Goal: Navigation & Orientation: Find specific page/section

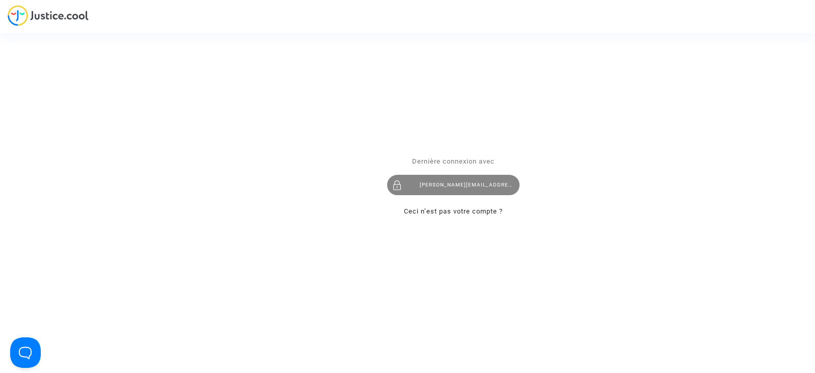
click at [438, 185] on div "tom@pitcher-avocat.fr" at bounding box center [453, 185] width 132 height 20
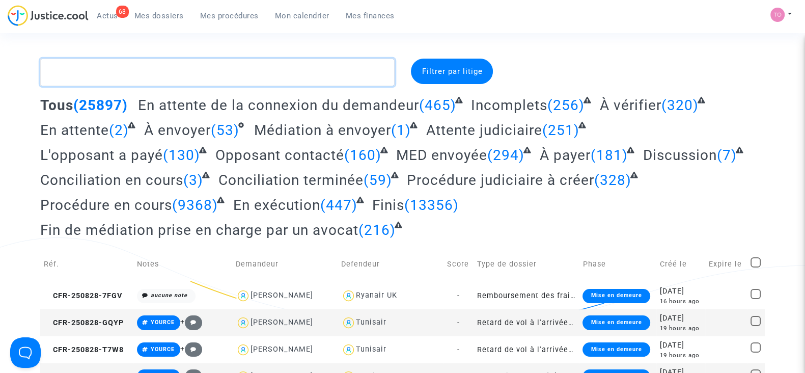
click at [90, 83] on textarea at bounding box center [217, 73] width 355 height 28
paste textarea "Marija"
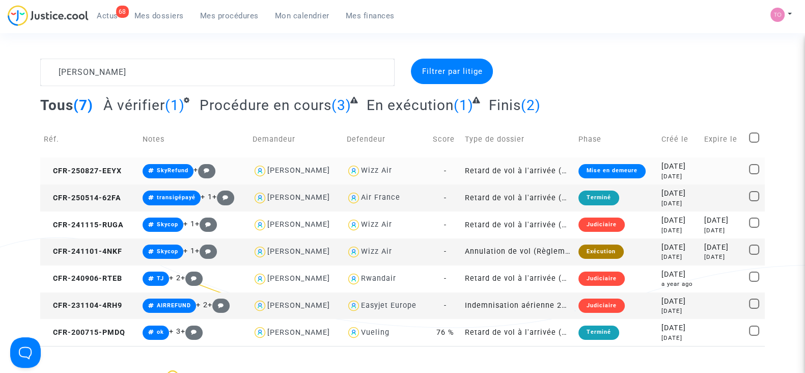
click at [371, 168] on div "Wizz Air" at bounding box center [376, 170] width 31 height 9
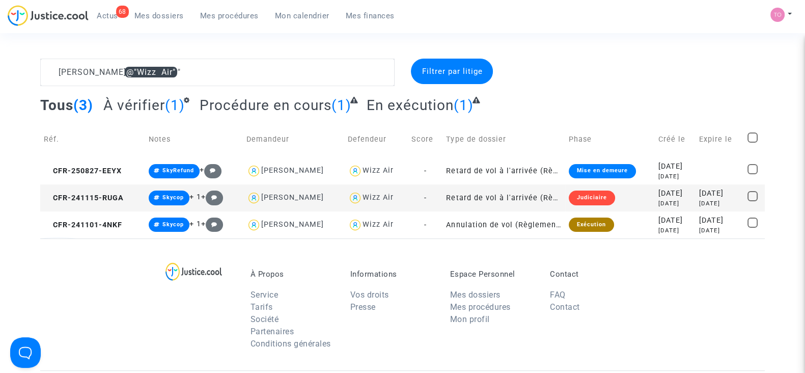
click at [663, 197] on div "2024-11-15" at bounding box center [676, 193] width 34 height 11
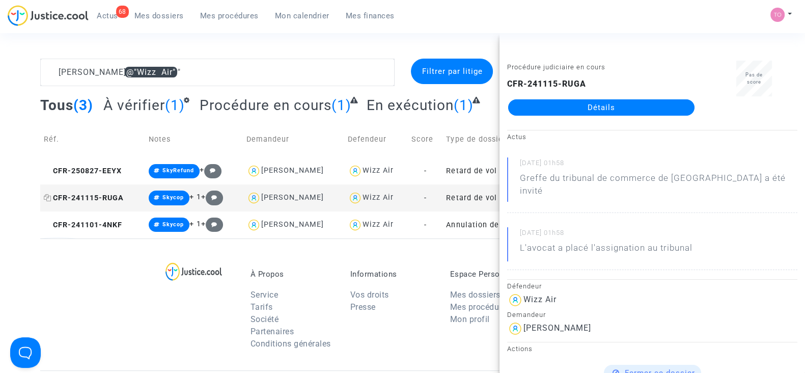
click at [51, 196] on icon at bounding box center [48, 197] width 8 height 7
click at [99, 195] on span "CFR-241115-RUGA" at bounding box center [84, 198] width 80 height 9
drag, startPoint x: 145, startPoint y: 68, endPoint x: 0, endPoint y: 74, distance: 145.3
click at [0, 74] on div "Marija @"Wizz Air" Filtrer par litige Tous (3) À vérifier (1) Procédure en cour…" at bounding box center [402, 149] width 805 height 180
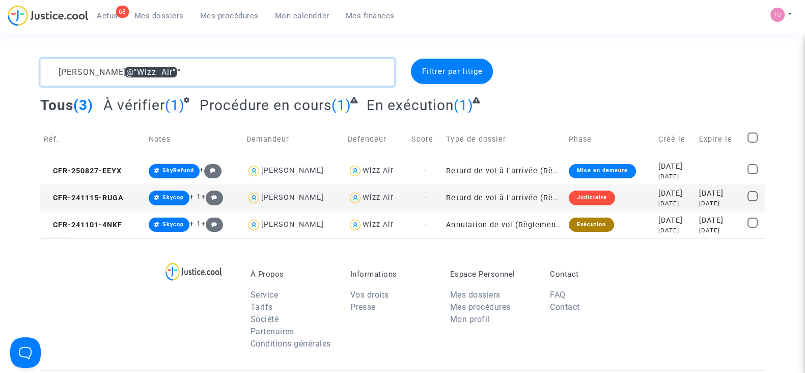
paste textarea "CFR-250826-PKZC"
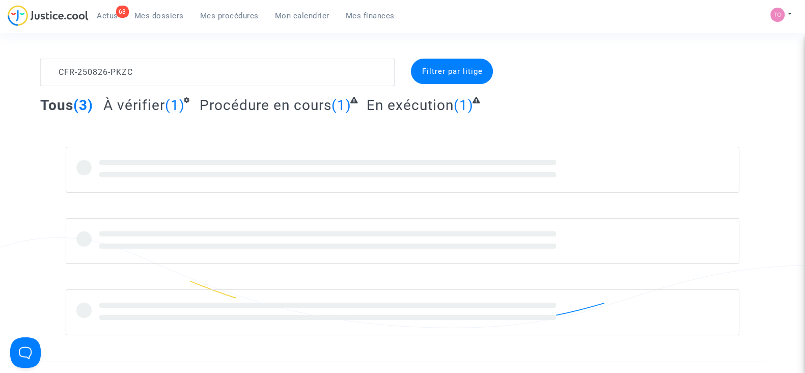
click at [0, 74] on div "CFR-250826-PKZC Filtrer par litige Tous (3) À vérifier (1) Procédure en cours (…" at bounding box center [402, 197] width 805 height 277
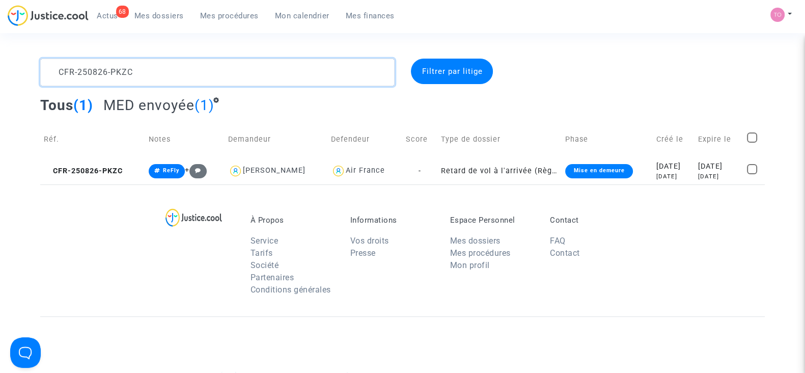
drag, startPoint x: 150, startPoint y: 68, endPoint x: 31, endPoint y: 66, distance: 118.7
click at [31, 66] on div "CFR-250826-PKZC Filtrer par litige Tous (1) MED envoyée (1) Réf. Notes Demandeu…" at bounding box center [402, 122] width 805 height 126
paste textarea "Bojan"
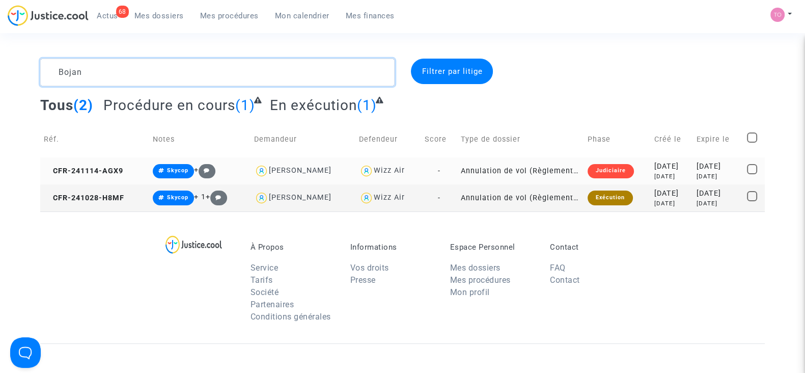
type textarea "Bojan"
click at [651, 183] on td "2024-11-14 9 months ago" at bounding box center [672, 170] width 42 height 27
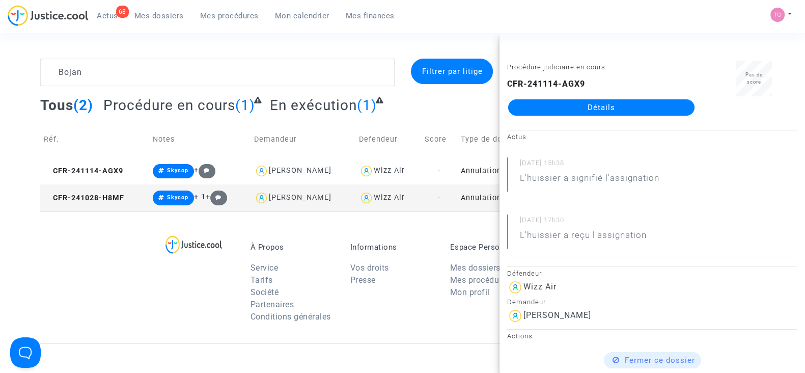
click at [453, 105] on div "Tous (2) Procédure en cours (1) En exécution (1)" at bounding box center [402, 108] width 725 height 25
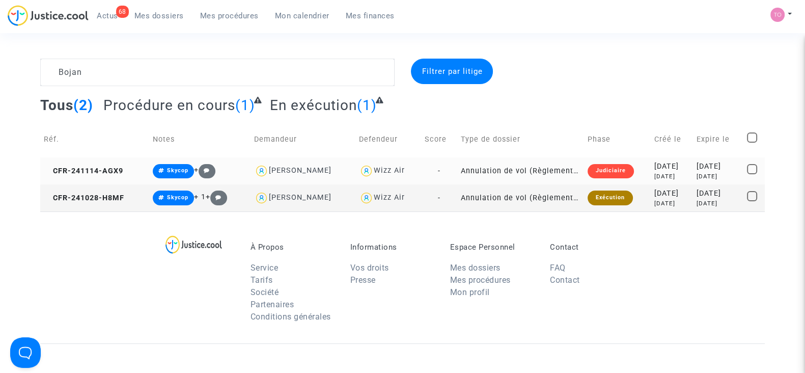
click at [655, 165] on div "2024-11-14" at bounding box center [672, 166] width 35 height 11
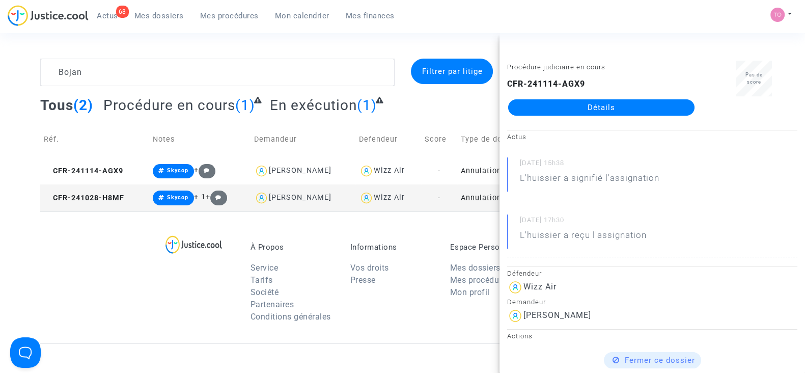
click at [558, 114] on link "Détails" at bounding box center [601, 107] width 186 height 16
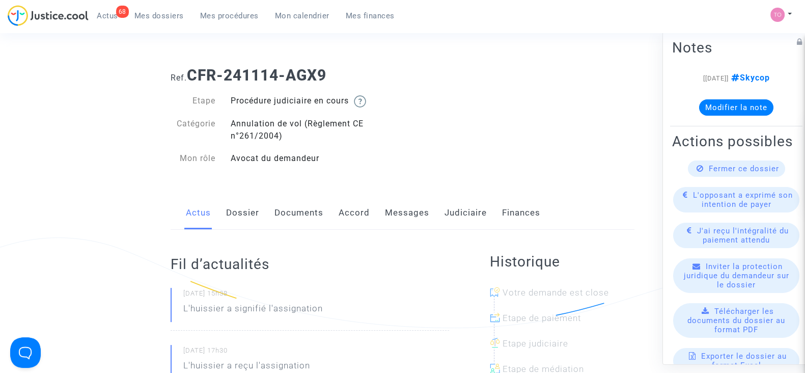
scroll to position [1, 0]
click at [359, 210] on link "Accord" at bounding box center [354, 213] width 31 height 34
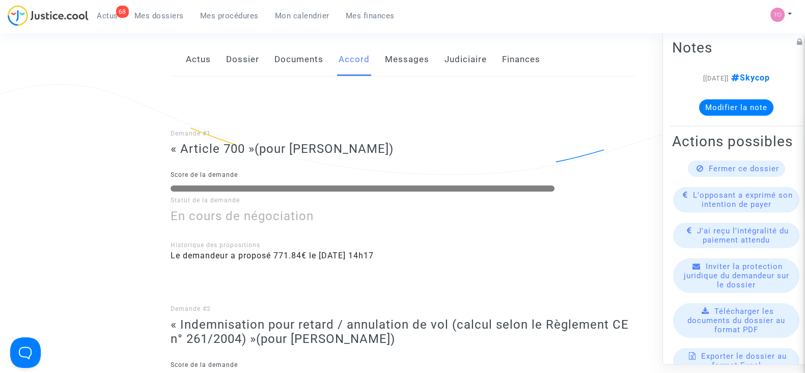
click at [359, 210] on h3 "En cours de négociation" at bounding box center [403, 216] width 464 height 15
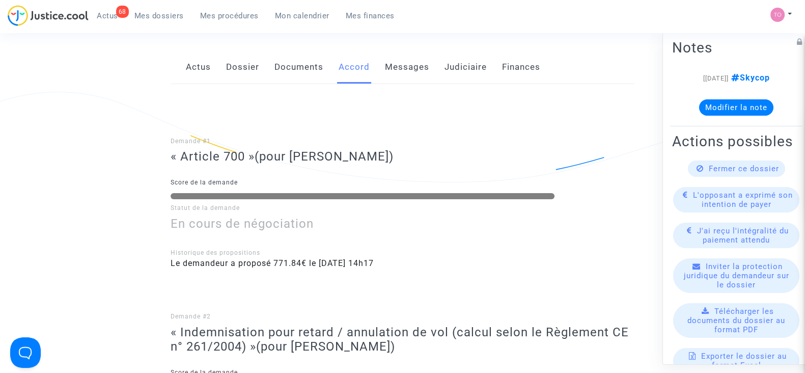
scroll to position [145, 0]
drag, startPoint x: 402, startPoint y: 262, endPoint x: 278, endPoint y: 259, distance: 124.3
click at [278, 259] on li "Le demandeur a proposé 771.84€ le 06/05/2025 - 14h17" at bounding box center [403, 264] width 464 height 12
click at [364, 241] on div at bounding box center [403, 243] width 464 height 12
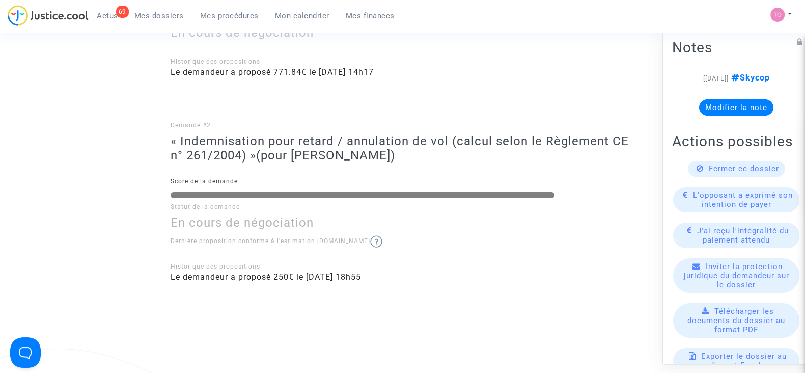
scroll to position [349, 0]
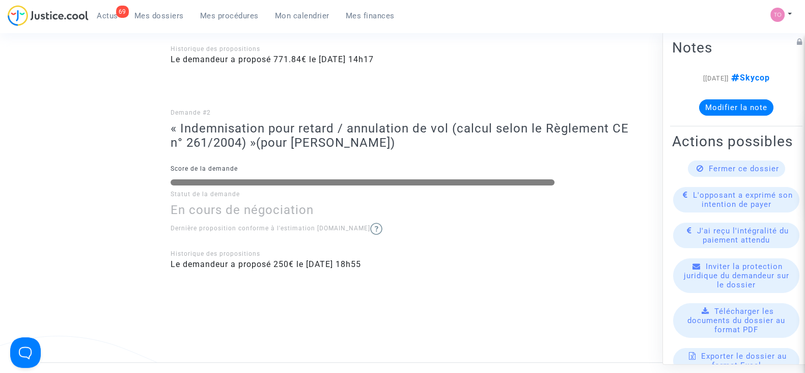
click at [472, 249] on div "Historique des propositions" at bounding box center [403, 253] width 464 height 9
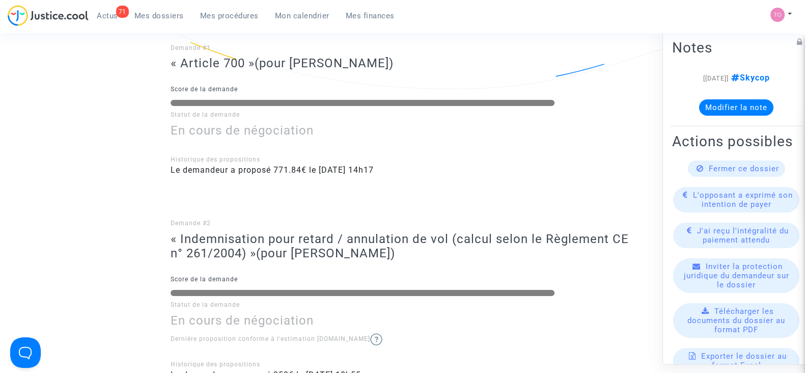
scroll to position [0, 0]
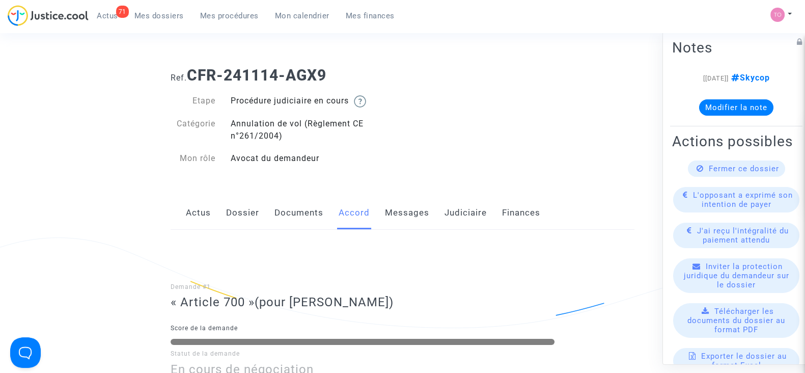
click at [157, 21] on link "Mes dossiers" at bounding box center [159, 15] width 66 height 15
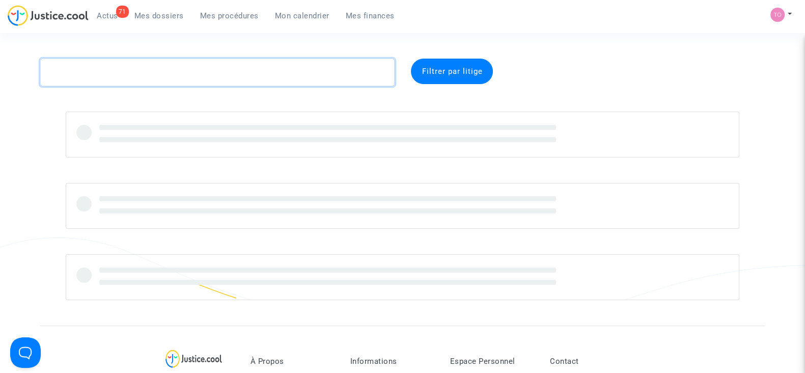
click at [115, 69] on textarea at bounding box center [217, 73] width 355 height 28
paste textarea "Robles"
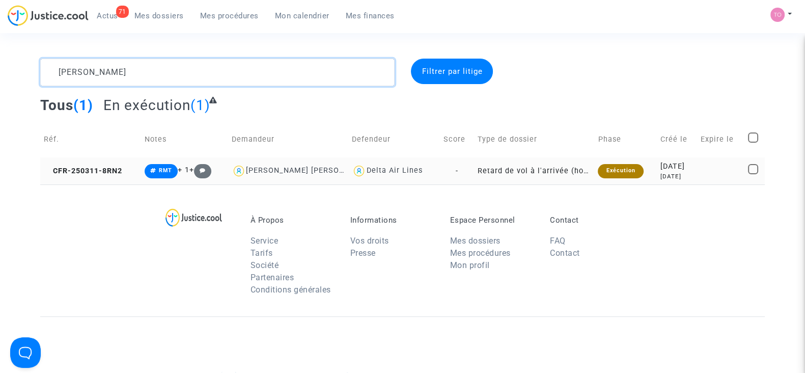
type textarea "Robles"
click at [642, 175] on td "Exécution" at bounding box center [625, 170] width 62 height 27
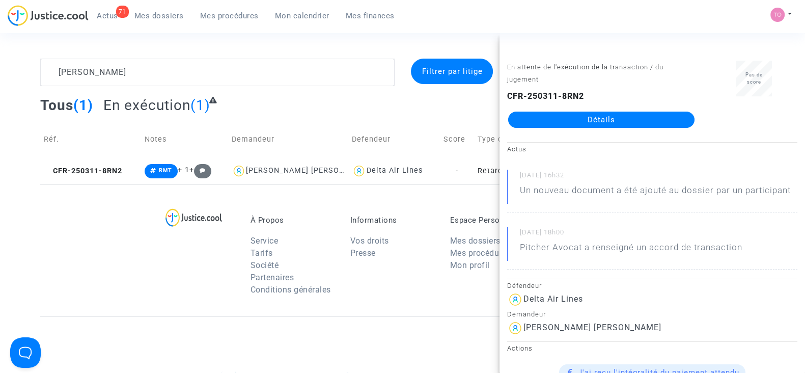
click at [617, 121] on link "Détails" at bounding box center [601, 120] width 186 height 16
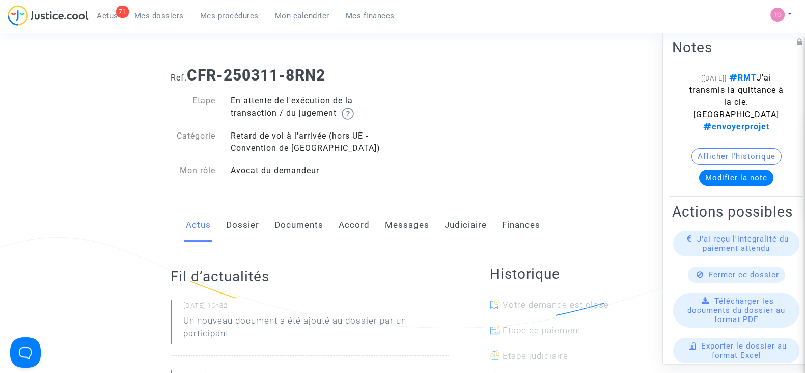
click at [453, 218] on link "Judiciaire" at bounding box center [466, 225] width 42 height 34
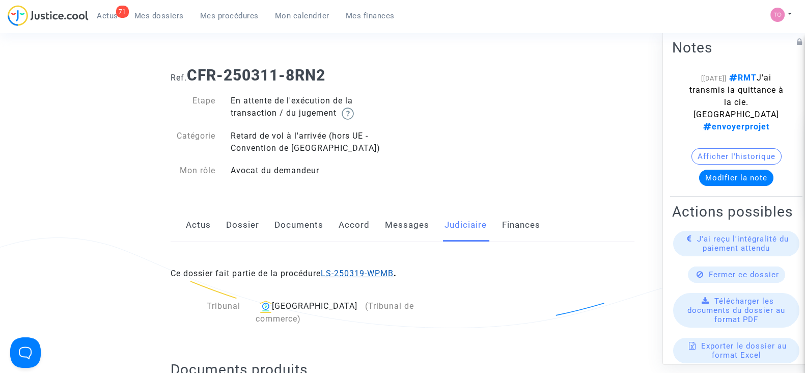
click at [350, 269] on link "LS-250319-WPMB" at bounding box center [357, 273] width 73 height 10
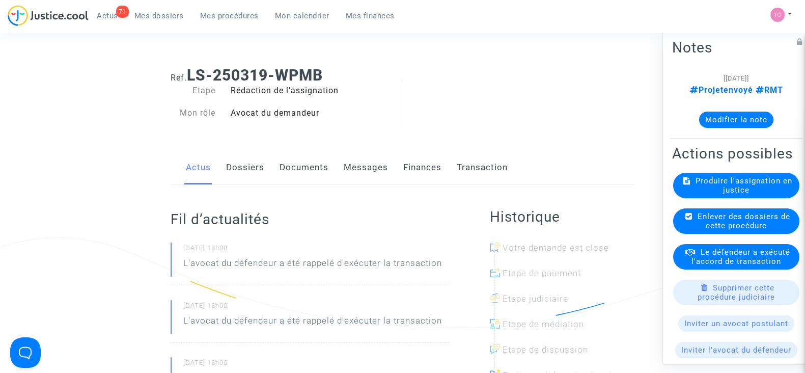
click at [419, 173] on link "Finances" at bounding box center [422, 168] width 38 height 34
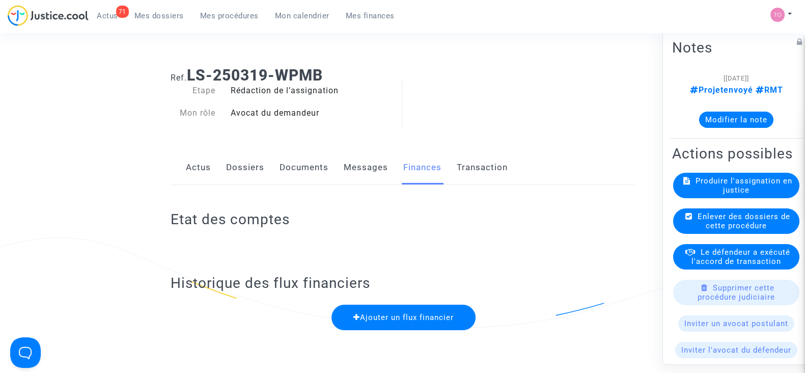
click at [242, 172] on link "Dossiers" at bounding box center [245, 168] width 38 height 34
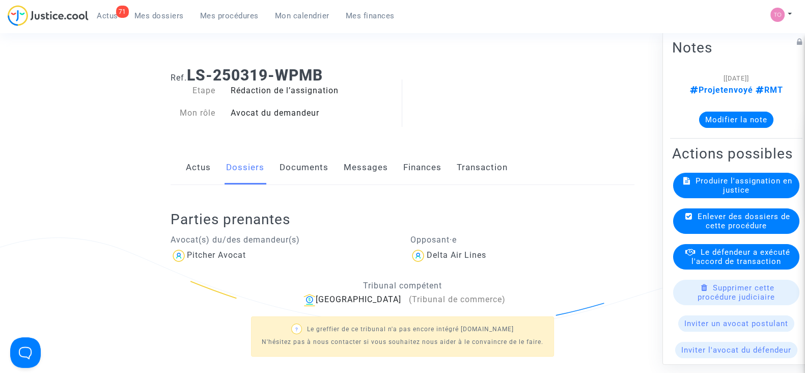
scroll to position [193, 0]
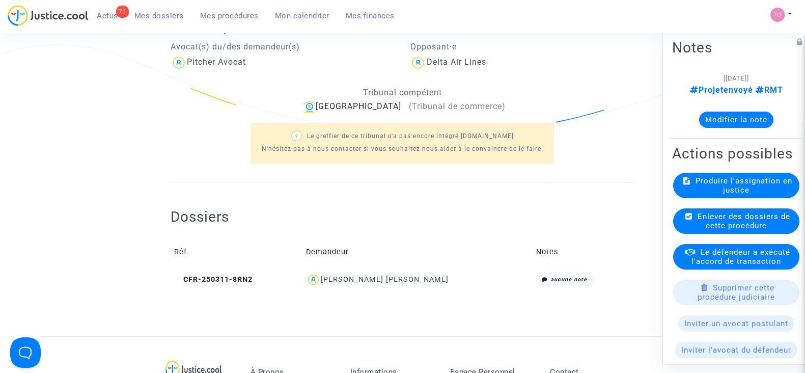
click at [362, 281] on div "JESSICA DIAZ ROBLES" at bounding box center [385, 279] width 128 height 9
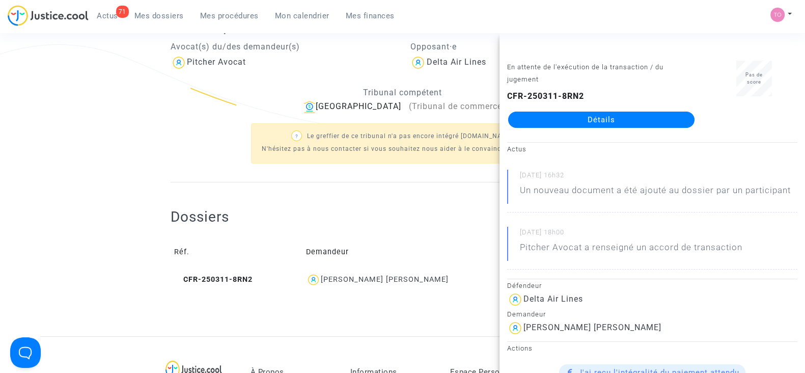
click at [528, 119] on link "Détails" at bounding box center [601, 120] width 186 height 16
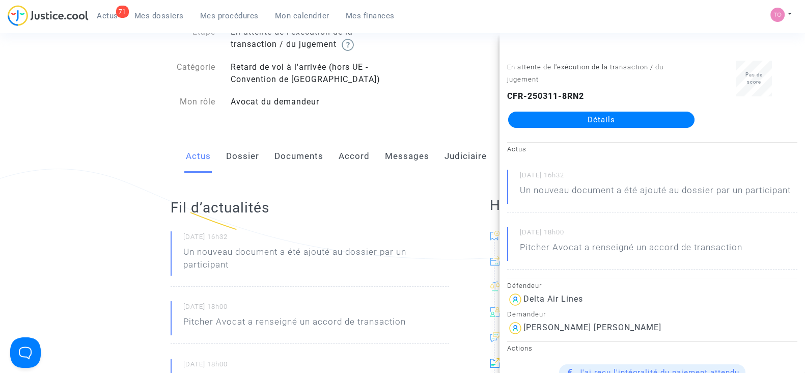
scroll to position [47, 0]
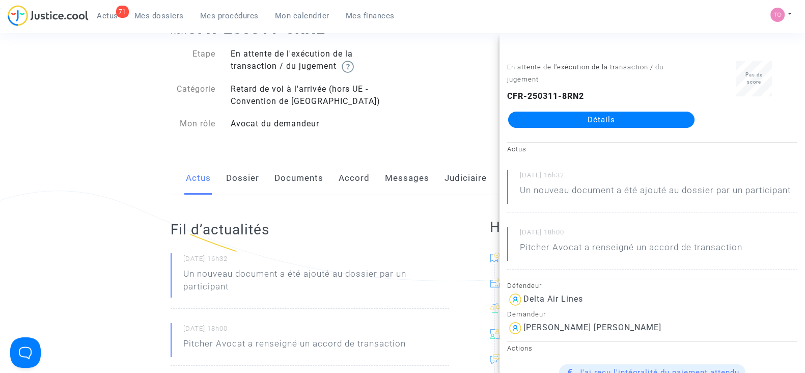
click at [345, 178] on link "Accord" at bounding box center [354, 178] width 31 height 34
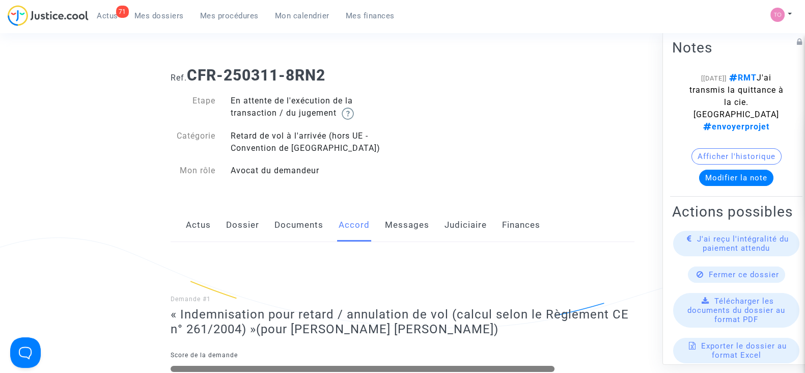
click at [451, 221] on link "Judiciaire" at bounding box center [466, 225] width 42 height 34
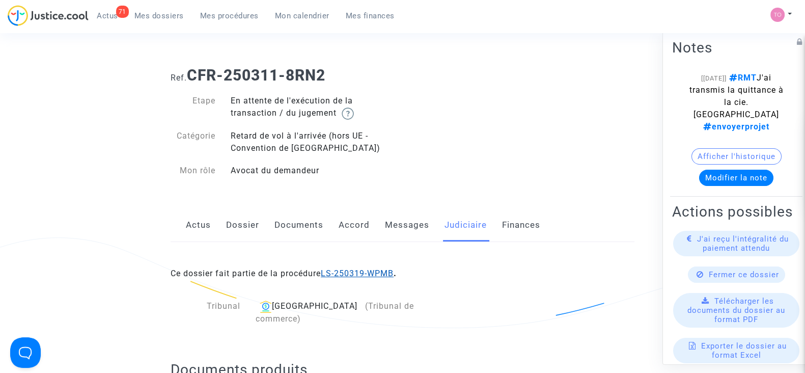
click at [351, 273] on link "LS-250319-WPMB" at bounding box center [357, 273] width 73 height 10
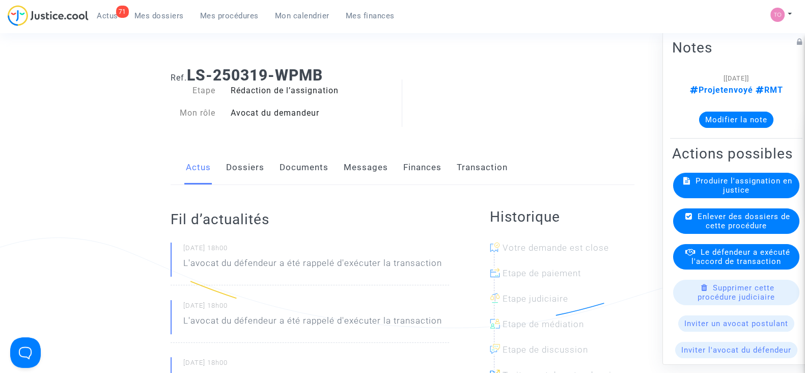
click at [427, 173] on link "Finances" at bounding box center [422, 168] width 38 height 34
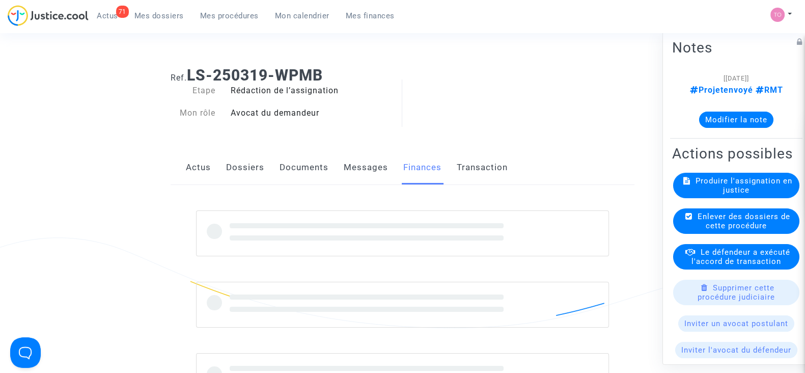
click at [358, 162] on link "Messages" at bounding box center [366, 168] width 44 height 34
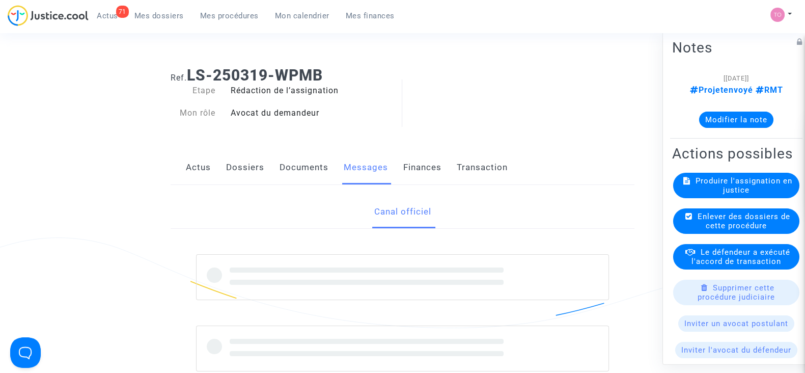
click at [241, 162] on link "Dossiers" at bounding box center [245, 168] width 38 height 34
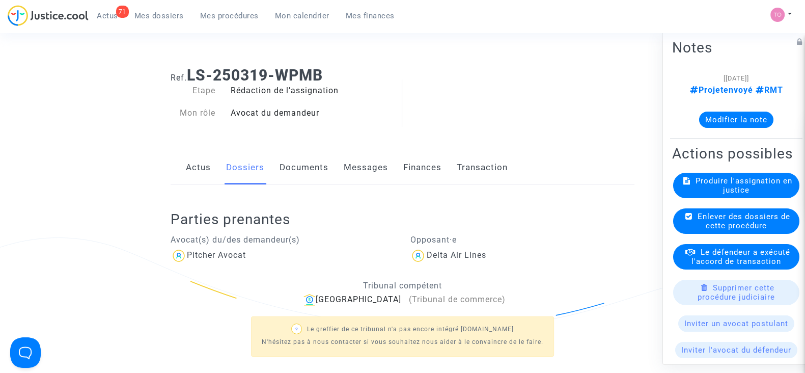
click at [166, 169] on div "Ref. LS-250319-WPMB Etape Rédaction de l’assignation Mon rôle Avocat du demande…" at bounding box center [402, 294] width 479 height 471
click at [188, 173] on link "Actus" at bounding box center [198, 168] width 25 height 34
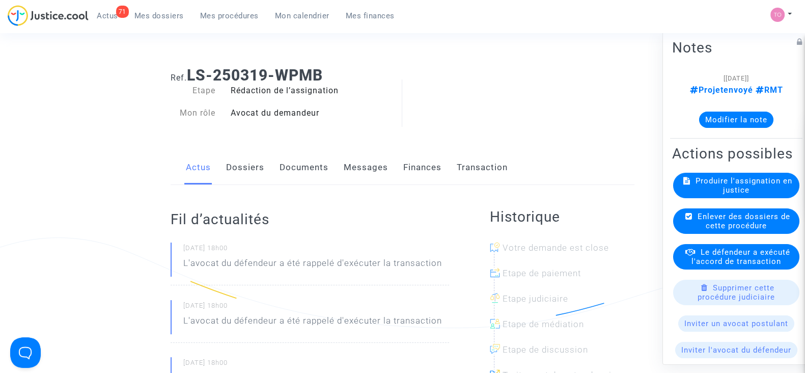
click at [725, 266] on span "Le défendeur a exécuté l'accord de transaction" at bounding box center [741, 257] width 99 height 18
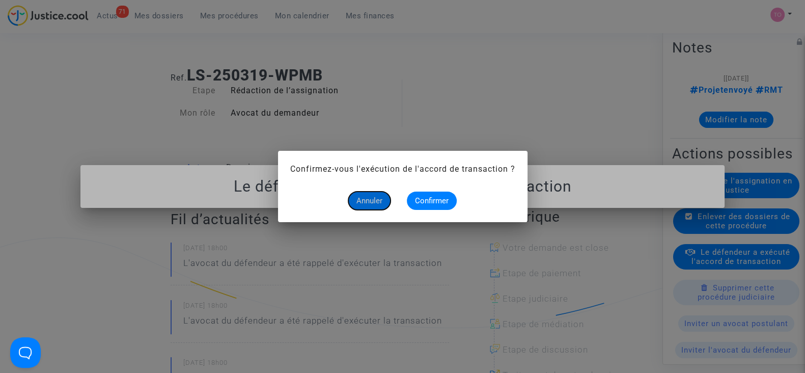
click at [359, 194] on button "Annuler" at bounding box center [369, 201] width 42 height 18
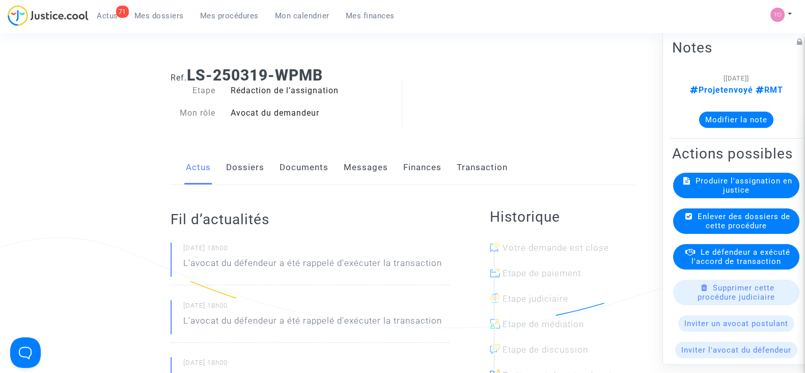
click at [703, 122] on button "Modifier la note" at bounding box center [736, 120] width 74 height 16
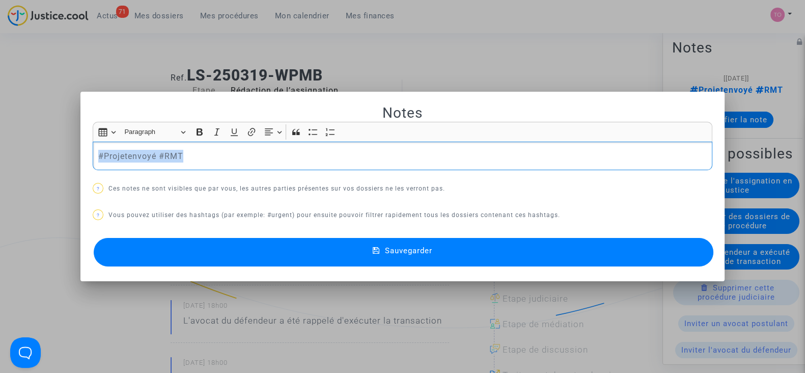
drag, startPoint x: 184, startPoint y: 149, endPoint x: 50, endPoint y: 155, distance: 134.1
click at [50, 155] on div "Notes Rich Text Editor Insert table Insert table Heading Paragraph Paragraph He…" at bounding box center [402, 186] width 805 height 373
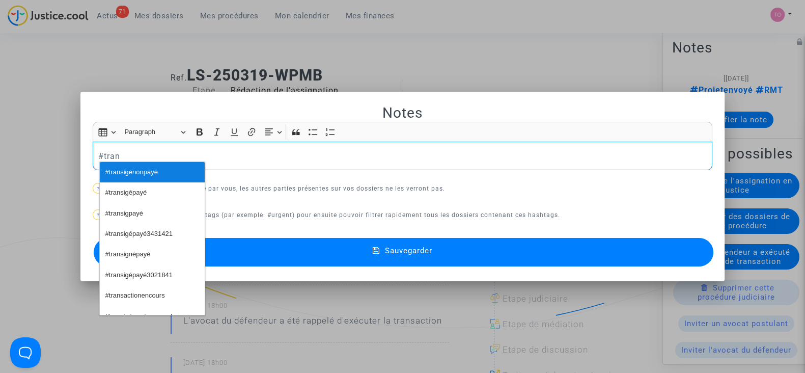
click at [114, 169] on span "#transigénonpayé" at bounding box center [131, 172] width 52 height 15
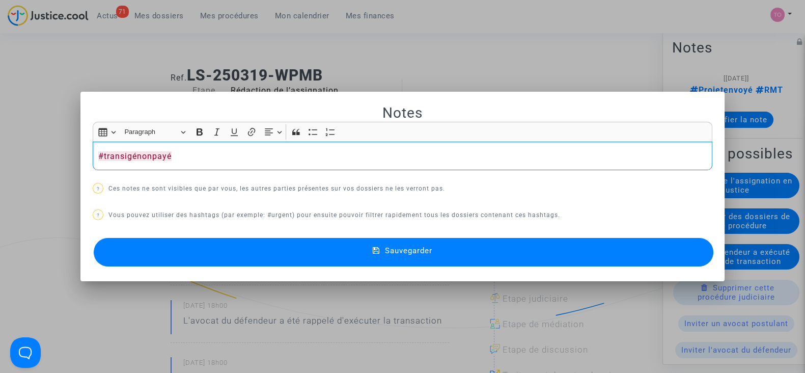
click at [275, 155] on p "#transigénonpayé" at bounding box center [402, 156] width 609 height 13
click at [282, 251] on button "Sauvegarder" at bounding box center [404, 252] width 620 height 29
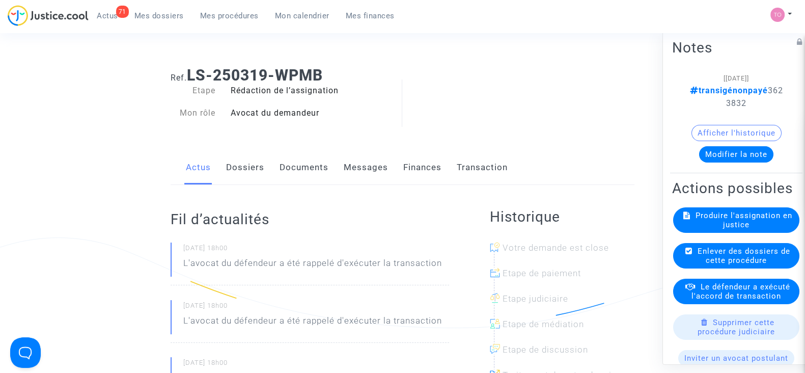
click at [258, 152] on link "Dossiers" at bounding box center [245, 168] width 38 height 34
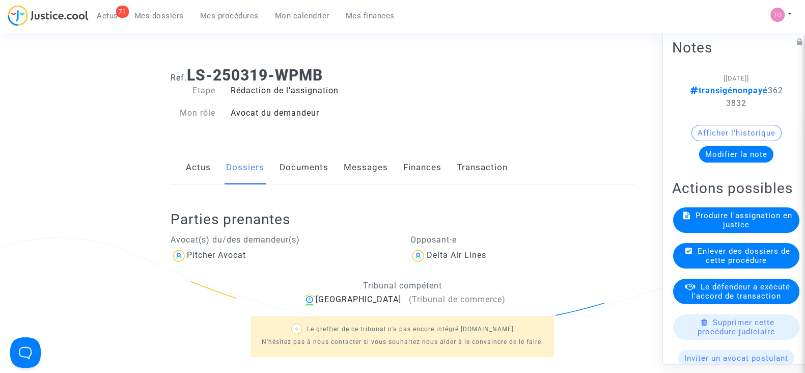
click at [731, 113] on note-viewer "[29/08/2025] transigénonpayé 3623832 Afficher l'historique Modifier la note" at bounding box center [736, 117] width 128 height 91
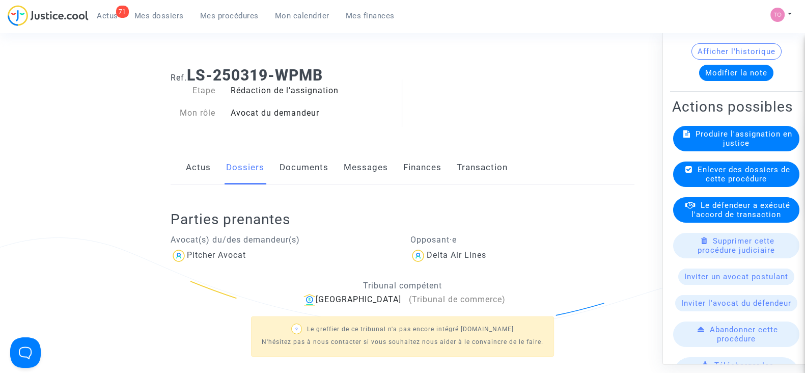
click at [466, 168] on link "Transaction" at bounding box center [482, 168] width 51 height 34
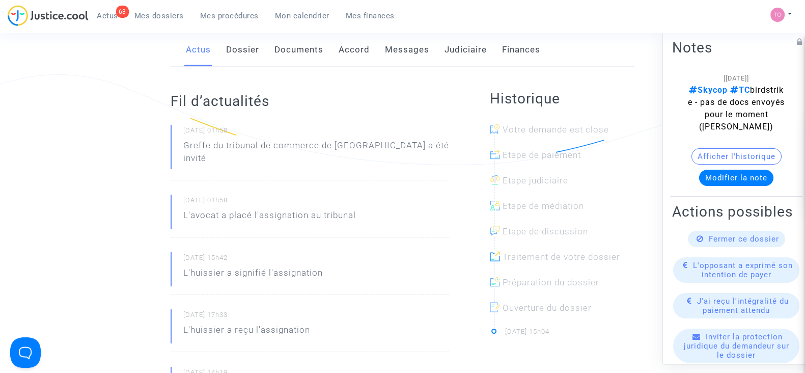
scroll to position [162, 0]
click at [232, 68] on div "Fil d’actualités 07/08/2025 - 01h58 Greffe du tribunal de commerce de Beauvais …" at bounding box center [310, 274] width 279 height 414
click at [247, 51] on link "Dossier" at bounding box center [242, 51] width 33 height 34
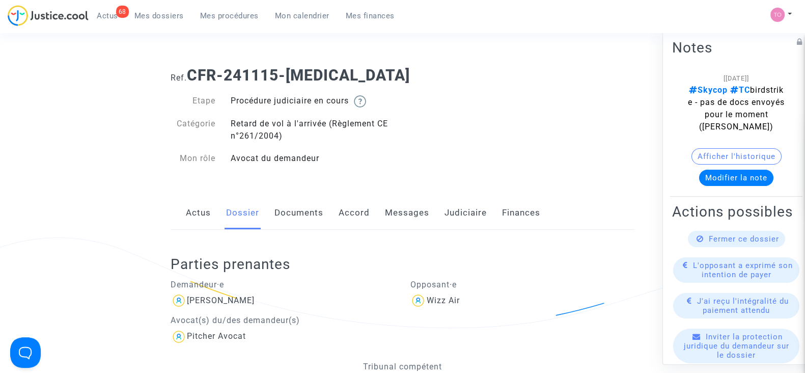
click at [357, 211] on link "Accord" at bounding box center [354, 213] width 31 height 34
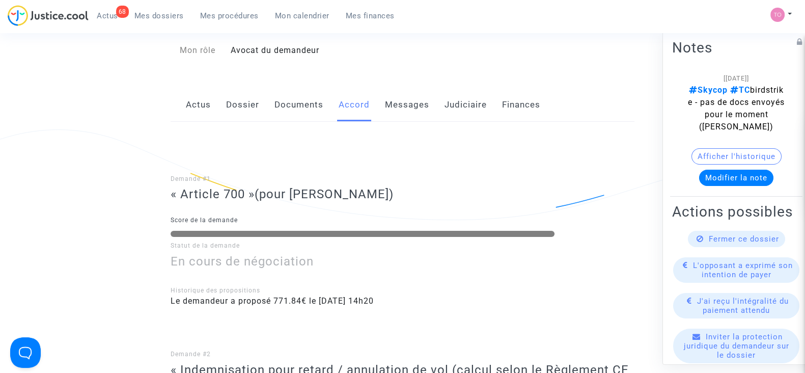
scroll to position [72, 0]
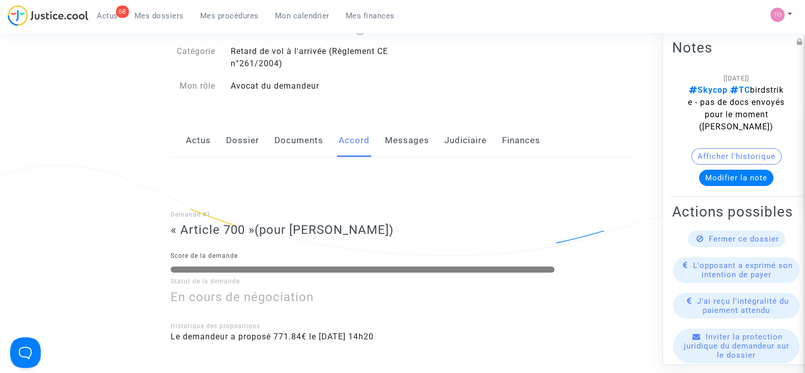
click at [483, 134] on link "Judiciaire" at bounding box center [466, 141] width 42 height 34
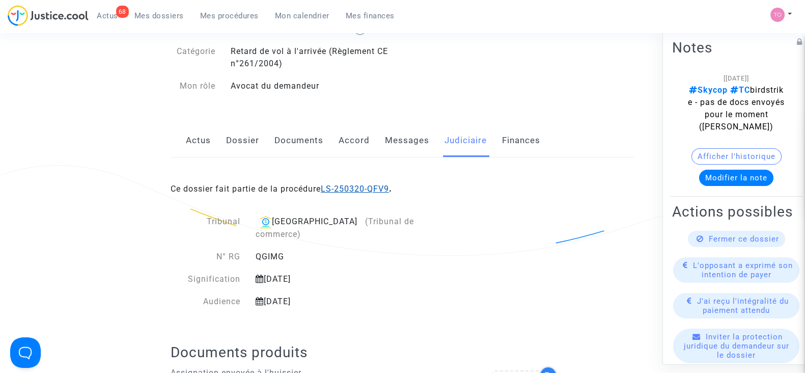
click at [349, 184] on link "LS-250320-QFV9" at bounding box center [355, 189] width 68 height 10
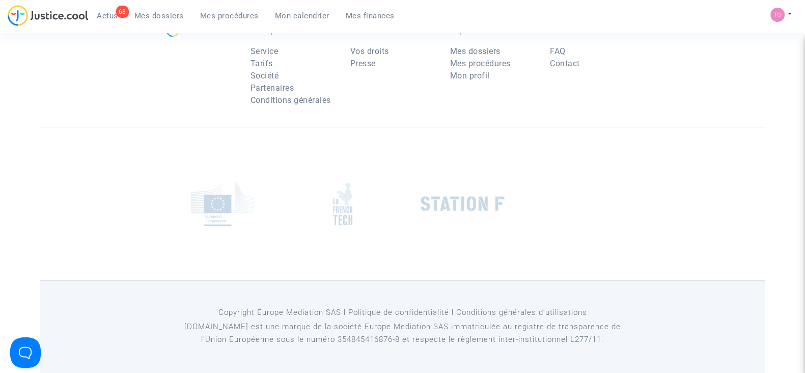
scroll to position [72, 0]
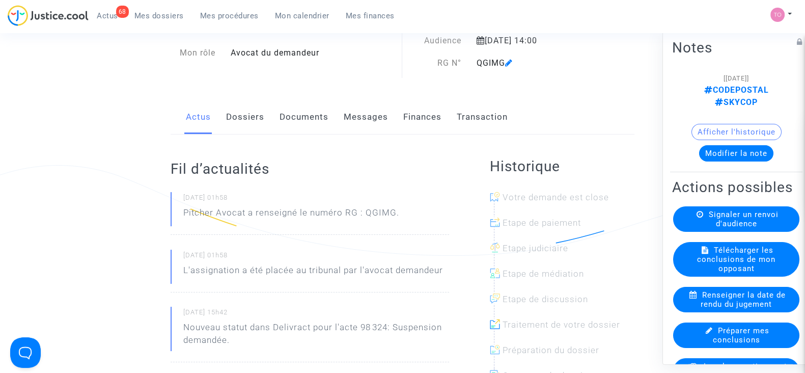
click at [435, 120] on link "Finances" at bounding box center [422, 117] width 38 height 34
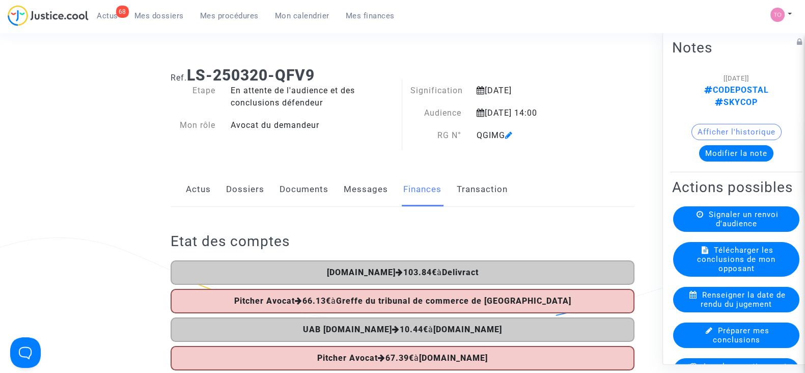
click at [232, 183] on link "Dossiers" at bounding box center [245, 190] width 38 height 34
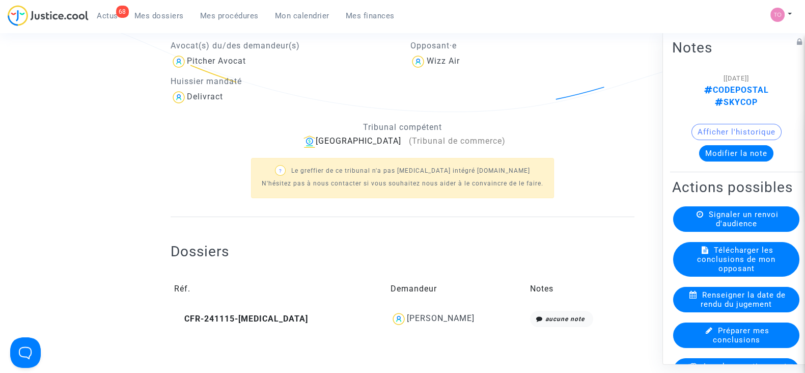
scroll to position [263, 0]
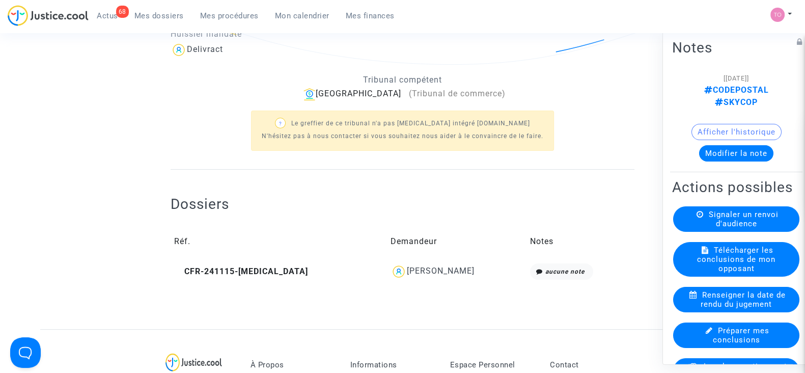
drag, startPoint x: 436, startPoint y: 282, endPoint x: 367, endPoint y: 271, distance: 69.6
click at [387, 271] on td "Marija Cerovic" at bounding box center [457, 271] width 140 height 23
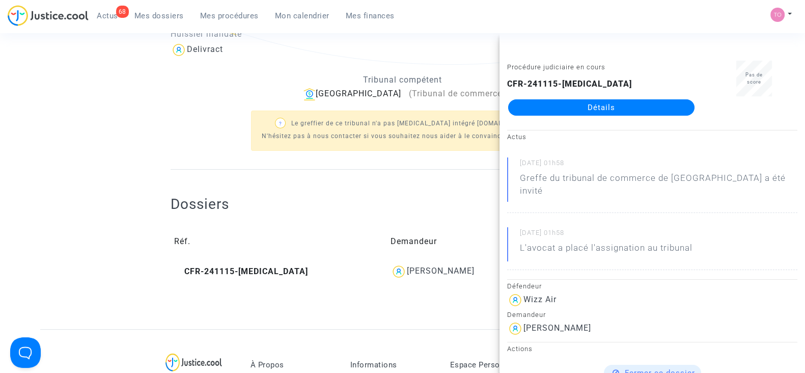
copy div "Marija Cerovic"
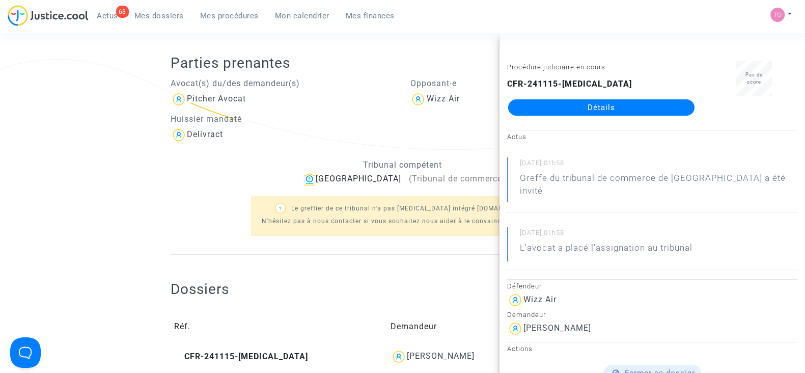
scroll to position [177, 0]
click at [136, 216] on ng-component "Ref. LS-250320-QFV9 Etape En attente de l'audience et des conclusions défendeur…" at bounding box center [402, 149] width 725 height 534
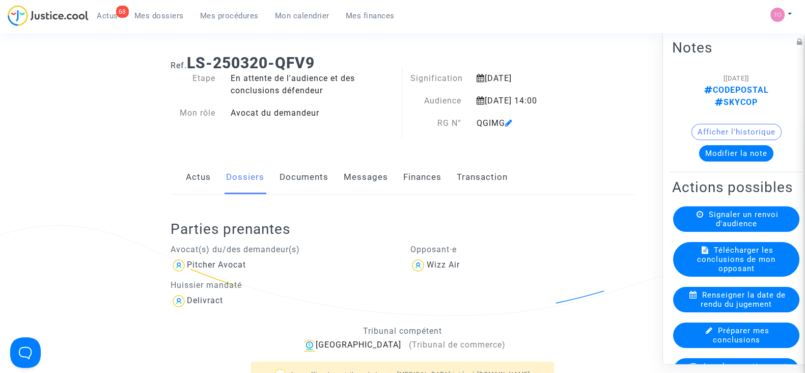
scroll to position [0, 0]
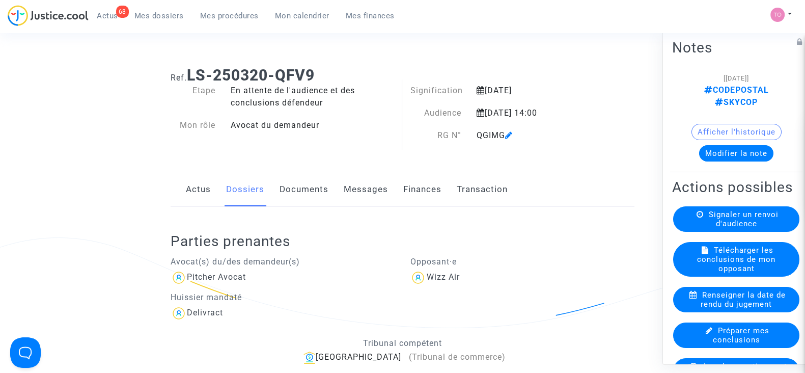
click at [152, 16] on span "Mes dossiers" at bounding box center [158, 15] width 49 height 9
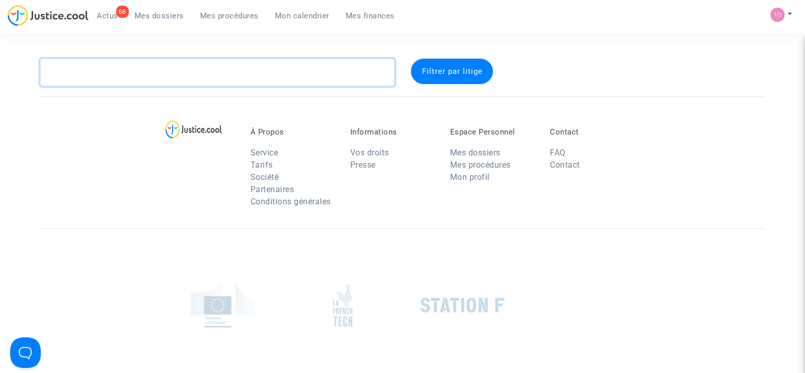
click at [130, 66] on textarea at bounding box center [217, 73] width 355 height 28
paste textarea "BEKKAR"
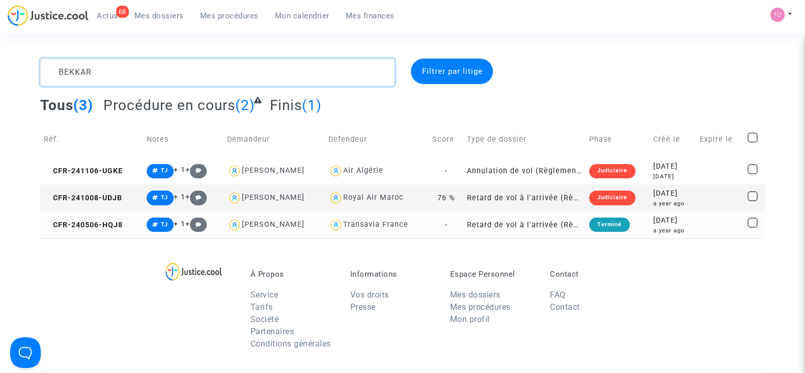
type textarea "BEKKAR"
click at [650, 217] on td "2024-05-06 a year ago" at bounding box center [673, 224] width 46 height 27
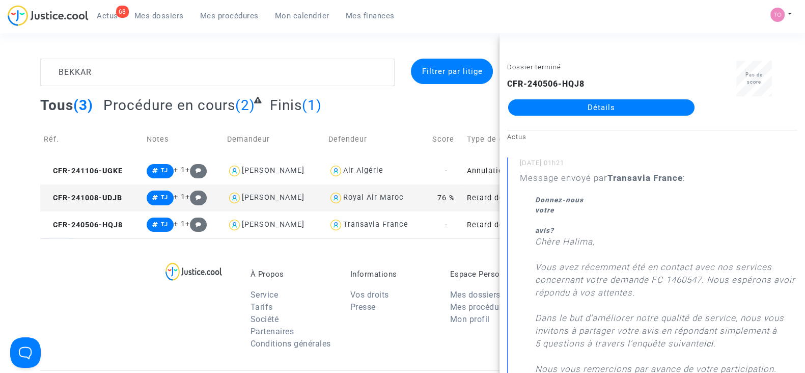
click at [575, 103] on link "Détails" at bounding box center [601, 107] width 186 height 16
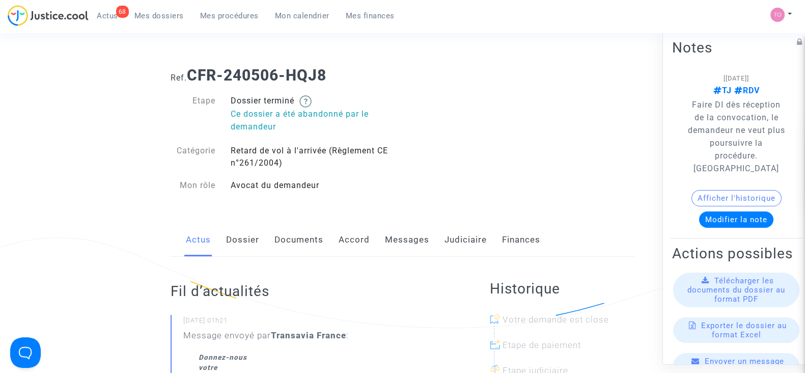
click at [703, 197] on button "Afficher l'historique" at bounding box center [737, 198] width 90 height 16
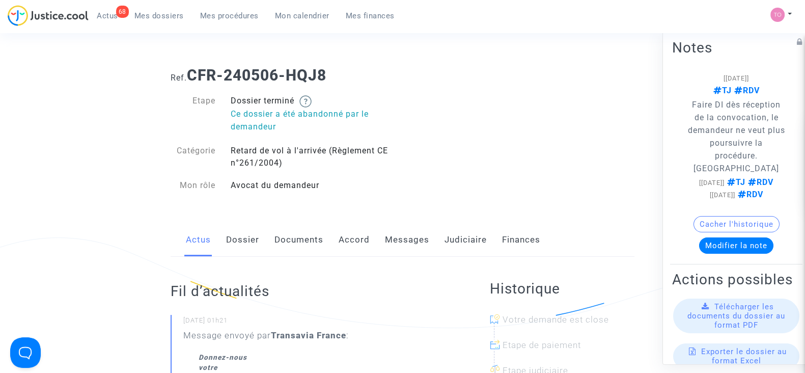
click at [142, 10] on link "Mes dossiers" at bounding box center [159, 15] width 66 height 15
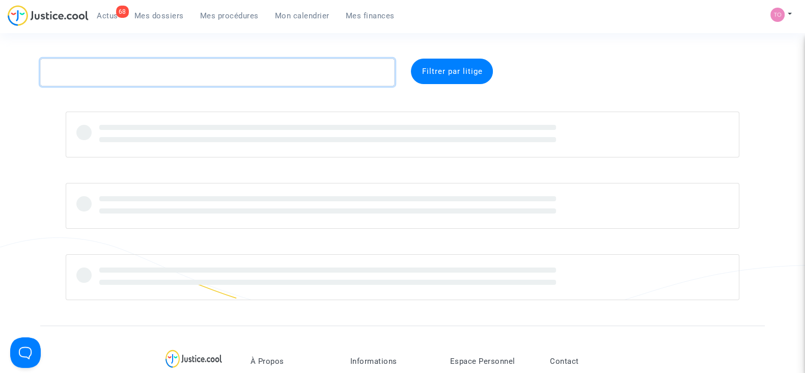
click at [139, 73] on textarea at bounding box center [217, 73] width 355 height 28
paste textarea "DAROUECHE"
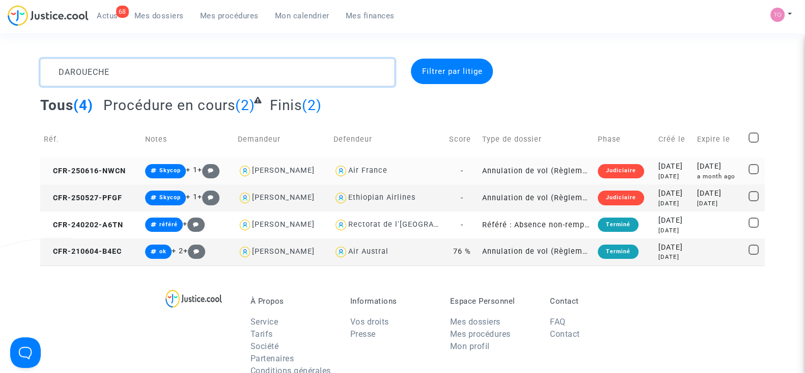
drag, startPoint x: 139, startPoint y: 73, endPoint x: 308, endPoint y: 159, distance: 189.8
click at [308, 159] on complex-dispute-list "DAROUECHE Filtrer par litige Tous (4) Procédure en cours (2) Finis (2) Réf. Not…" at bounding box center [402, 162] width 725 height 207
click at [392, 197] on div "Ethiopian Airlines" at bounding box center [381, 197] width 67 height 9
type textarea "DAROUECHE @"Ethiopian Airlines""
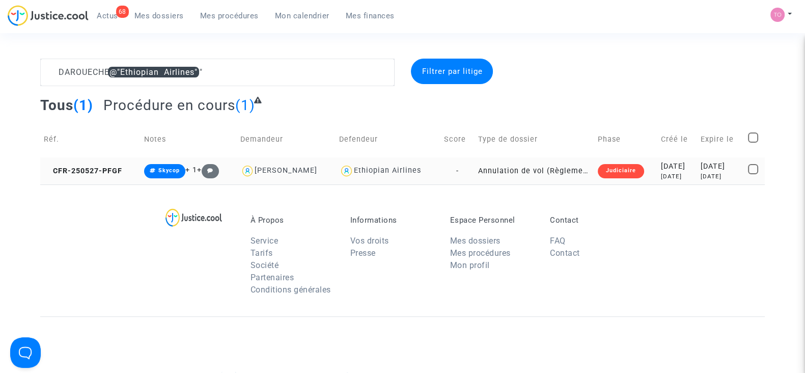
click at [661, 170] on div "2025-05-27" at bounding box center [677, 166] width 33 height 11
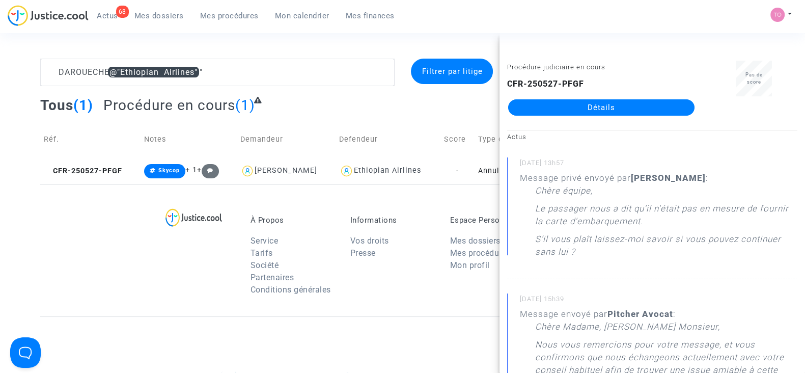
click at [551, 111] on link "Détails" at bounding box center [601, 107] width 186 height 16
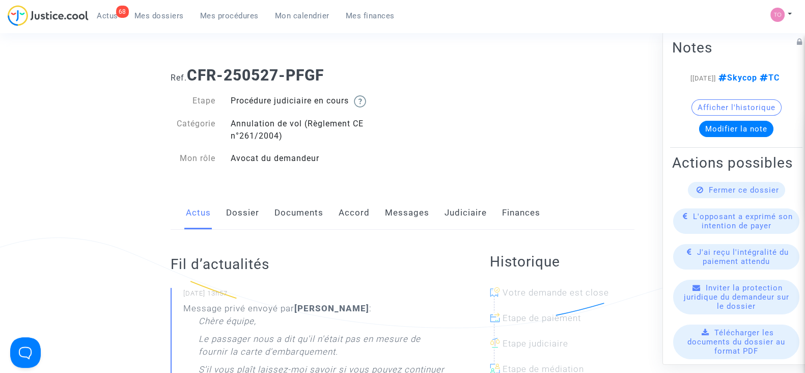
click at [397, 210] on link "Messages" at bounding box center [407, 213] width 44 height 34
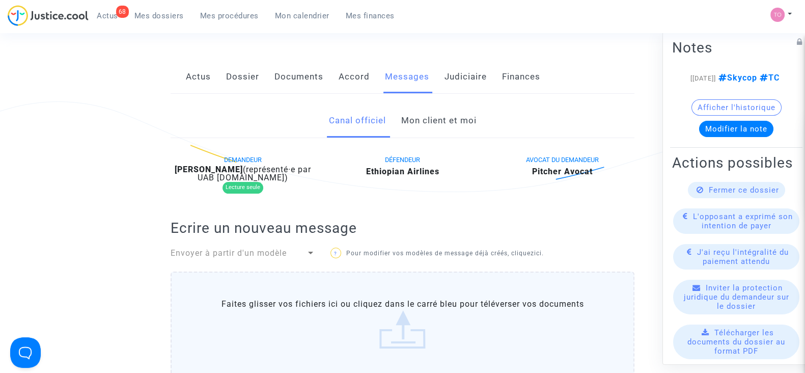
click at [397, 204] on div "DEMANDEUR Musbahou Daroueche (représenté·e par UAB Skycop.com) Lecture seule DÉ…" at bounding box center [402, 178] width 479 height 50
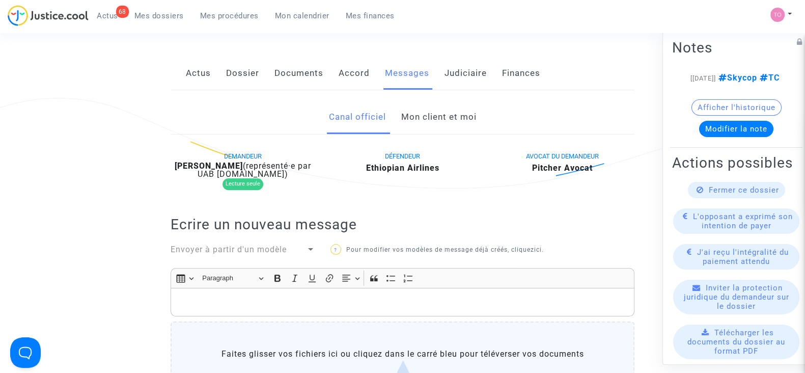
scroll to position [139, 0]
click at [429, 121] on link "Mon client et moi" at bounding box center [438, 118] width 75 height 34
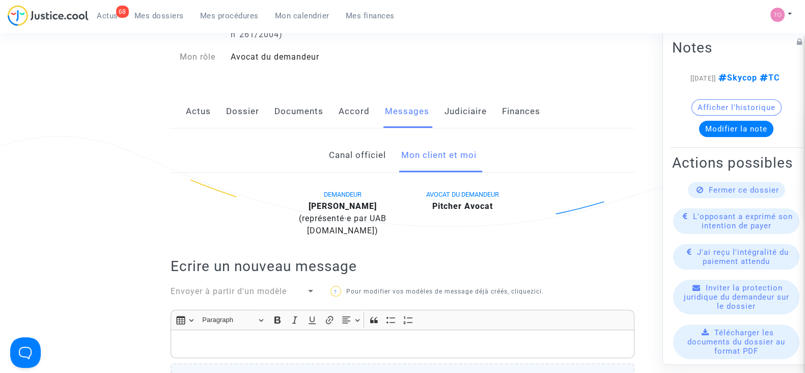
scroll to position [100, 0]
click at [257, 113] on link "Dossier" at bounding box center [242, 113] width 33 height 34
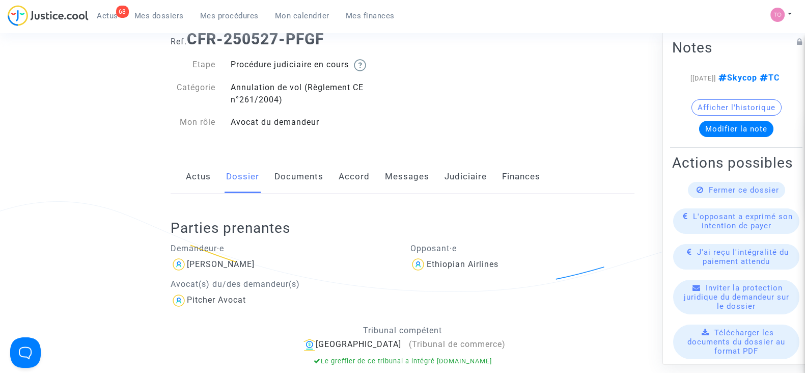
scroll to position [35, 0]
click at [285, 192] on link "Documents" at bounding box center [299, 178] width 49 height 34
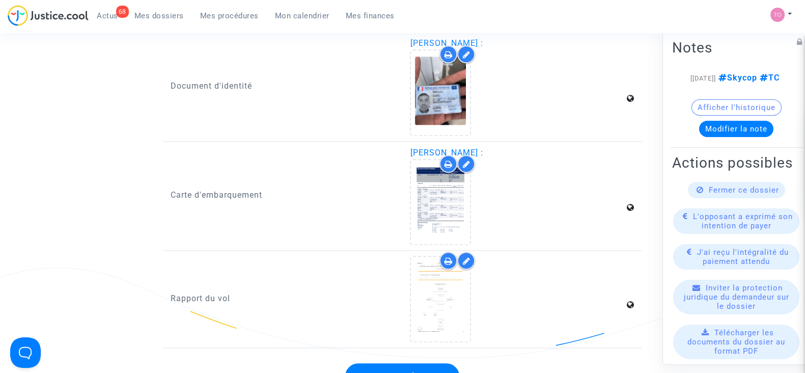
scroll to position [1314, 0]
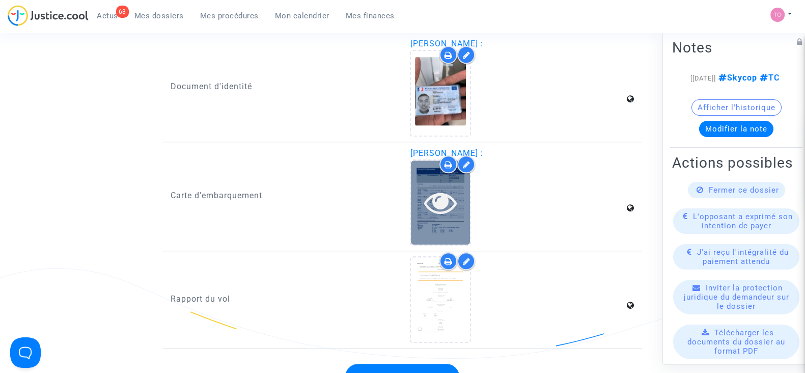
click at [455, 198] on icon at bounding box center [440, 202] width 33 height 33
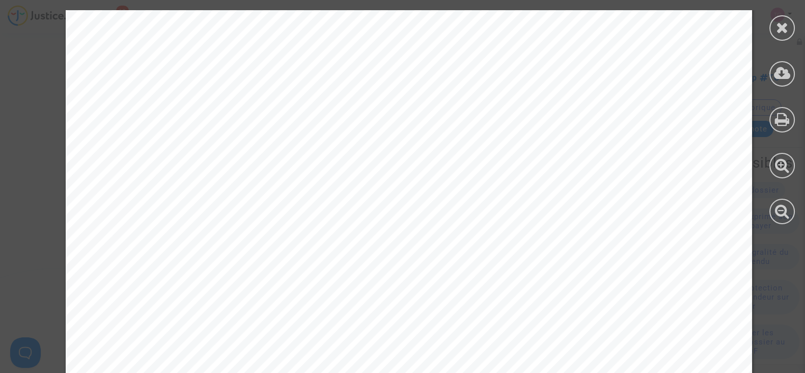
scroll to position [321, 0]
drag, startPoint x: 455, startPoint y: 198, endPoint x: 782, endPoint y: 30, distance: 367.5
click at [782, 30] on icon at bounding box center [782, 27] width 13 height 15
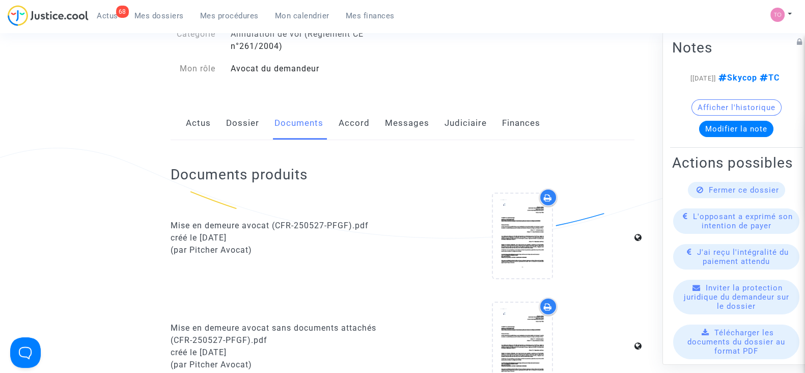
scroll to position [0, 0]
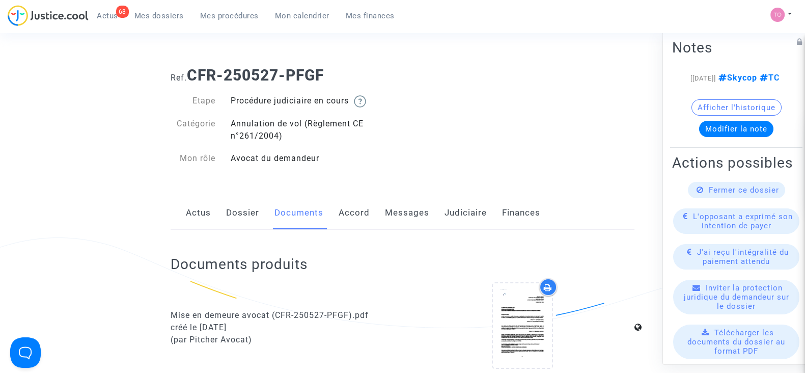
click at [212, 211] on div "Actus Dossier Documents Accord Messages Judiciaire Finances" at bounding box center [403, 213] width 464 height 34
click at [228, 214] on link "Dossier" at bounding box center [242, 213] width 33 height 34
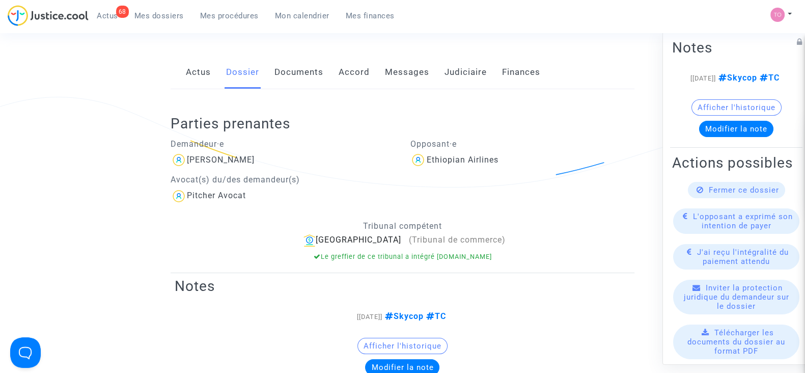
scroll to position [141, 0]
click at [357, 77] on link "Accord" at bounding box center [354, 72] width 31 height 34
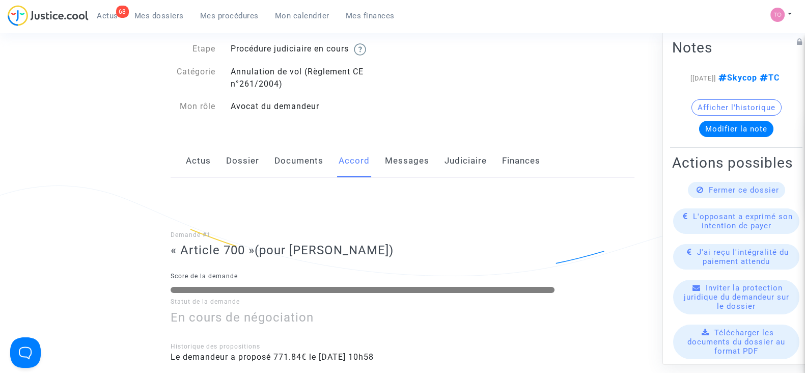
scroll to position [51, 0]
click at [456, 151] on link "Judiciaire" at bounding box center [466, 162] width 42 height 34
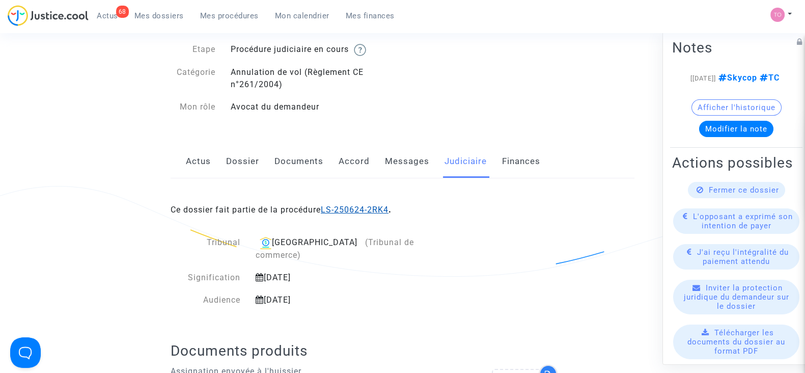
click at [337, 209] on link "LS-250624-2RK4" at bounding box center [355, 210] width 68 height 10
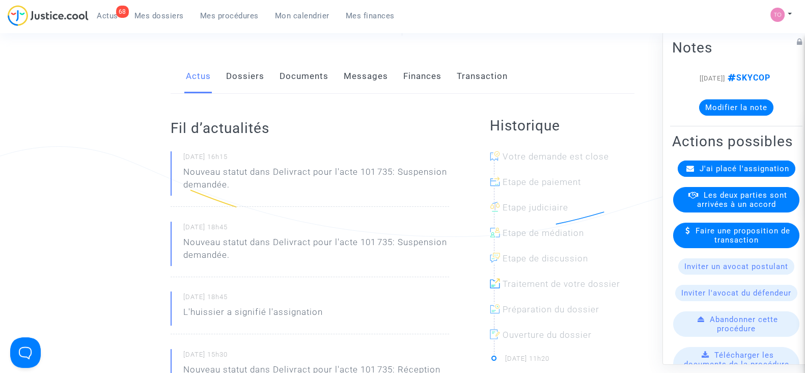
scroll to position [89, 0]
click at [428, 72] on link "Finances" at bounding box center [422, 79] width 38 height 34
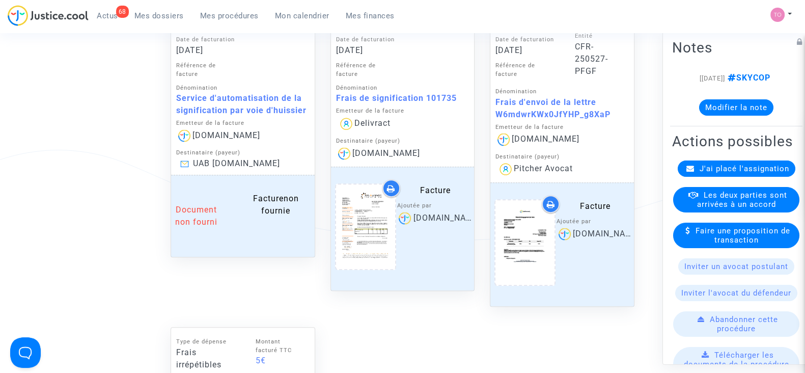
scroll to position [544, 0]
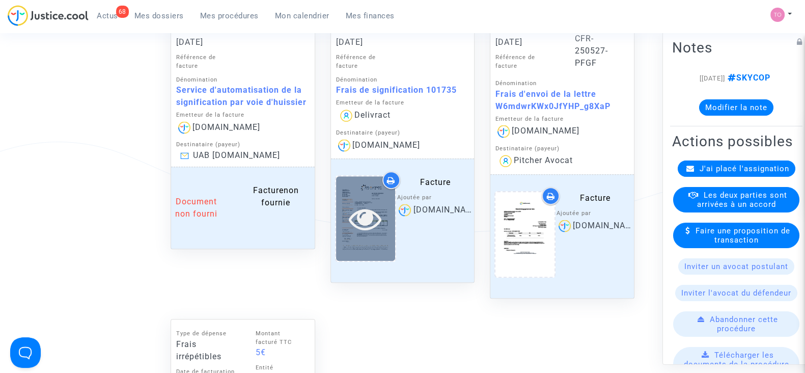
click at [374, 186] on div at bounding box center [365, 218] width 59 height 84
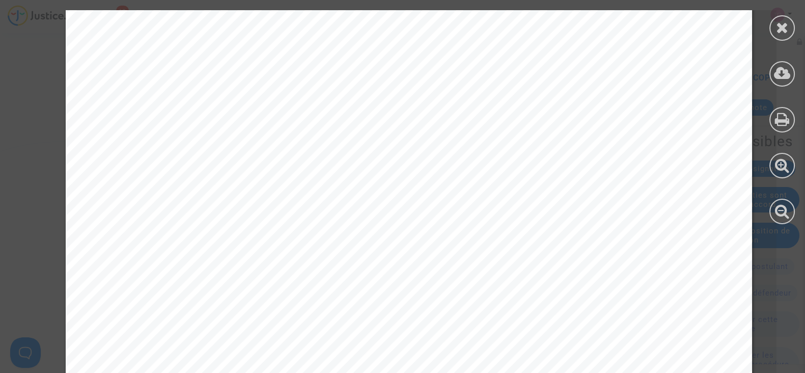
scroll to position [342, 0]
click at [419, 196] on div "Philippe WALD Fabrice REYNAUD Arnaud AYACHE Fabien TOMMASONE Marie CASES Marine…" at bounding box center [409, 154] width 687 height 972
click at [779, 35] on div at bounding box center [782, 27] width 25 height 25
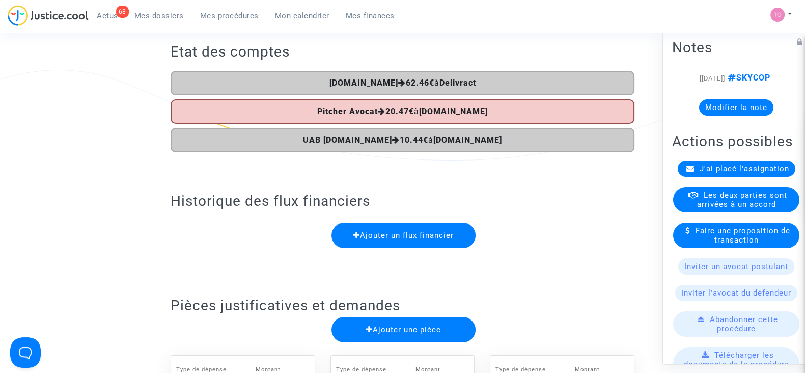
scroll to position [0, 0]
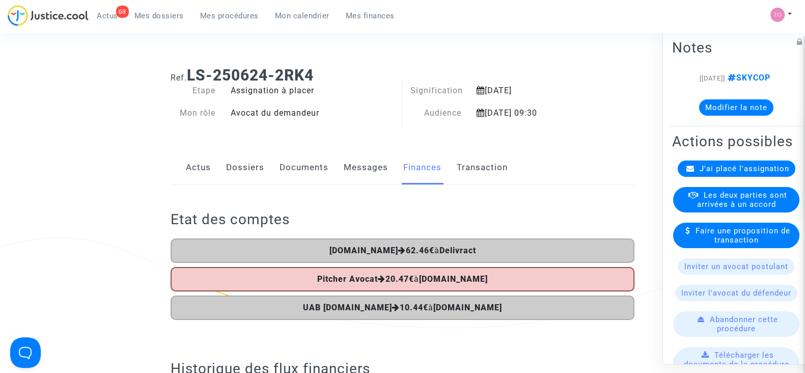
click at [237, 170] on link "Dossiers" at bounding box center [245, 168] width 38 height 34
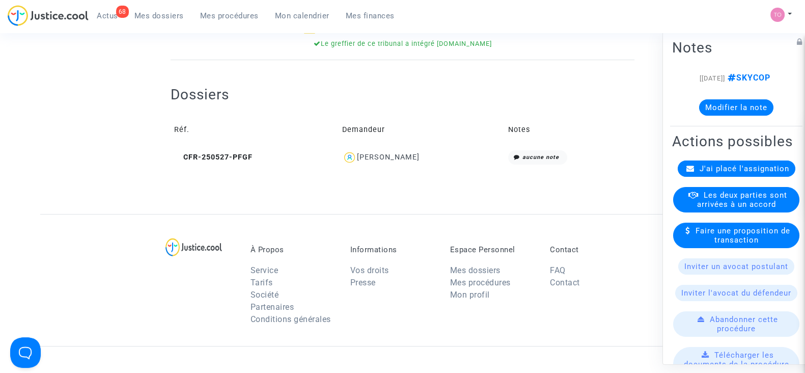
scroll to position [306, 0]
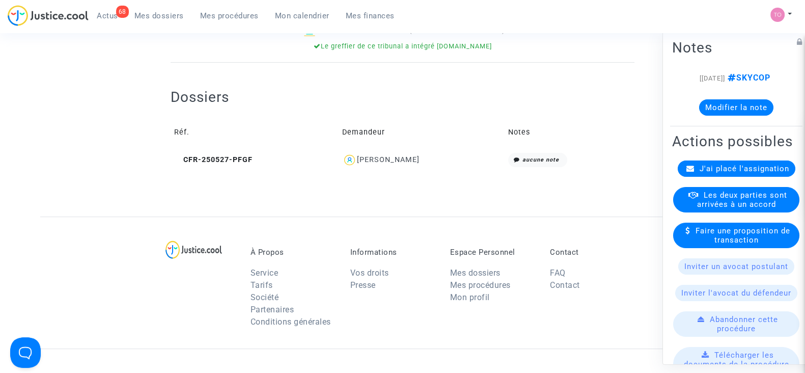
click at [374, 159] on div "Musbahou Daroueche" at bounding box center [388, 159] width 63 height 9
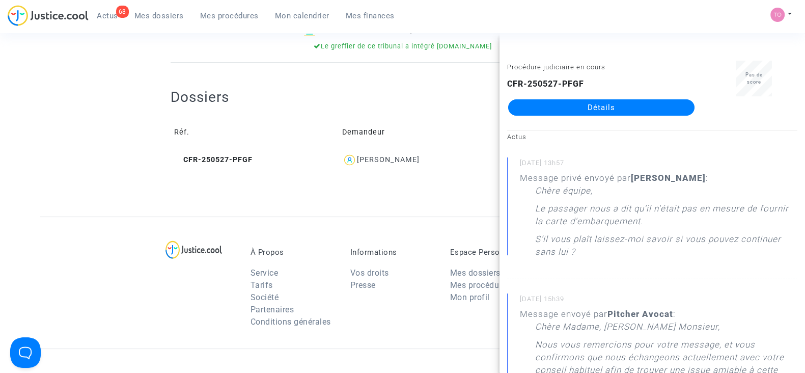
click at [583, 106] on link "Détails" at bounding box center [601, 107] width 186 height 16
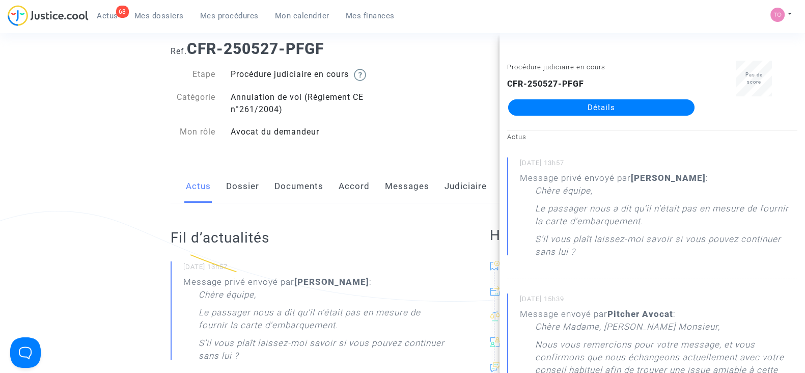
click at [298, 181] on link "Documents" at bounding box center [299, 187] width 49 height 34
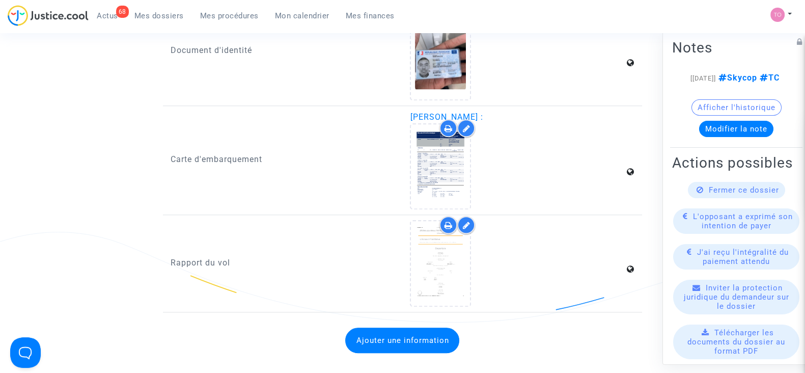
scroll to position [1357, 0]
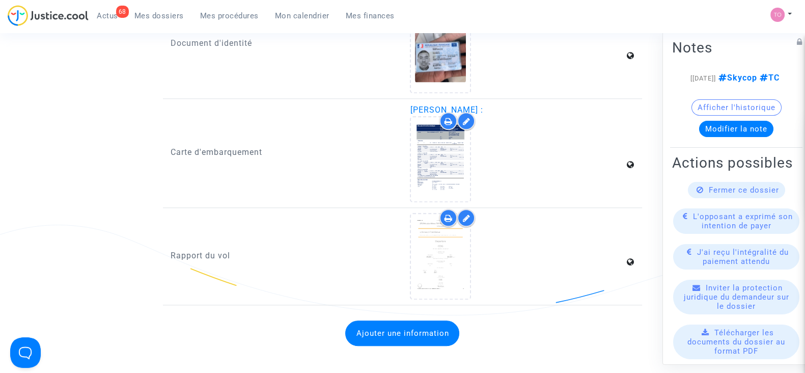
click at [449, 117] on icon at bounding box center [449, 121] width 8 height 8
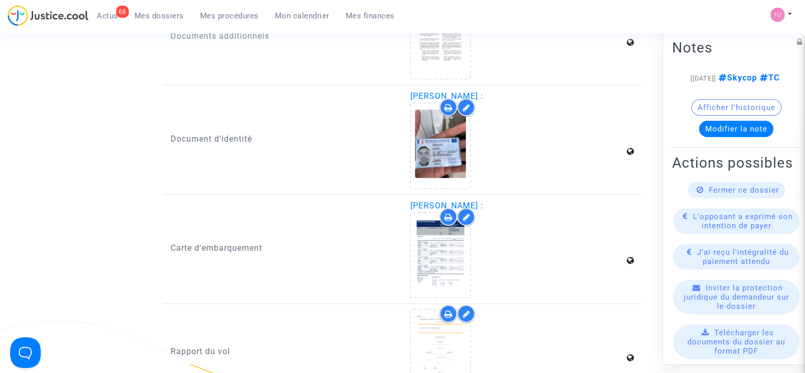
scroll to position [1248, 0]
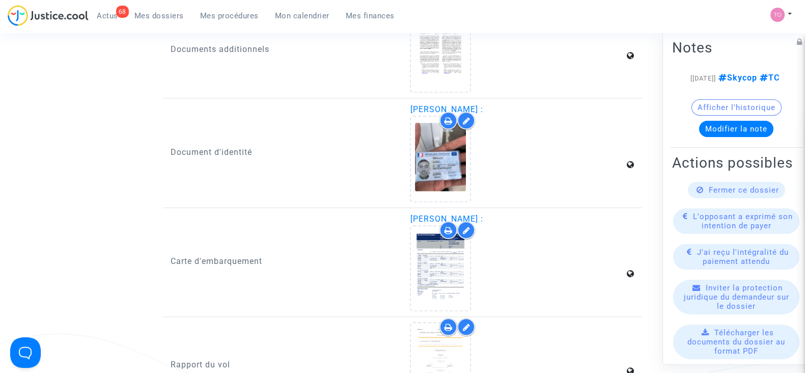
click at [445, 118] on icon at bounding box center [449, 121] width 8 height 8
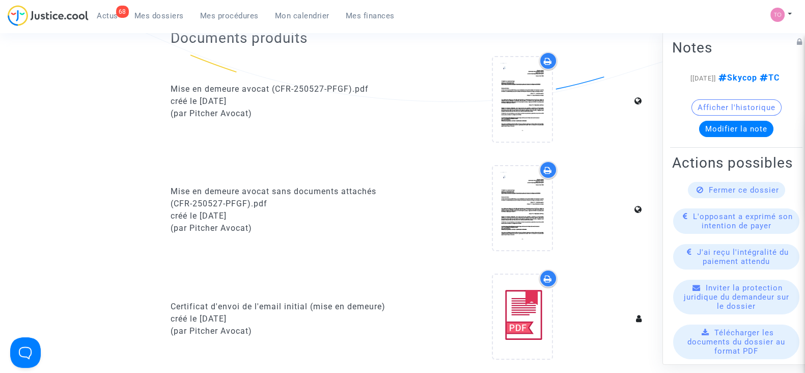
scroll to position [0, 0]
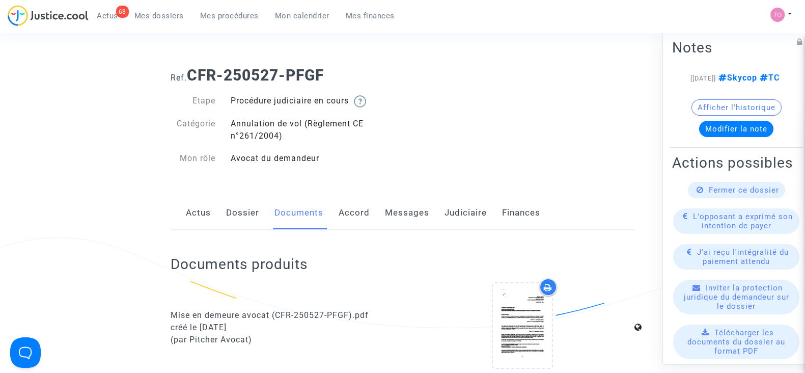
drag, startPoint x: 330, startPoint y: 70, endPoint x: 192, endPoint y: 77, distance: 138.2
click at [192, 77] on h1 "Ref. CFR-250527-PFGF" at bounding box center [403, 75] width 464 height 18
copy b "CFR-250527-PFGF"
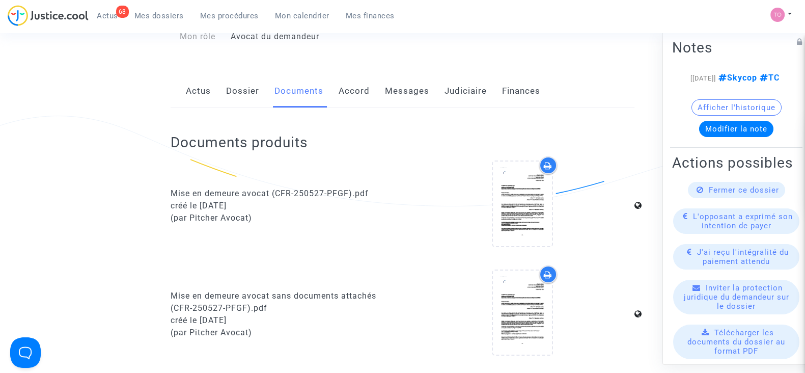
click at [247, 89] on link "Dossier" at bounding box center [242, 91] width 33 height 34
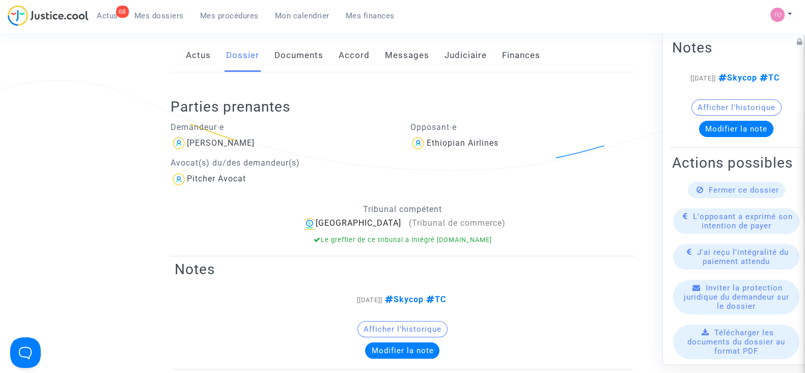
scroll to position [162, 0]
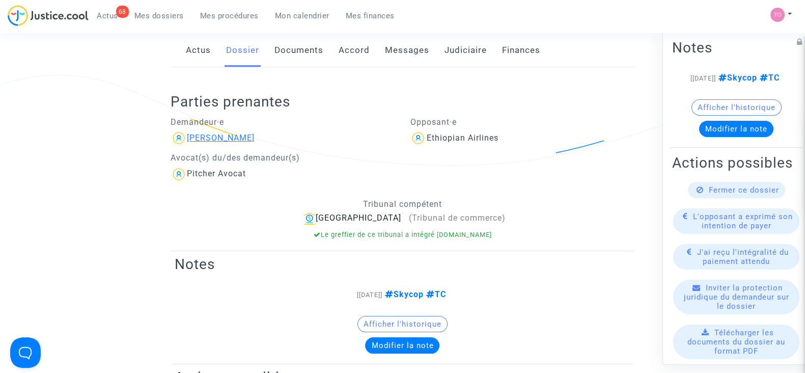
drag, startPoint x: 285, startPoint y: 137, endPoint x: 190, endPoint y: 136, distance: 95.3
click at [190, 136] on div "Musbahou Daroueche" at bounding box center [283, 138] width 225 height 16
copy div "Musbahou Daroueche"
drag, startPoint x: 529, startPoint y: 139, endPoint x: 425, endPoint y: 142, distance: 104.0
click at [425, 142] on div "Ethiopian Airlines" at bounding box center [522, 138] width 225 height 16
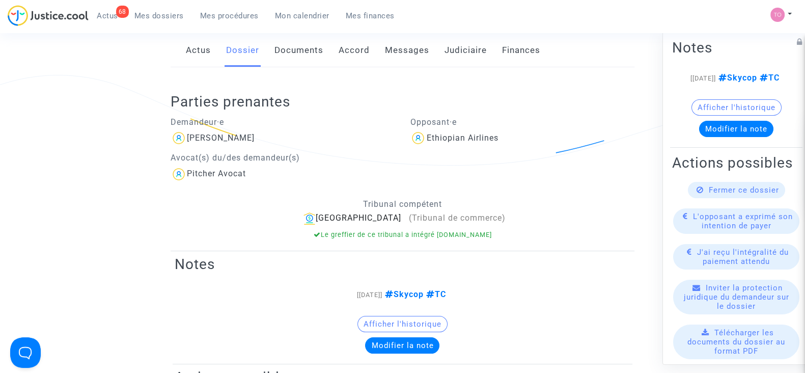
copy div "Ethiopian Airlines"
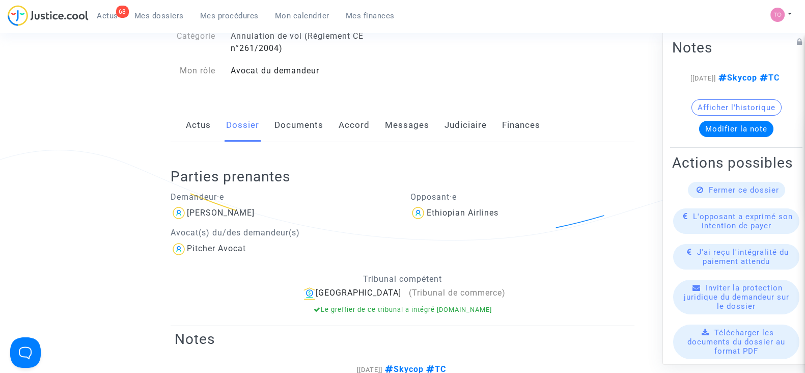
scroll to position [85, 0]
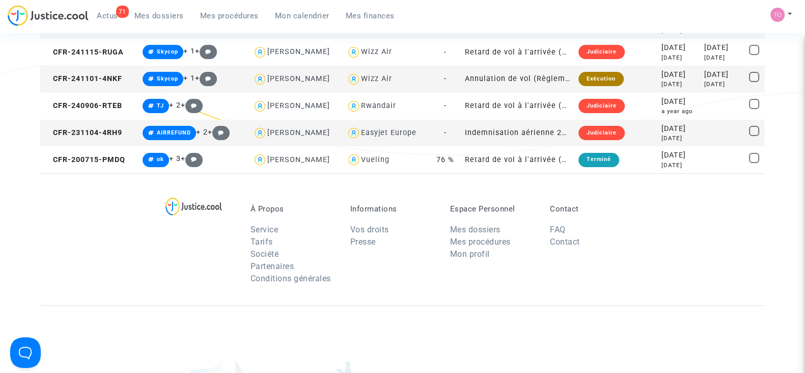
scroll to position [114, 0]
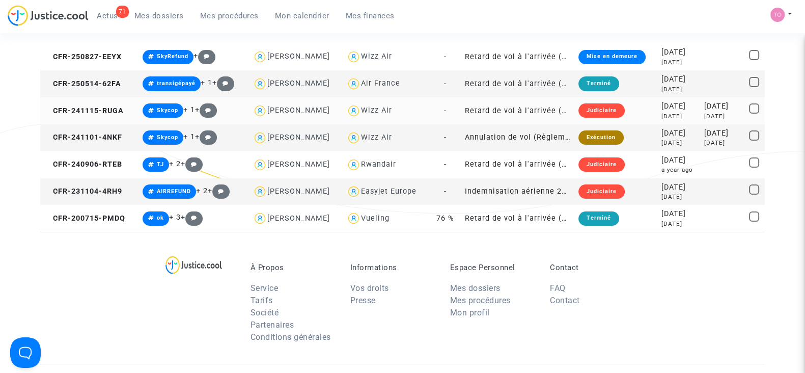
click at [382, 110] on div "Wizz Air" at bounding box center [376, 110] width 31 height 9
type textarea "MArija @"Wizz Air""
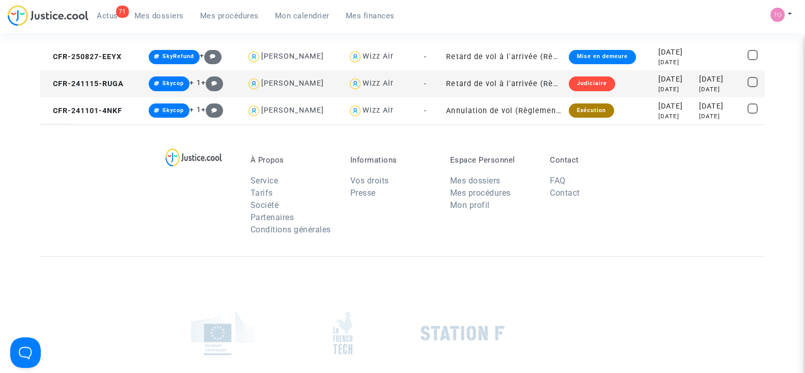
click at [614, 77] on td "Judiciaire" at bounding box center [610, 83] width 90 height 27
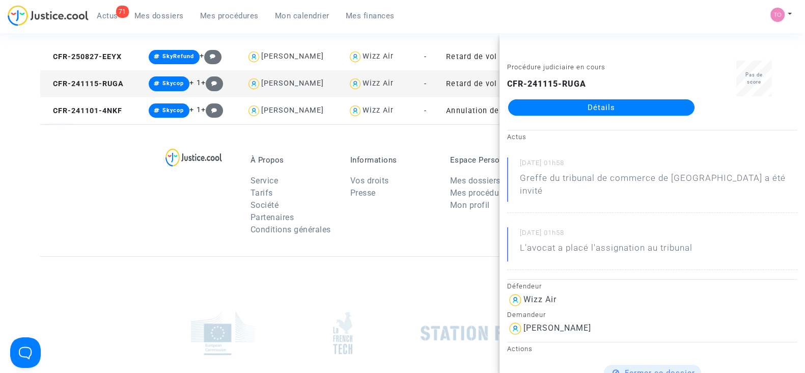
click at [613, 100] on link "Détails" at bounding box center [601, 107] width 186 height 16
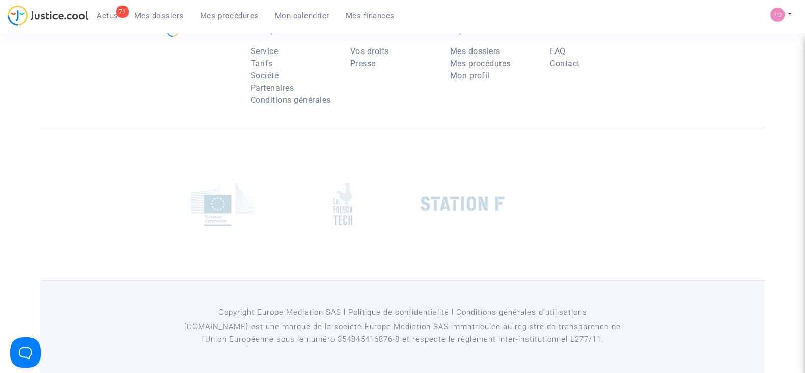
scroll to position [114, 0]
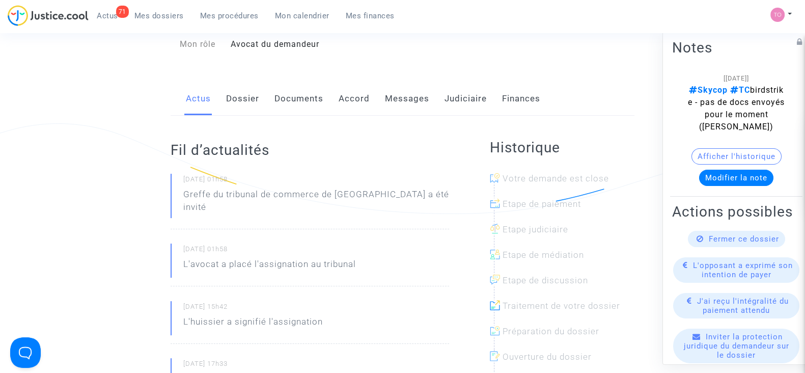
click at [354, 97] on link "Accord" at bounding box center [354, 99] width 31 height 34
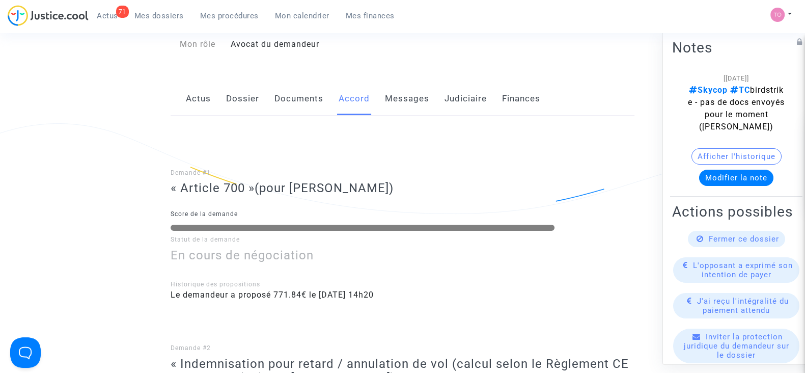
click at [456, 101] on link "Judiciaire" at bounding box center [466, 99] width 42 height 34
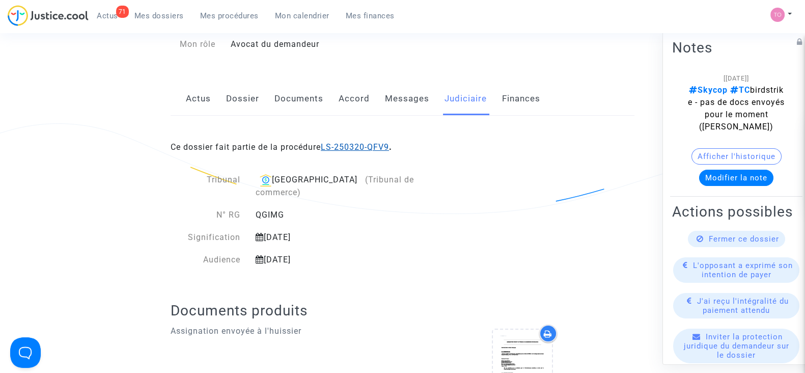
click at [351, 149] on link "LS-250320-QFV9" at bounding box center [355, 147] width 68 height 10
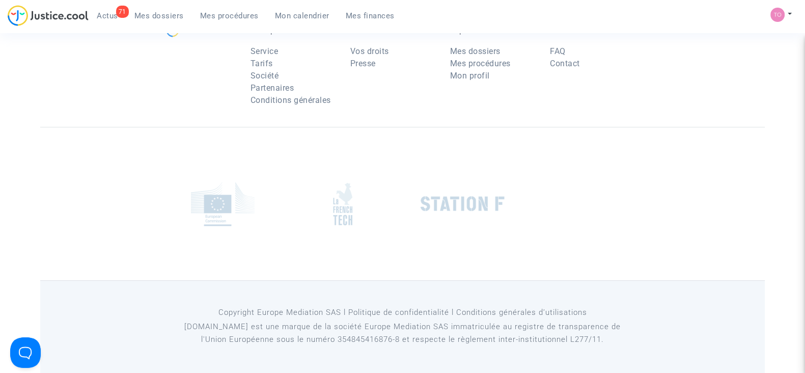
scroll to position [114, 0]
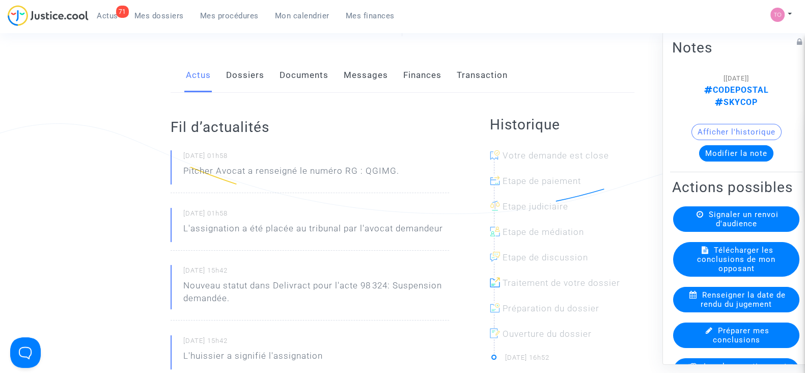
click at [728, 145] on button "Modifier la note" at bounding box center [736, 153] width 74 height 16
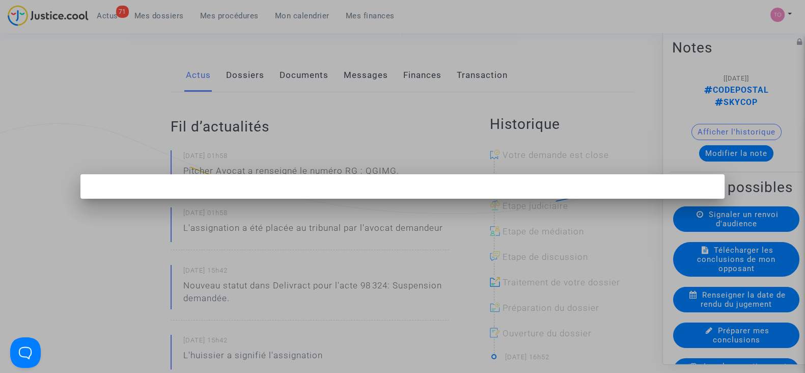
scroll to position [0, 0]
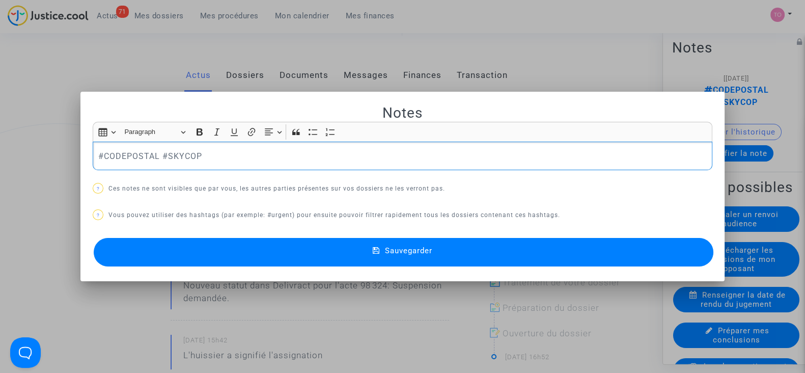
drag, startPoint x: 244, startPoint y: 159, endPoint x: 20, endPoint y: 157, distance: 223.6
click at [20, 157] on div "Notes Rich Text Editor Insert table Insert table Heading Paragraph Paragraph He…" at bounding box center [402, 186] width 805 height 373
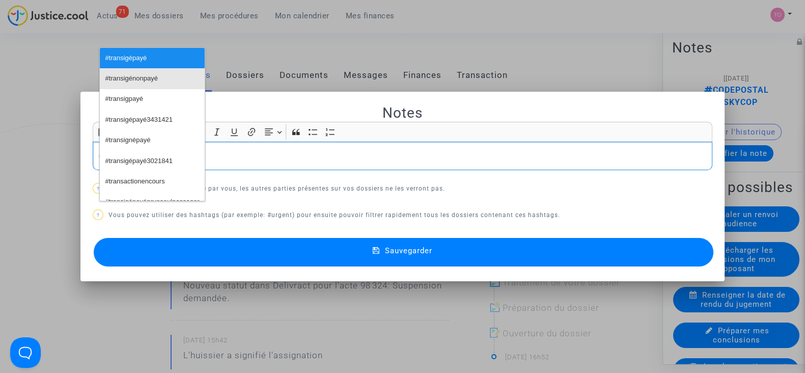
click at [122, 76] on span "#transigénonpayé" at bounding box center [131, 78] width 52 height 15
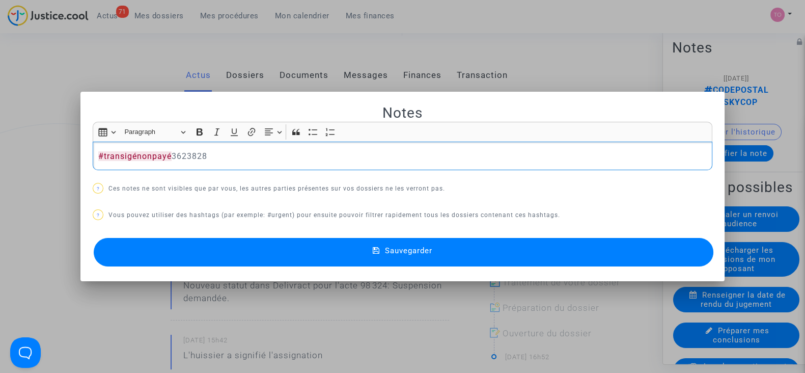
click at [298, 246] on button "Sauvegarder" at bounding box center [404, 252] width 620 height 29
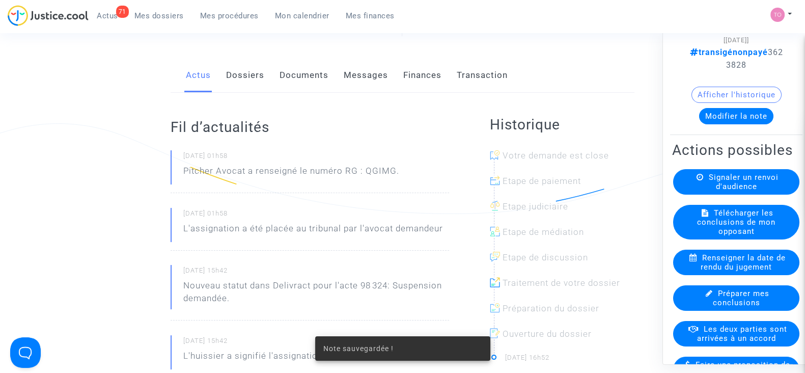
scroll to position [39, 0]
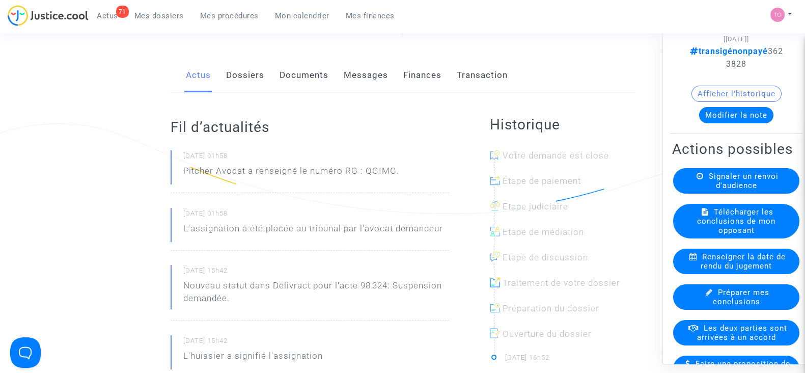
click at [715, 342] on span "Les deux parties sont arrivées à un accord" at bounding box center [742, 332] width 90 height 18
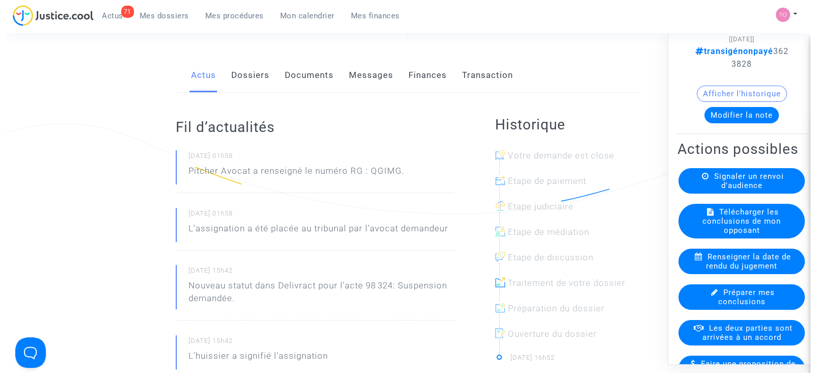
scroll to position [0, 0]
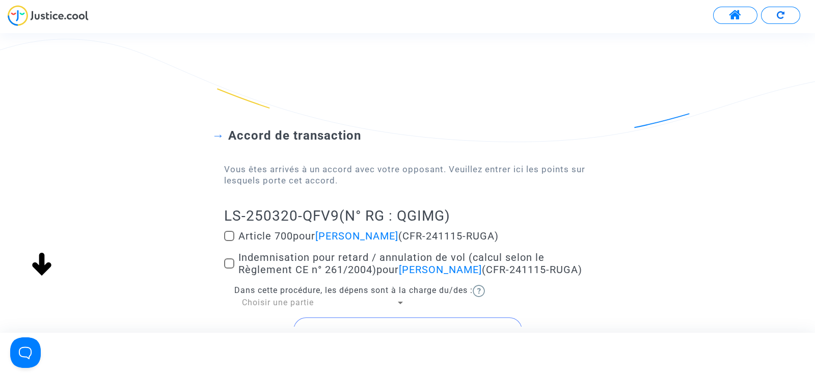
click at [227, 240] on span at bounding box center [229, 236] width 10 height 10
click at [229, 241] on input "Article 700 pour Marija Cerovic (CFR-241115-RUGA)" at bounding box center [229, 241] width 1 height 1
checkbox input "true"
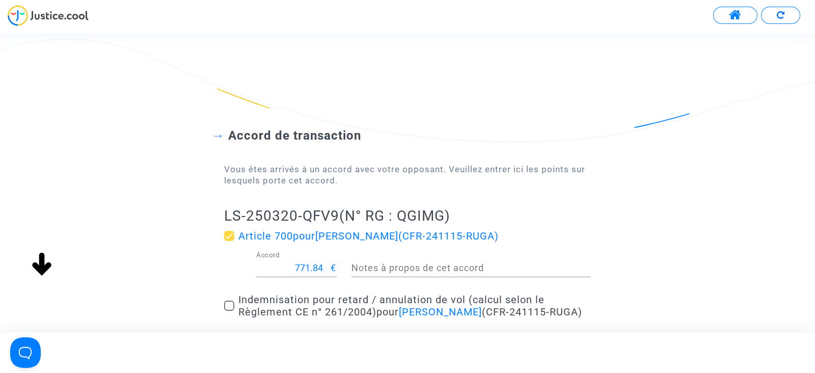
click at [306, 263] on input "771.84" at bounding box center [293, 268] width 75 height 10
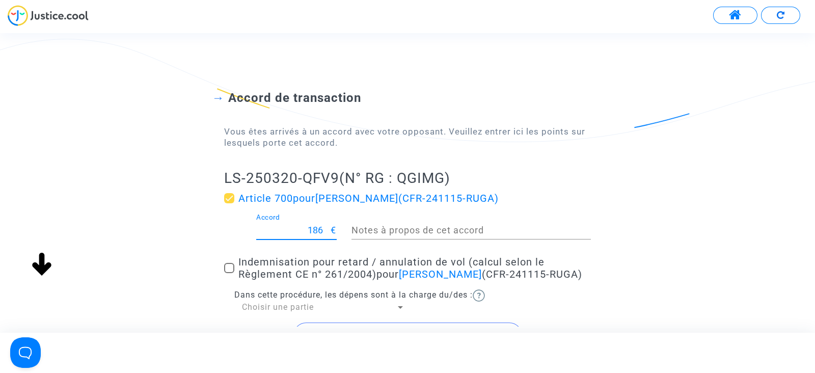
scroll to position [41, 0]
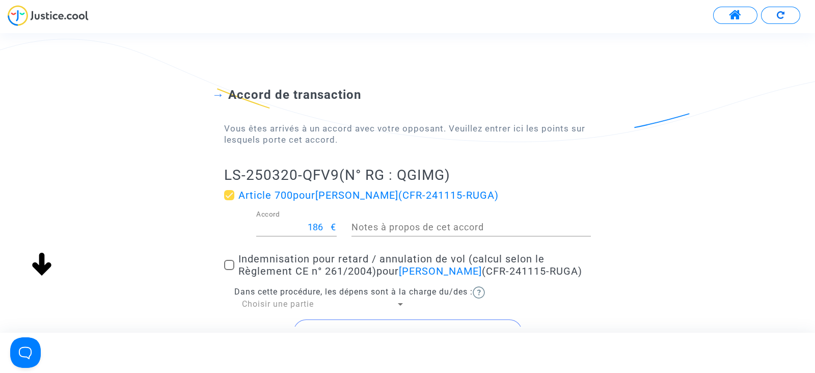
click at [183, 260] on div "Accord de transaction Vous êtes arrivés à un accord avec votre opposant. Veuill…" at bounding box center [407, 210] width 815 height 328
click at [319, 225] on input "186" at bounding box center [293, 227] width 75 height 10
type input "200"
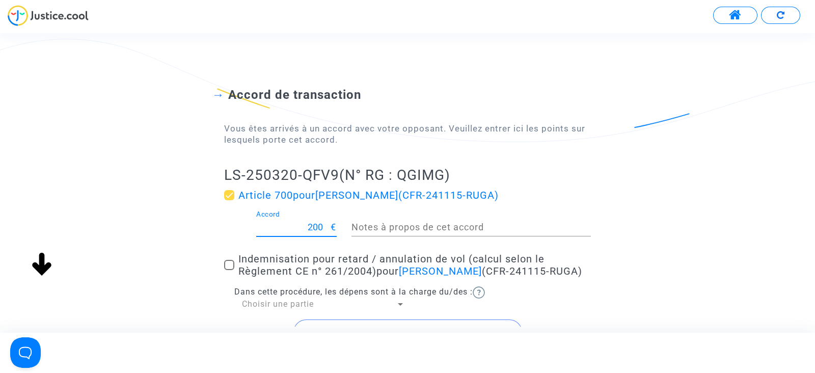
click at [229, 262] on span at bounding box center [229, 265] width 10 height 10
click at [229, 270] on input "Indemnisation pour retard / annulation de vol (calcul selon le Règlement CE n° …" at bounding box center [229, 270] width 1 height 1
checkbox input "true"
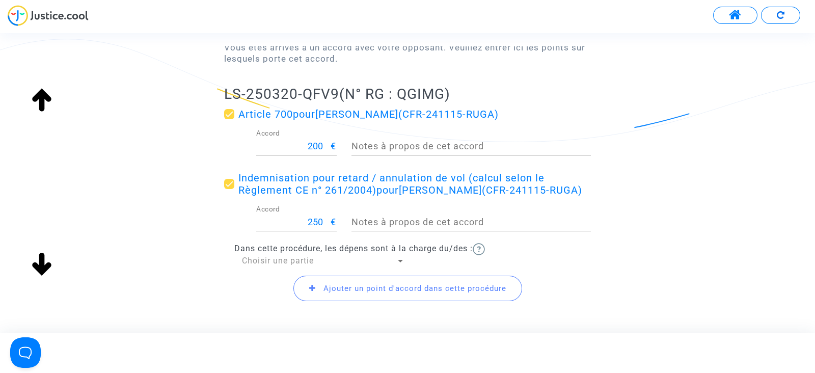
scroll to position [123, 0]
click at [279, 259] on span "Choisir une partie" at bounding box center [278, 260] width 72 height 10
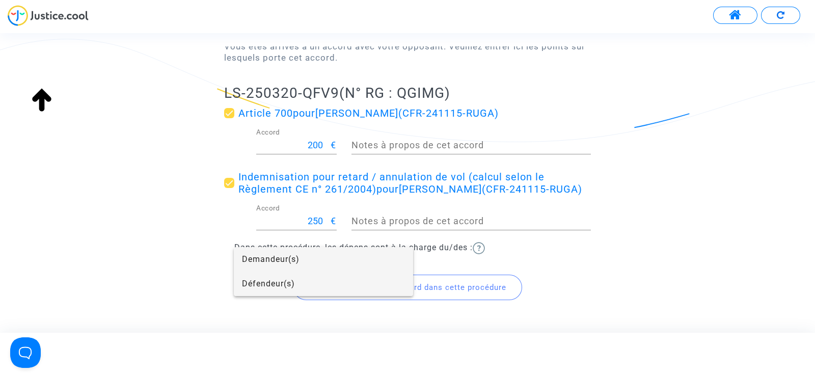
click at [271, 280] on span "Défendeur(s)" at bounding box center [323, 283] width 163 height 24
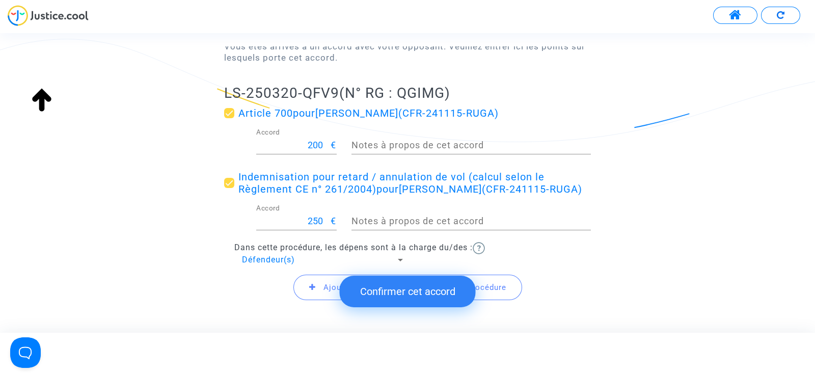
click at [414, 289] on button "Confirmer cet accord" at bounding box center [408, 292] width 136 height 32
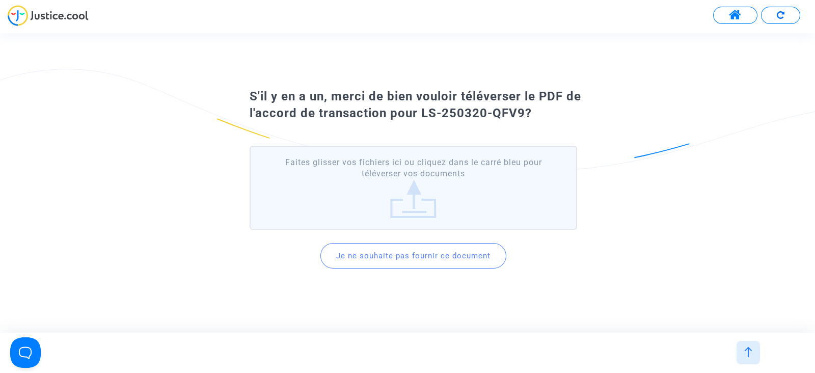
click at [406, 258] on button "Je ne souhaite pas fournir ce document" at bounding box center [413, 255] width 186 height 25
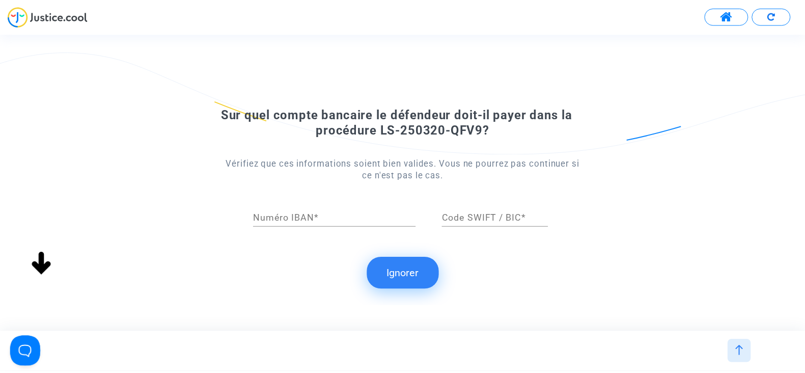
scroll to position [0, 0]
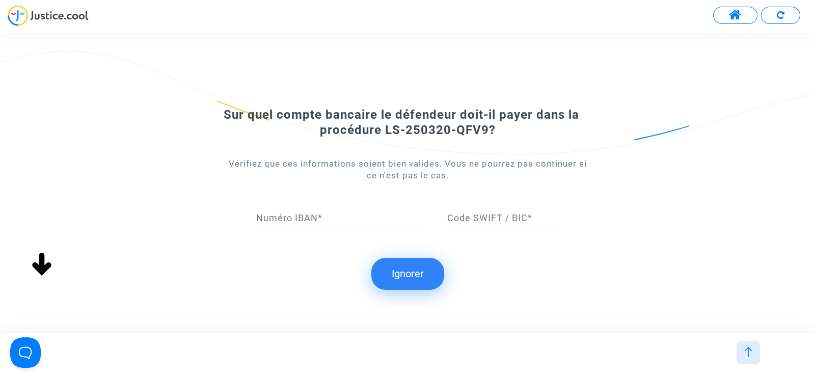
click at [402, 279] on button "Ignorer" at bounding box center [407, 274] width 73 height 32
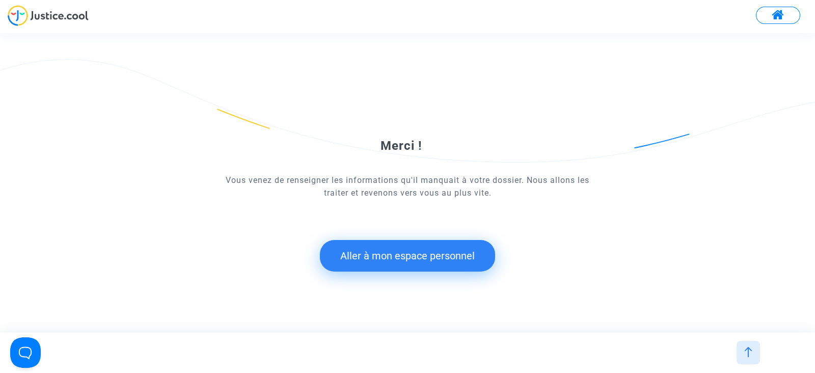
click at [401, 253] on button "Aller à mon espace personnel" at bounding box center [407, 256] width 175 height 32
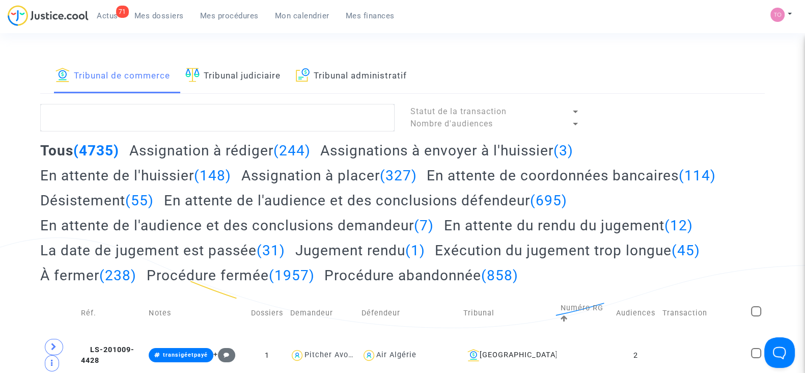
scroll to position [24, 0]
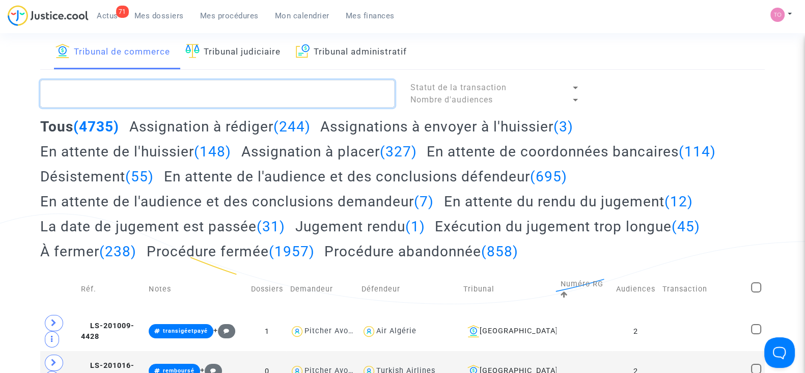
click at [150, 91] on textarea at bounding box center [217, 94] width 355 height 28
paste textarea "DAROUECHE"
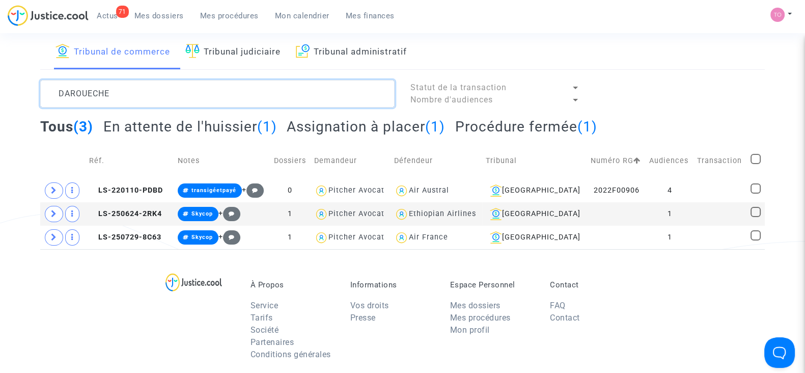
scroll to position [53, 0]
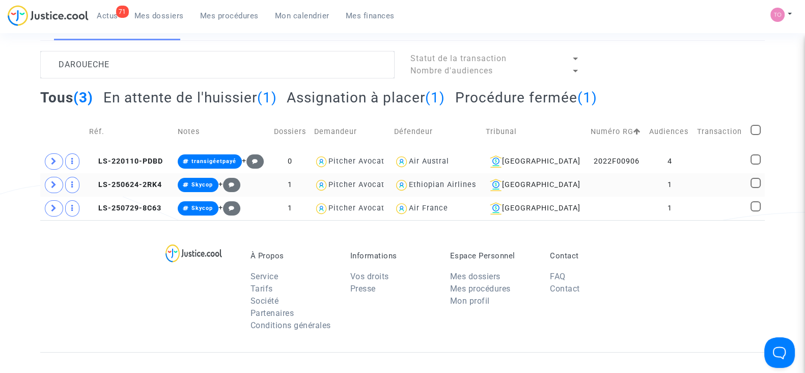
click at [476, 182] on div "Ethiopian Airlines" at bounding box center [442, 184] width 67 height 9
type textarea "DAROUECHE @"Ethiopian Airlines""
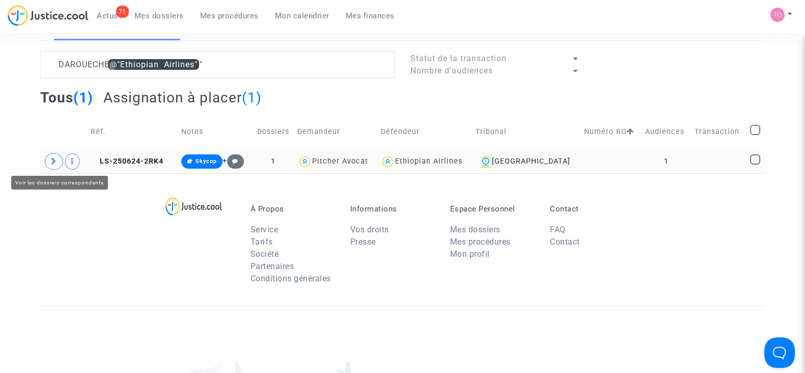
click at [46, 164] on span at bounding box center [54, 161] width 18 height 16
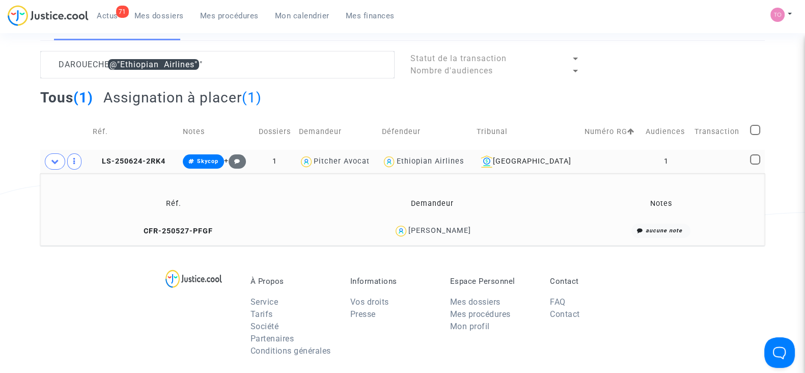
click at [438, 229] on div "Musbahou Daroueche" at bounding box center [440, 230] width 63 height 9
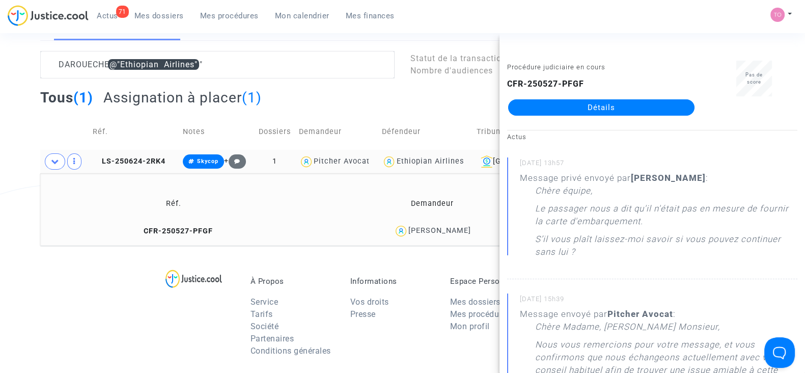
click at [578, 109] on link "Détails" at bounding box center [601, 107] width 186 height 16
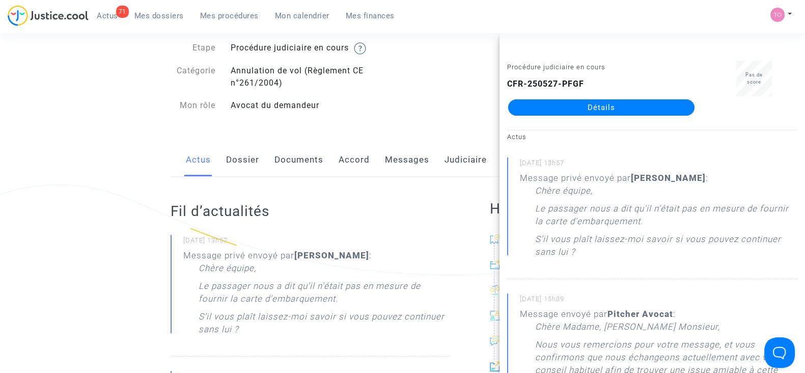
click at [453, 159] on link "Judiciaire" at bounding box center [466, 160] width 42 height 34
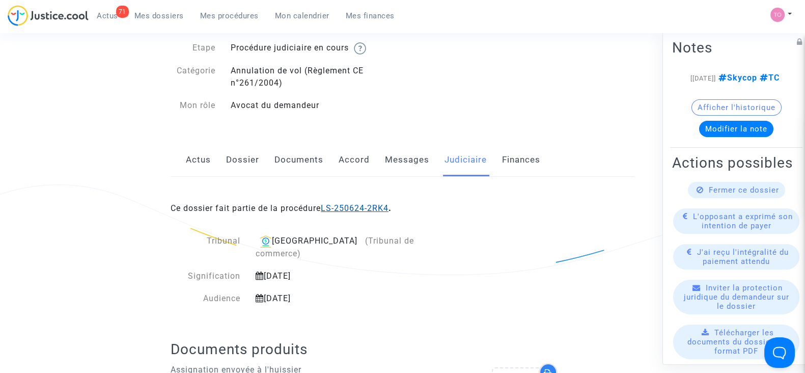
click at [343, 204] on link "LS-250624-2RK4" at bounding box center [355, 208] width 68 height 10
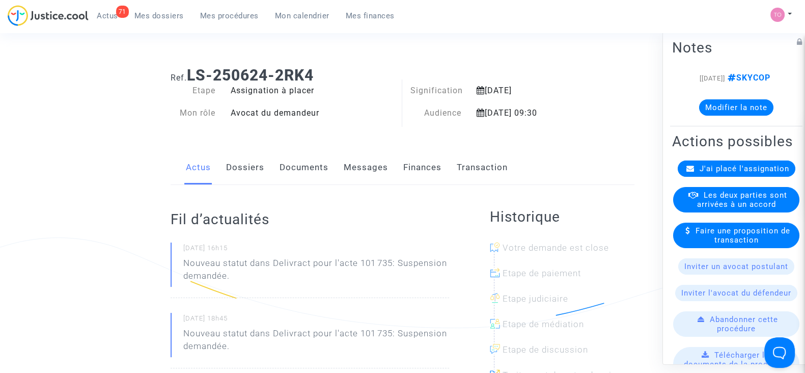
click at [718, 115] on button "Modifier la note" at bounding box center [736, 107] width 74 height 16
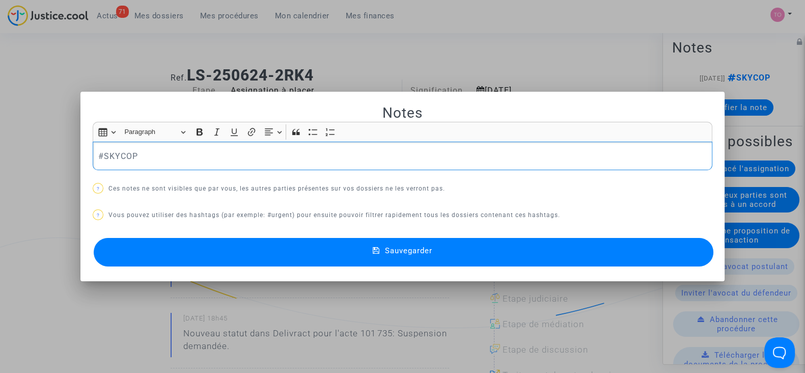
drag, startPoint x: 220, startPoint y: 167, endPoint x: 35, endPoint y: 146, distance: 186.1
click at [35, 146] on div "Notes Rich Text Editor Insert table Insert table Heading Paragraph Paragraph He…" at bounding box center [402, 186] width 805 height 373
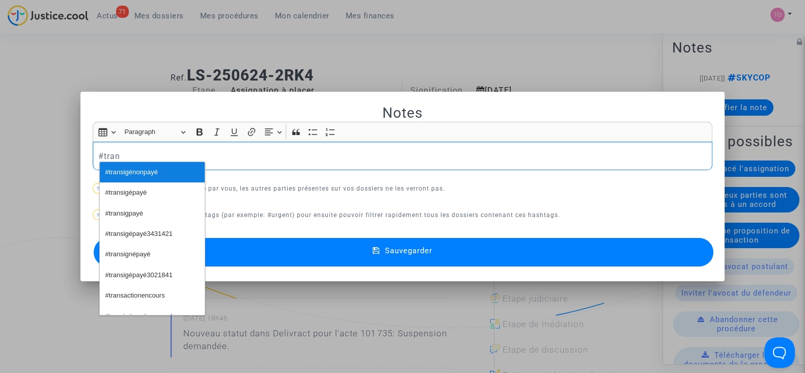
click at [114, 170] on span "#transigénonpayé" at bounding box center [131, 172] width 52 height 15
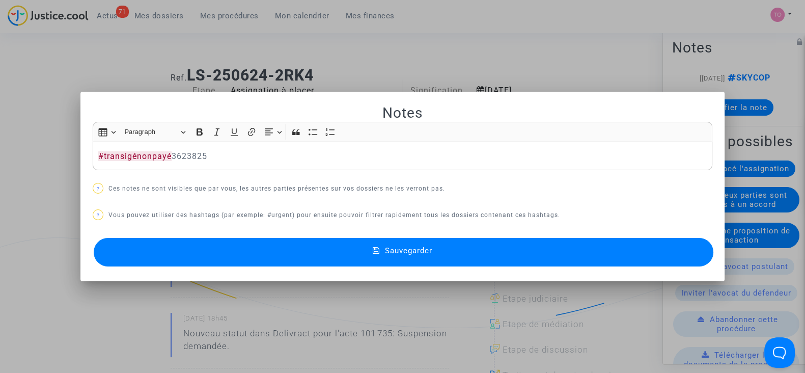
click at [281, 243] on button "Sauvegarder" at bounding box center [404, 252] width 620 height 29
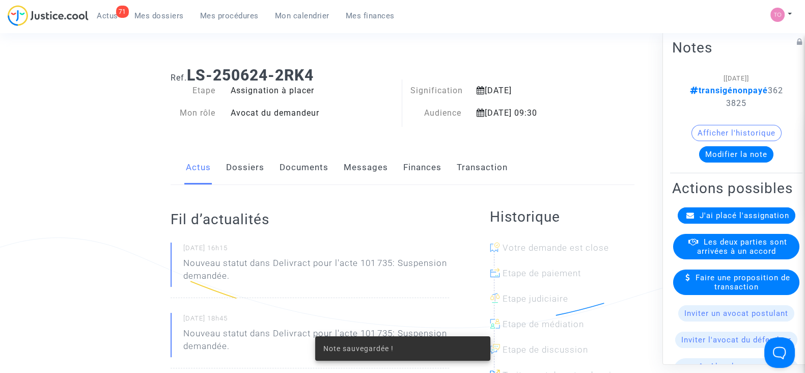
click at [710, 256] on span "Les deux parties sont arrivées à un accord" at bounding box center [742, 246] width 90 height 18
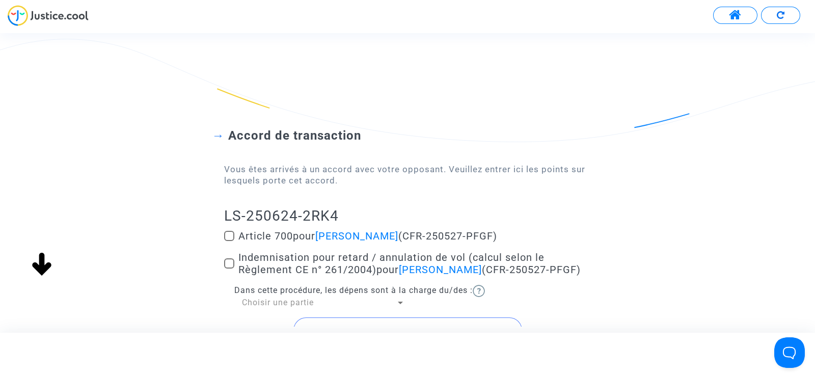
click at [230, 233] on span at bounding box center [229, 236] width 10 height 10
click at [229, 241] on input "Article 700 pour Musbahou Daroueche (CFR-250527-PFGF)" at bounding box center [229, 241] width 1 height 1
checkbox input "true"
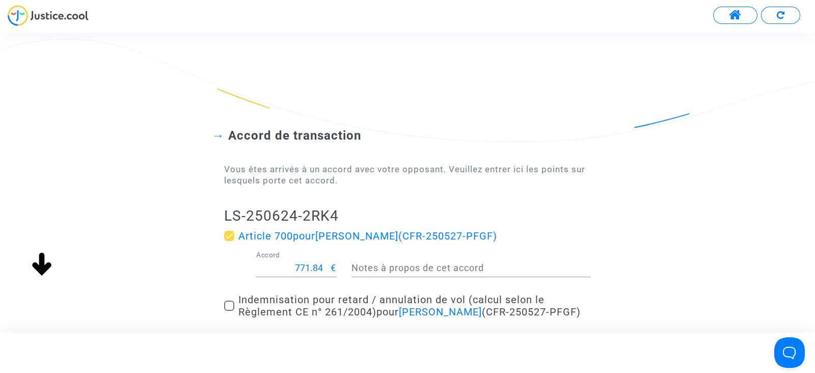
scroll to position [61, 0]
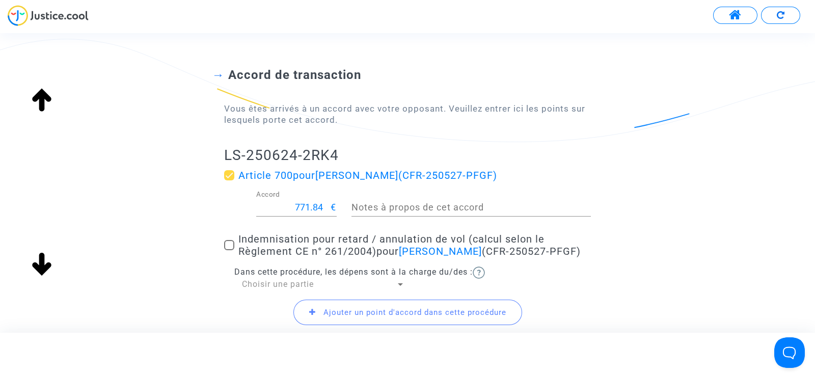
click at [298, 210] on input "771.84" at bounding box center [293, 207] width 75 height 10
type input "200"
click at [229, 246] on span at bounding box center [229, 245] width 10 height 10
click at [229, 250] on input "Indemnisation pour retard / annulation de vol (calcul selon le Règlement CE n° …" at bounding box center [229, 250] width 1 height 1
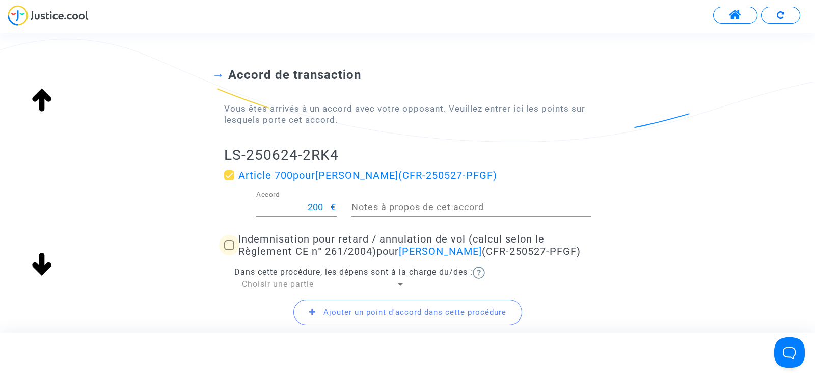
checkbox input "true"
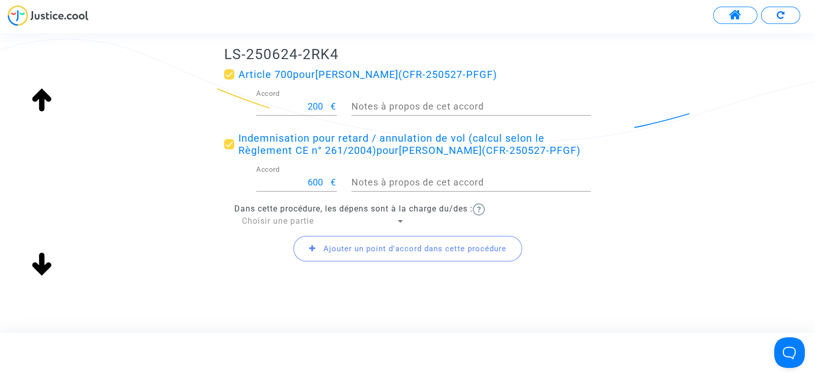
scroll to position [163, 0]
click at [283, 224] on span "Choisir une partie" at bounding box center [278, 219] width 72 height 10
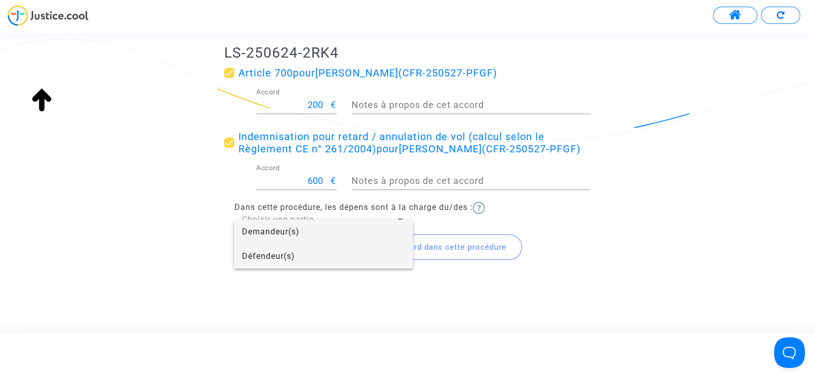
click at [267, 258] on span "Défendeur(s)" at bounding box center [323, 256] width 163 height 24
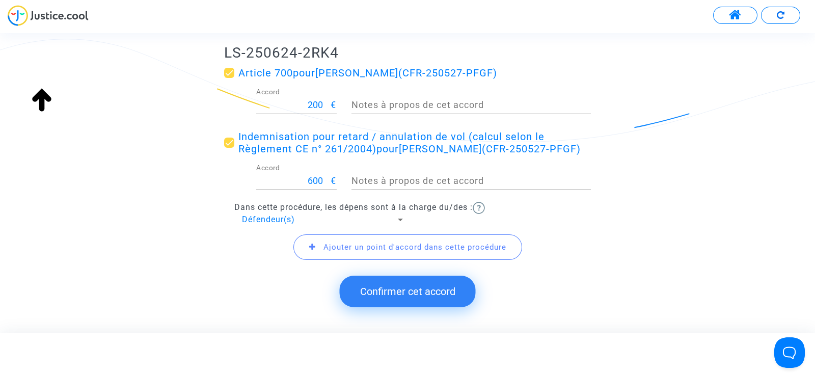
click at [398, 291] on button "Confirmer cet accord" at bounding box center [408, 292] width 136 height 32
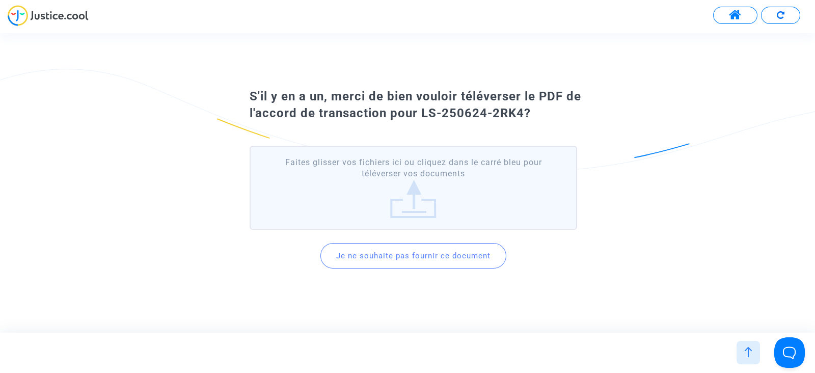
click at [398, 291] on div "S'il y en a un, merci de bien vouloir téléverser le PDF de l'accord de transact…" at bounding box center [407, 183] width 815 height 228
click at [382, 256] on button "Je ne souhaite pas fournir ce document" at bounding box center [413, 255] width 186 height 25
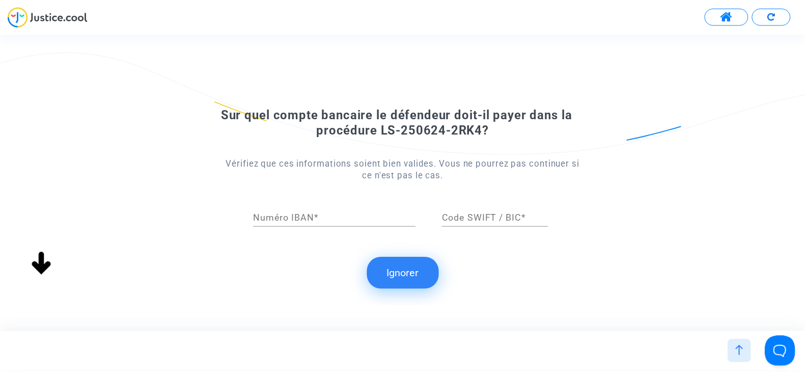
scroll to position [0, 0]
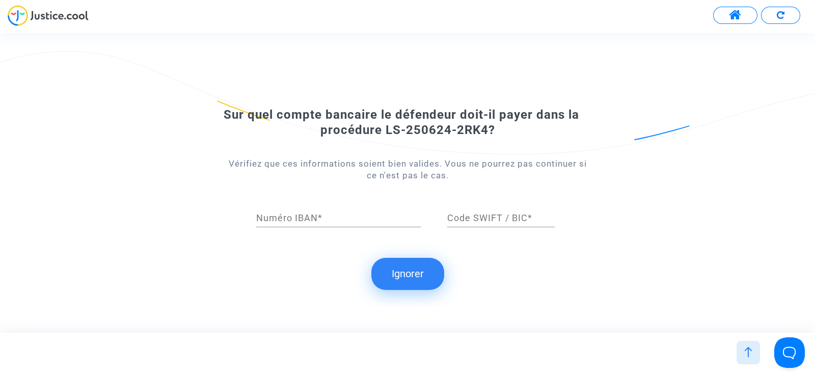
click at [407, 268] on button "Ignorer" at bounding box center [407, 274] width 73 height 32
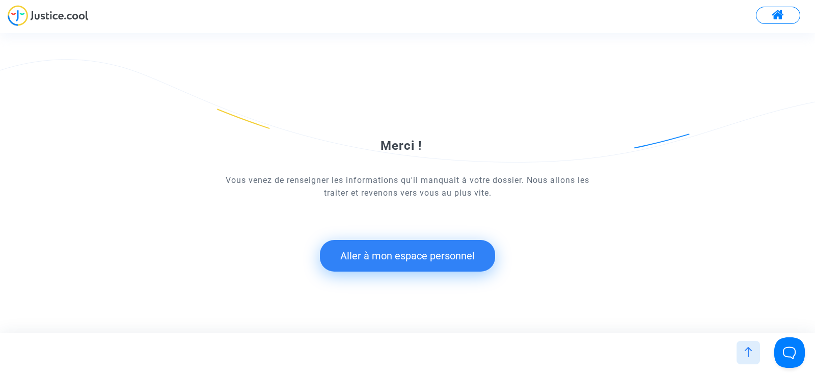
click at [376, 256] on button "Aller à mon espace personnel" at bounding box center [407, 256] width 175 height 32
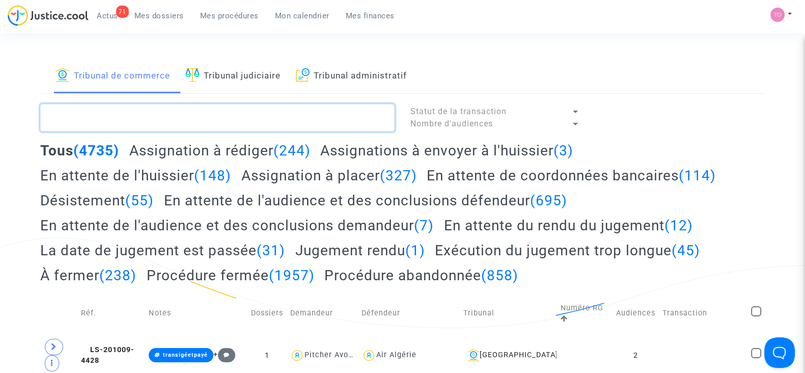
click at [93, 105] on textarea at bounding box center [217, 118] width 355 height 28
click at [242, 120] on textarea at bounding box center [217, 118] width 355 height 28
paste textarea "DAROUECHE"
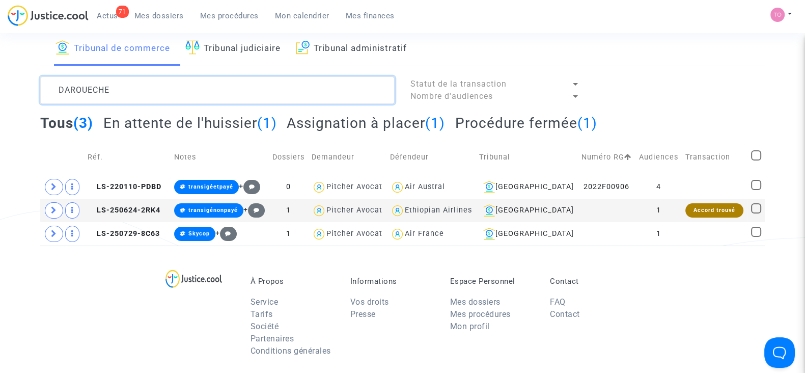
scroll to position [28, 0]
type textarea "DAROUECHE"
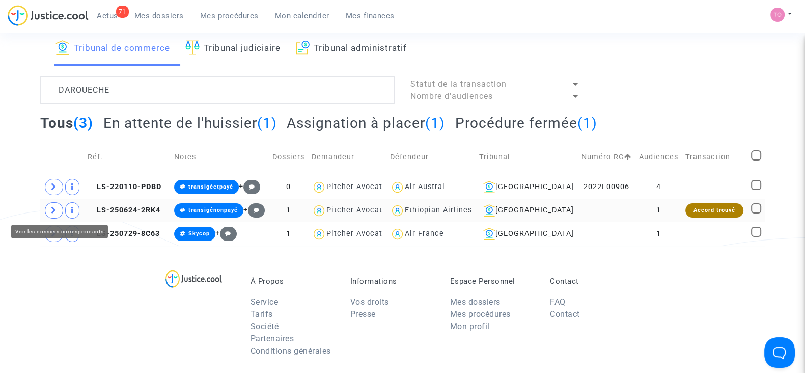
click at [51, 207] on icon at bounding box center [54, 210] width 6 height 8
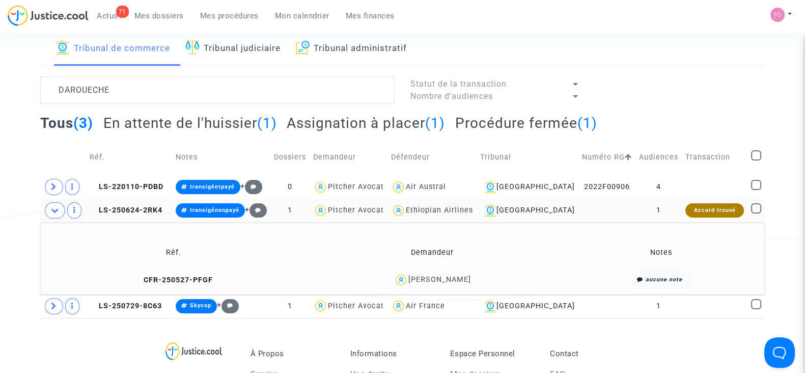
click at [439, 279] on div "Musbahou Daroueche" at bounding box center [440, 279] width 63 height 9
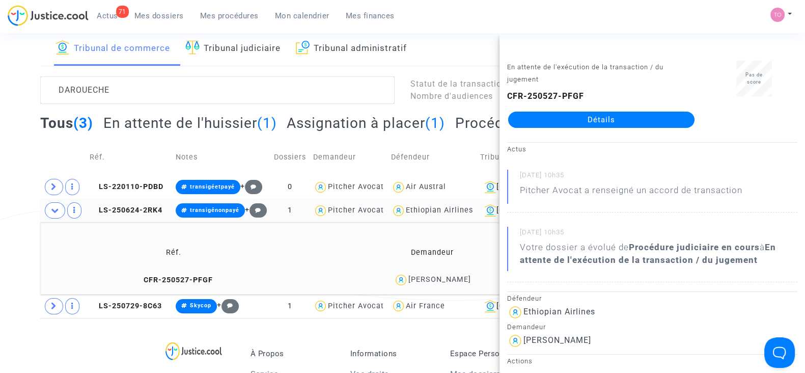
click at [593, 119] on link "Détails" at bounding box center [601, 120] width 186 height 16
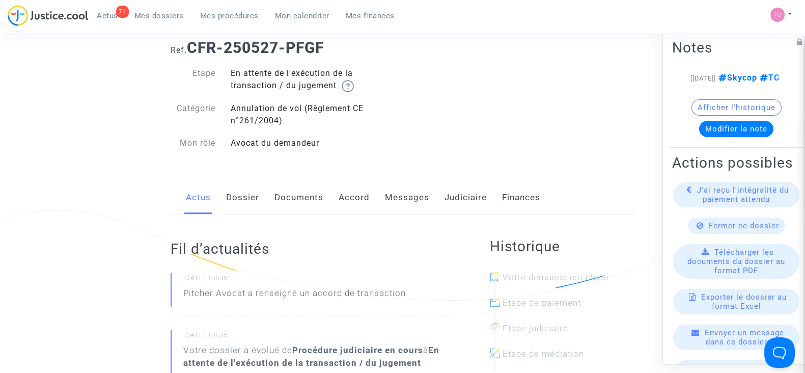
click at [469, 199] on link "Judiciaire" at bounding box center [466, 198] width 42 height 34
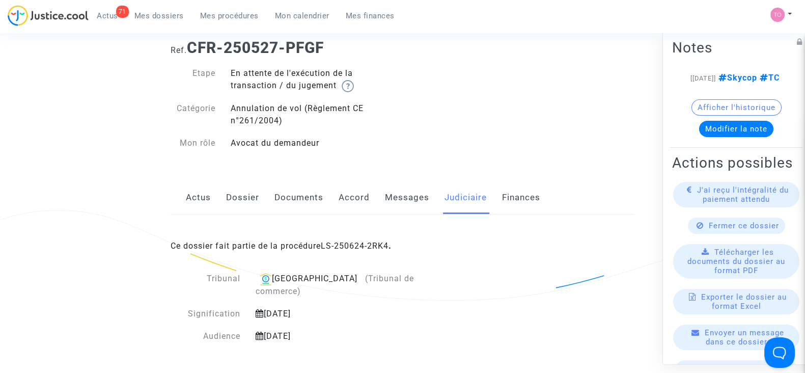
click at [317, 243] on span "Ce dossier fait partie de la procédure LS-250624-2RK4 ." at bounding box center [281, 246] width 221 height 10
click at [337, 244] on link "LS-250624-2RK4" at bounding box center [355, 246] width 68 height 10
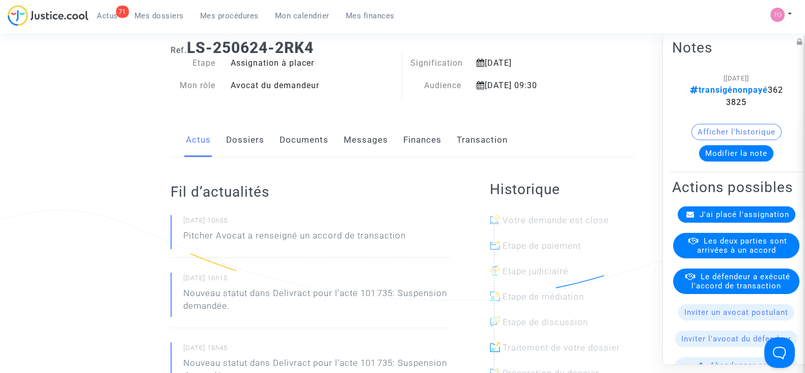
click at [426, 146] on link "Finances" at bounding box center [422, 140] width 38 height 34
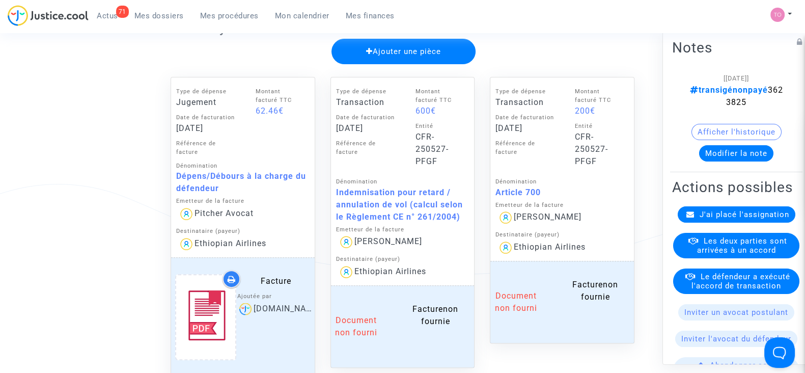
scroll to position [554, 0]
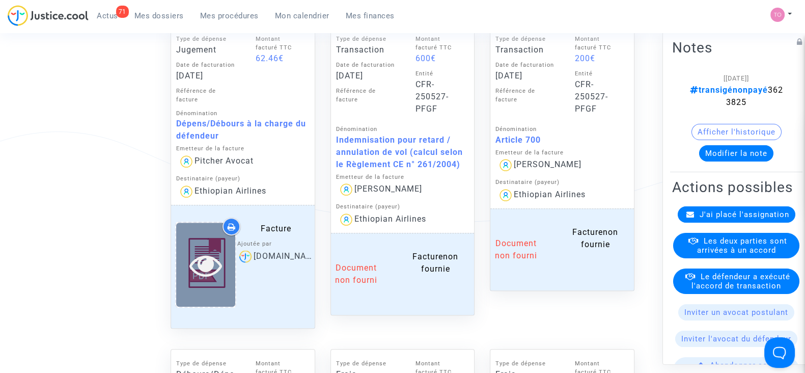
click at [211, 250] on icon at bounding box center [205, 265] width 33 height 33
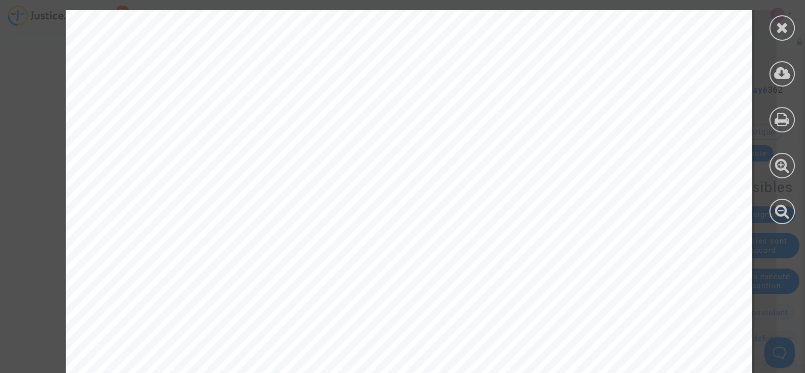
scroll to position [293, 0]
click at [776, 25] on icon at bounding box center [782, 27] width 13 height 15
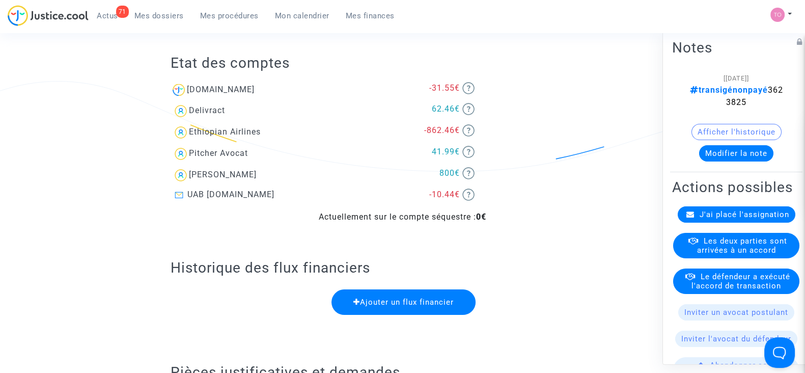
scroll to position [0, 0]
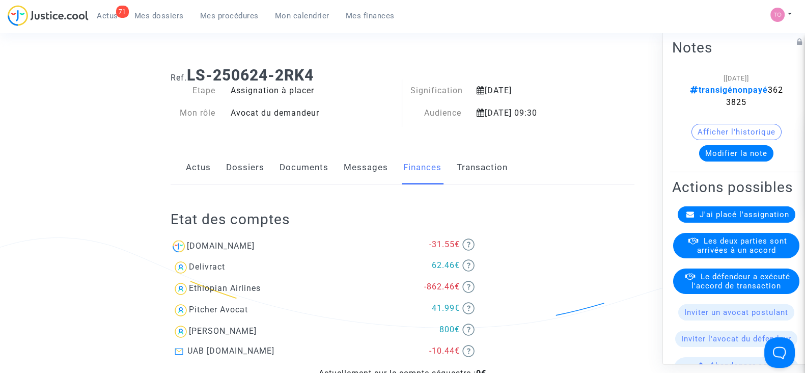
click at [225, 159] on div "Actus Dossiers Documents Messages Finances Transaction" at bounding box center [403, 168] width 464 height 34
click at [245, 172] on link "Dossiers" at bounding box center [245, 168] width 38 height 34
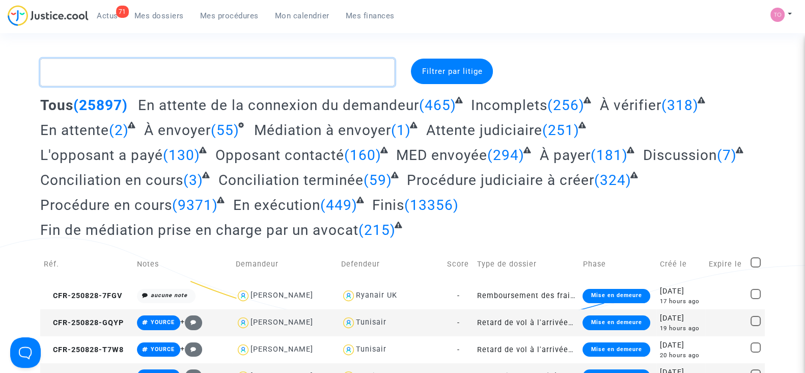
click at [99, 70] on textarea at bounding box center [217, 73] width 355 height 28
paste textarea "VIGEE"
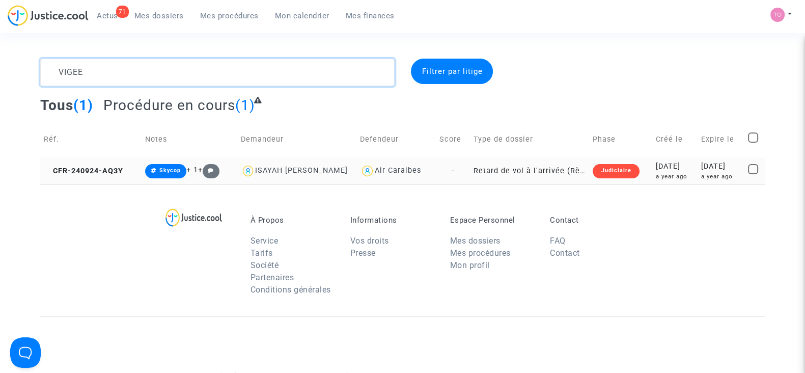
type textarea "VIGEE"
click at [656, 175] on div "a year ago" at bounding box center [675, 176] width 38 height 9
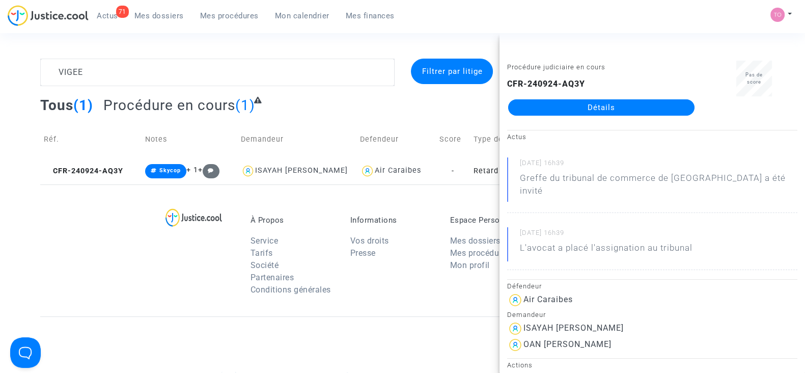
click at [570, 105] on link "Détails" at bounding box center [601, 107] width 186 height 16
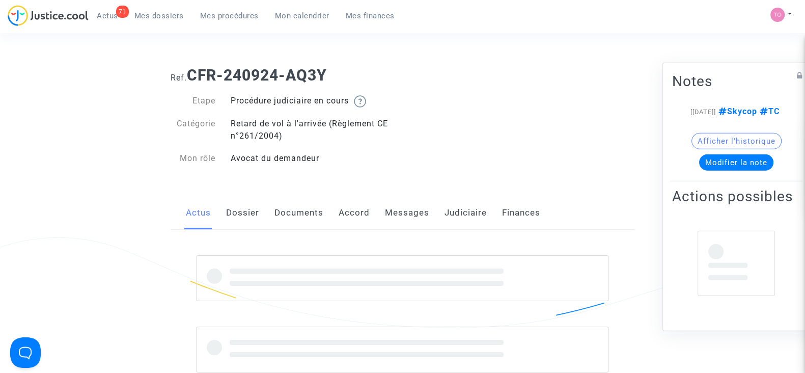
click at [350, 214] on link "Accord" at bounding box center [354, 213] width 31 height 34
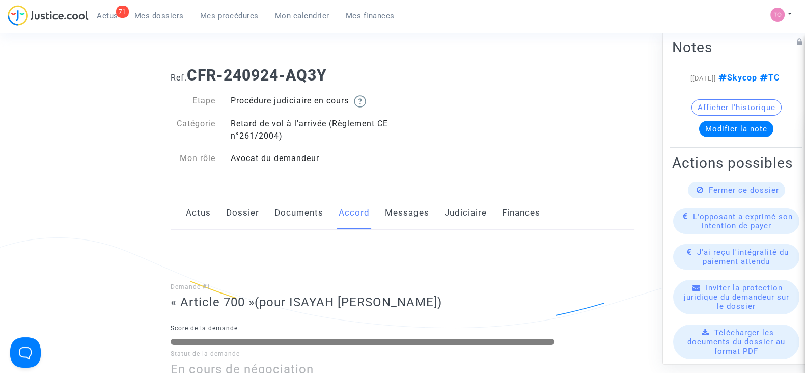
click at [294, 207] on link "Documents" at bounding box center [299, 213] width 49 height 34
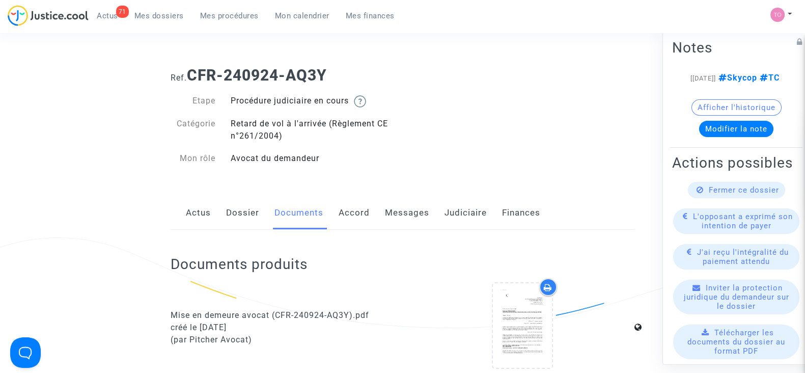
click at [450, 206] on link "Judiciaire" at bounding box center [466, 213] width 42 height 34
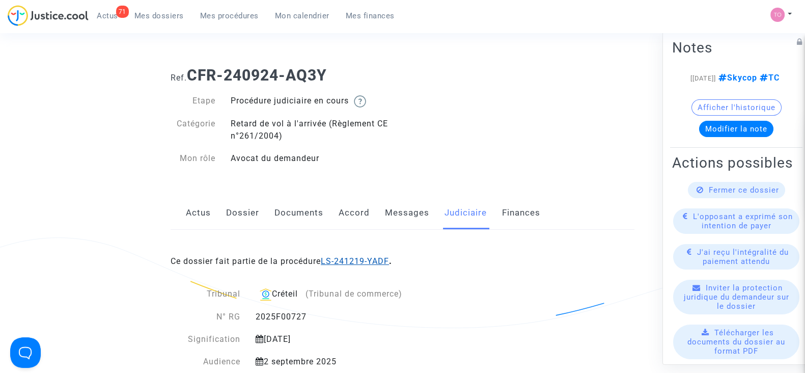
click at [354, 258] on link "LS-241219-YADF" at bounding box center [355, 261] width 68 height 10
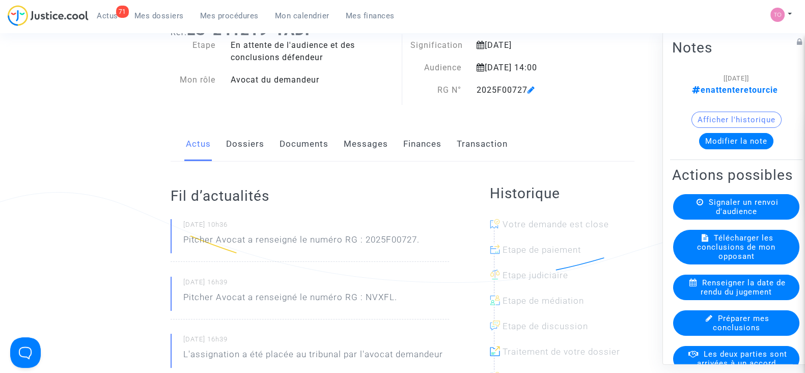
scroll to position [46, 0]
click at [365, 142] on link "Messages" at bounding box center [366, 144] width 44 height 34
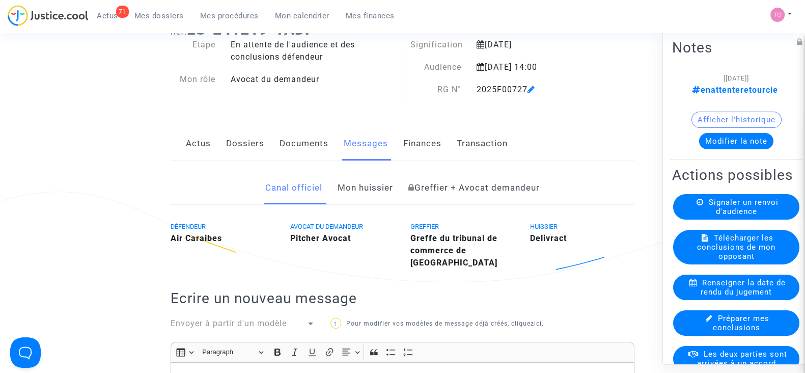
click at [238, 141] on link "Dossiers" at bounding box center [245, 144] width 38 height 34
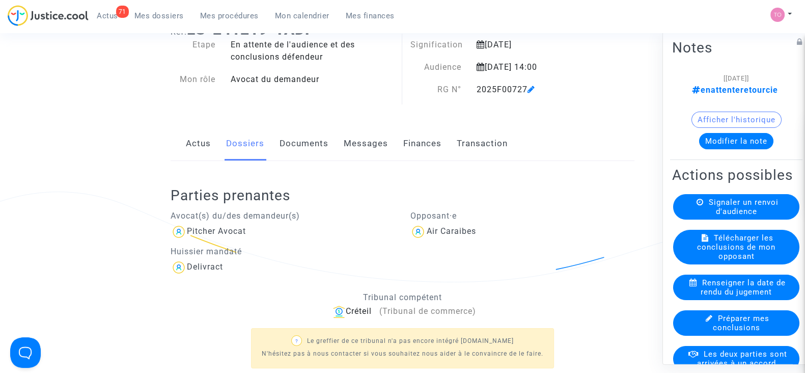
scroll to position [69, 0]
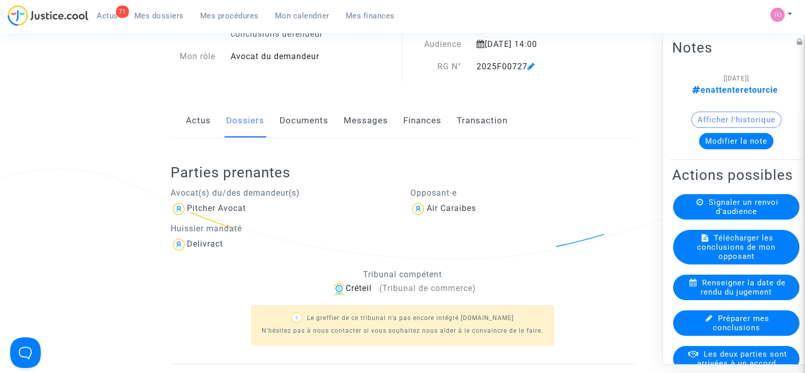
click at [317, 118] on link "Documents" at bounding box center [304, 121] width 49 height 34
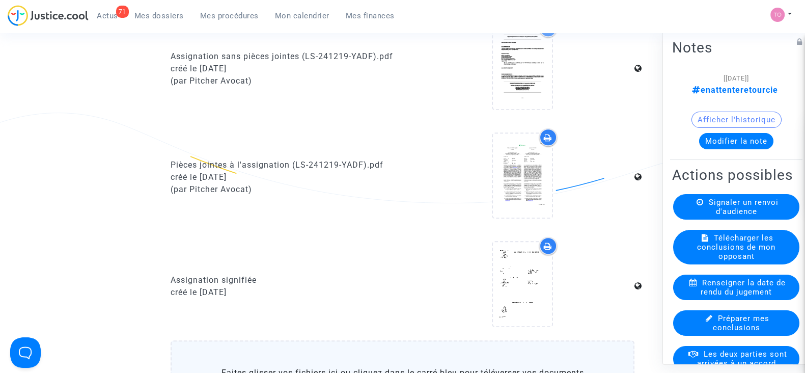
scroll to position [1022, 0]
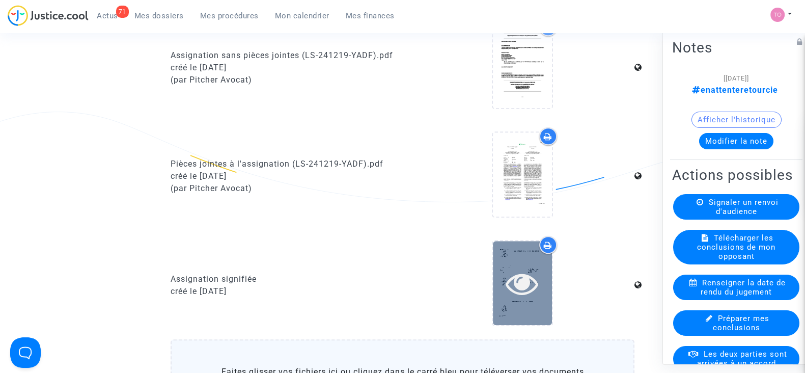
click at [531, 268] on icon at bounding box center [522, 283] width 33 height 33
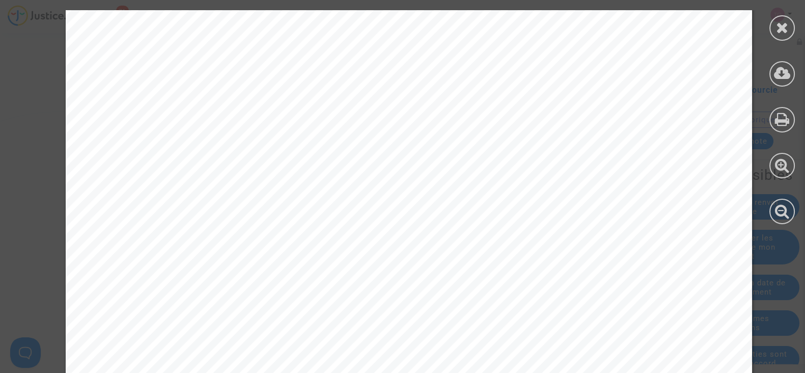
scroll to position [229, 0]
click at [768, 25] on div at bounding box center [782, 117] width 46 height 234
click at [774, 26] on div at bounding box center [782, 27] width 25 height 25
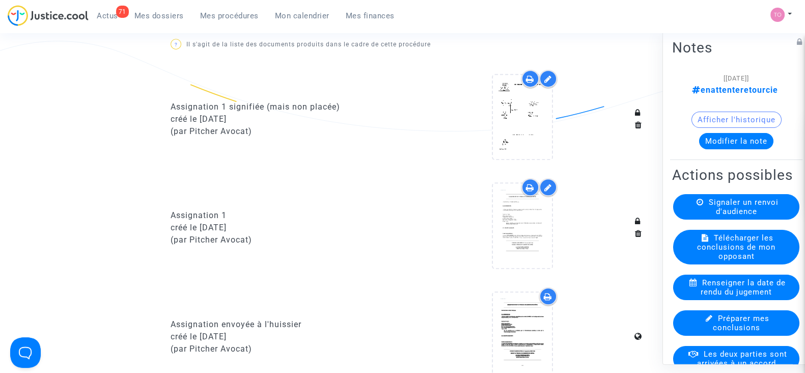
scroll to position [644, 0]
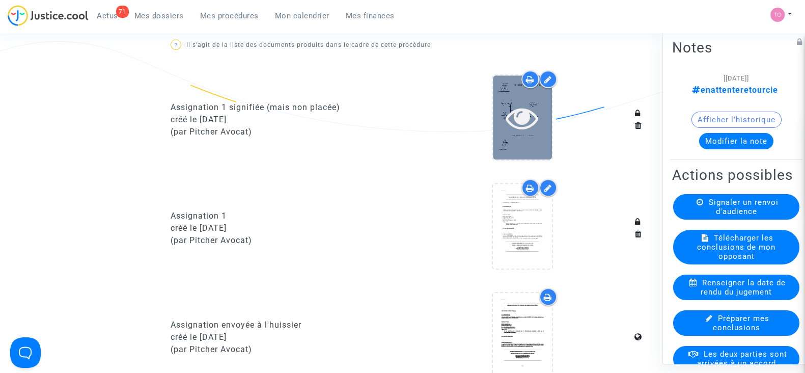
click at [503, 113] on div at bounding box center [522, 117] width 59 height 33
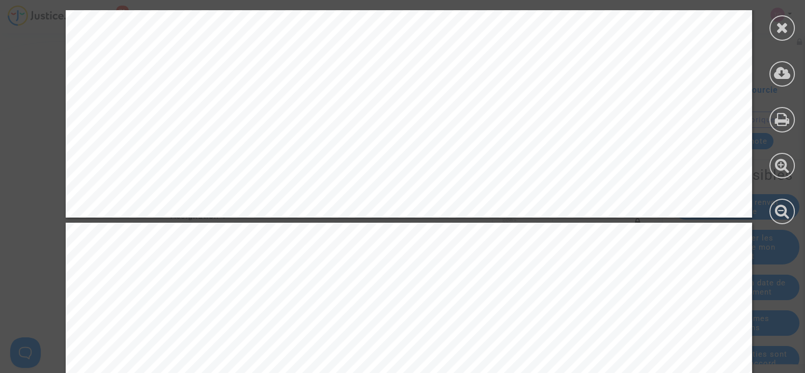
scroll to position [2033, 0]
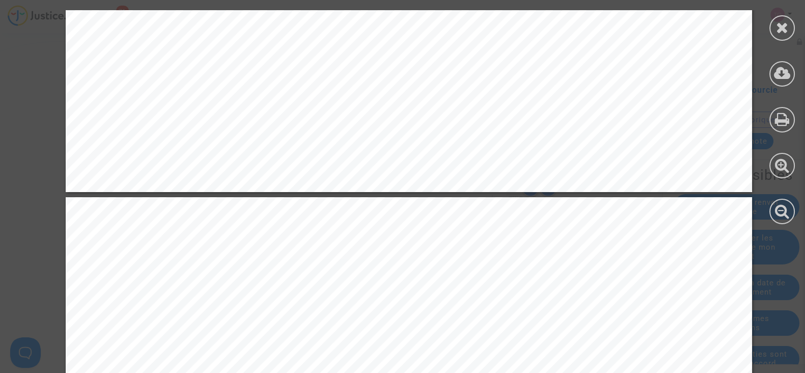
scroll to position [1764, 0]
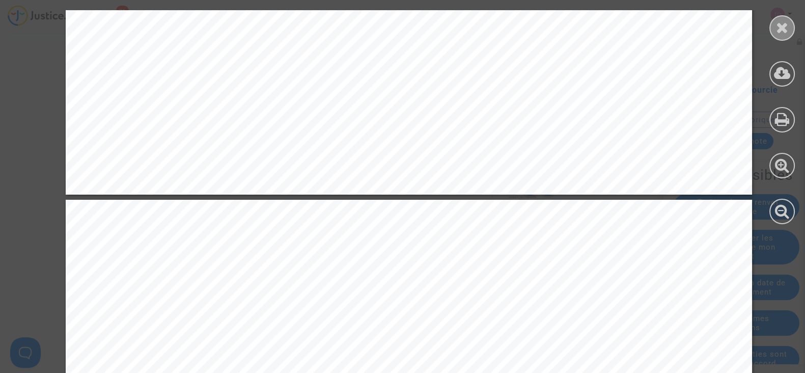
click at [781, 28] on icon at bounding box center [782, 27] width 13 height 15
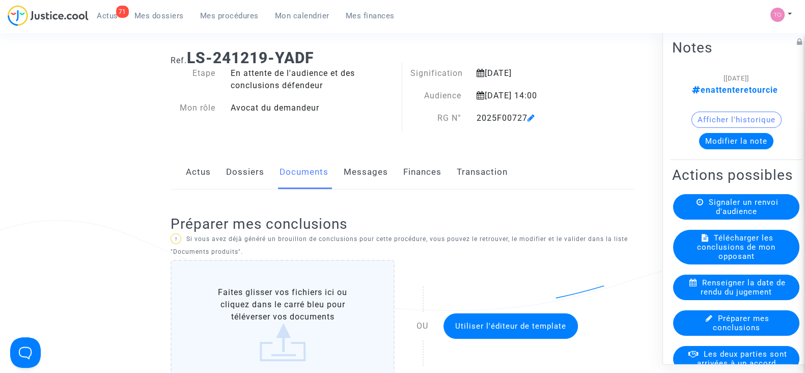
scroll to position [0, 0]
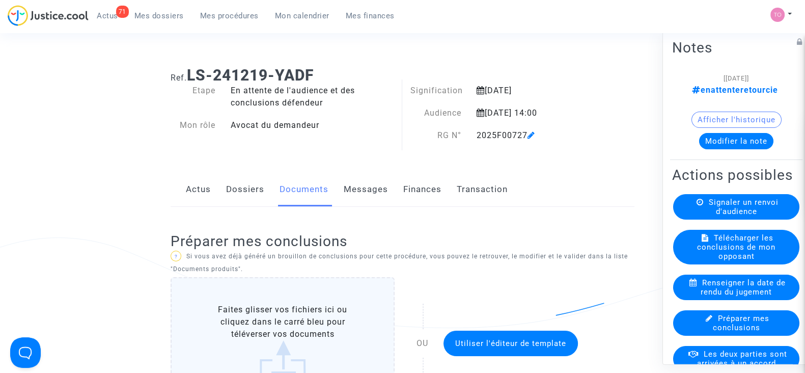
click at [244, 189] on link "Dossiers" at bounding box center [245, 190] width 38 height 34
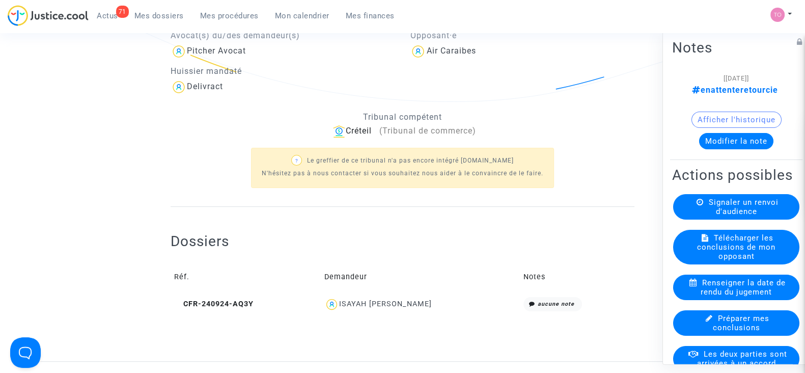
scroll to position [309, 0]
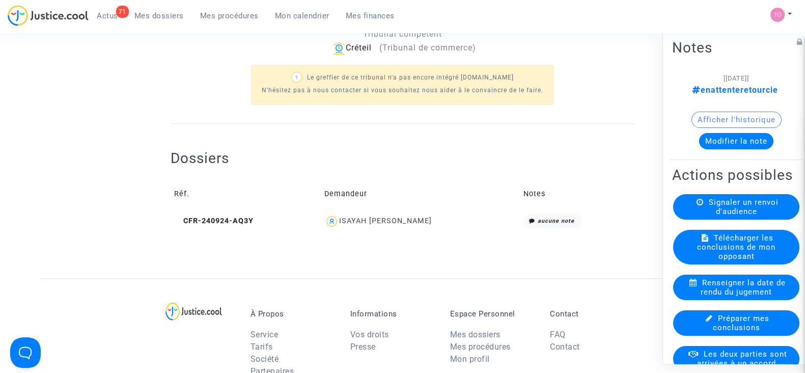
click at [394, 224] on div "ISAYAH [PERSON_NAME]" at bounding box center [420, 221] width 192 height 15
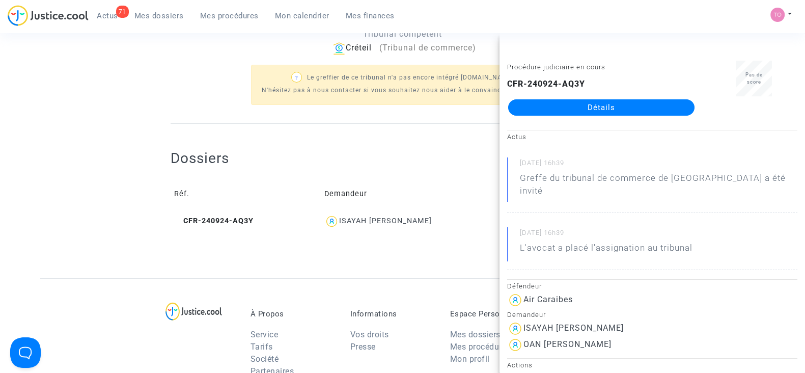
click at [544, 113] on link "Détails" at bounding box center [601, 107] width 186 height 16
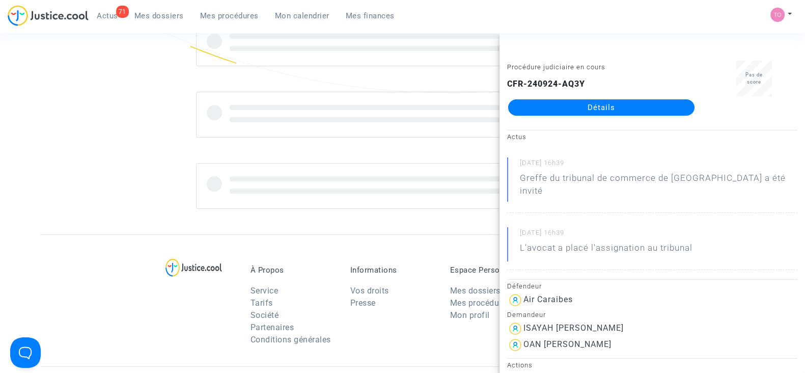
scroll to position [309, 0]
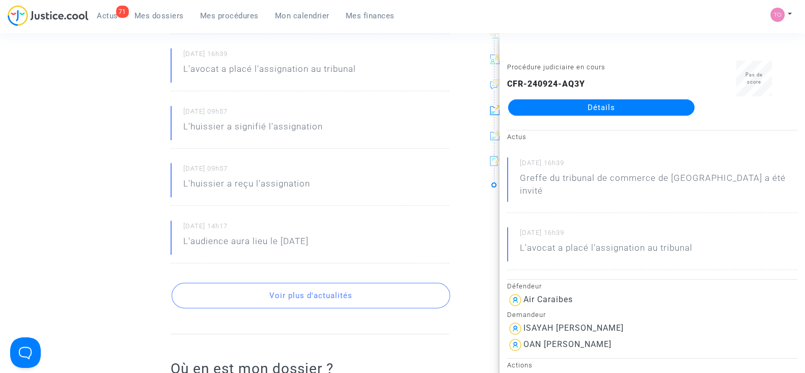
click at [82, 184] on ng-component "Ref. CFR-240924-AQ3Y Etape Procédure judiciaire en cours Catégorie Retard de vo…" at bounding box center [402, 233] width 725 height 968
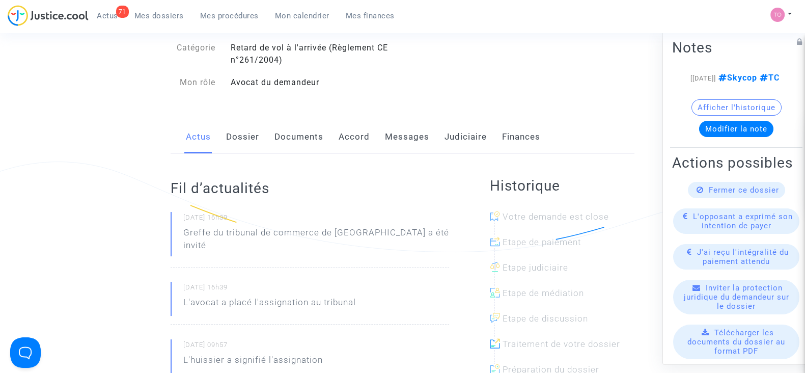
scroll to position [0, 0]
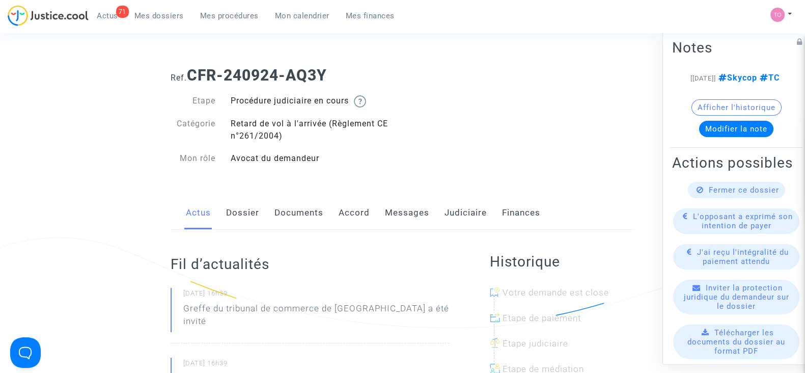
click at [247, 214] on link "Dossier" at bounding box center [242, 213] width 33 height 34
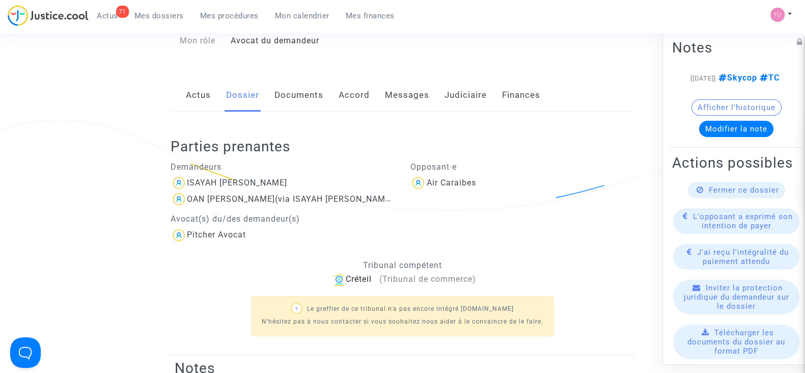
scroll to position [113, 0]
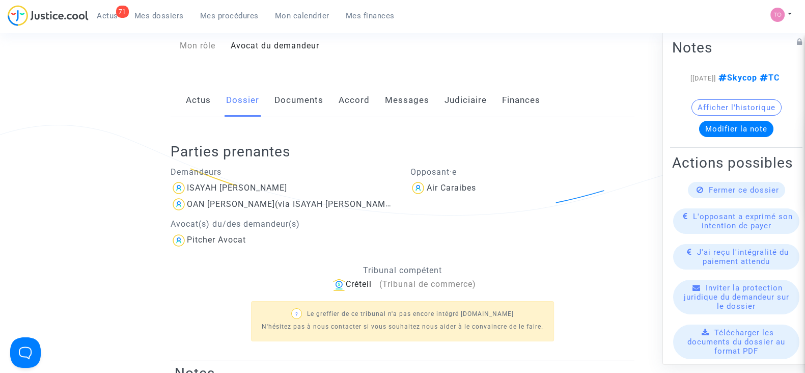
click at [292, 105] on link "Documents" at bounding box center [299, 101] width 49 height 34
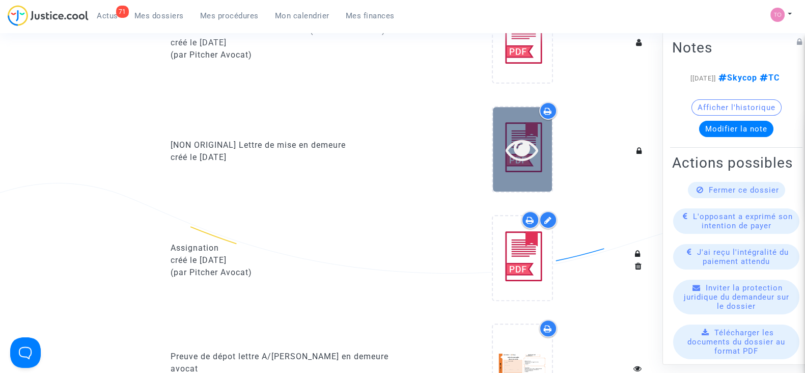
scroll to position [577, 0]
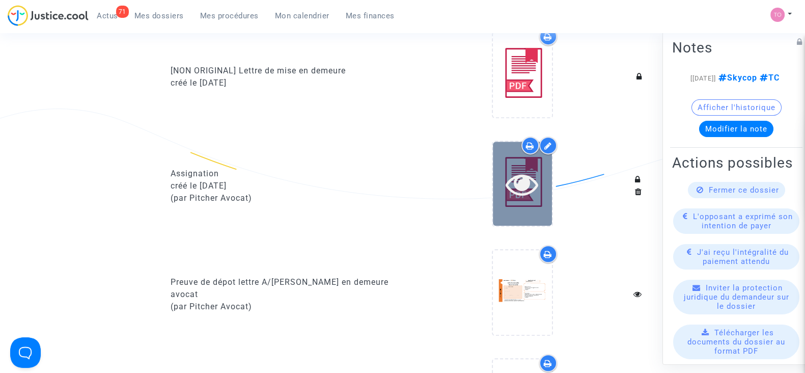
click at [524, 188] on icon at bounding box center [522, 184] width 33 height 33
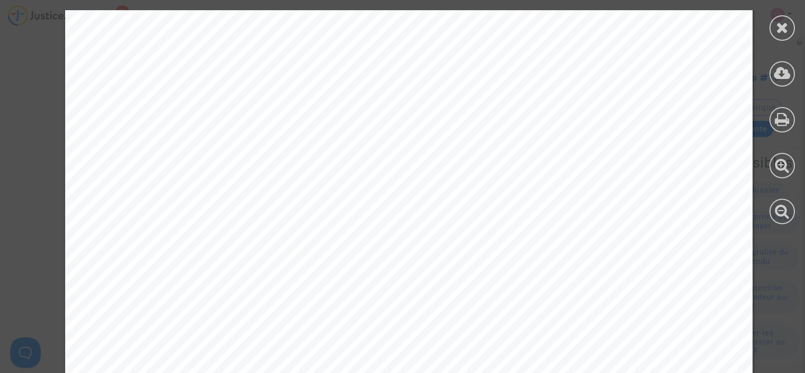
scroll to position [0, 0]
click at [782, 20] on icon at bounding box center [782, 27] width 13 height 15
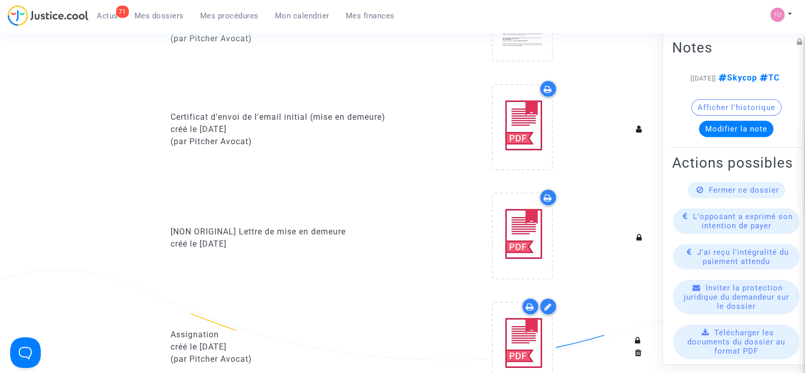
scroll to position [403, 0]
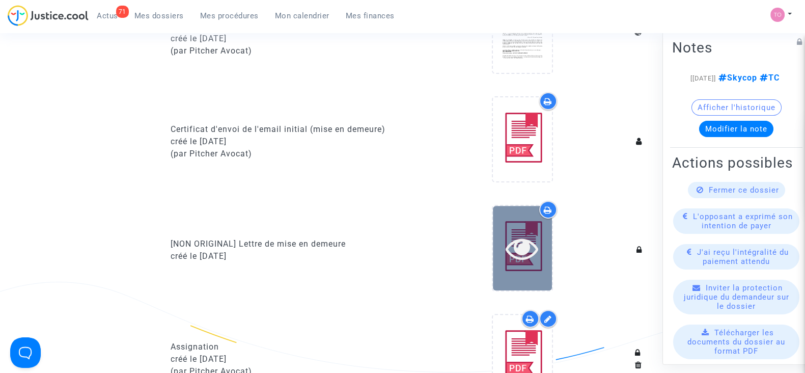
click at [509, 243] on icon at bounding box center [522, 248] width 33 height 33
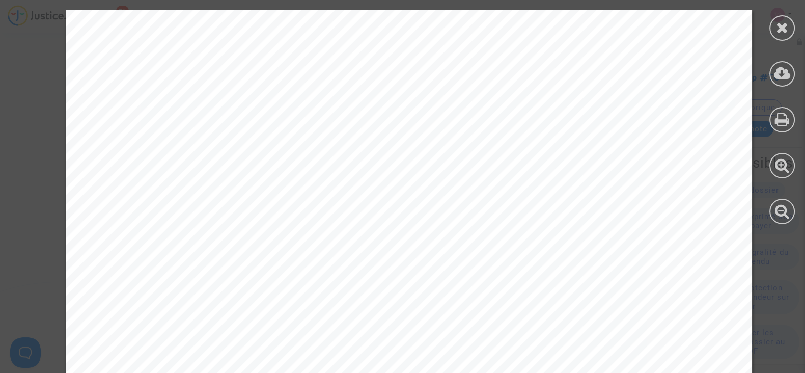
drag, startPoint x: 509, startPoint y: 243, endPoint x: 782, endPoint y: 35, distance: 343.8
click at [782, 35] on div at bounding box center [782, 27] width 25 height 25
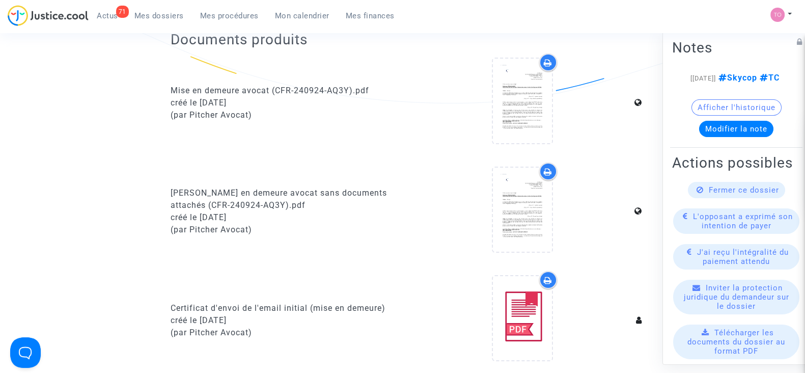
scroll to position [224, 0]
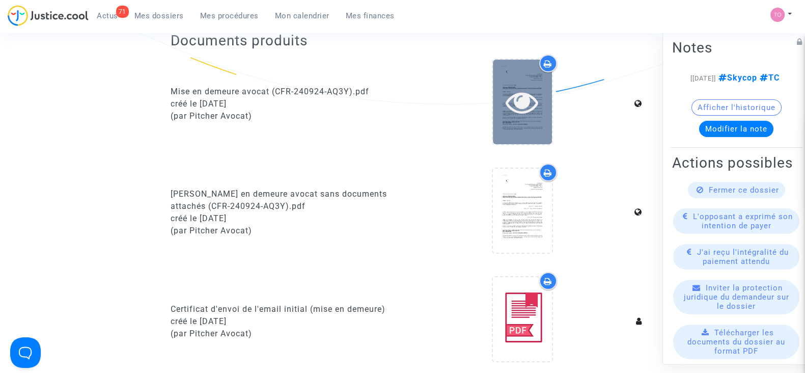
click at [517, 110] on icon at bounding box center [522, 102] width 33 height 33
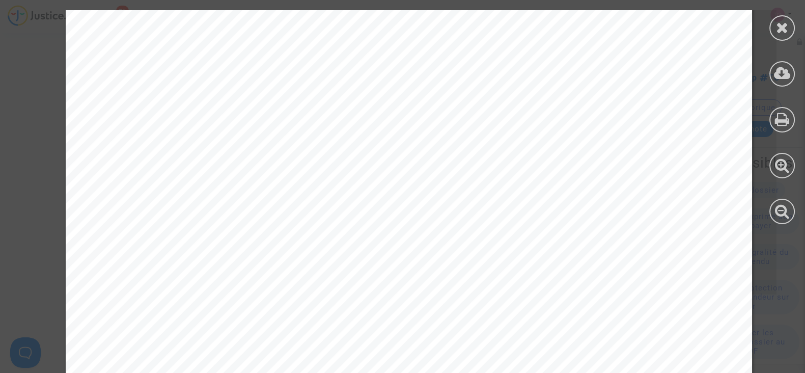
scroll to position [607, 0]
click at [786, 30] on icon at bounding box center [782, 27] width 13 height 15
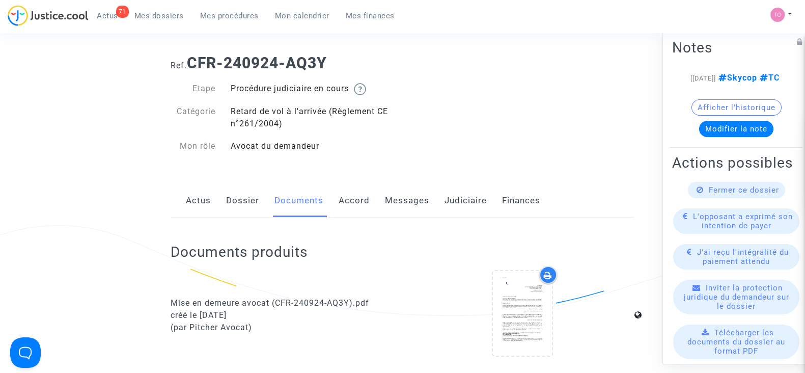
scroll to position [0, 0]
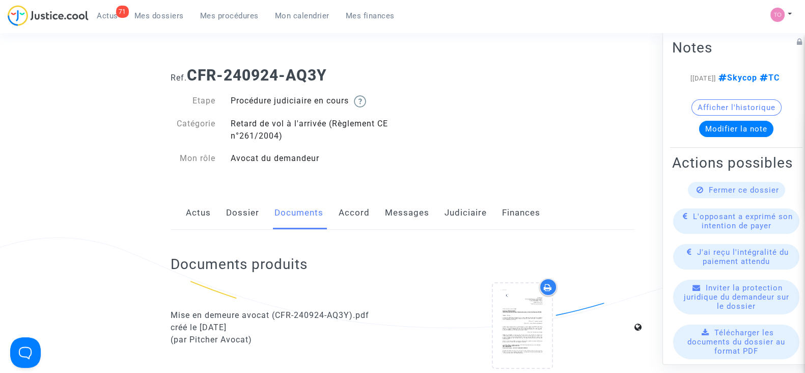
click at [453, 214] on link "Judiciaire" at bounding box center [466, 213] width 42 height 34
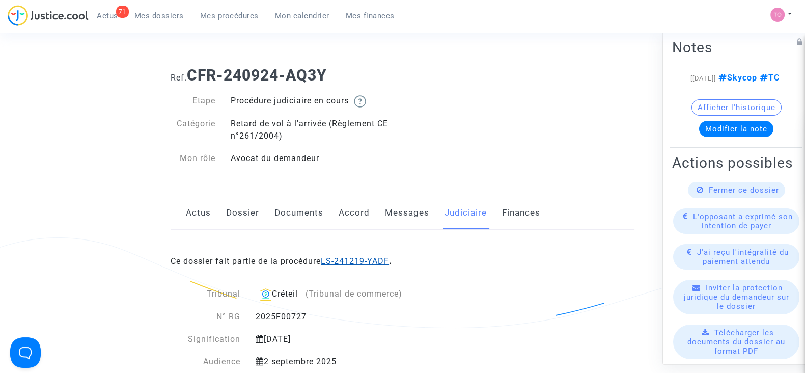
click at [332, 257] on link "LS-241219-YADF" at bounding box center [355, 261] width 68 height 10
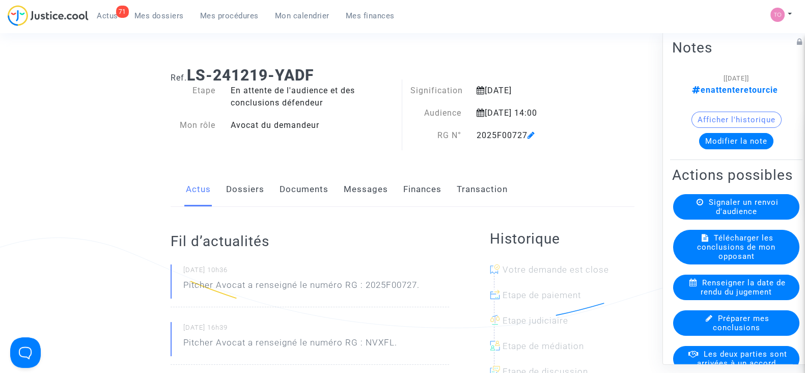
click at [236, 187] on link "Dossiers" at bounding box center [245, 190] width 38 height 34
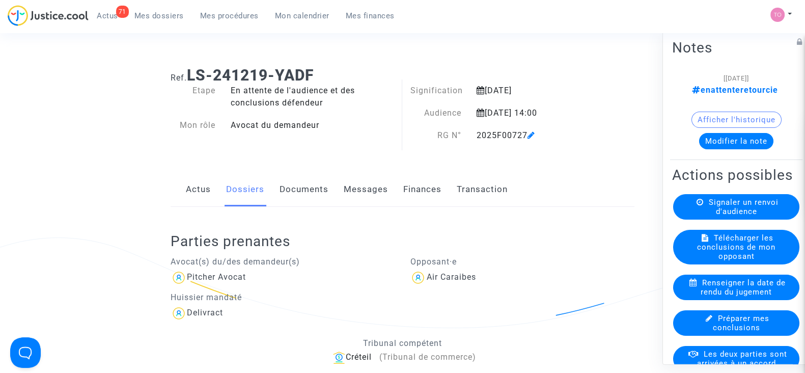
click at [425, 185] on link "Finances" at bounding box center [422, 190] width 38 height 34
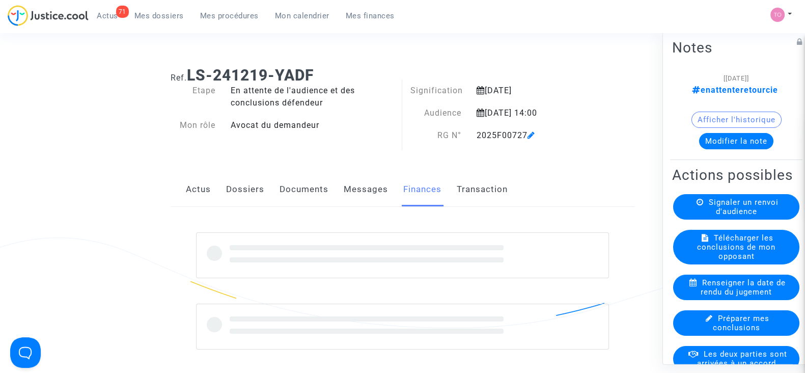
click at [295, 197] on link "Documents" at bounding box center [304, 190] width 49 height 34
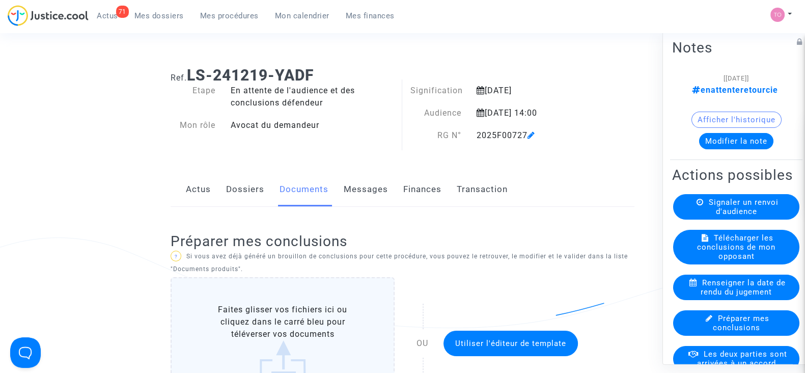
click at [722, 117] on button "Afficher l'historique" at bounding box center [737, 120] width 90 height 16
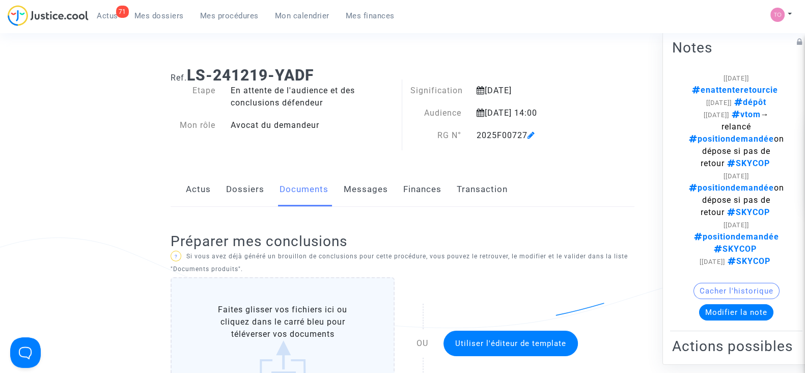
click at [734, 309] on button "Modifier la note" at bounding box center [736, 312] width 74 height 16
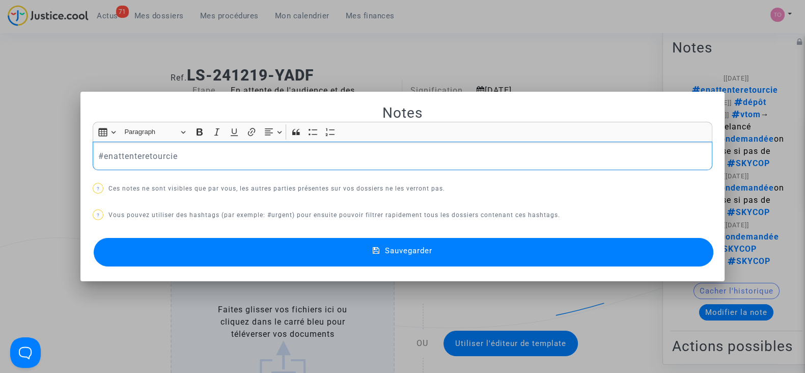
drag, startPoint x: 193, startPoint y: 154, endPoint x: 56, endPoint y: 156, distance: 137.6
click at [56, 156] on div "Notes Rich Text Editor Insert table Insert table Heading Paragraph Paragraph He…" at bounding box center [402, 186] width 805 height 373
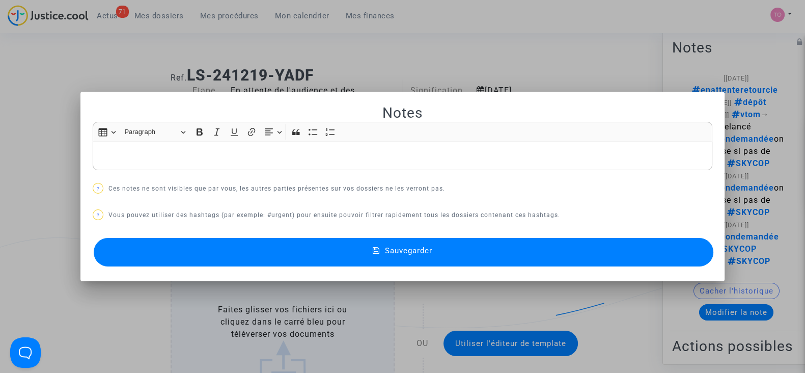
drag, startPoint x: 52, startPoint y: 111, endPoint x: 442, endPoint y: 2, distance: 404.5
click at [442, 2] on div at bounding box center [402, 186] width 805 height 373
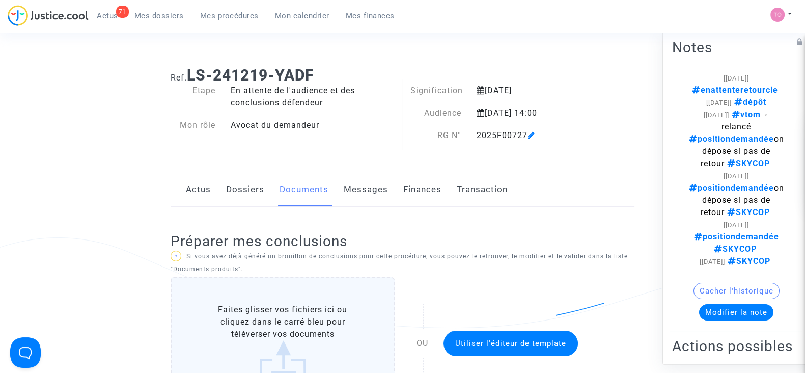
click at [249, 200] on link "Dossiers" at bounding box center [245, 190] width 38 height 34
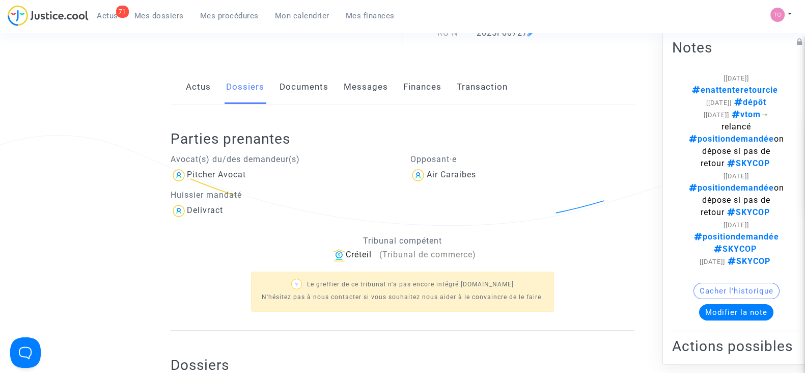
scroll to position [97, 0]
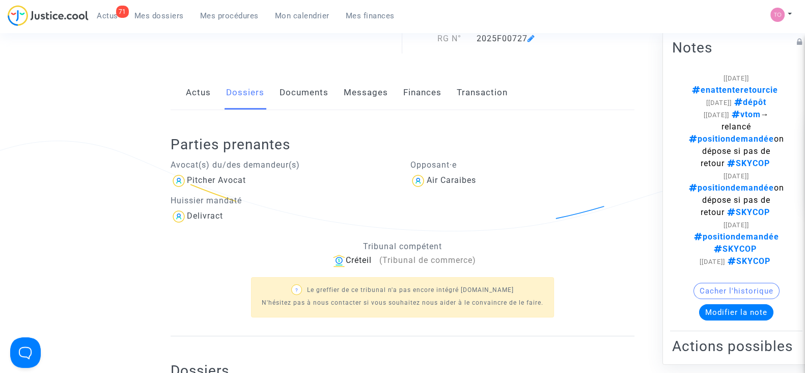
click at [298, 17] on span "Mon calendrier" at bounding box center [302, 15] width 55 height 9
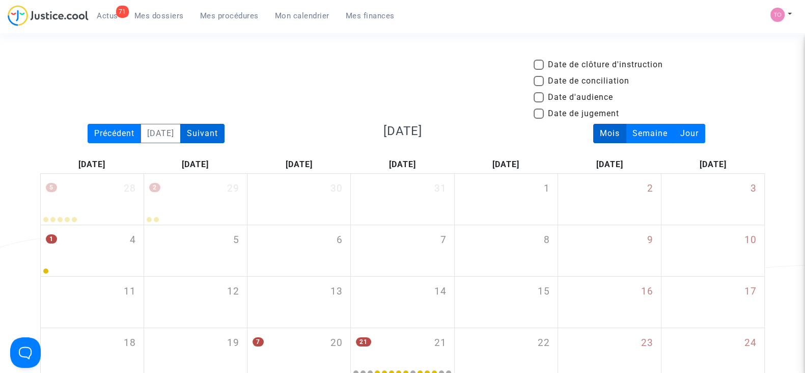
click at [222, 132] on div "Suivant" at bounding box center [202, 133] width 44 height 19
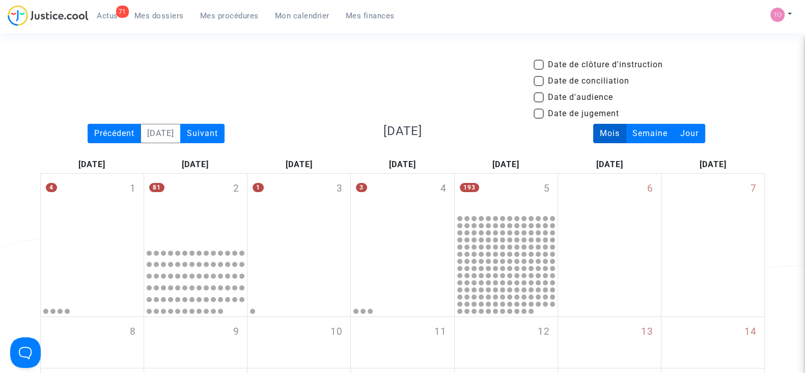
click at [540, 97] on span at bounding box center [539, 97] width 10 height 10
click at [539, 102] on input "Date d'audience" at bounding box center [538, 102] width 1 height 1
checkbox input "true"
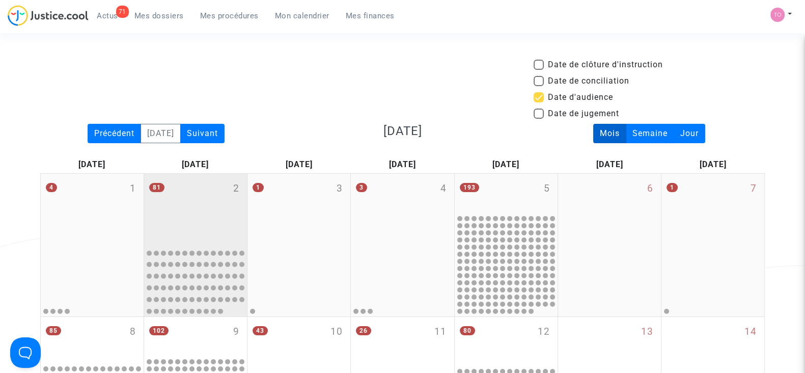
click at [196, 198] on div "81 2" at bounding box center [195, 209] width 103 height 70
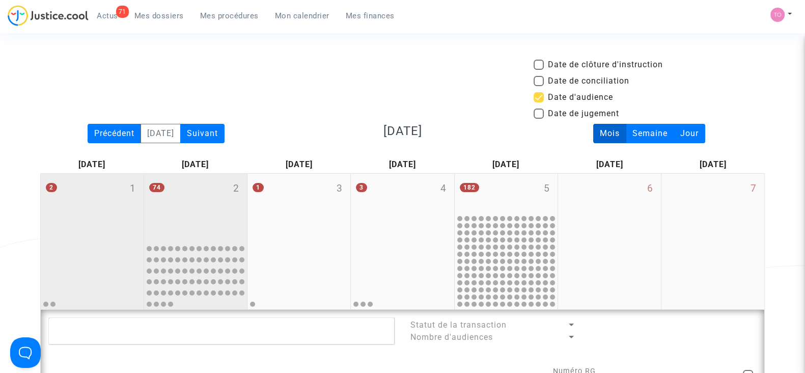
click at [103, 191] on div "2 1" at bounding box center [92, 207] width 103 height 66
click at [181, 212] on div "74 2" at bounding box center [195, 207] width 103 height 66
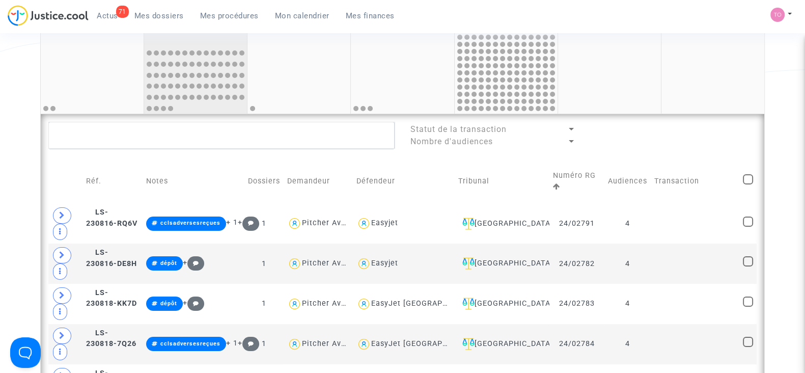
scroll to position [304, 0]
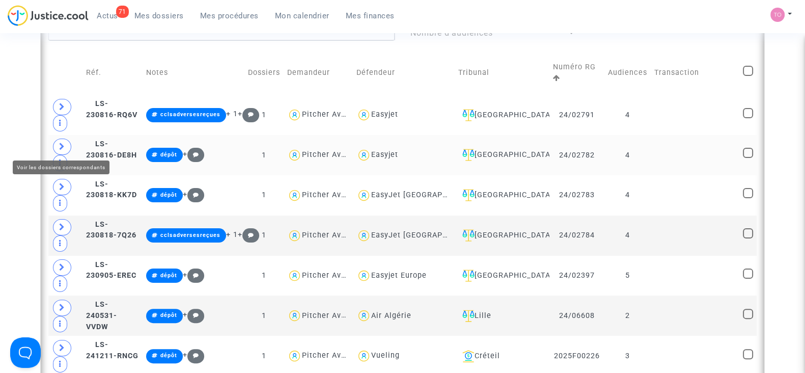
click at [64, 143] on icon at bounding box center [62, 147] width 6 height 8
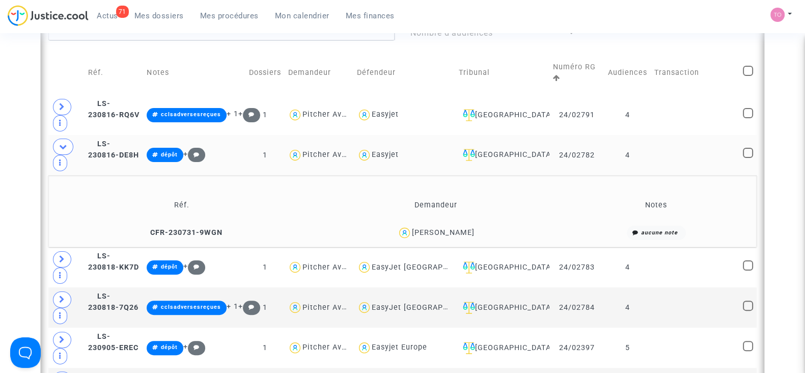
click at [454, 228] on div "Caroline Checcacci" at bounding box center [443, 232] width 63 height 9
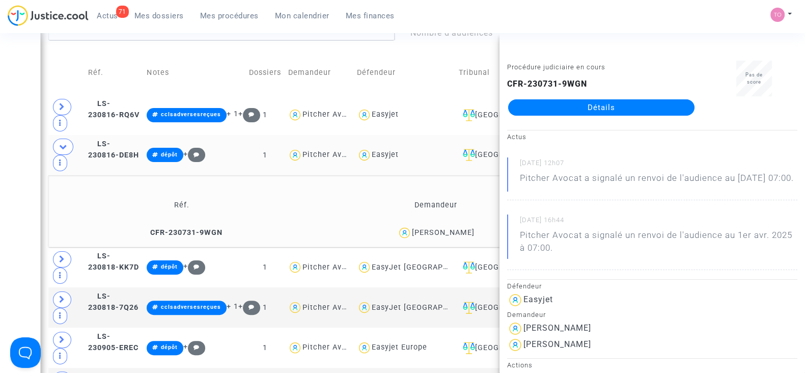
copy div "Checcacci"
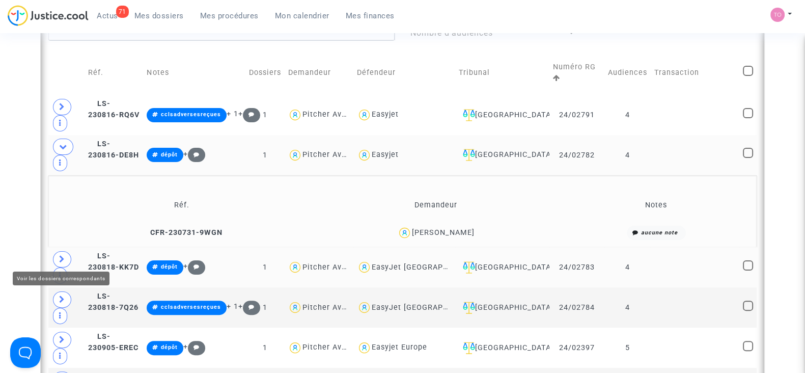
click at [67, 254] on span at bounding box center [62, 259] width 18 height 16
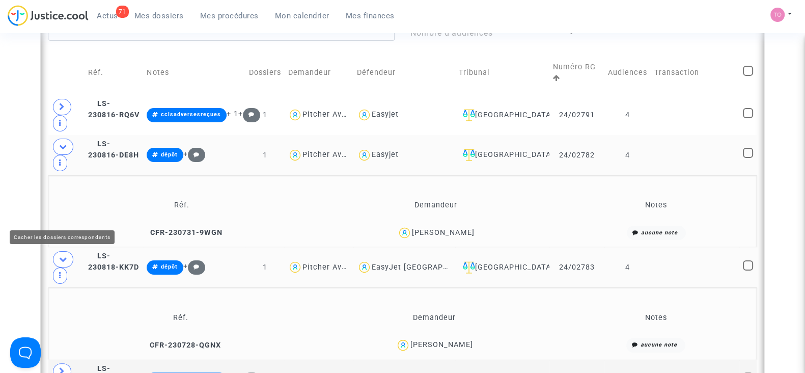
scroll to position [417, 0]
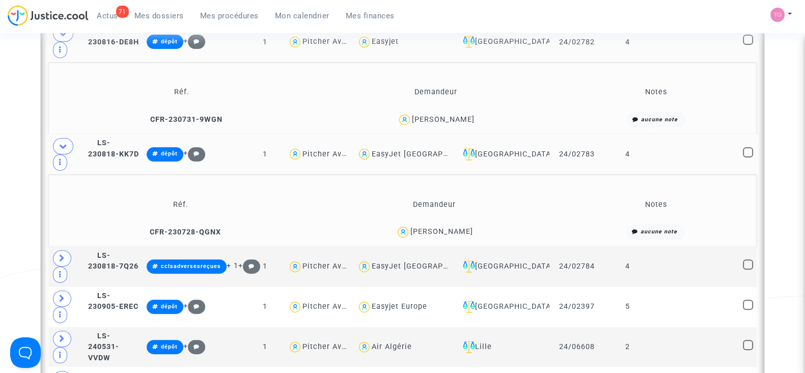
click at [451, 228] on div "Thomas Nestelberger" at bounding box center [442, 231] width 63 height 9
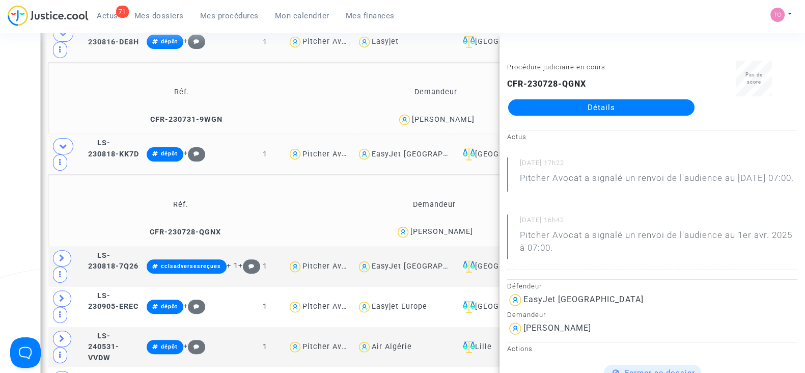
copy div "Nestelberger"
click at [62, 138] on span at bounding box center [63, 146] width 20 height 16
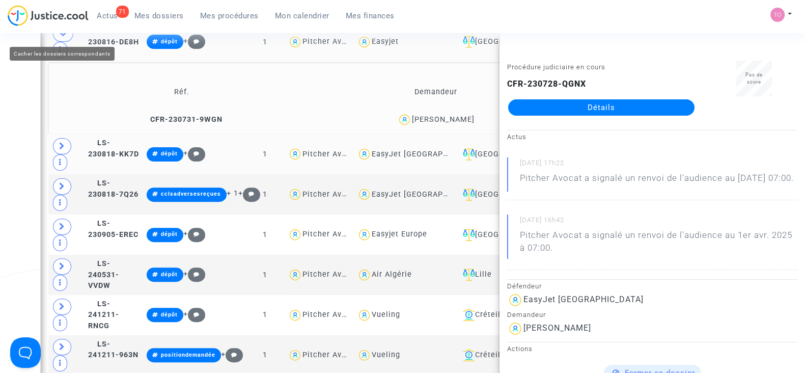
click at [61, 37] on span at bounding box center [63, 33] width 20 height 16
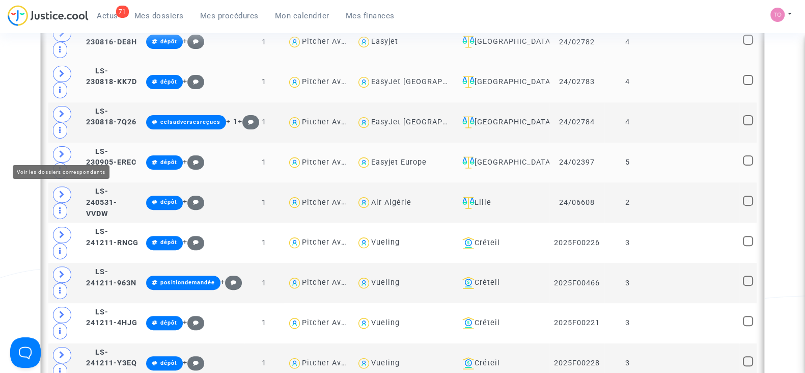
click at [67, 150] on span at bounding box center [62, 154] width 18 height 16
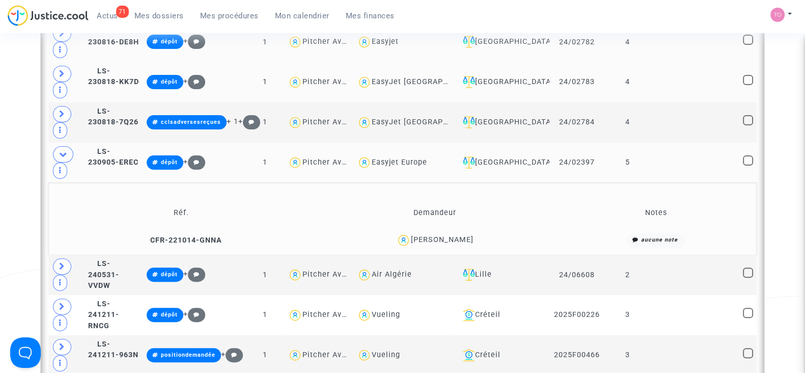
click at [474, 235] on div "José DE FIGUEIREDO PIRES" at bounding box center [442, 239] width 63 height 9
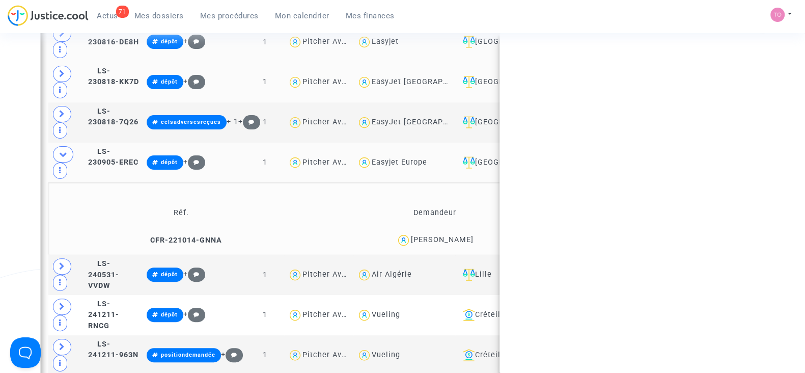
click at [474, 235] on div "José DE FIGUEIREDO PIRES" at bounding box center [442, 239] width 63 height 9
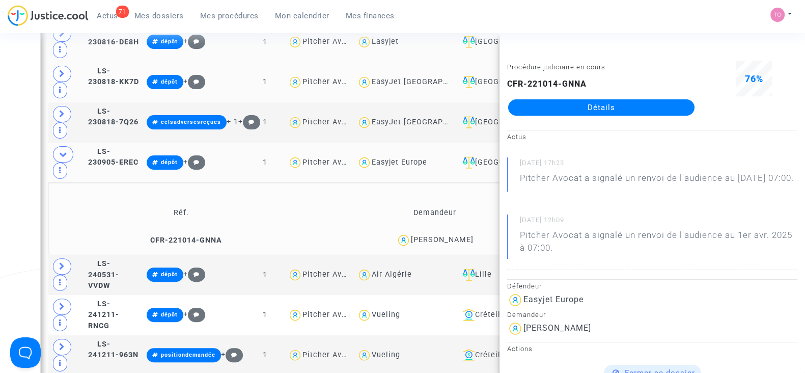
copy div "PIRES"
click at [61, 150] on icon at bounding box center [63, 154] width 8 height 8
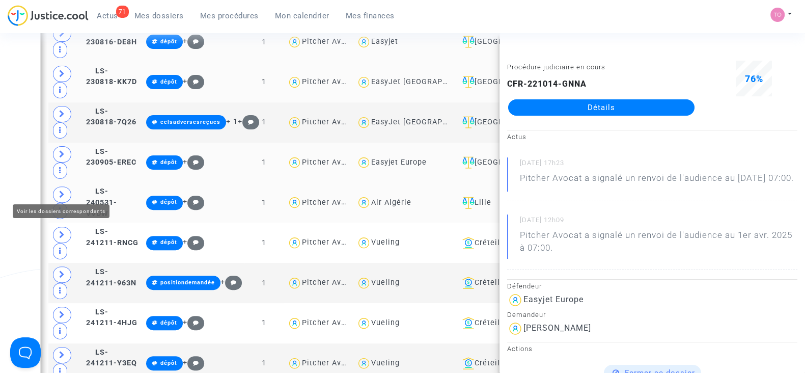
click at [67, 188] on span at bounding box center [62, 194] width 18 height 16
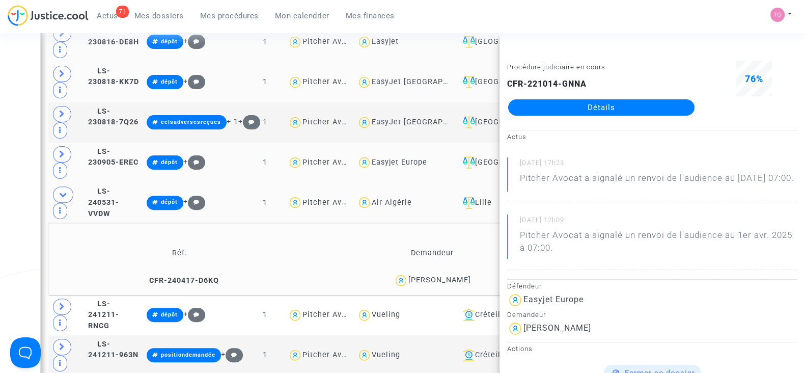
scroll to position [469, 0]
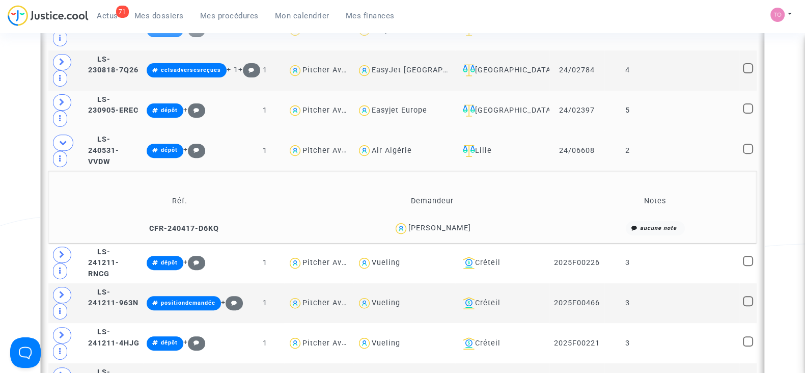
click at [452, 224] on div "Ali Yessad" at bounding box center [440, 228] width 63 height 9
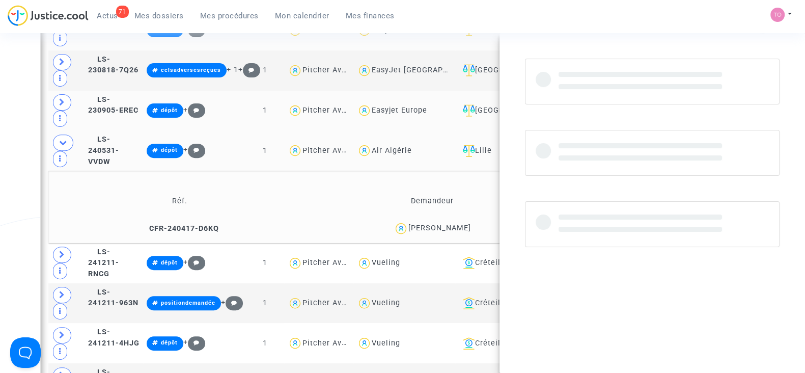
click at [452, 224] on div "Ali Yessad" at bounding box center [440, 228] width 63 height 9
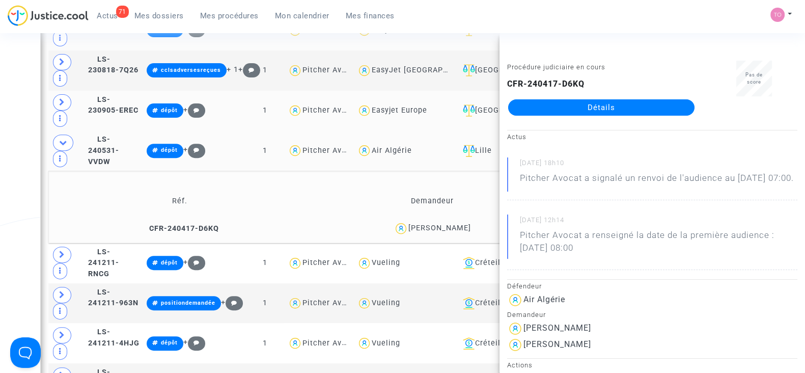
copy div "Yessad"
click at [61, 98] on icon at bounding box center [62, 102] width 6 height 8
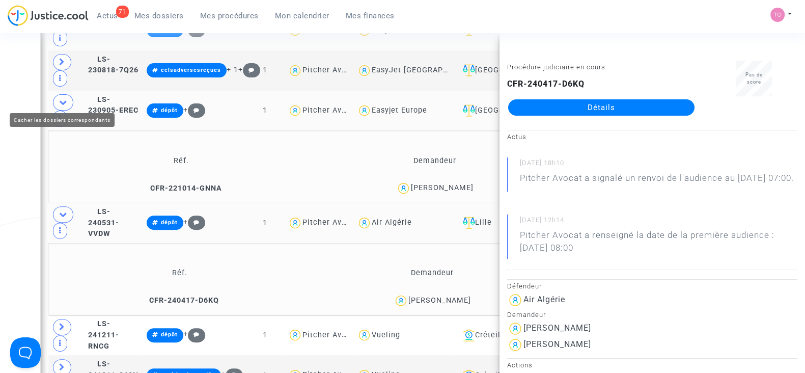
click at [61, 98] on icon at bounding box center [63, 102] width 8 height 8
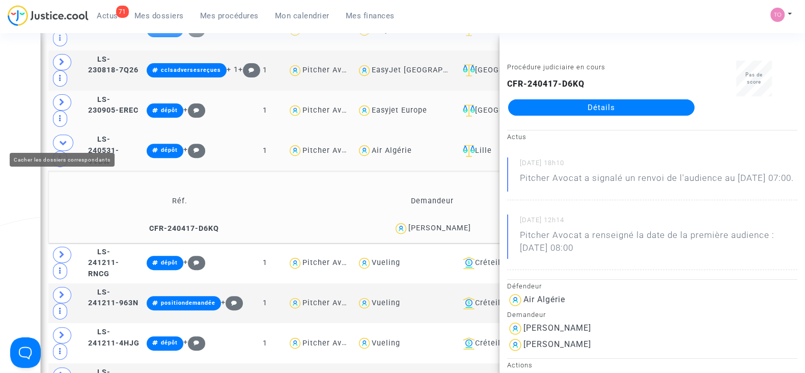
click at [64, 139] on icon at bounding box center [63, 143] width 8 height 8
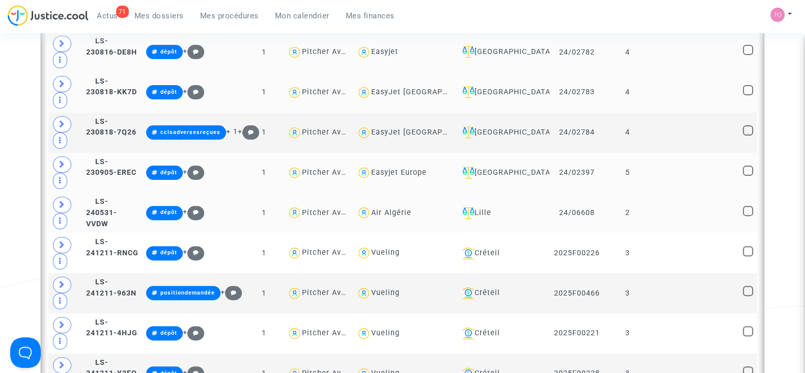
scroll to position [406, 0]
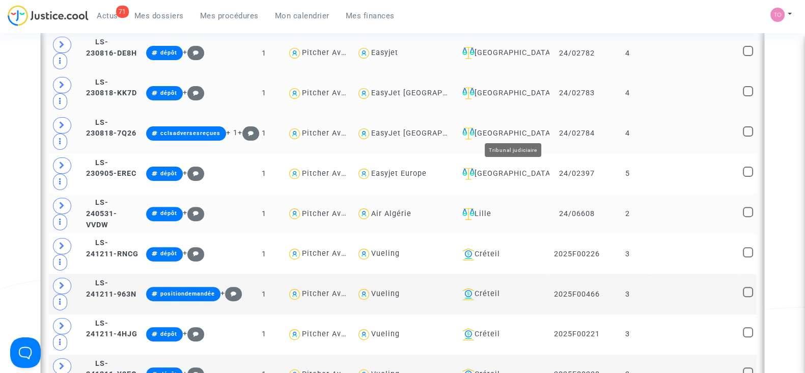
click at [522, 127] on div "[GEOGRAPHIC_DATA]" at bounding box center [502, 133] width 88 height 12
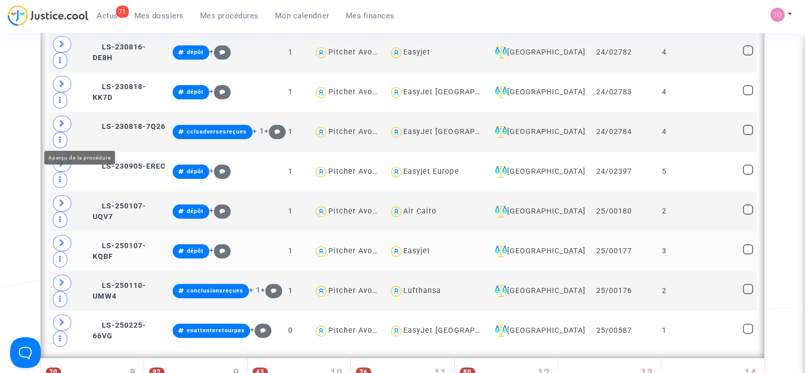
click at [58, 235] on span at bounding box center [62, 243] width 18 height 16
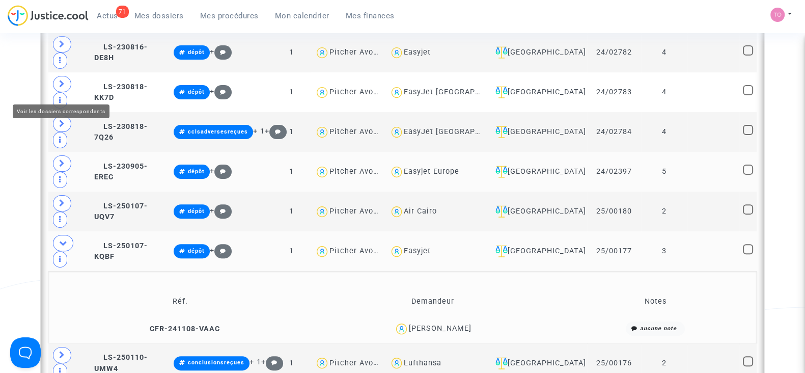
click at [60, 159] on icon at bounding box center [62, 163] width 6 height 8
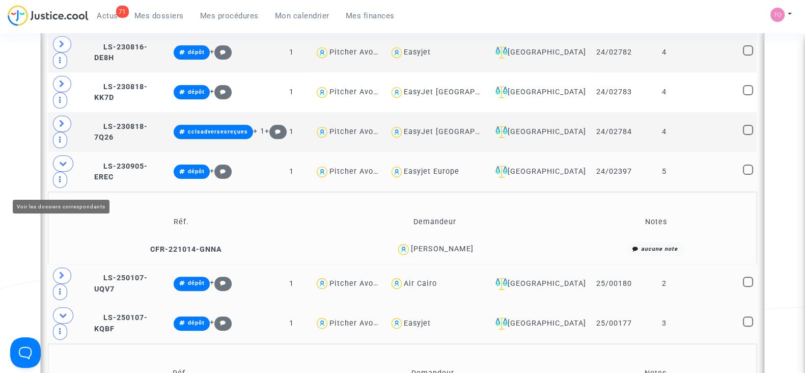
click at [61, 271] on icon at bounding box center [62, 275] width 6 height 8
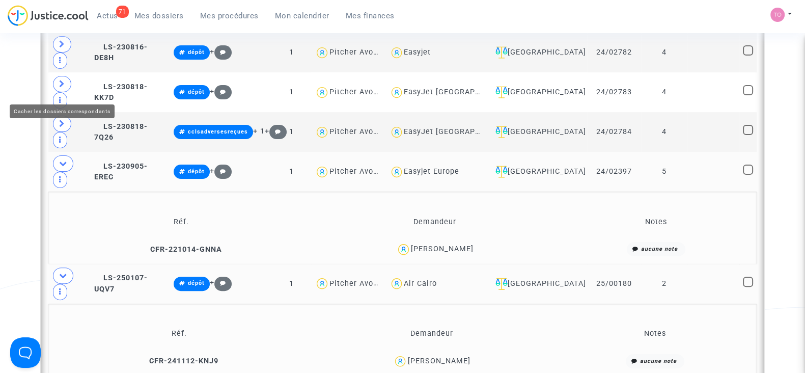
click at [56, 155] on span at bounding box center [63, 163] width 20 height 16
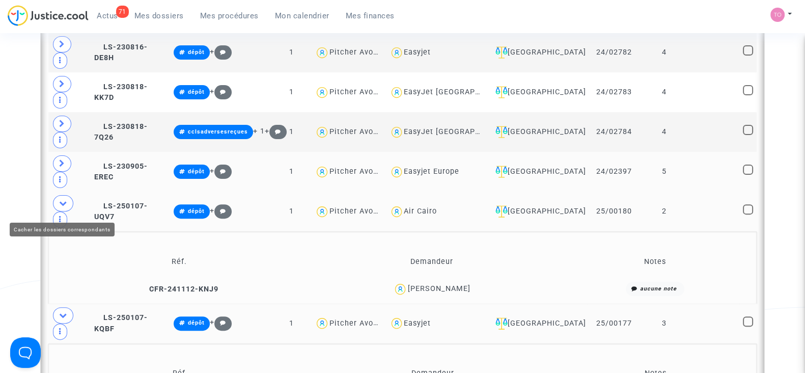
click at [57, 307] on span at bounding box center [63, 315] width 20 height 16
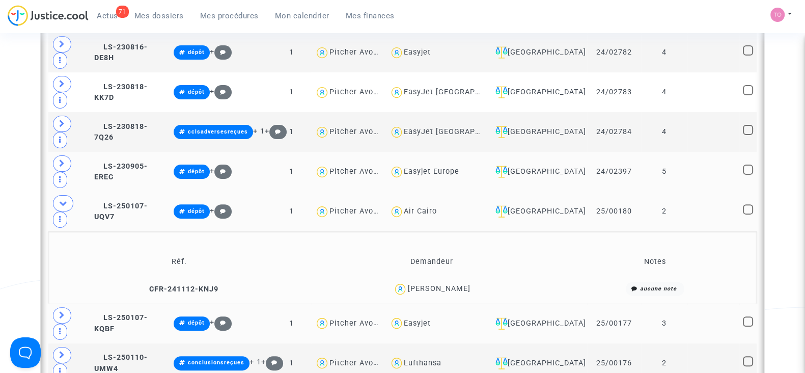
click at [453, 284] on div "Julie Regnault" at bounding box center [438, 288] width 63 height 9
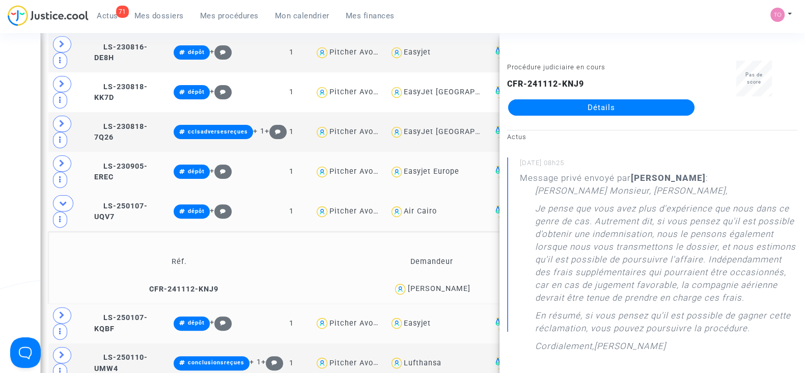
copy div "Regnault"
click at [24, 149] on div "Date de clôture d'instruction Date de conciliation Date d'audience Date de juge…" at bounding box center [402, 260] width 805 height 1215
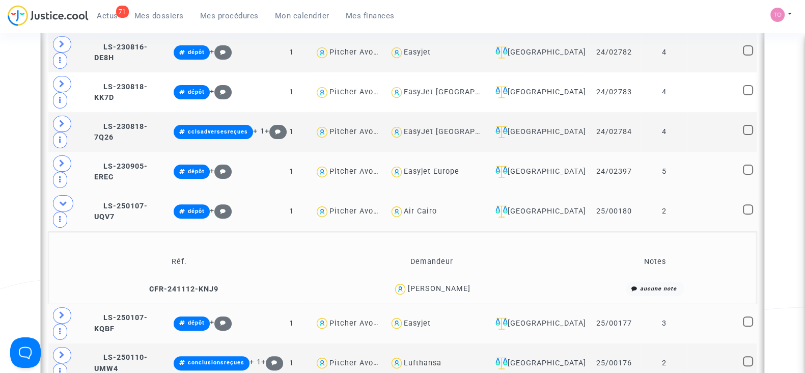
click at [77, 192] on td at bounding box center [69, 212] width 42 height 40
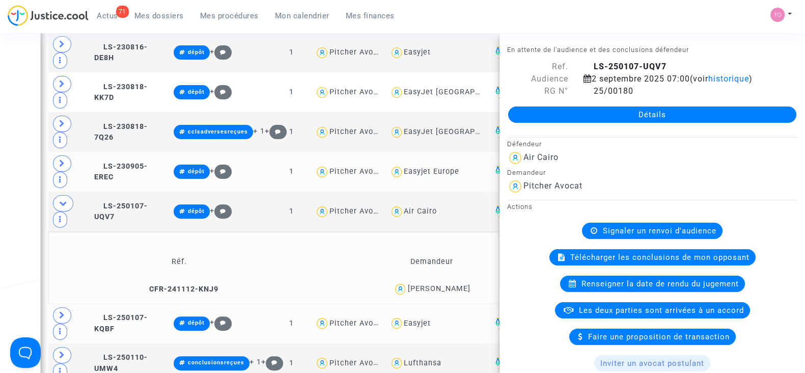
click at [15, 60] on div "Date de clôture d'instruction Date de conciliation Date d'audience Date de juge…" at bounding box center [402, 260] width 805 height 1215
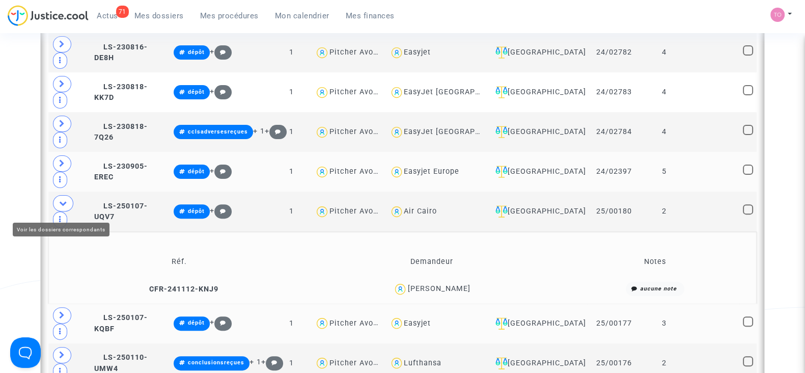
click at [61, 307] on span at bounding box center [62, 315] width 18 height 16
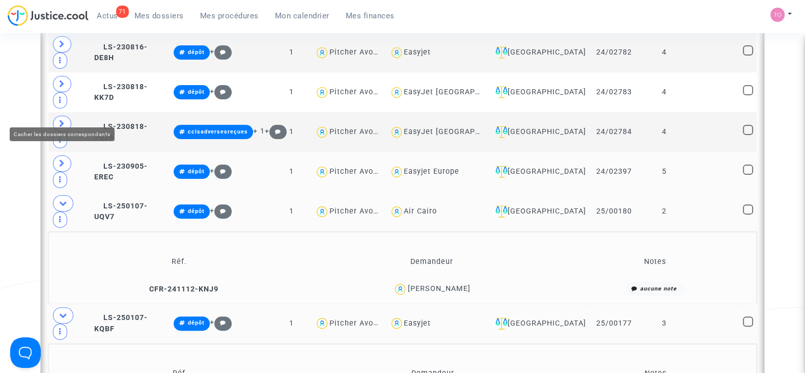
click at [59, 199] on icon at bounding box center [63, 203] width 8 height 8
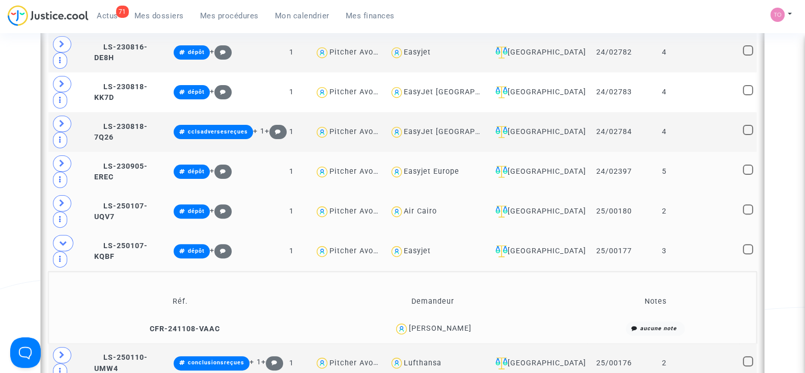
click at [448, 324] on div "Martine Blonde" at bounding box center [440, 328] width 63 height 9
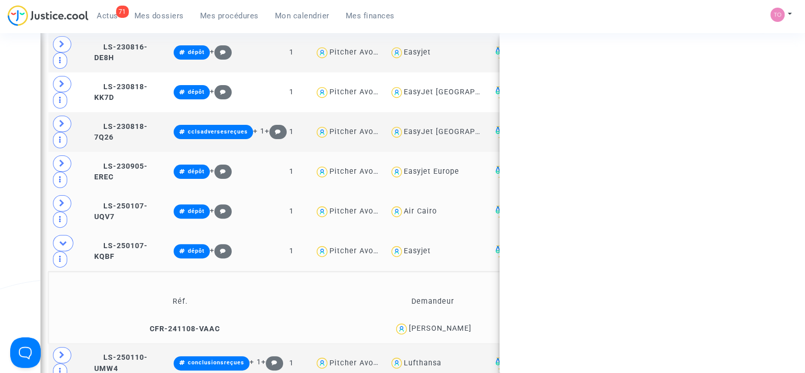
click at [448, 324] on div "Martine Blonde" at bounding box center [440, 328] width 63 height 9
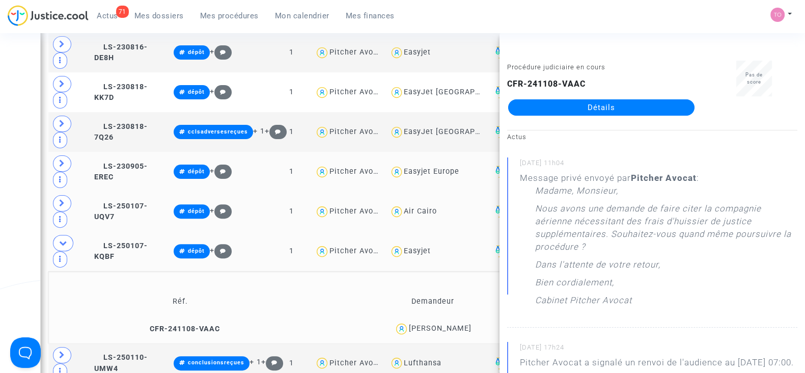
copy div "Blonde"
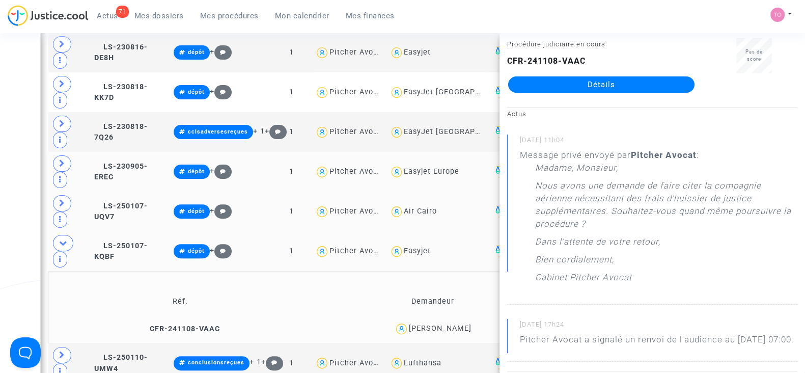
scroll to position [23, 0]
click at [3, 177] on div "Date de clôture d'instruction Date de conciliation Date d'audience Date de juge…" at bounding box center [402, 260] width 805 height 1215
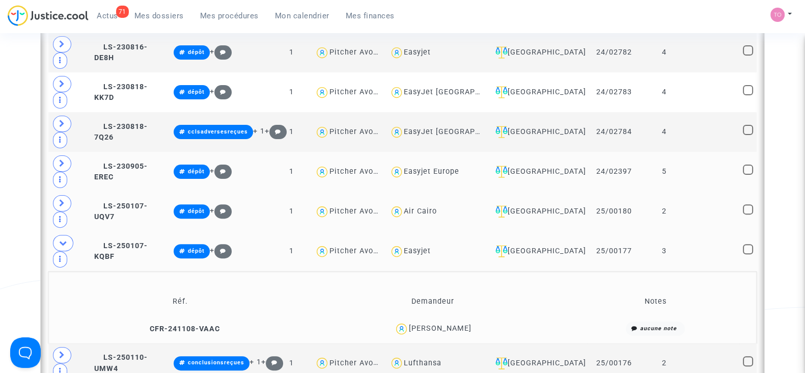
scroll to position [0, 0]
click at [64, 351] on icon at bounding box center [62, 355] width 6 height 8
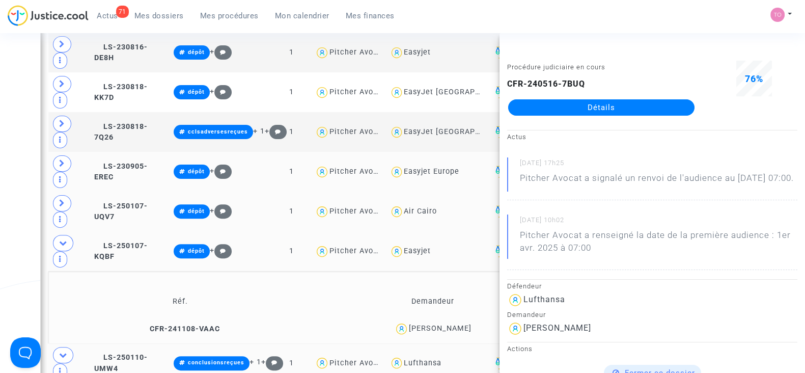
copy div "Gand"
type textarea "@"EasyJet Switzerland""
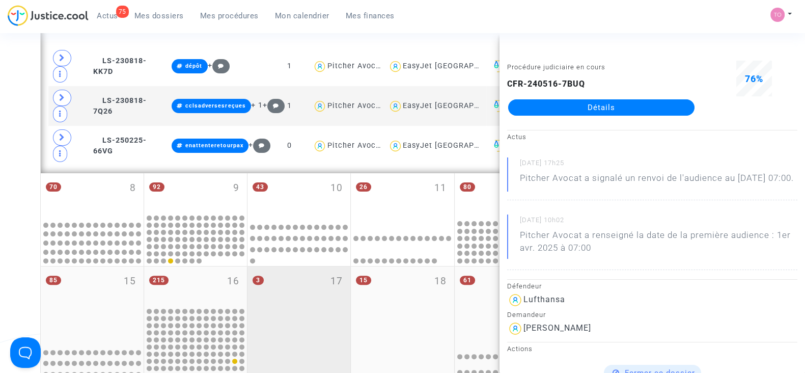
scroll to position [352, 0]
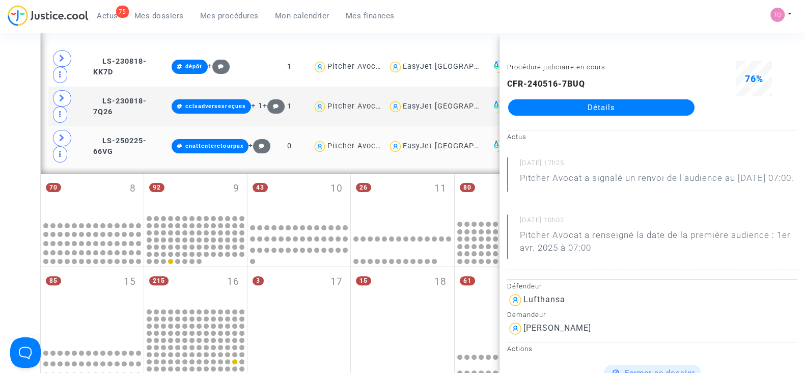
click at [453, 142] on div "EasyJet Switzerland" at bounding box center [458, 146] width 111 height 9
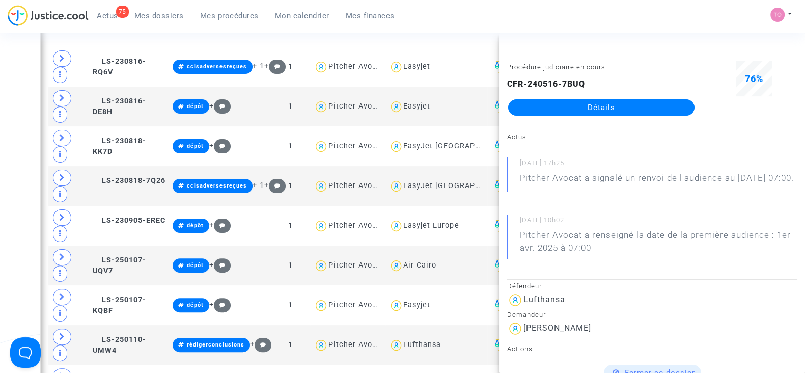
click at [13, 123] on div "Date de clôture d'instruction Date de conciliation Date d'audience Date de juge…" at bounding box center [402, 278] width 805 height 1143
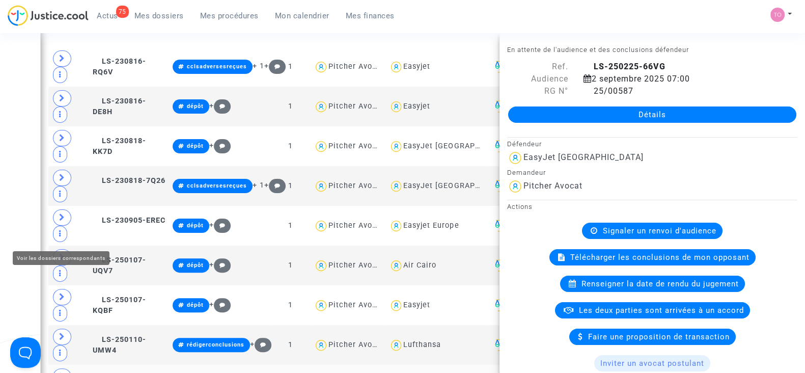
click at [65, 368] on span at bounding box center [62, 376] width 18 height 16
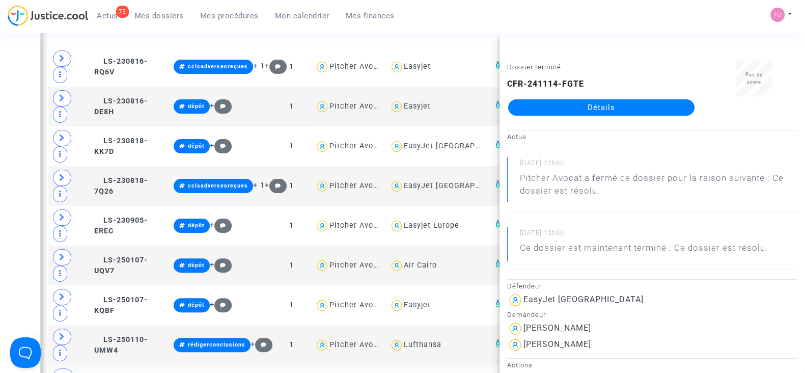
click at [561, 103] on link "Détails" at bounding box center [601, 107] width 186 height 16
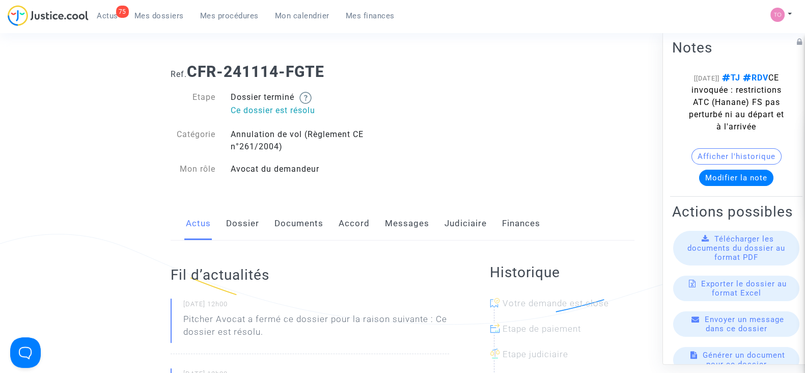
scroll to position [3, 0]
click at [247, 223] on link "Dossier" at bounding box center [242, 224] width 33 height 34
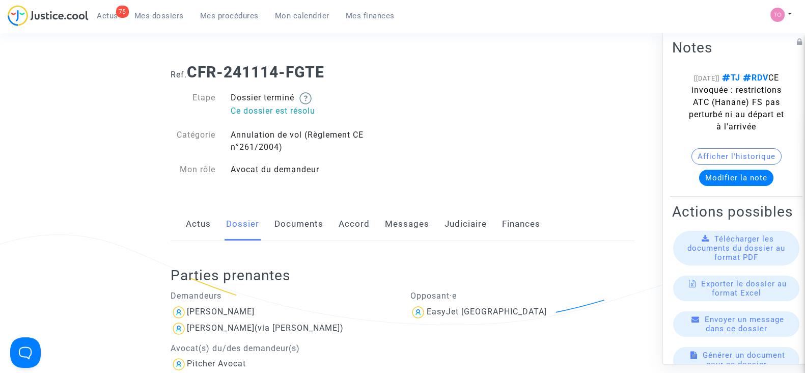
click at [306, 222] on link "Documents" at bounding box center [299, 224] width 49 height 34
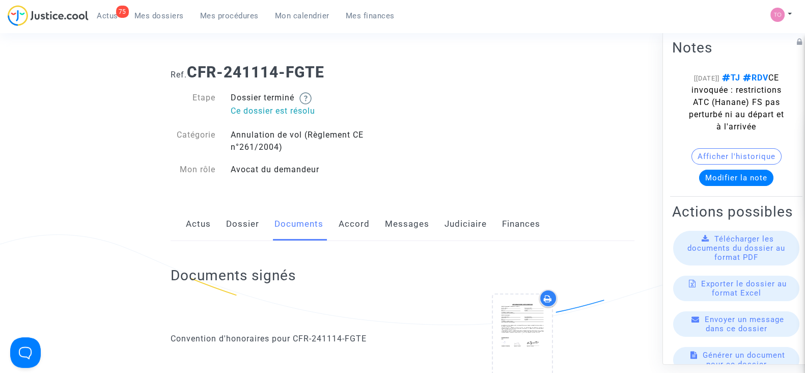
click at [484, 217] on link "Judiciaire" at bounding box center [466, 224] width 42 height 34
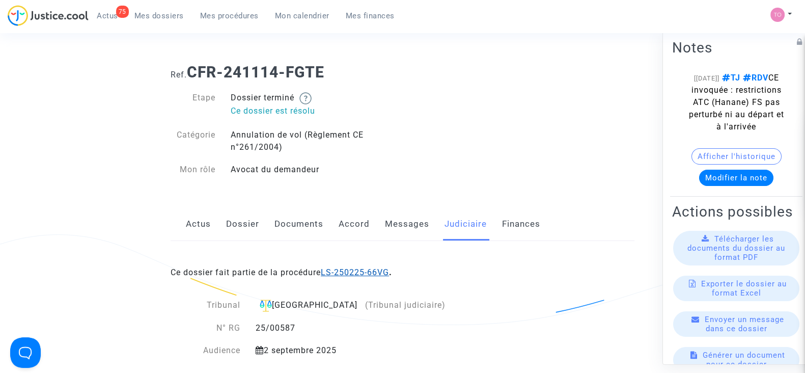
click at [357, 269] on link "LS-250225-66VG" at bounding box center [355, 272] width 68 height 10
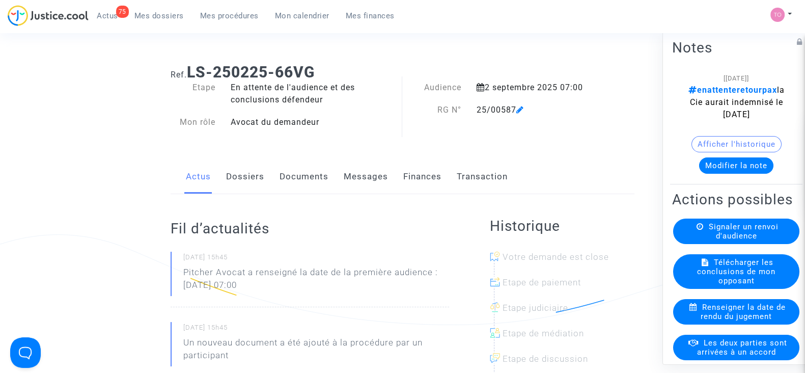
click at [714, 174] on button "Modifier la note" at bounding box center [736, 165] width 74 height 16
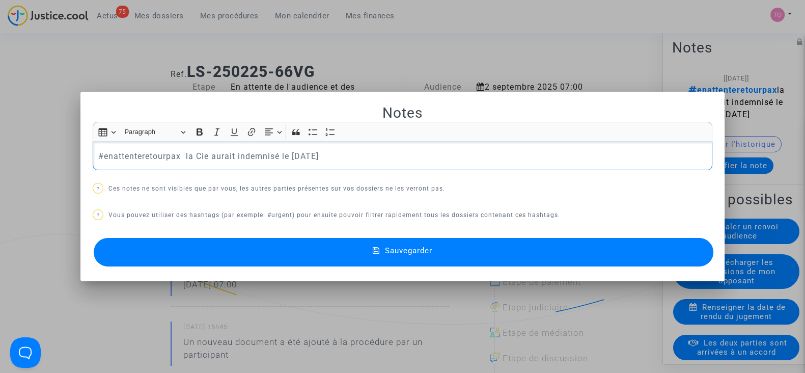
click at [505, 48] on div at bounding box center [402, 186] width 805 height 373
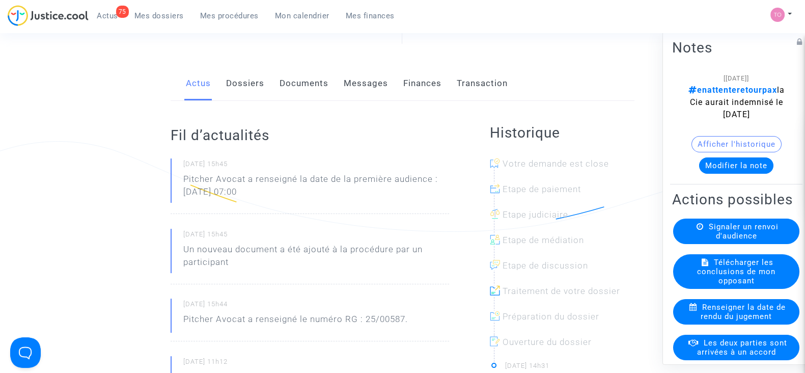
scroll to position [97, 0]
click at [240, 88] on link "Dossiers" at bounding box center [245, 83] width 38 height 34
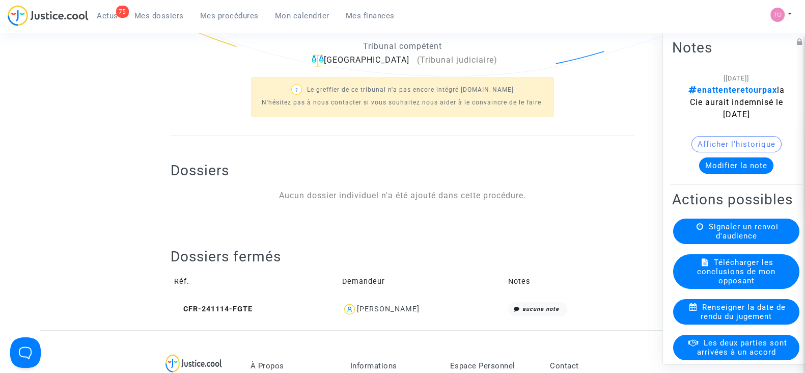
scroll to position [251, 0]
click at [407, 307] on div "[PERSON_NAME]" at bounding box center [388, 309] width 63 height 9
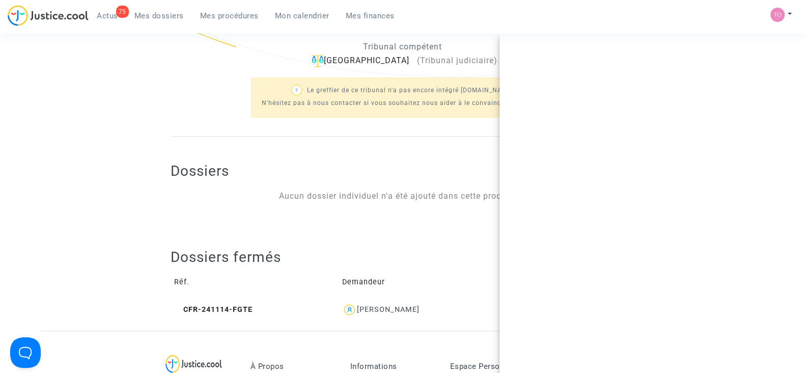
click at [407, 307] on div "[PERSON_NAME]" at bounding box center [388, 309] width 63 height 9
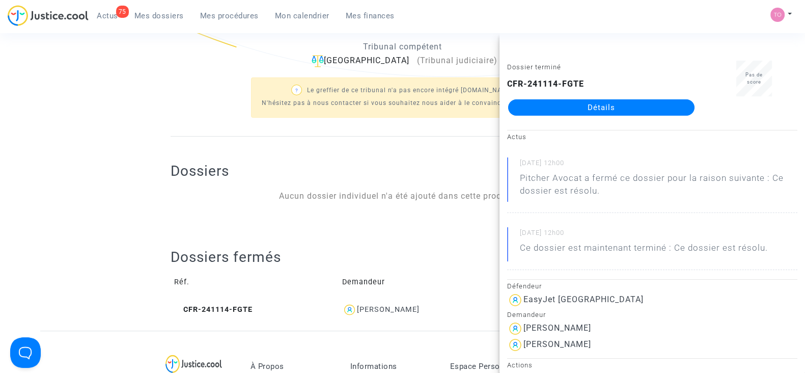
copy div "Delley"
click at [82, 157] on ng-component "Ref. LS-250225-66VG Etape En attente de l'audience et des conclusions défendeur…" at bounding box center [402, 68] width 725 height 523
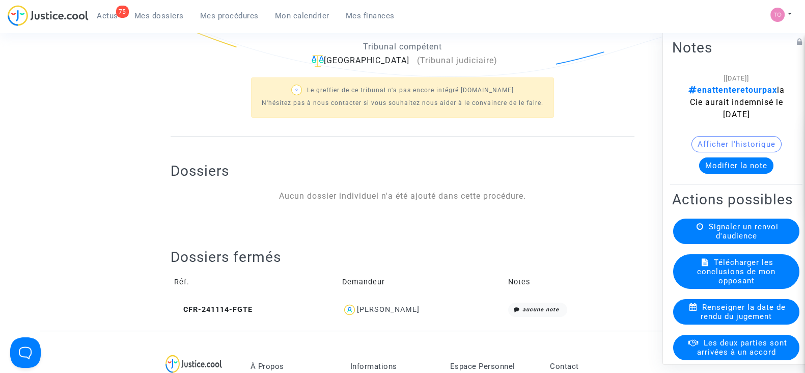
click at [395, 303] on span "[PERSON_NAME]" at bounding box center [388, 280] width 63 height 67
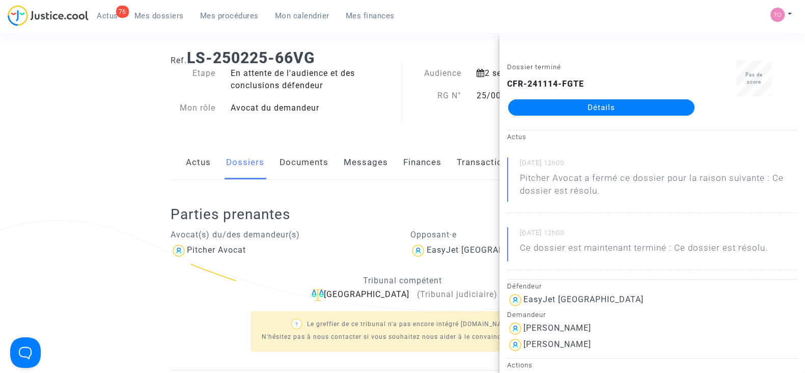
scroll to position [0, 0]
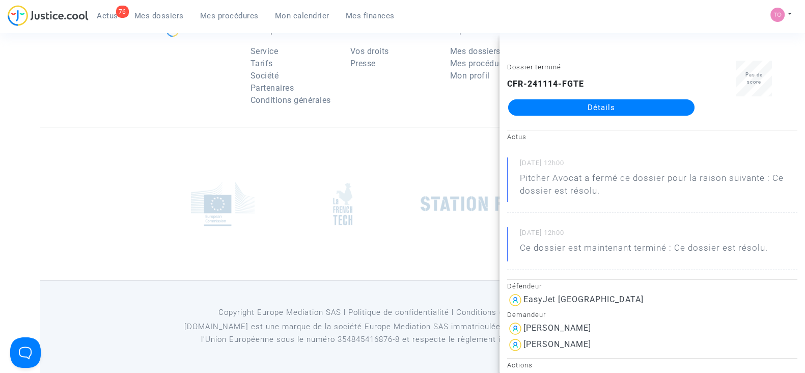
scroll to position [3, 0]
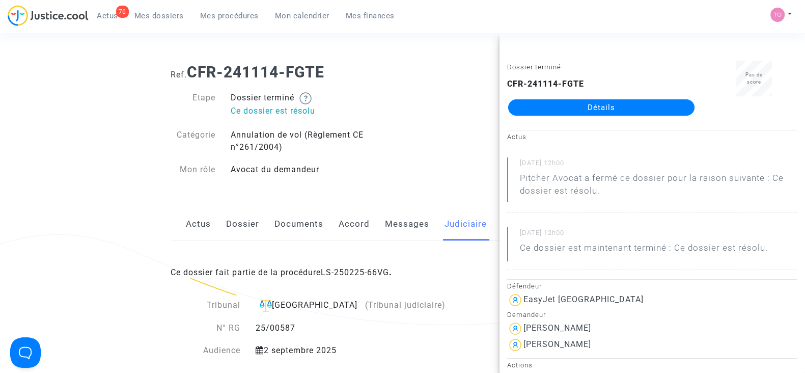
click at [308, 21] on link "Mon calendrier" at bounding box center [302, 15] width 71 height 15
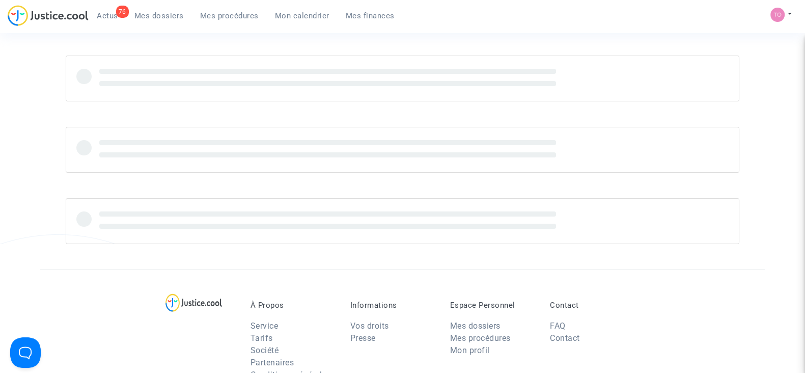
scroll to position [3, 0]
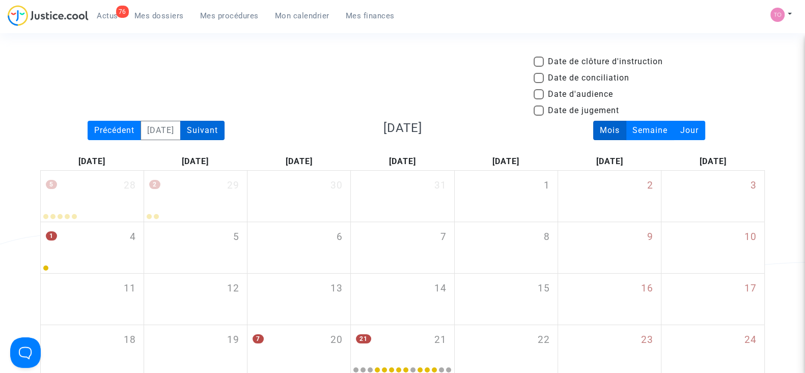
click at [214, 126] on div "Suivant" at bounding box center [202, 130] width 44 height 19
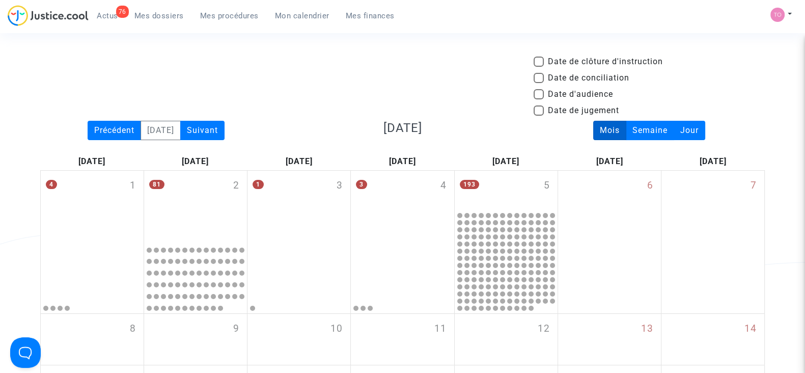
click at [540, 95] on span at bounding box center [539, 94] width 10 height 10
click at [539, 99] on input "Date d'audience" at bounding box center [538, 99] width 1 height 1
checkbox input "true"
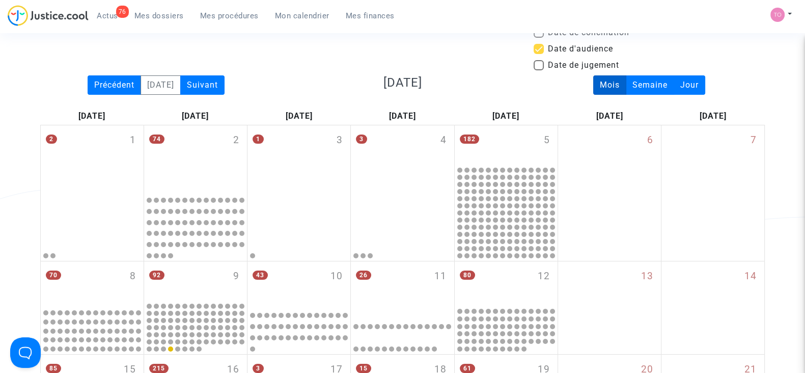
scroll to position [50, 0]
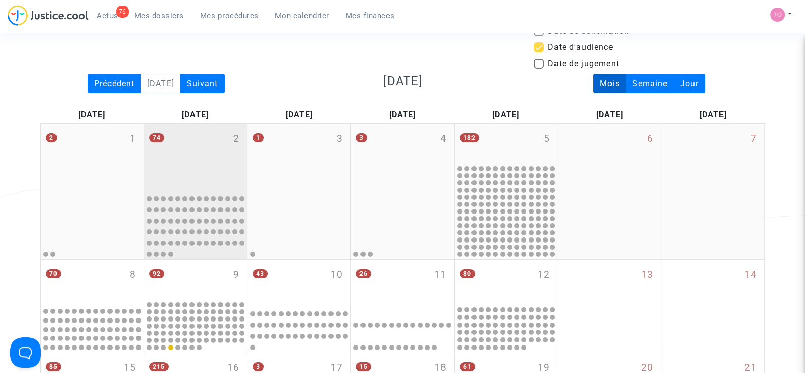
click at [193, 170] on div "74 2" at bounding box center [195, 157] width 103 height 66
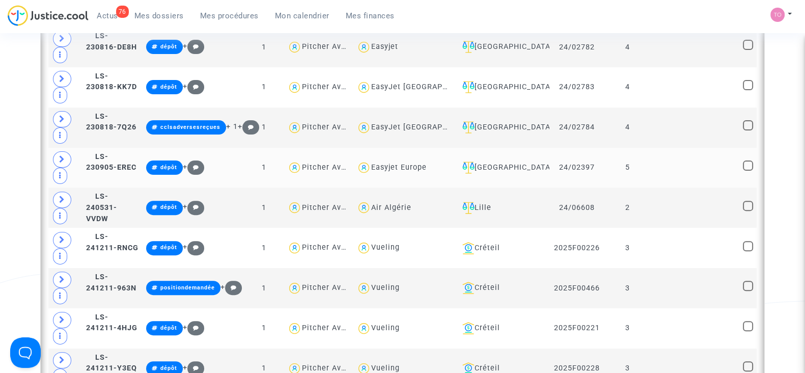
scroll to position [413, 0]
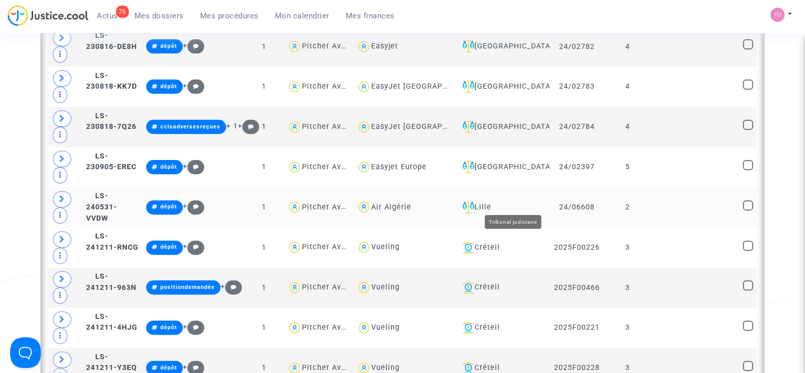
click at [518, 202] on div "Lille" at bounding box center [502, 207] width 88 height 12
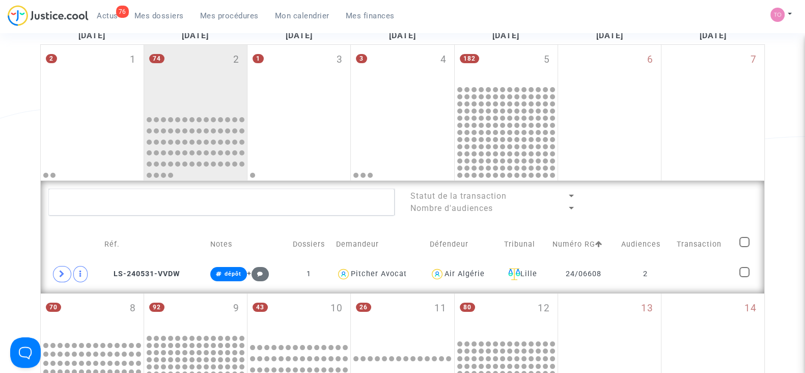
scroll to position [129, 0]
click at [58, 274] on span at bounding box center [62, 273] width 18 height 16
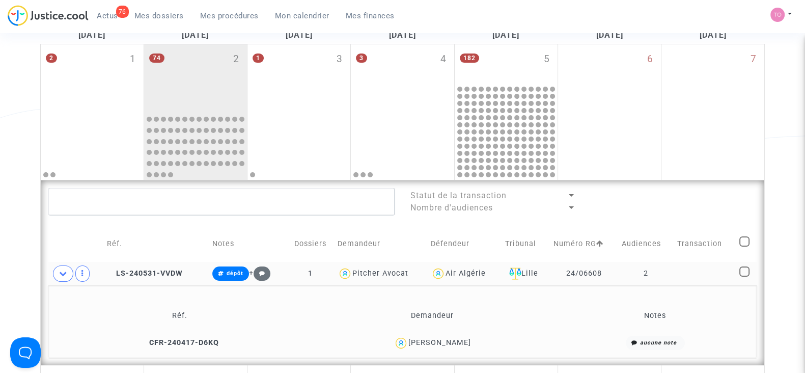
click at [446, 342] on div "[PERSON_NAME]" at bounding box center [440, 342] width 63 height 9
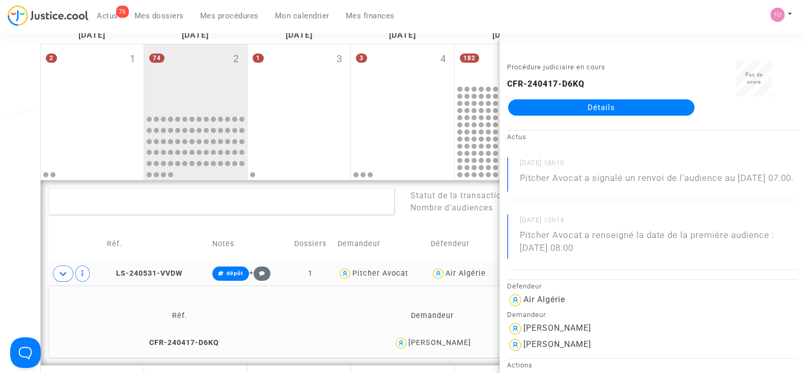
copy div "Yessad"
click at [30, 273] on div "Date de clôture d'instruction Date de conciliation Date d'audience Date de juge…" at bounding box center [402, 365] width 805 height 873
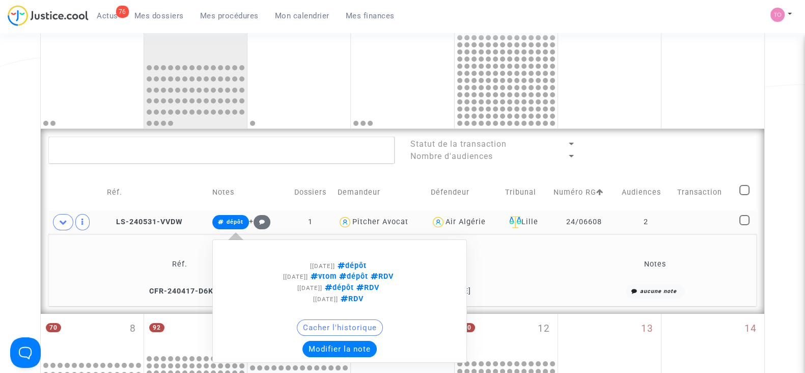
scroll to position [183, 0]
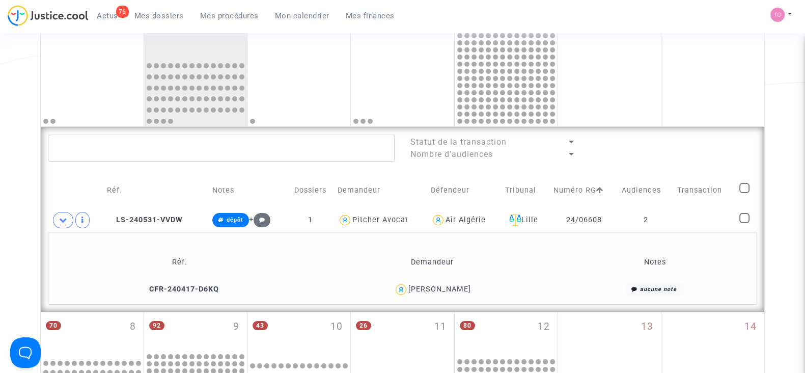
drag, startPoint x: 475, startPoint y: 287, endPoint x: 447, endPoint y: 289, distance: 28.1
click at [447, 289] on div "Ali Yessad" at bounding box center [432, 289] width 243 height 15
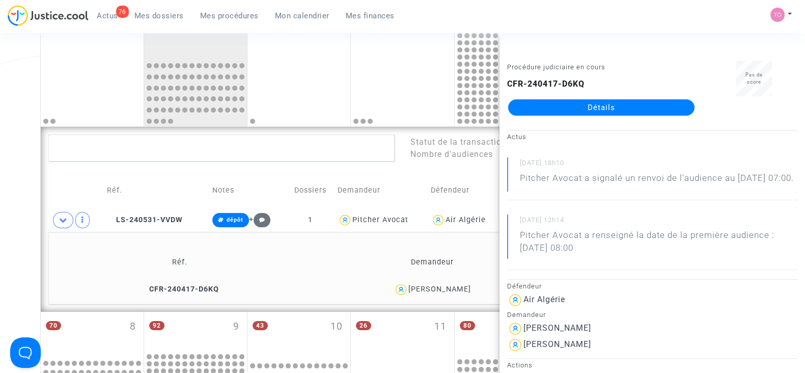
click at [9, 257] on div "Date de clôture d'instruction Date de conciliation Date d'audience Date de juge…" at bounding box center [402, 312] width 805 height 873
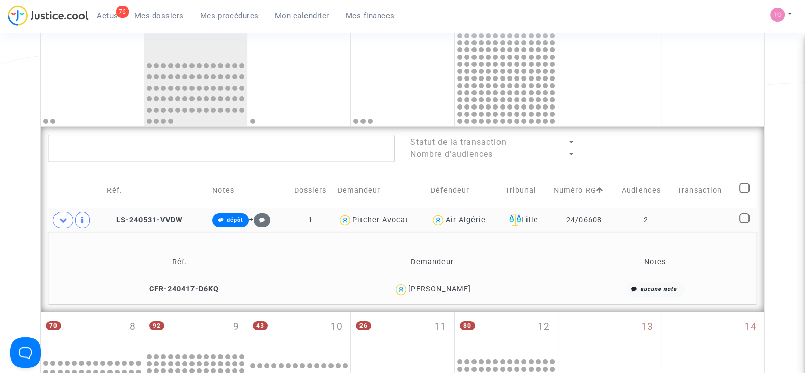
click at [745, 214] on span at bounding box center [745, 218] width 10 height 10
click at [745, 223] on input "checkbox" at bounding box center [744, 223] width 1 height 1
checkbox input "true"
click at [721, 155] on div "Sélection (1)" at bounding box center [718, 146] width 76 height 25
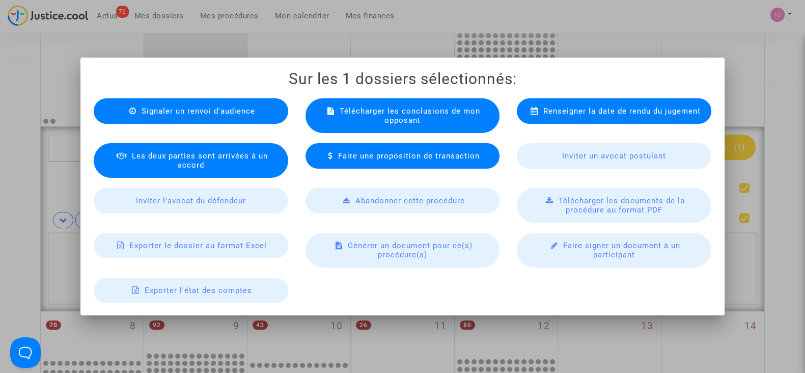
scroll to position [0, 0]
click at [206, 249] on span "Exporter le dossier au format Excel" at bounding box center [198, 245] width 138 height 9
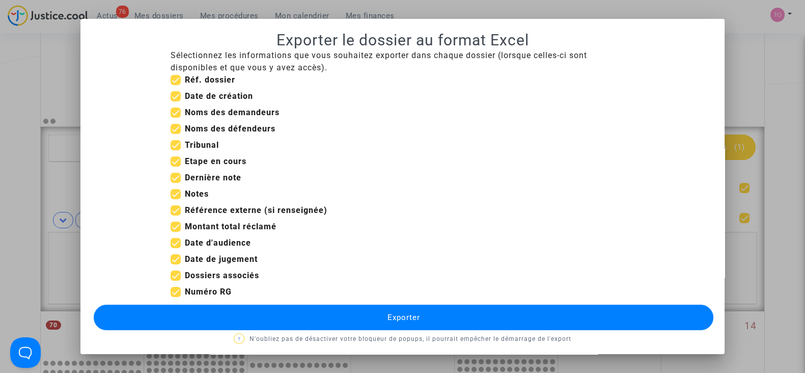
click at [273, 308] on button "Exporter" at bounding box center [404, 317] width 620 height 25
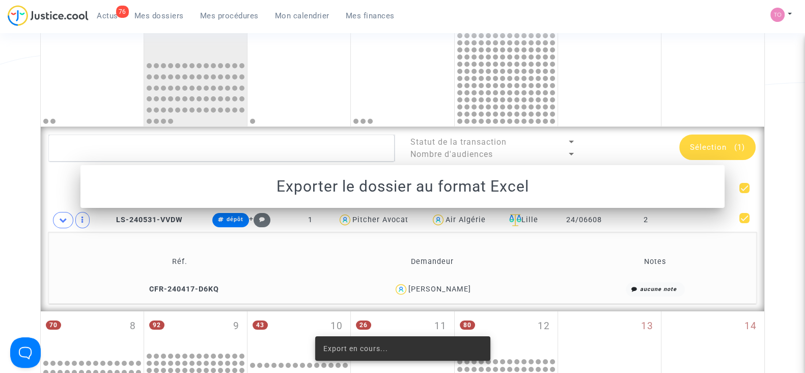
scroll to position [183, 0]
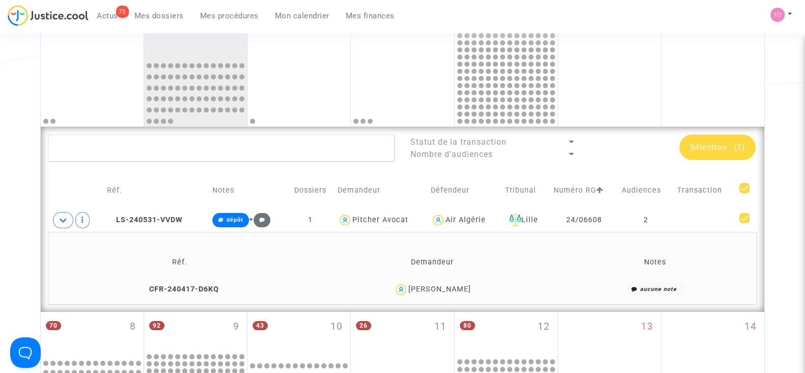
click at [365, 204] on td "Demandeur" at bounding box center [380, 190] width 93 height 36
click at [717, 143] on span "Sélection" at bounding box center [708, 147] width 37 height 9
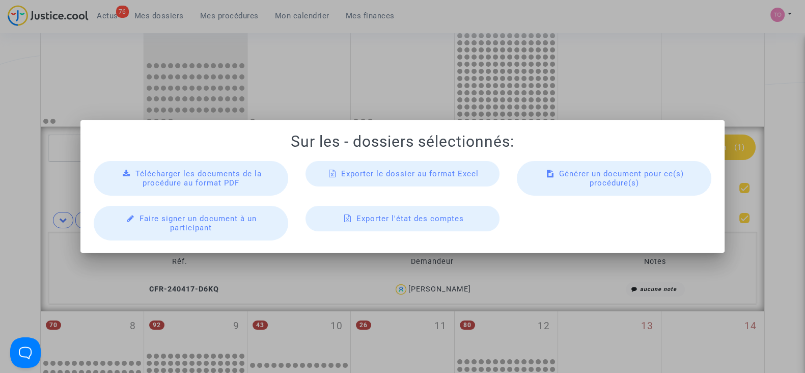
scroll to position [0, 0]
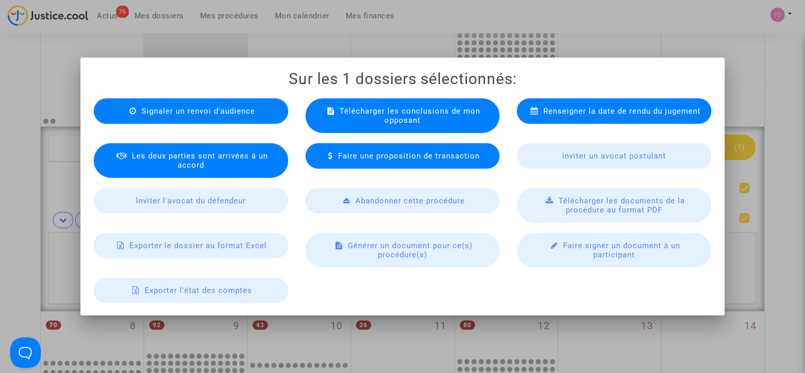
click at [198, 241] on span "Exporter le dossier au format Excel" at bounding box center [198, 245] width 138 height 9
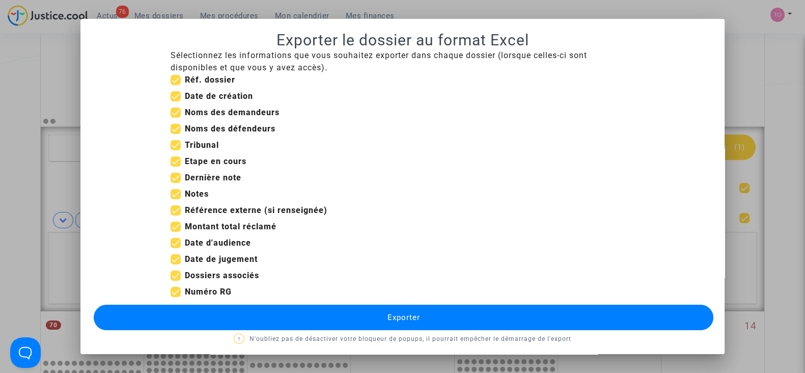
click at [330, 318] on button "Exporter" at bounding box center [404, 317] width 620 height 25
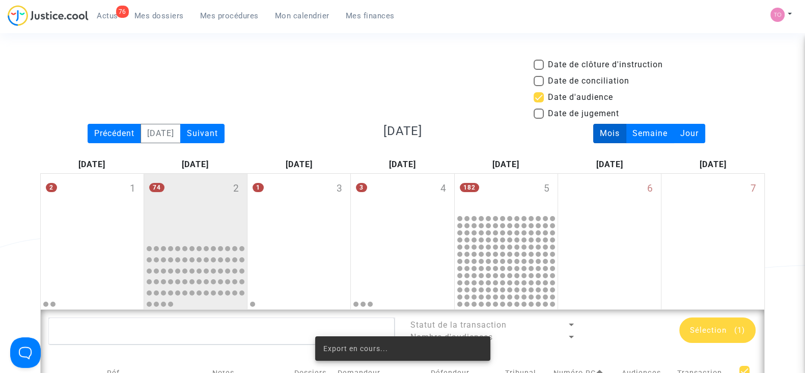
scroll to position [183, 0]
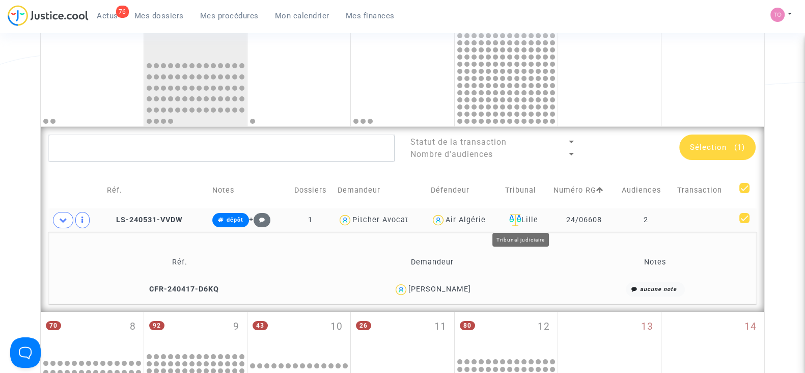
click at [532, 215] on div "Lille" at bounding box center [525, 220] width 41 height 12
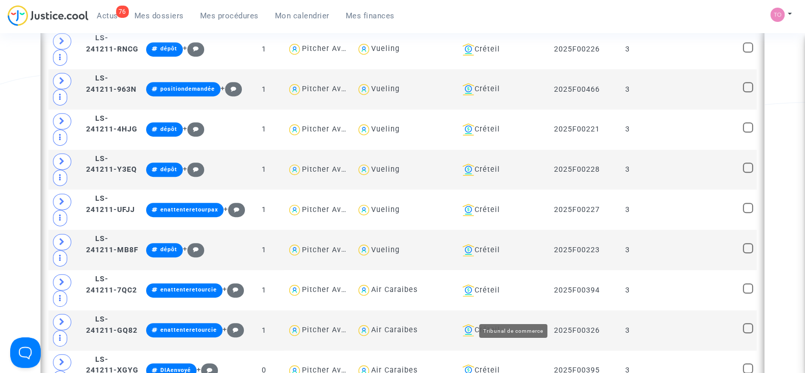
scroll to position [455, 0]
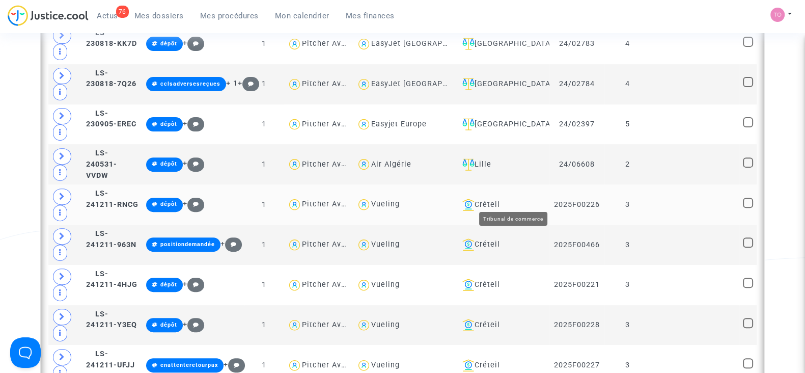
click at [522, 199] on div "Créteil" at bounding box center [502, 205] width 88 height 12
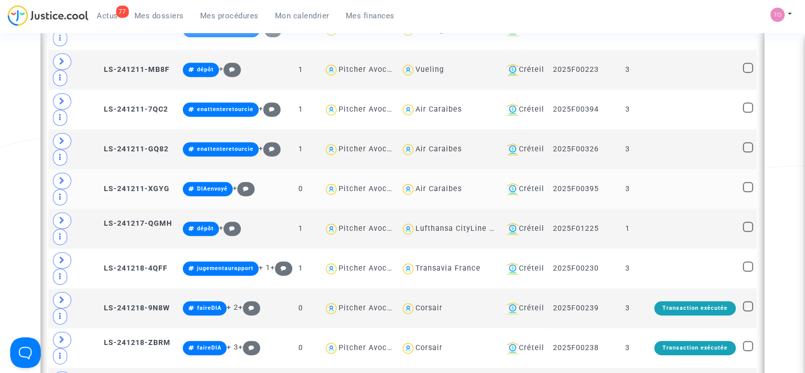
scroll to position [547, 0]
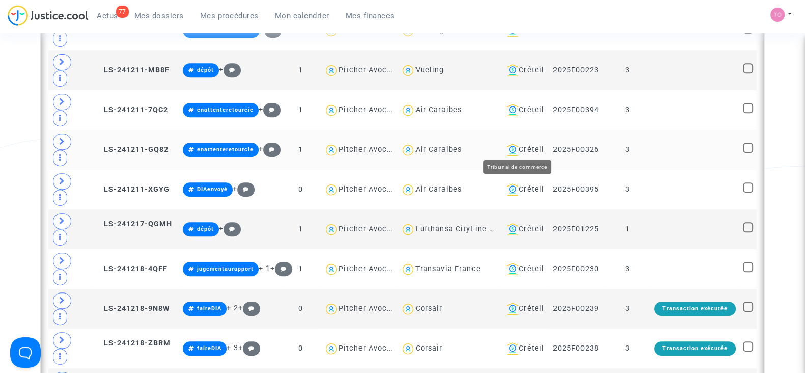
click at [533, 144] on div "Créteil" at bounding box center [523, 150] width 41 height 12
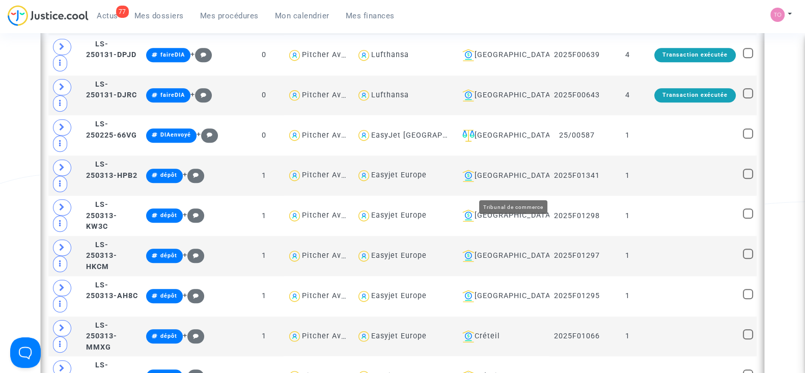
scroll to position [1220, 0]
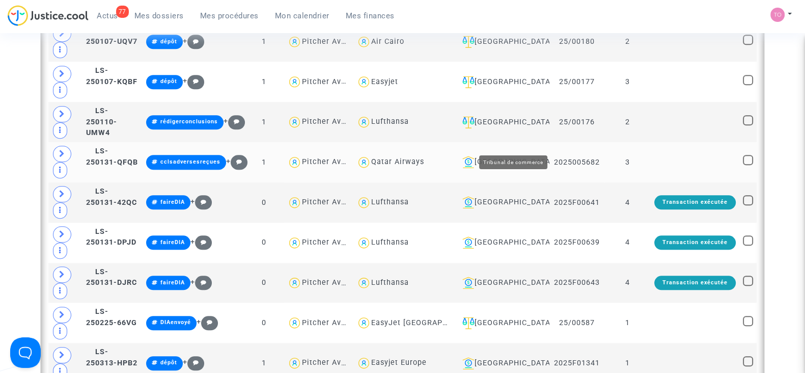
click at [527, 156] on div "[GEOGRAPHIC_DATA]" at bounding box center [502, 162] width 88 height 12
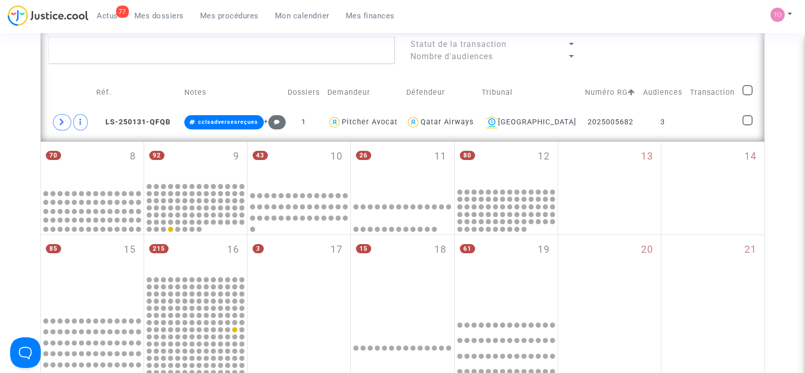
scroll to position [278, 0]
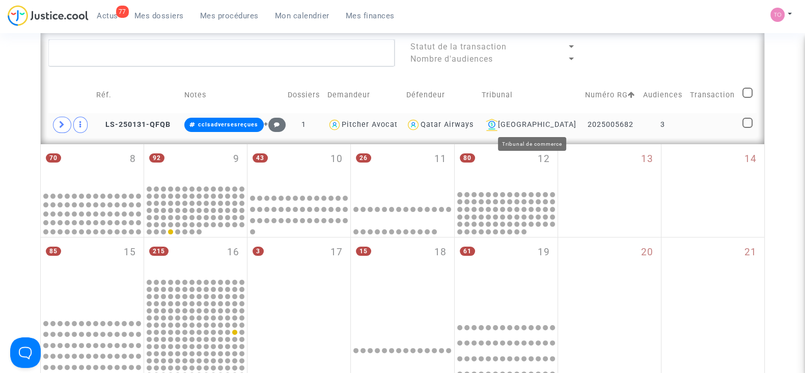
click at [531, 122] on div "[GEOGRAPHIC_DATA]" at bounding box center [530, 125] width 96 height 12
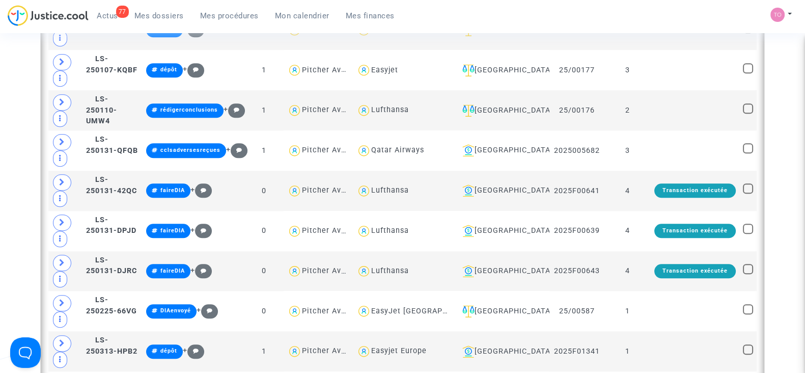
scroll to position [1234, 0]
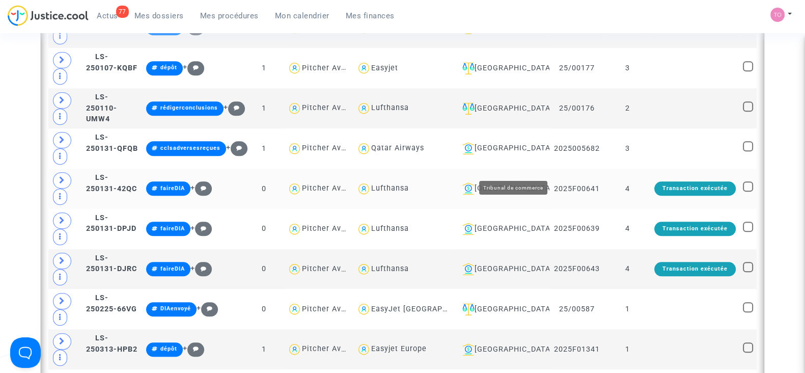
click at [519, 182] on div "Bordeaux" at bounding box center [502, 188] width 88 height 12
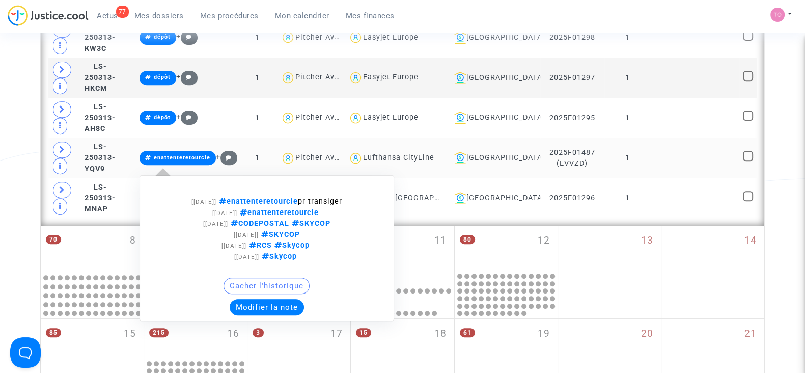
scroll to position [533, 0]
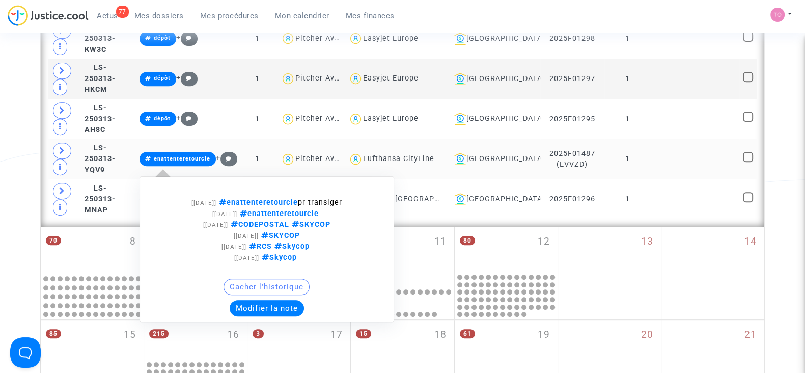
click at [281, 300] on button "Modifier la note" at bounding box center [267, 308] width 74 height 16
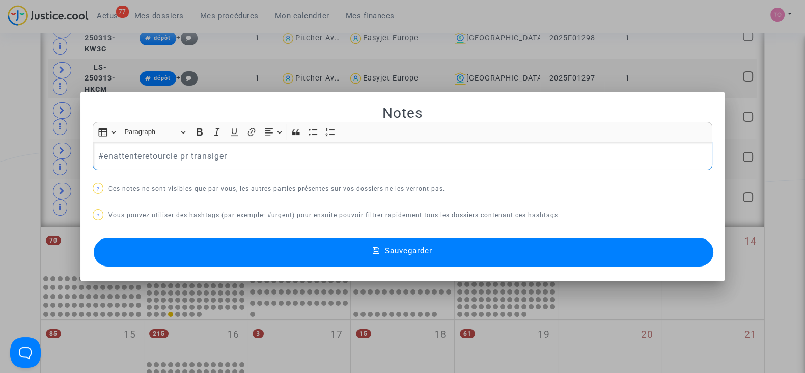
click at [20, 160] on div at bounding box center [402, 186] width 805 height 373
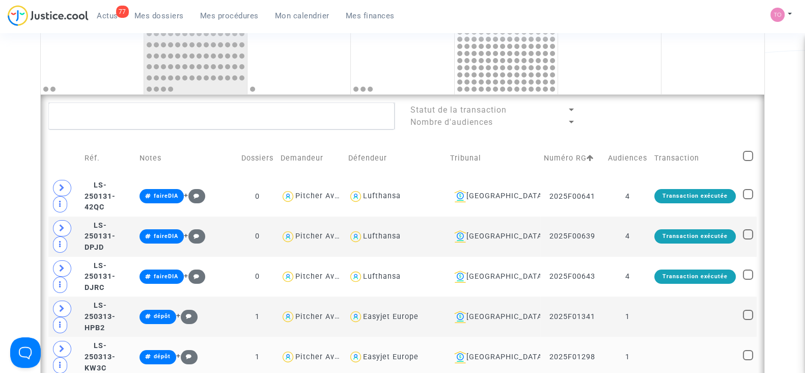
scroll to position [212, 0]
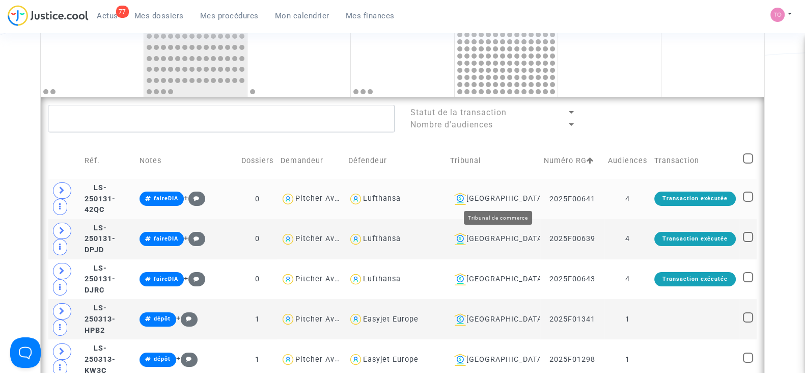
click at [516, 197] on div "Bordeaux" at bounding box center [493, 199] width 87 height 12
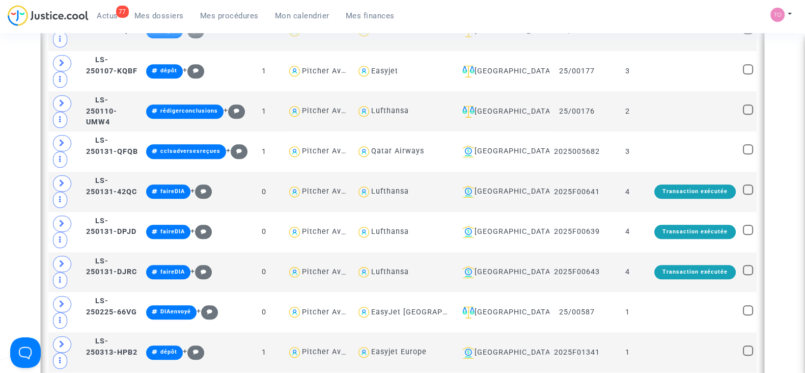
scroll to position [1232, 0]
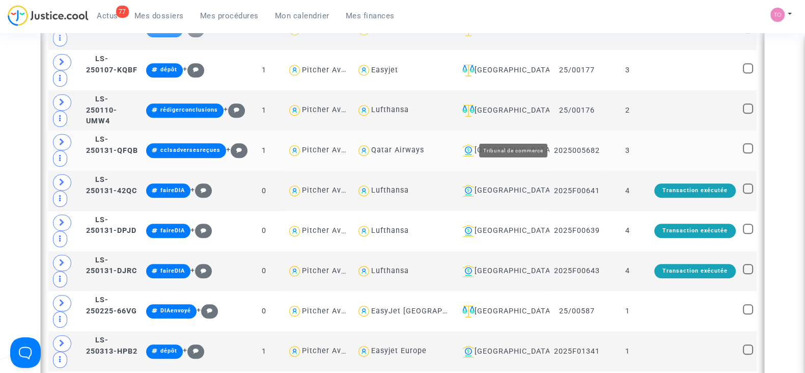
click at [524, 144] on div "[GEOGRAPHIC_DATA]" at bounding box center [502, 150] width 88 height 12
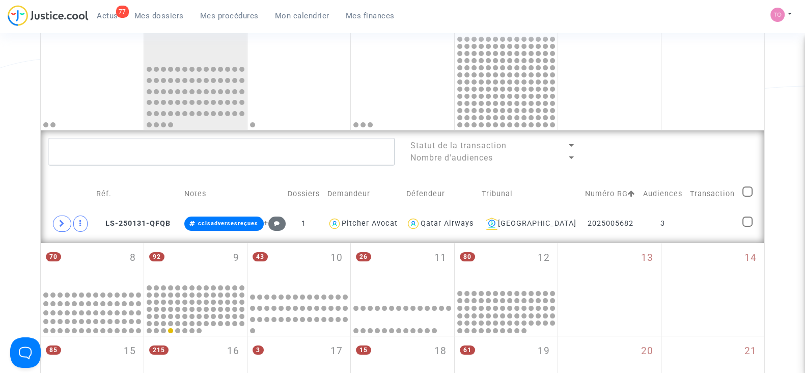
scroll to position [151, 0]
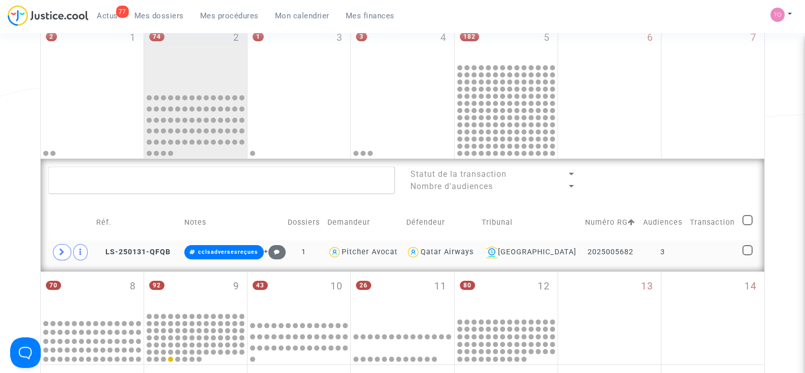
click at [690, 243] on td at bounding box center [713, 251] width 52 height 23
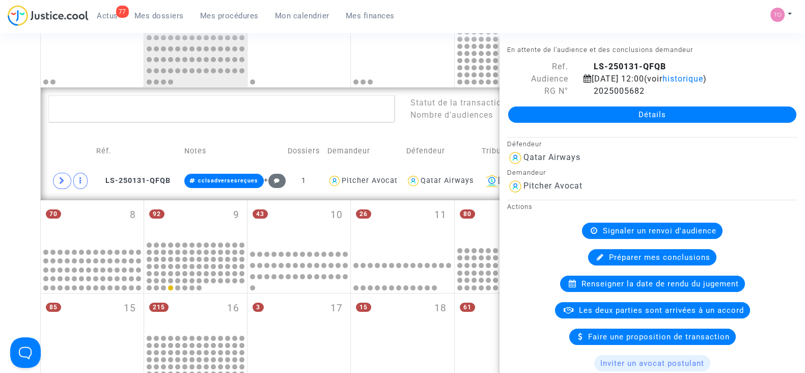
scroll to position [221, 0]
click at [5, 152] on div "Date de clôture d'instruction Date de conciliation Date d'audience Date de juge…" at bounding box center [402, 238] width 805 height 801
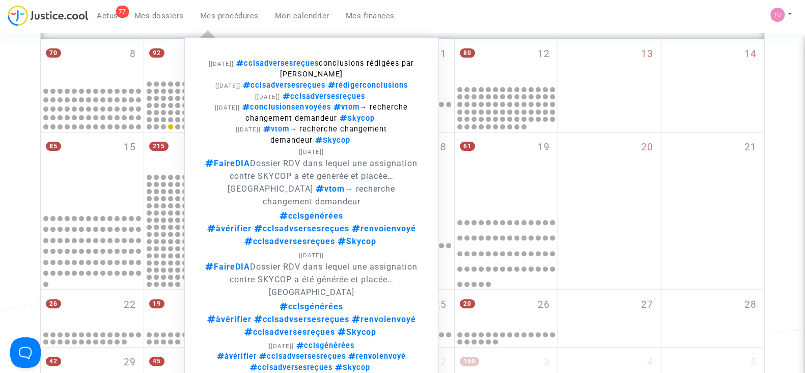
scroll to position [536, 0]
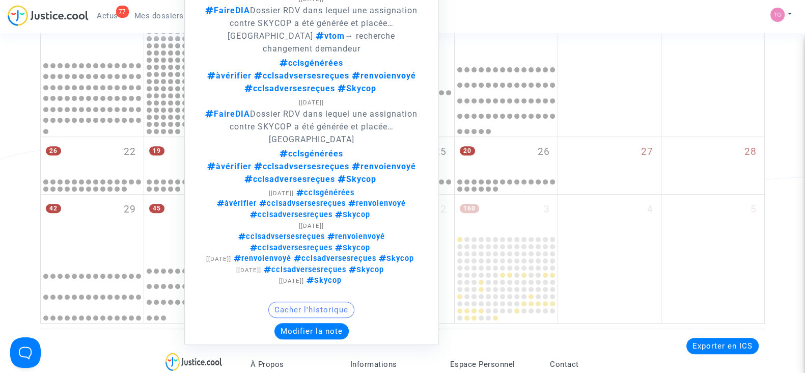
click at [305, 323] on button "Modifier la note" at bounding box center [312, 331] width 74 height 16
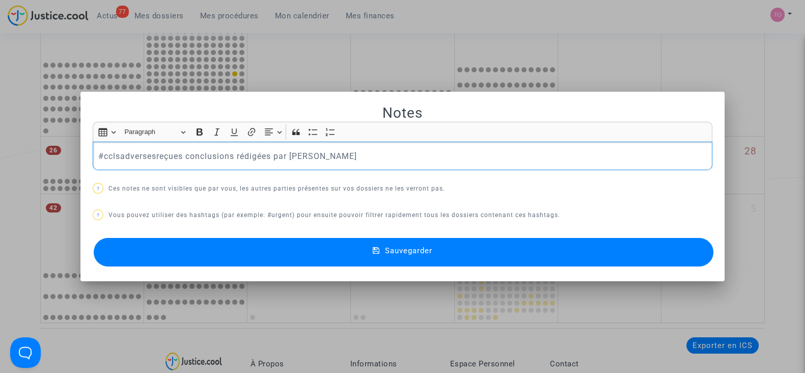
drag, startPoint x: 315, startPoint y: 161, endPoint x: 94, endPoint y: 172, distance: 221.3
click at [94, 172] on div "Notes Rich Text Editor Insert table Insert table Heading Paragraph Paragraph He…" at bounding box center [403, 187] width 620 height 166
click at [192, 156] on p "#enattenteretourcie #" at bounding box center [402, 156] width 609 height 13
click at [199, 248] on button "Sauvegarder" at bounding box center [404, 252] width 620 height 29
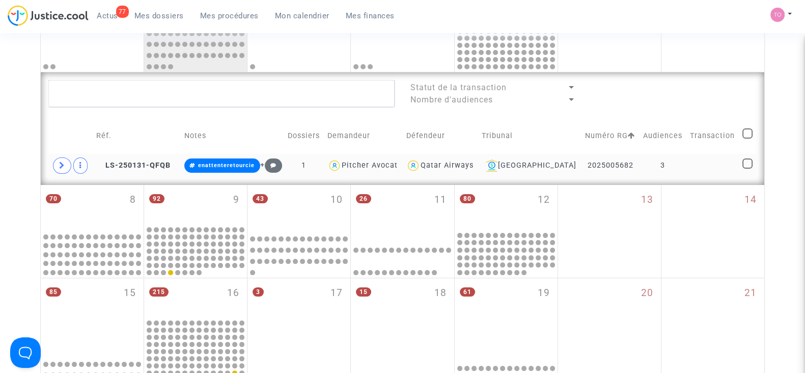
scroll to position [235, 0]
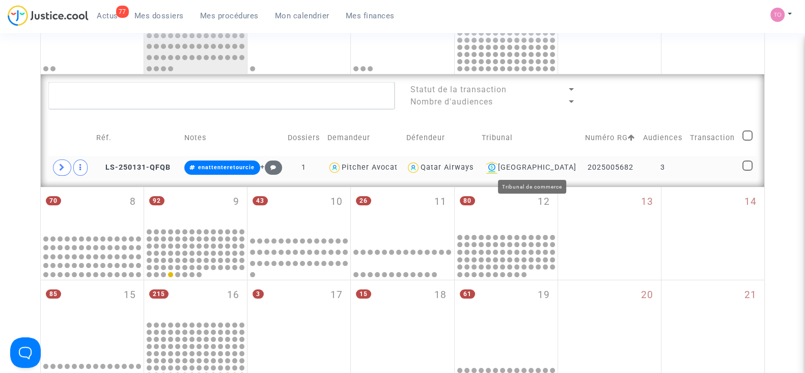
click at [550, 164] on div "[GEOGRAPHIC_DATA]" at bounding box center [530, 167] width 96 height 12
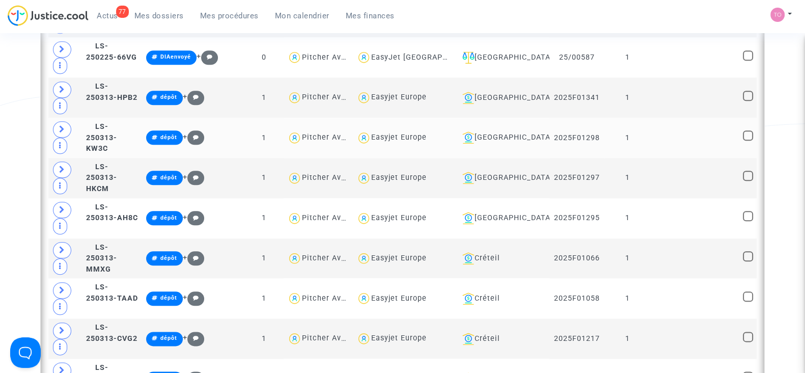
scroll to position [1485, 0]
click at [516, 92] on div "Bordeaux" at bounding box center [502, 98] width 88 height 12
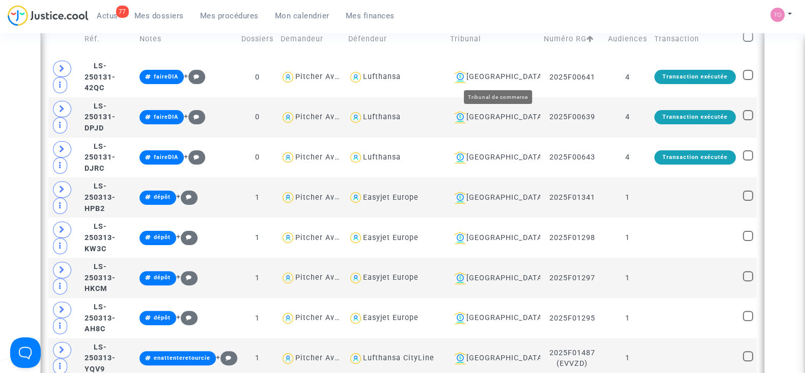
scroll to position [334, 0]
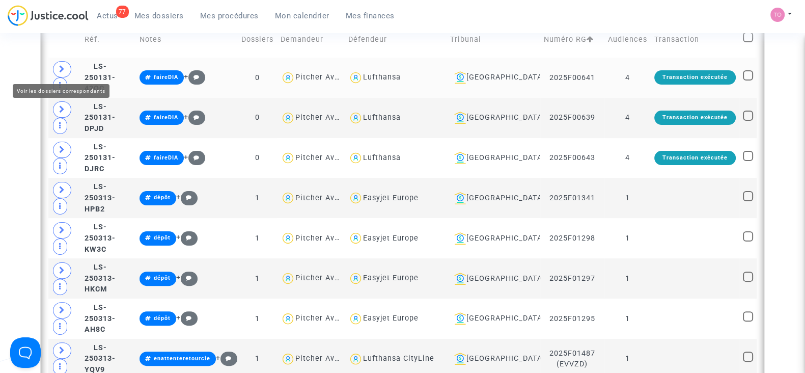
click at [59, 66] on icon at bounding box center [62, 69] width 6 height 8
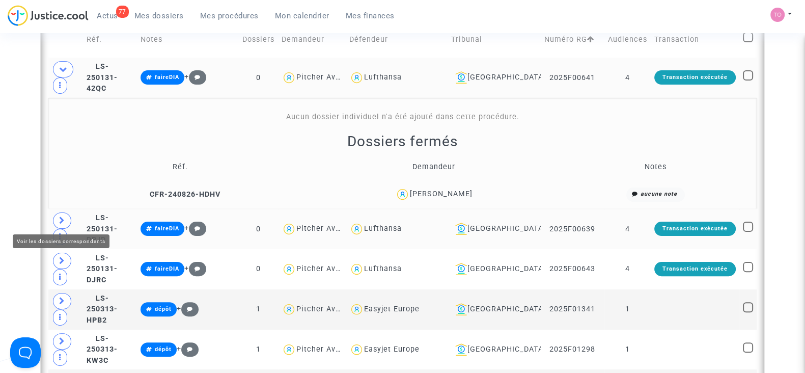
click at [61, 221] on icon at bounding box center [62, 220] width 6 height 8
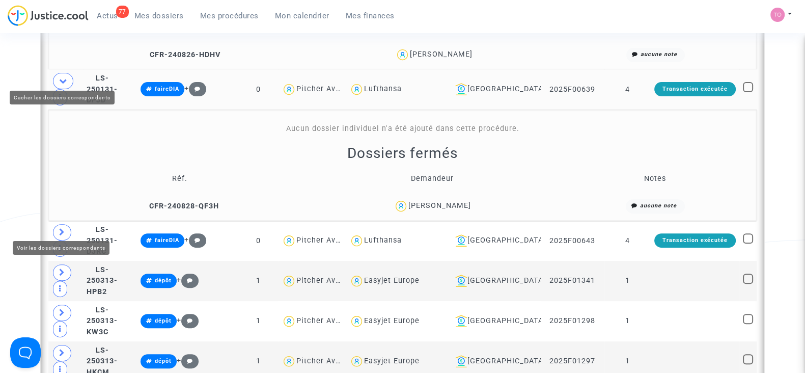
scroll to position [478, 0]
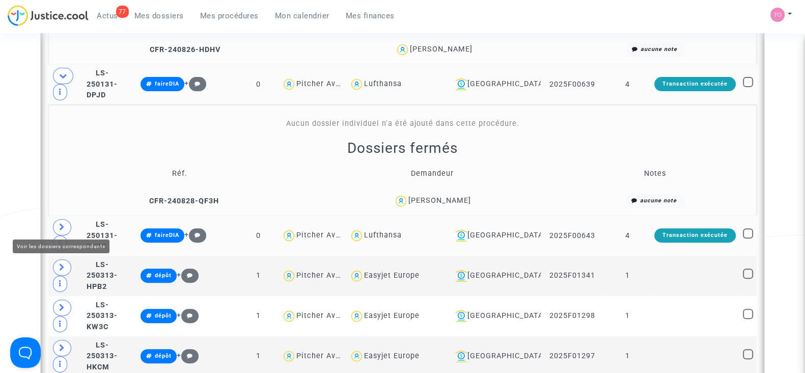
click at [64, 219] on span at bounding box center [62, 227] width 18 height 16
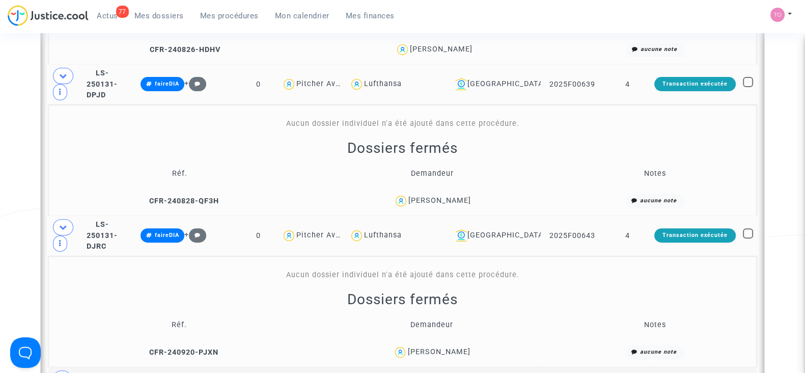
click at [798, 173] on div "Date de clôture d'instruction Date de conciliation Date d'audience Date de juge…" at bounding box center [402, 316] width 805 height 1472
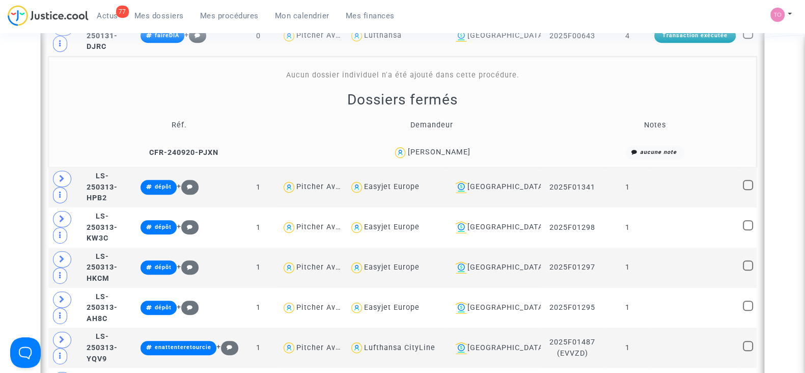
scroll to position [678, 0]
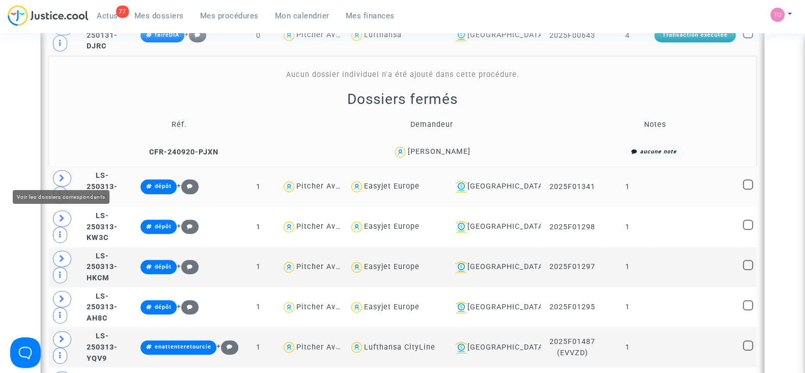
click at [56, 171] on span at bounding box center [62, 178] width 18 height 16
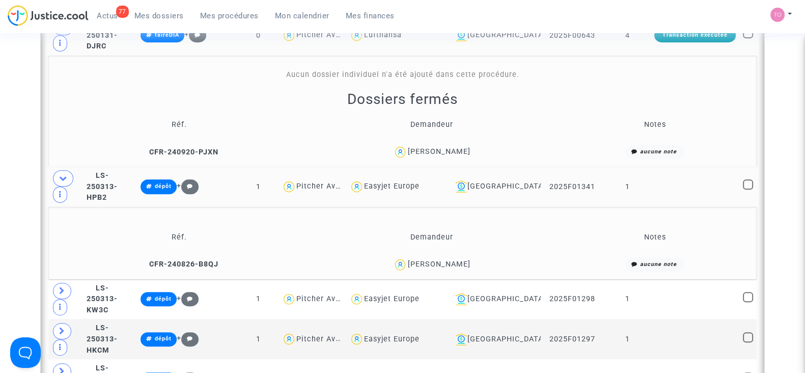
click at [452, 260] on div "David Santos Carvalho" at bounding box center [438, 264] width 63 height 9
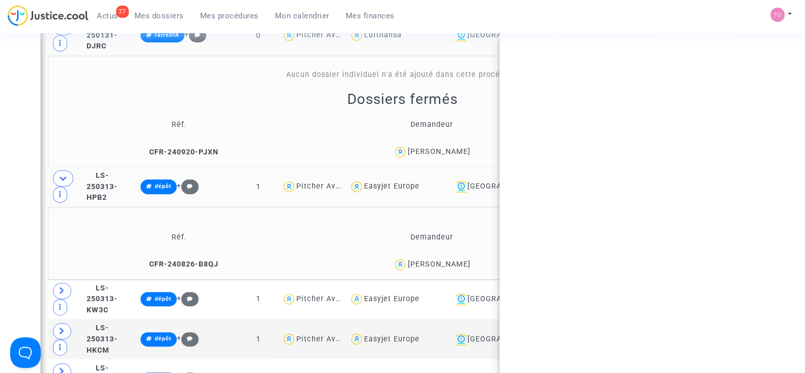
click at [452, 260] on div "David Santos Carvalho" at bounding box center [438, 264] width 63 height 9
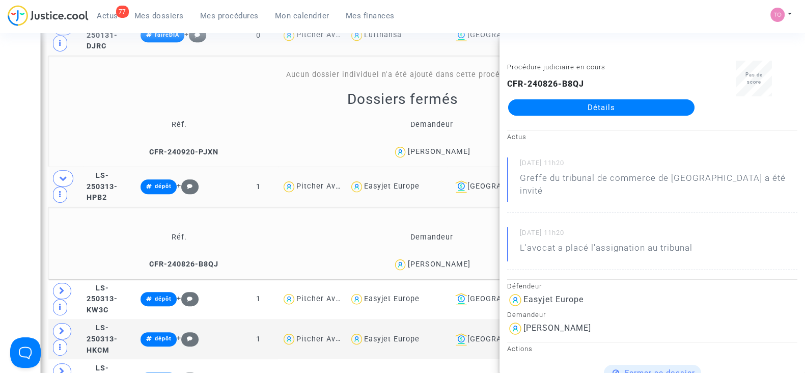
copy div "Carvalho"
click at [18, 252] on div "Date de clôture d'instruction Date de conciliation Date d'audience Date de juge…" at bounding box center [402, 152] width 805 height 1544
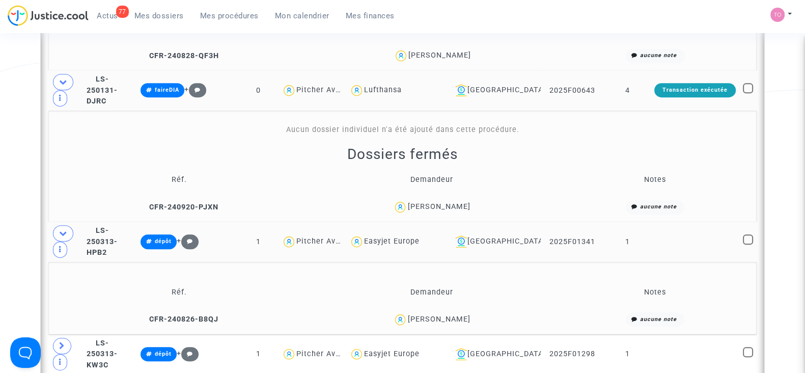
scroll to position [617, 0]
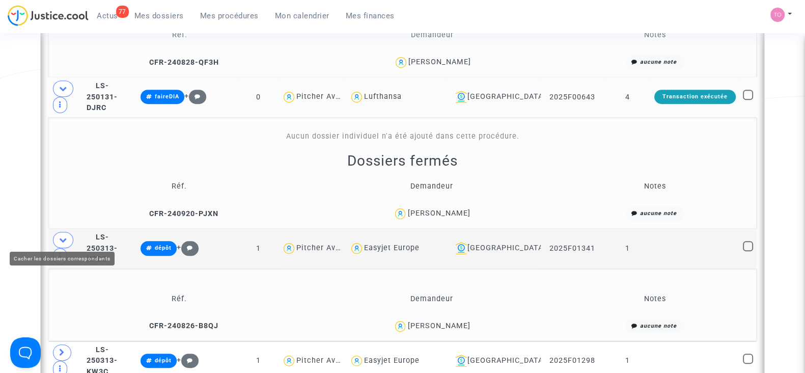
click at [59, 236] on icon at bounding box center [63, 240] width 8 height 8
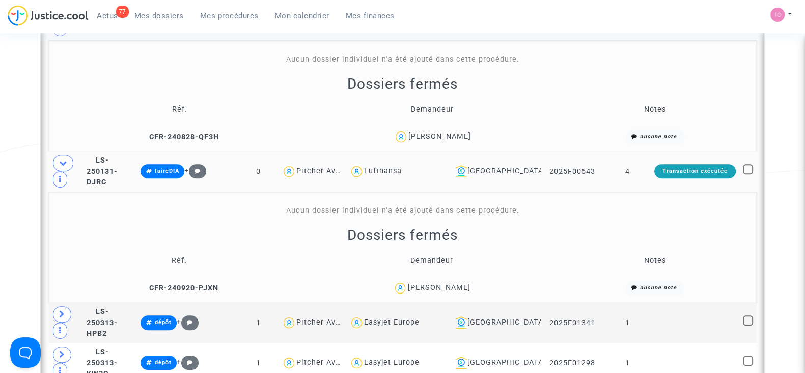
scroll to position [793, 0]
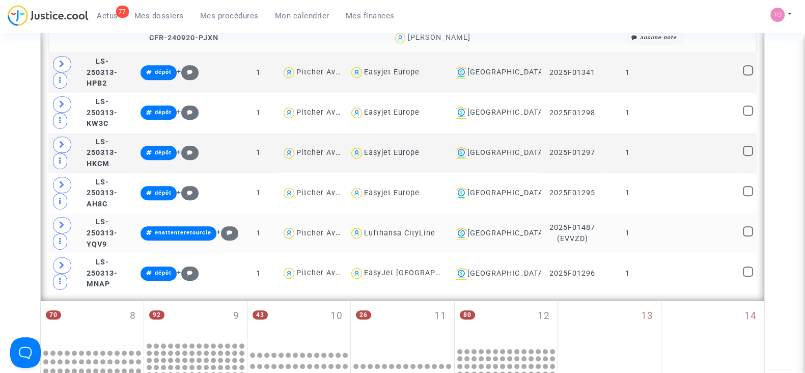
click at [52, 216] on td at bounding box center [65, 233] width 35 height 40
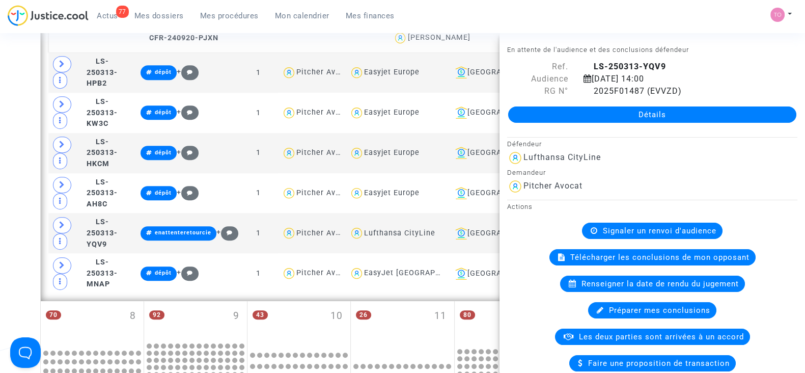
click at [26, 249] on div "Date de clôture d'instruction Date de conciliation Date d'audience Date de juge…" at bounding box center [402, 2] width 805 height 1472
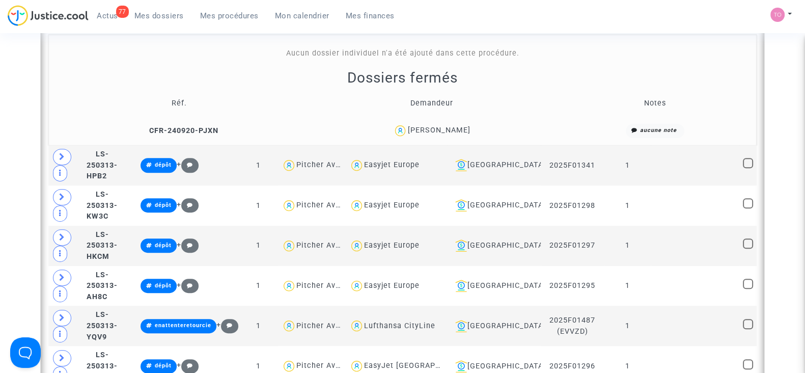
scroll to position [698, 0]
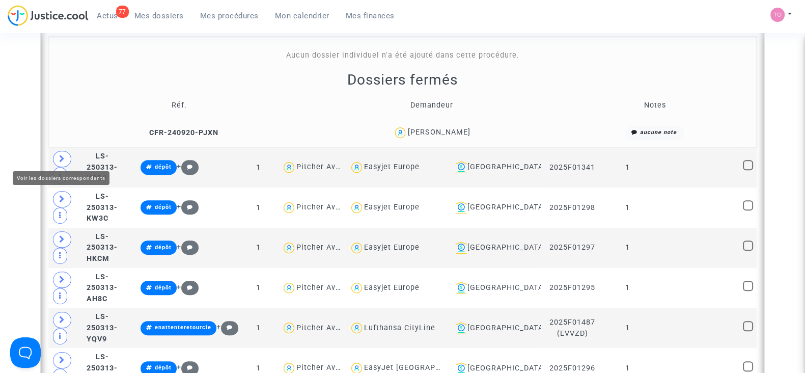
click at [64, 155] on icon at bounding box center [62, 159] width 6 height 8
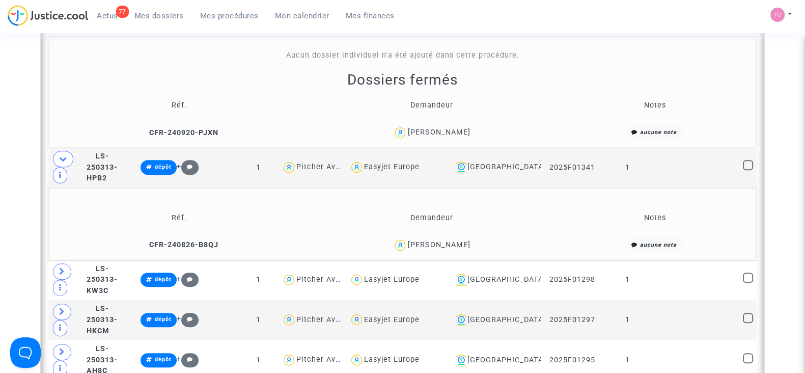
click at [459, 242] on div "David Santos Carvalho" at bounding box center [438, 244] width 63 height 9
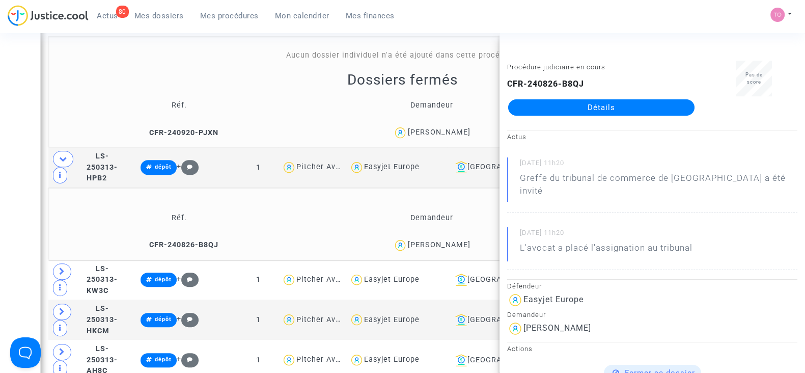
scroll to position [19, 0]
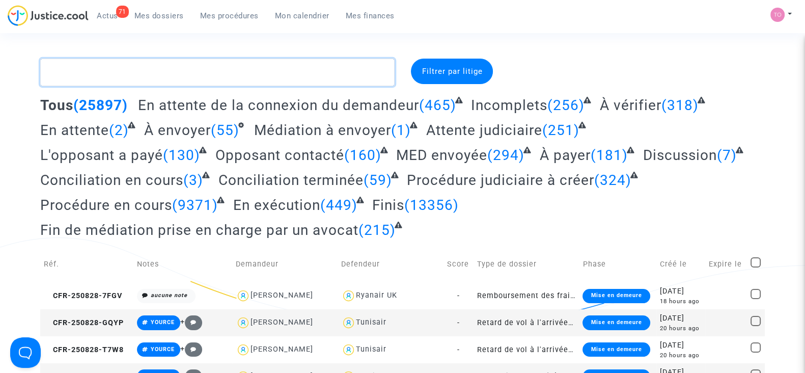
click at [210, 70] on textarea at bounding box center [217, 73] width 355 height 28
paste textarea "Bojan"
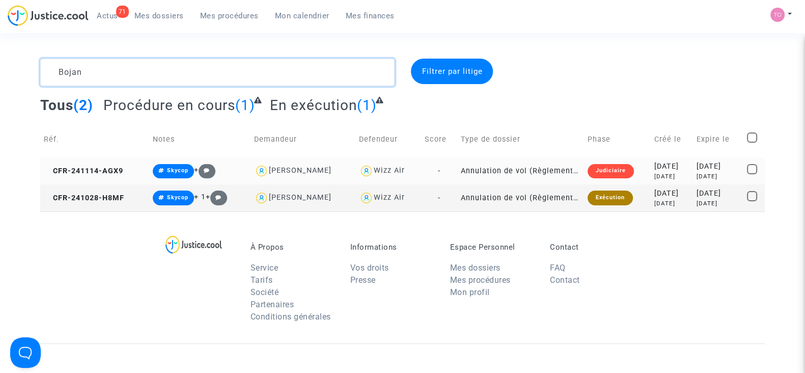
type textarea "Bojan"
click at [655, 159] on td "2024-11-14 9 months ago" at bounding box center [672, 170] width 42 height 27
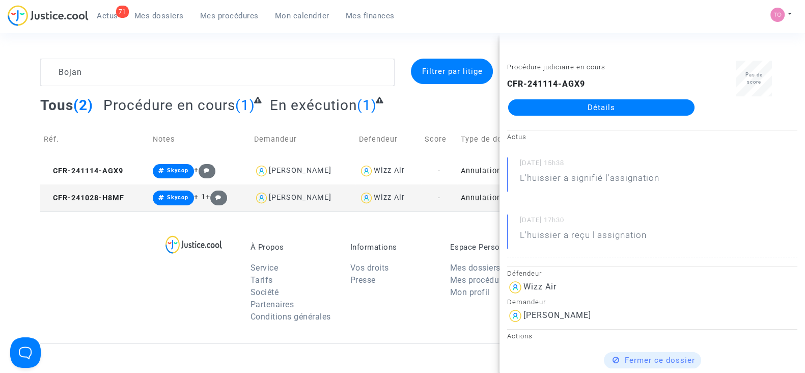
click at [581, 105] on link "Détails" at bounding box center [601, 107] width 186 height 16
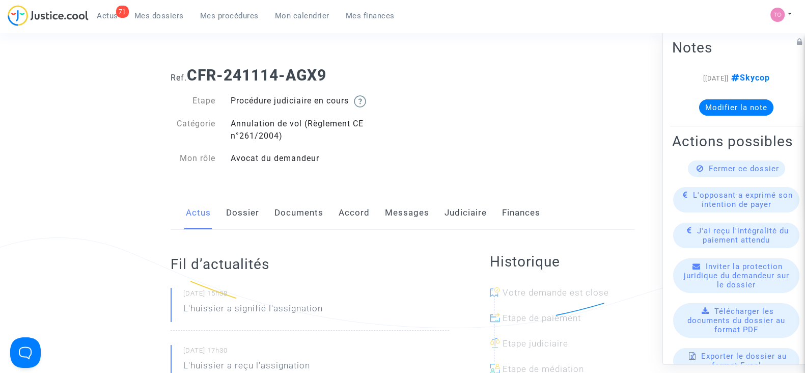
click at [457, 212] on link "Judiciaire" at bounding box center [466, 213] width 42 height 34
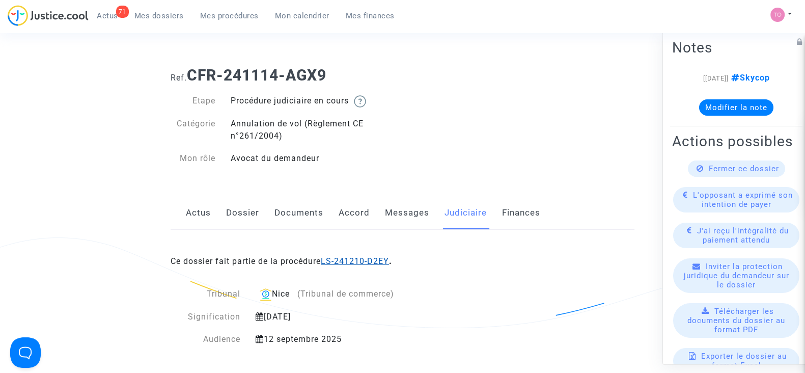
click at [343, 258] on link "LS-241210-D2EY" at bounding box center [355, 261] width 68 height 10
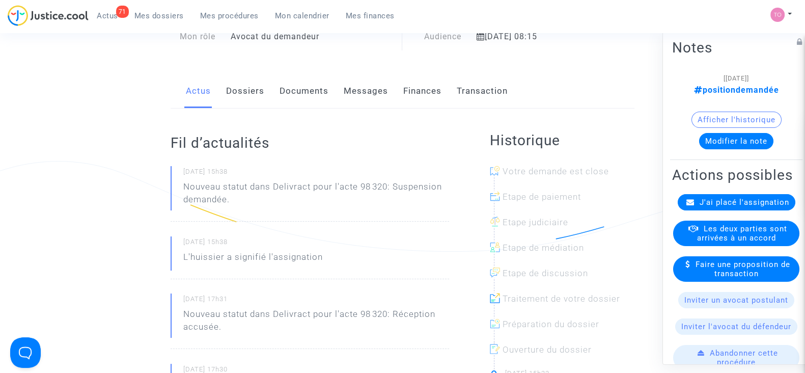
click at [249, 94] on link "Dossiers" at bounding box center [245, 91] width 38 height 34
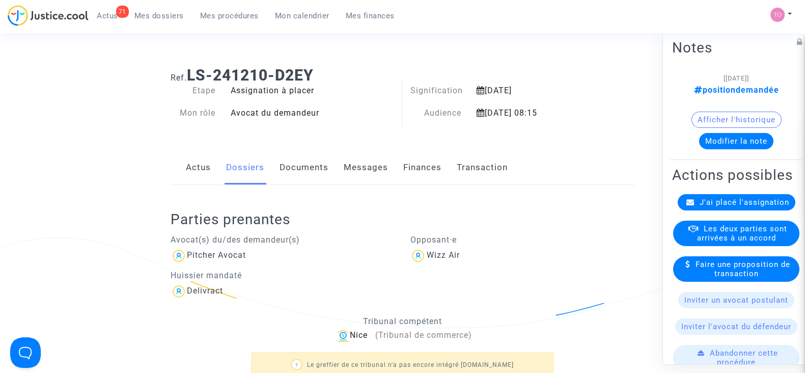
click at [483, 173] on link "Transaction" at bounding box center [482, 168] width 51 height 34
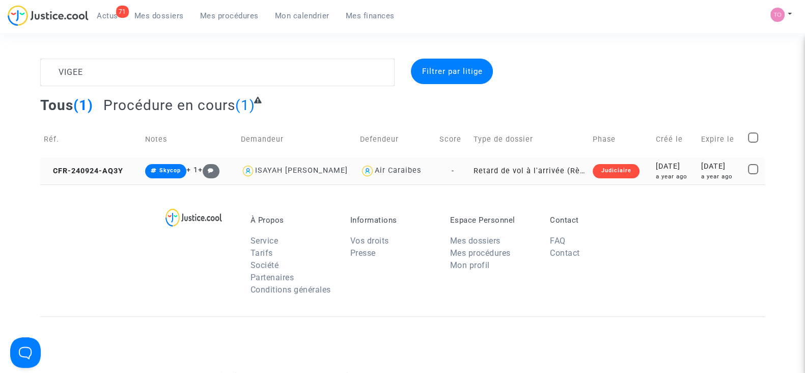
type textarea "VIGEE"
click at [653, 182] on td "[DATE] a year ago" at bounding box center [675, 170] width 45 height 27
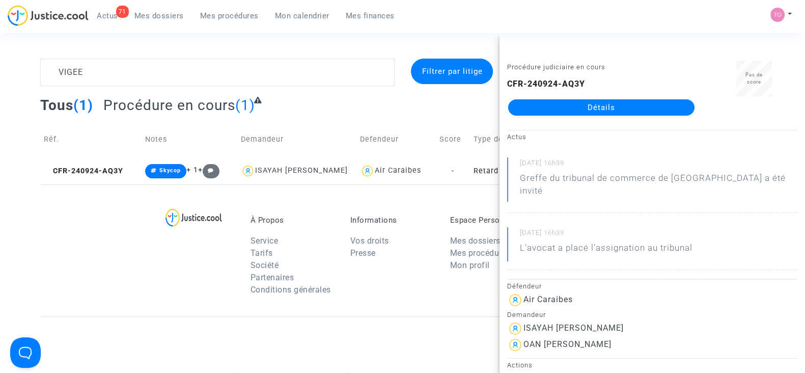
click at [551, 113] on link "Détails" at bounding box center [601, 107] width 186 height 16
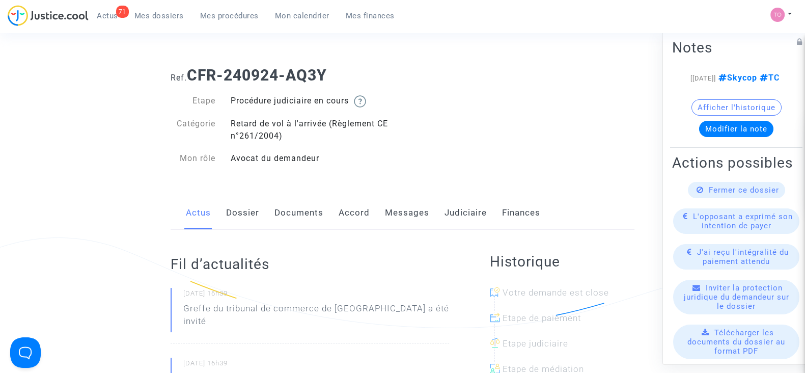
click at [451, 209] on link "Judiciaire" at bounding box center [466, 213] width 42 height 34
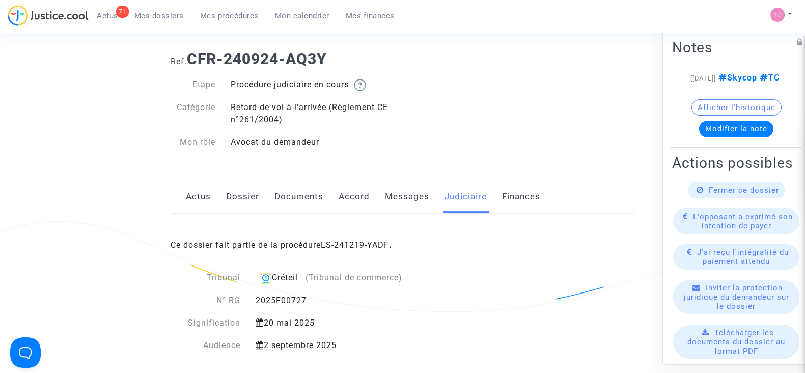
scroll to position [17, 0]
click at [142, 17] on span "Mes dossiers" at bounding box center [158, 15] width 49 height 9
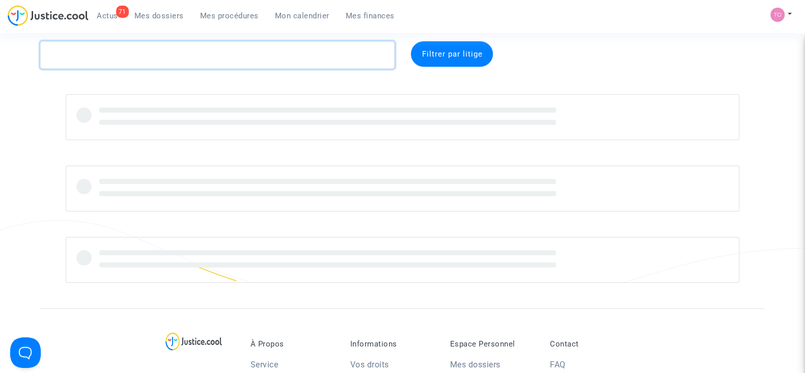
click at [146, 57] on textarea at bounding box center [217, 55] width 355 height 28
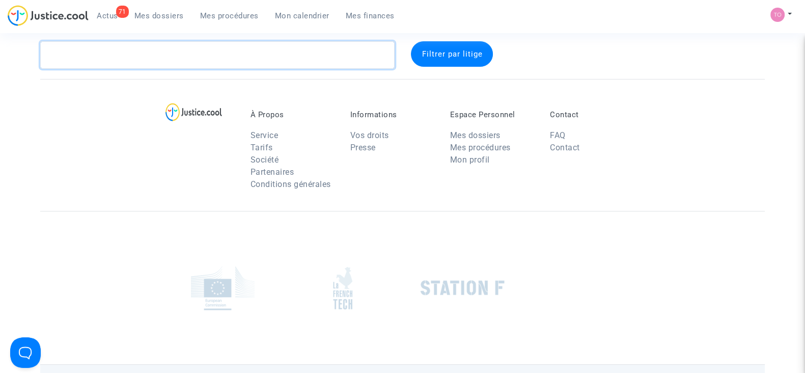
paste textarea "CFR-250826-NN49"
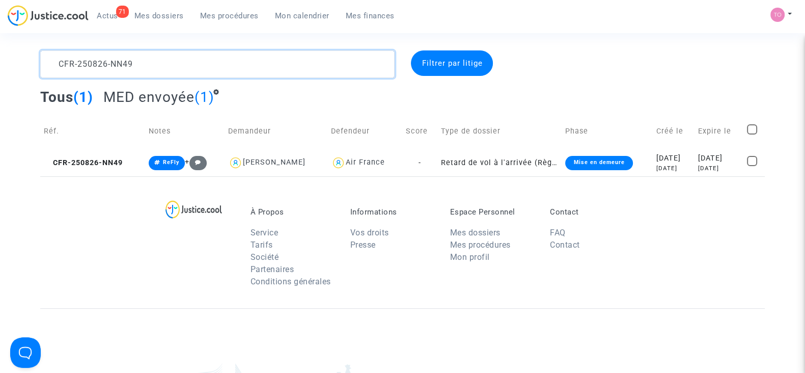
scroll to position [7, 0]
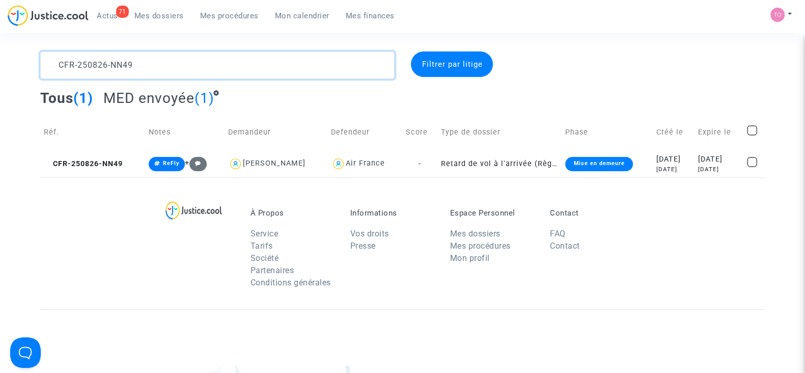
drag, startPoint x: 148, startPoint y: 68, endPoint x: 0, endPoint y: 75, distance: 147.9
click at [0, 75] on div "CFR-250826-NN49 Filtrer par litige Tous (1) MED envoyée (1) Réf. Notes Demandeu…" at bounding box center [402, 114] width 805 height 126
paste textarea "UMAMAHESAN"
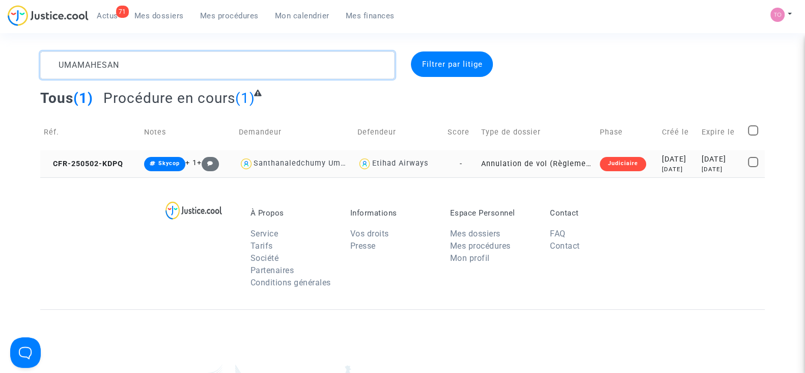
type textarea "UMAMAHESAN"
click at [662, 169] on div "[DATE]" at bounding box center [678, 169] width 33 height 9
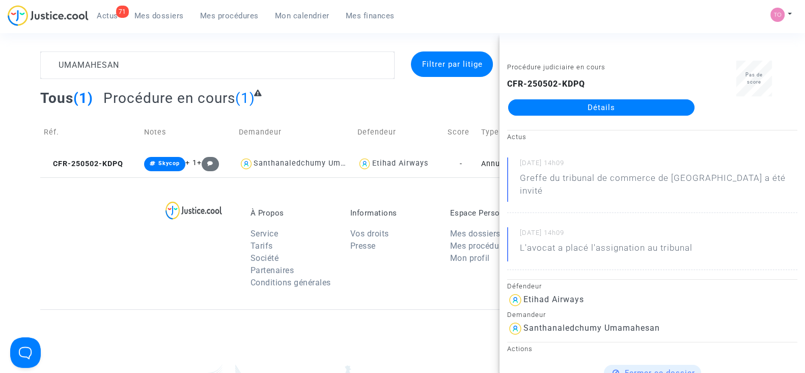
click at [584, 106] on link "Détails" at bounding box center [601, 107] width 186 height 16
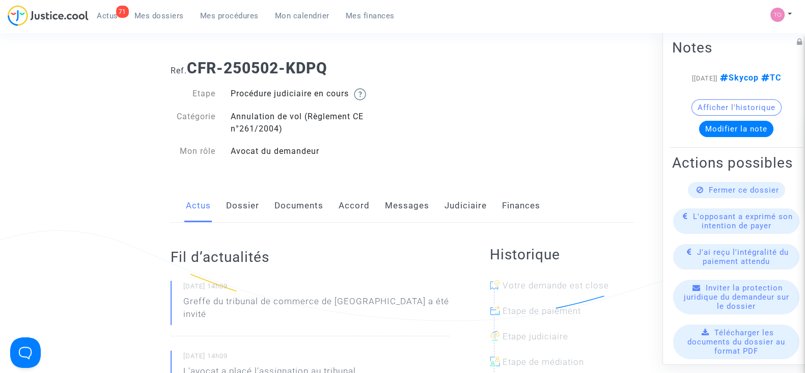
click at [360, 205] on link "Accord" at bounding box center [354, 206] width 31 height 34
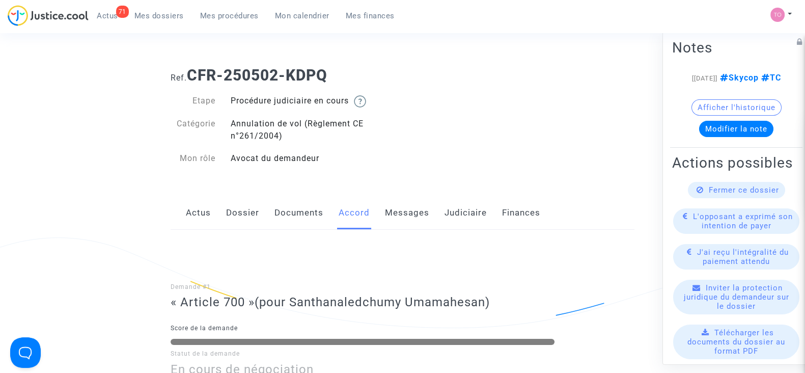
click at [467, 207] on link "Judiciaire" at bounding box center [466, 213] width 42 height 34
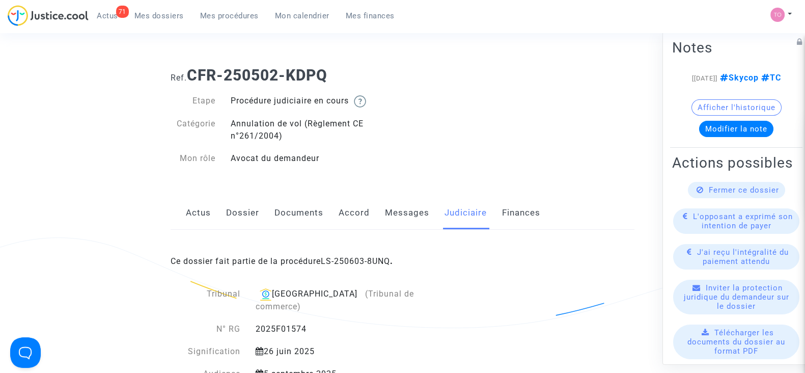
click at [354, 255] on div "Ce dossier fait partie de la procédure LS-250603-8UNQ ." at bounding box center [403, 254] width 464 height 48
click at [348, 259] on link "LS-250603-8UNQ" at bounding box center [355, 261] width 69 height 10
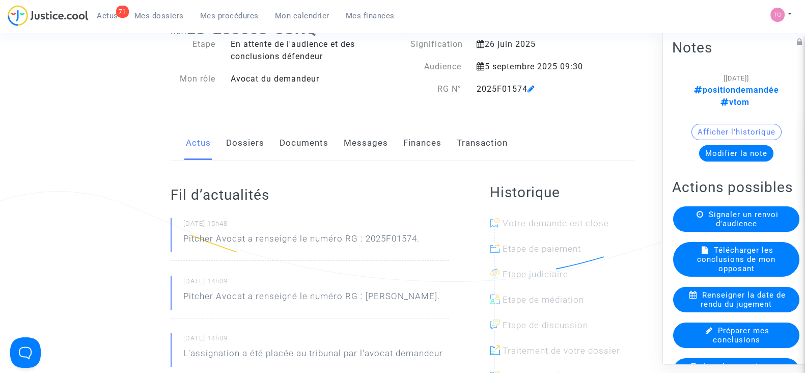
scroll to position [48, 0]
click at [438, 146] on link "Finances" at bounding box center [422, 142] width 38 height 34
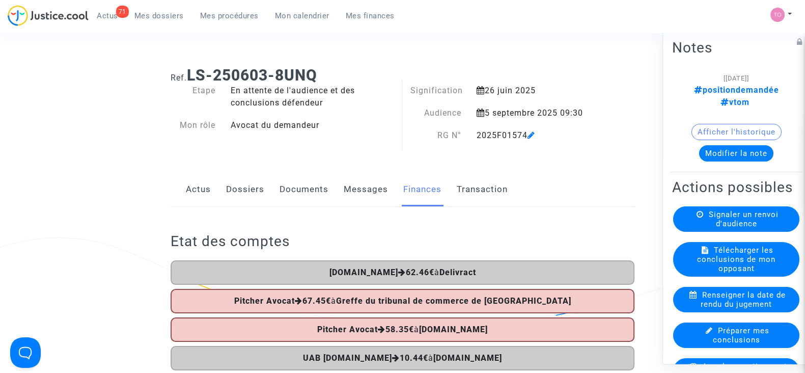
click at [158, 18] on span "Mes dossiers" at bounding box center [158, 15] width 49 height 9
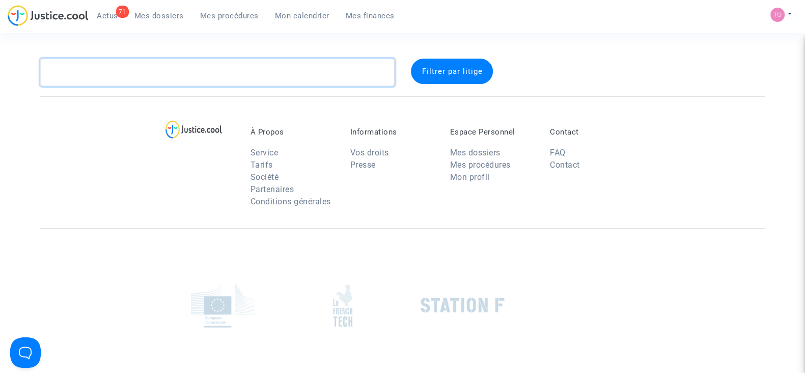
click at [155, 81] on textarea at bounding box center [217, 73] width 355 height 28
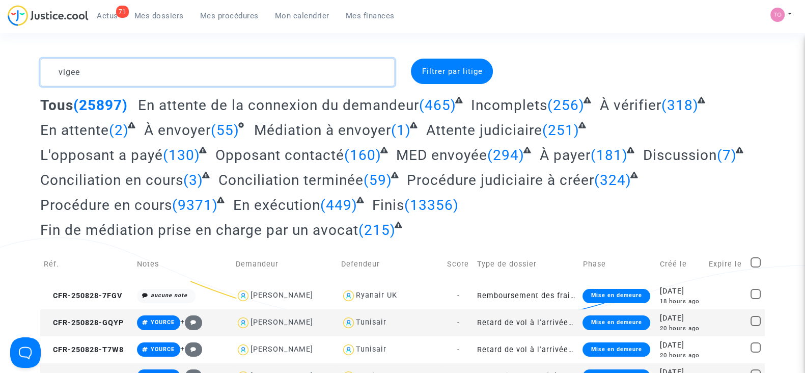
click at [155, 81] on textarea at bounding box center [217, 73] width 355 height 28
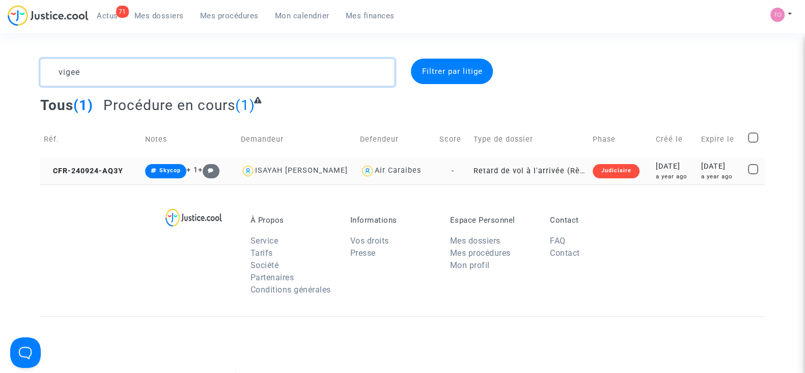
type textarea "vigee"
click at [701, 177] on div "a year ago" at bounding box center [721, 176] width 40 height 9
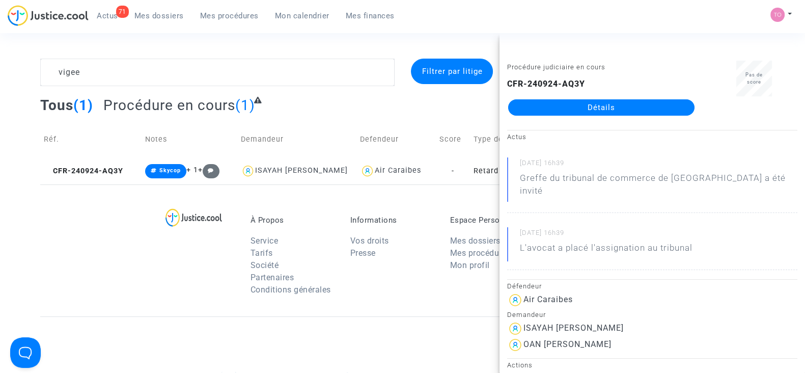
click at [572, 103] on link "Détails" at bounding box center [601, 107] width 186 height 16
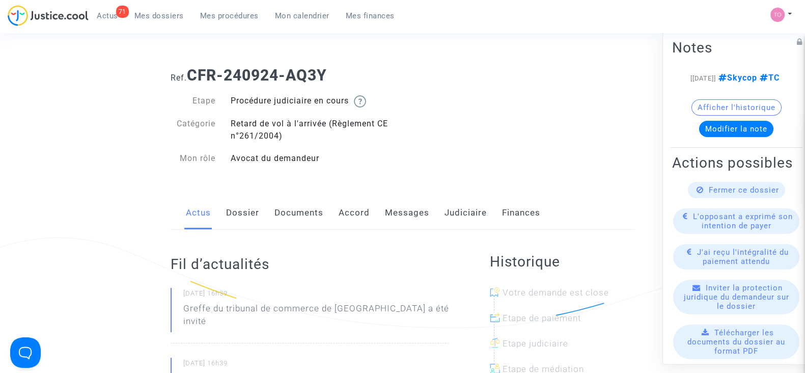
click at [458, 207] on link "Judiciaire" at bounding box center [466, 213] width 42 height 34
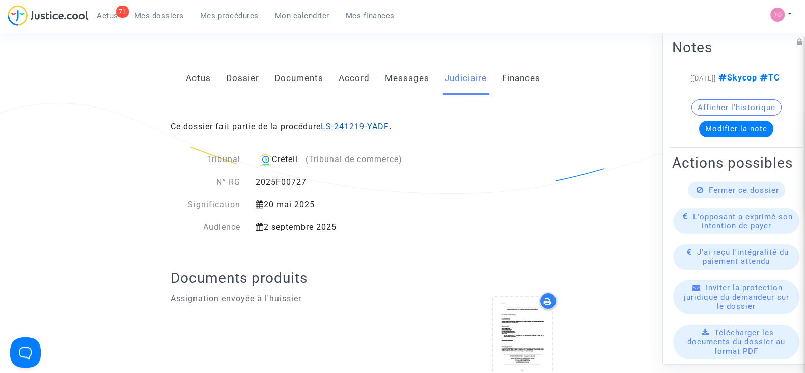
click at [357, 124] on link "LS-241219-YADF" at bounding box center [355, 127] width 68 height 10
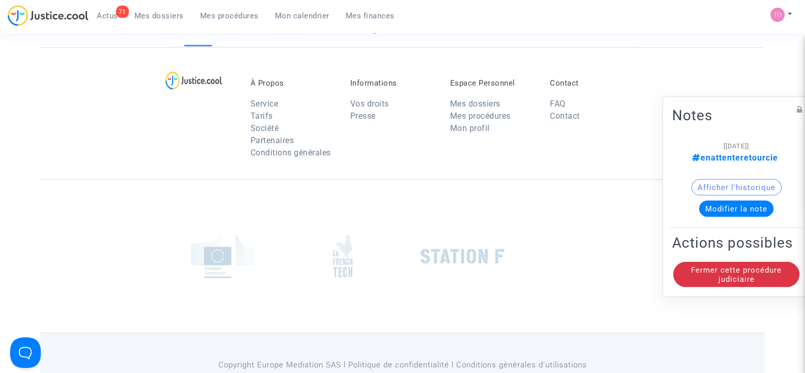
scroll to position [134, 0]
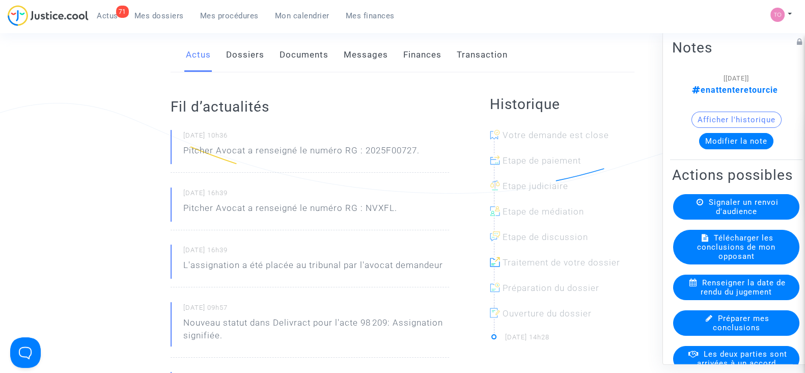
click at [413, 67] on link "Finances" at bounding box center [422, 55] width 38 height 34
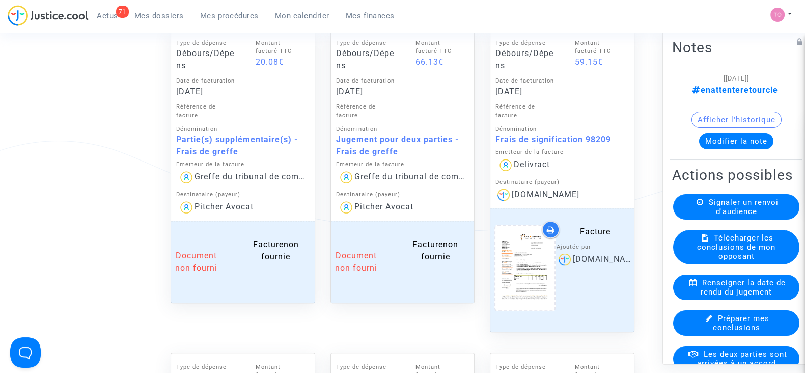
scroll to position [545, 0]
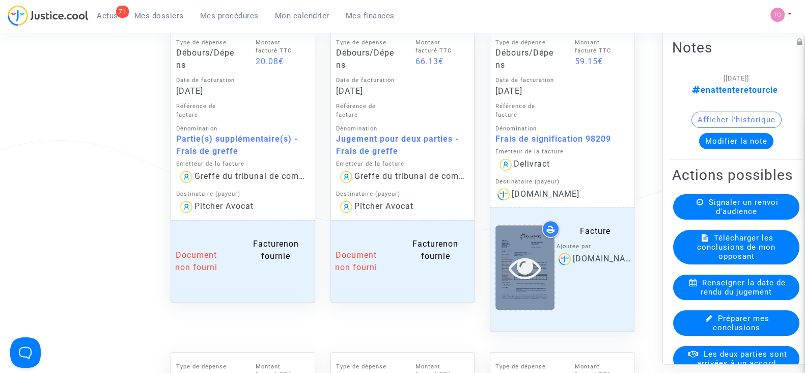
click at [505, 252] on div at bounding box center [525, 267] width 59 height 33
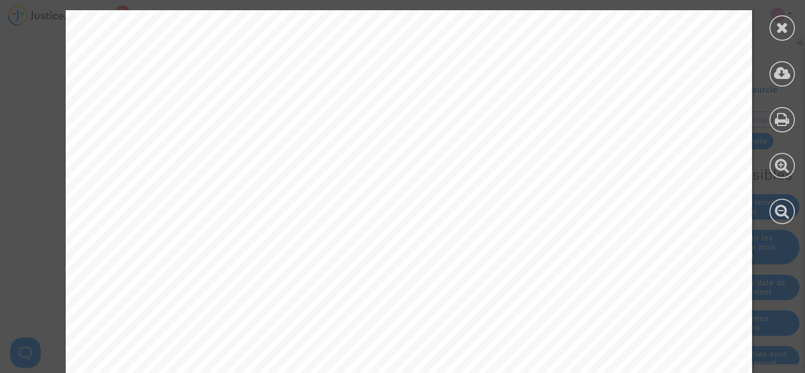
scroll to position [417, 0]
click at [778, 30] on icon at bounding box center [782, 27] width 13 height 15
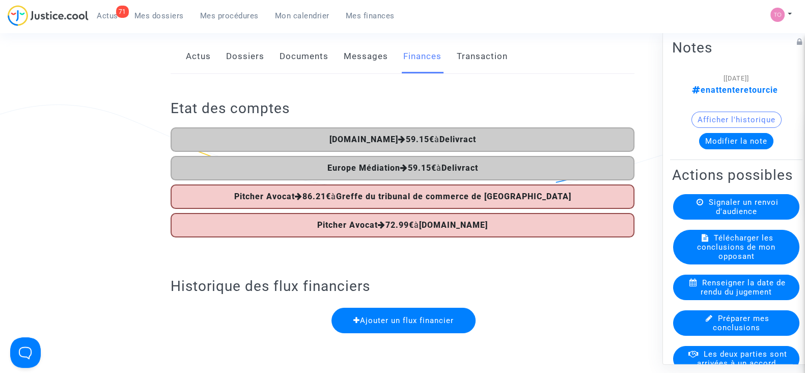
scroll to position [123, 0]
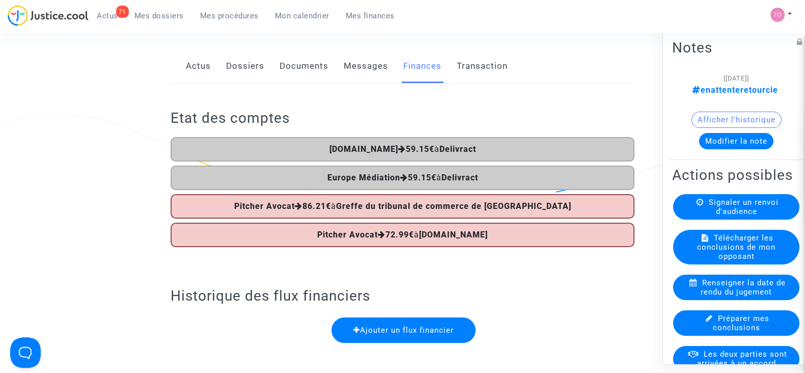
click at [477, 75] on link "Transaction" at bounding box center [482, 66] width 51 height 34
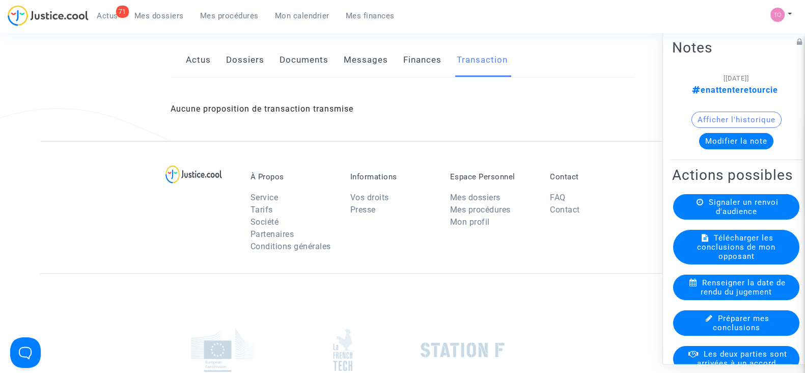
scroll to position [125, 0]
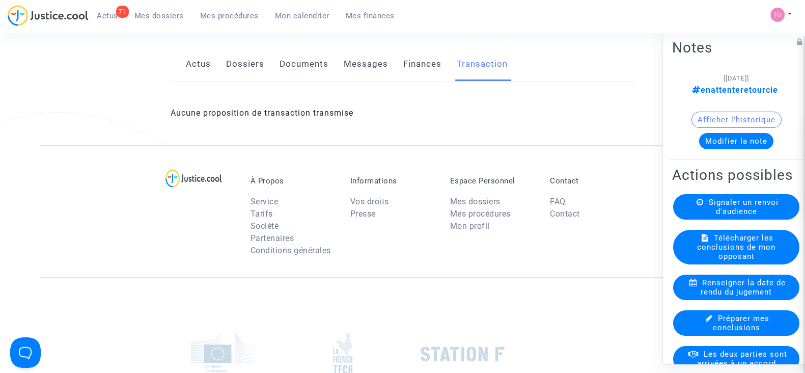
click at [236, 69] on link "Dossiers" at bounding box center [245, 64] width 38 height 34
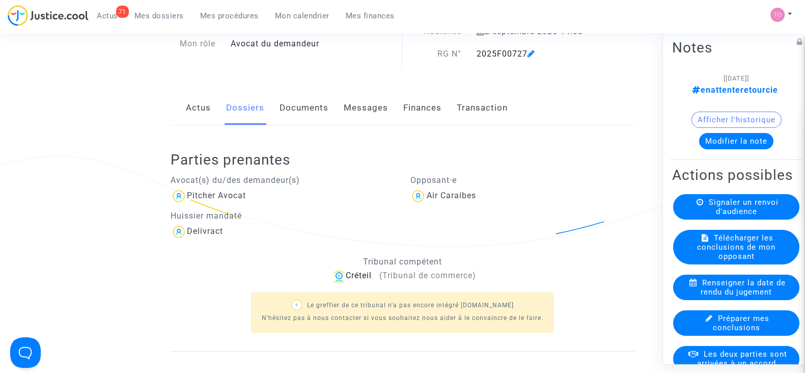
scroll to position [78, 0]
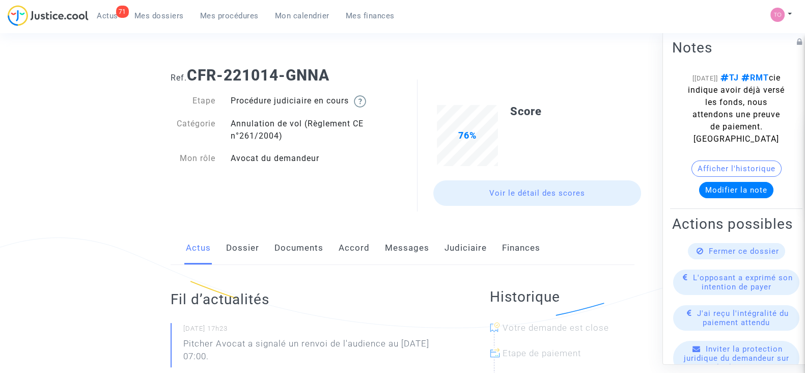
click at [461, 248] on link "Judiciaire" at bounding box center [466, 248] width 42 height 34
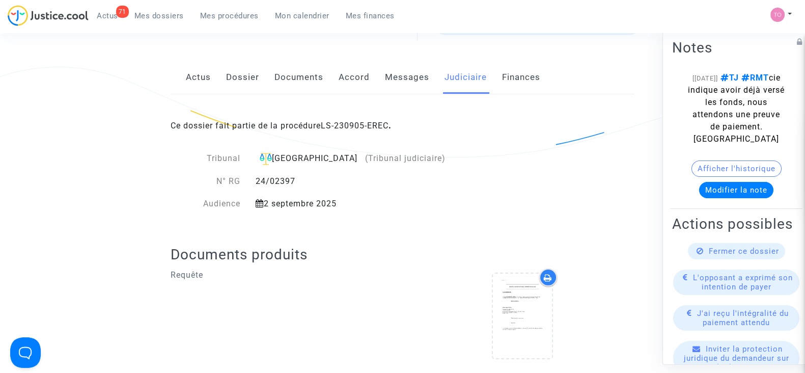
scroll to position [172, 0]
click at [710, 174] on button "Afficher l'historique" at bounding box center [737, 168] width 90 height 16
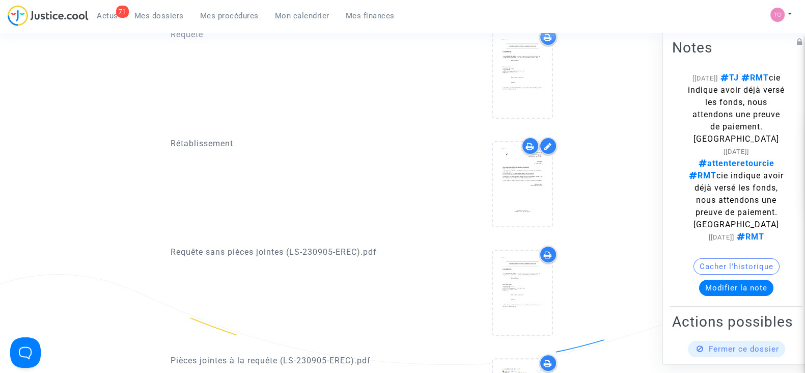
scroll to position [410, 0]
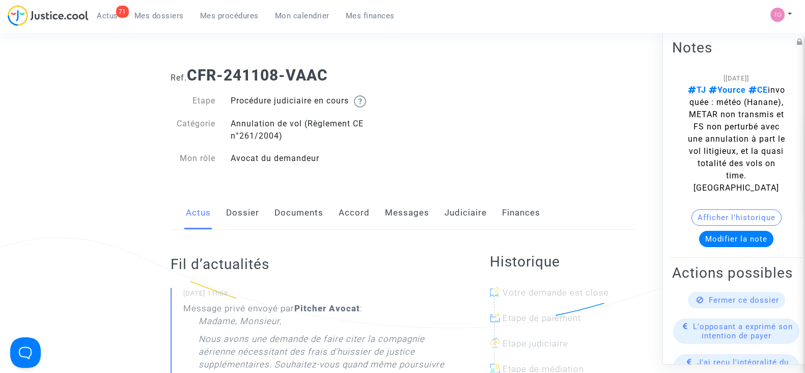
click at [426, 205] on link "Messages" at bounding box center [407, 213] width 44 height 34
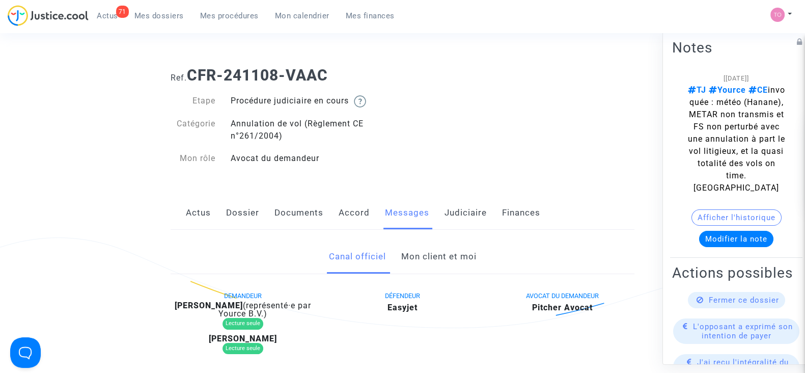
click at [427, 258] on link "Mon client et moi" at bounding box center [438, 257] width 75 height 34
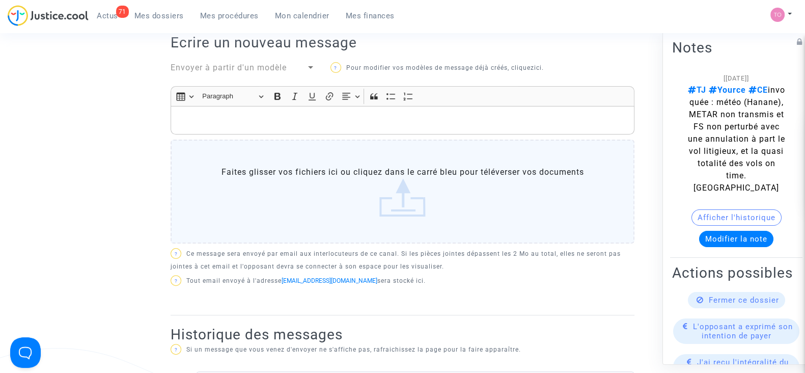
scroll to position [334, 0]
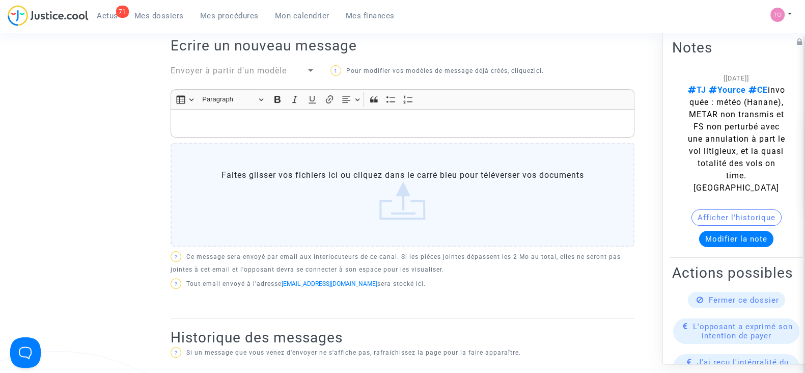
click at [698, 215] on button "Afficher l'historique" at bounding box center [737, 217] width 90 height 16
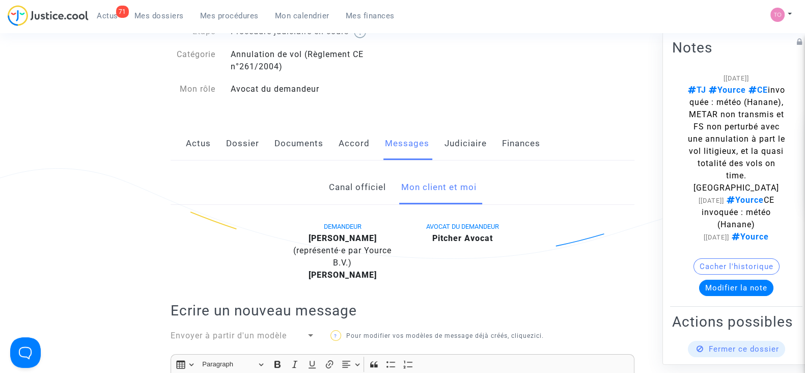
scroll to position [68, 0]
click at [455, 142] on link "Judiciaire" at bounding box center [466, 145] width 42 height 34
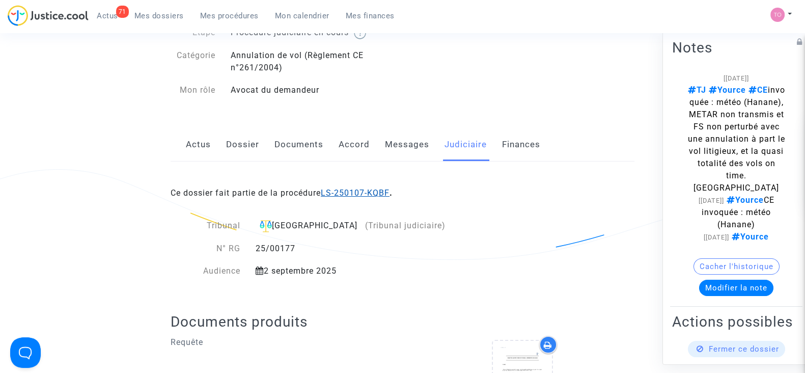
click at [363, 189] on link "LS-250107-KQBF" at bounding box center [355, 193] width 69 height 10
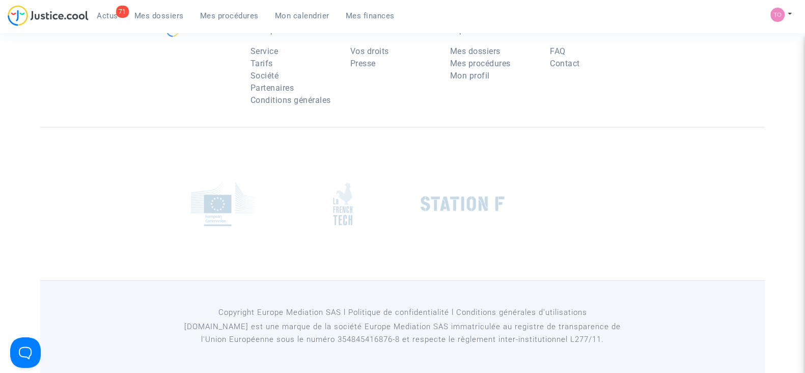
scroll to position [68, 0]
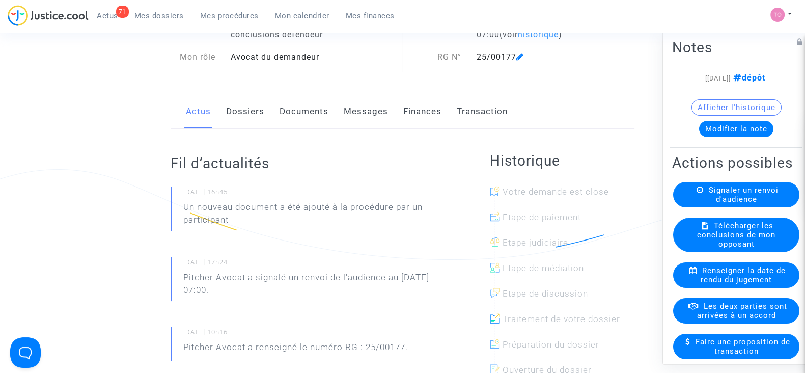
click at [729, 105] on button "Afficher l'historique" at bounding box center [737, 107] width 90 height 16
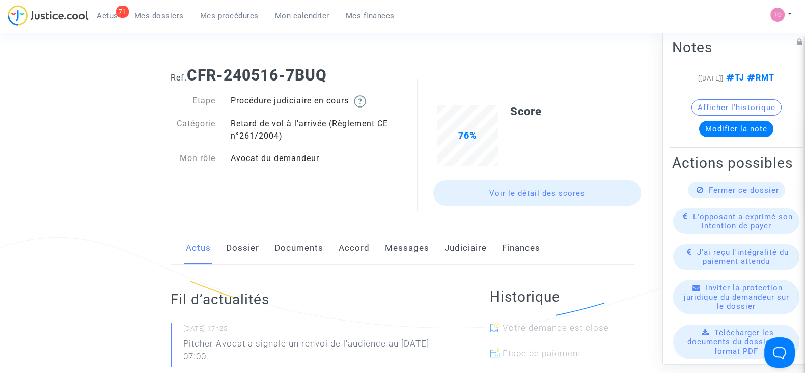
click at [446, 246] on link "Judiciaire" at bounding box center [466, 248] width 42 height 34
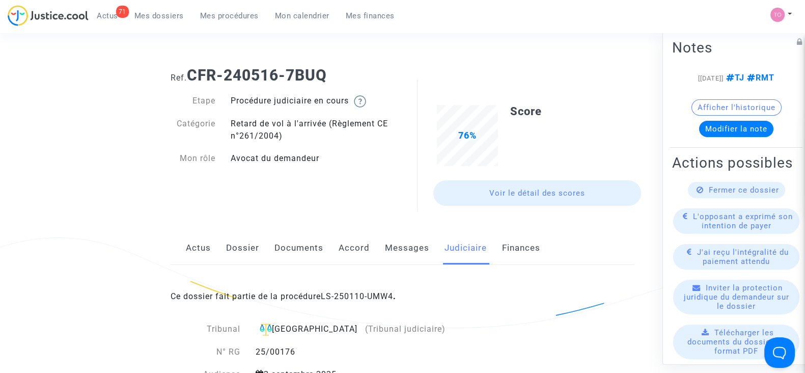
click at [350, 289] on div "Ce dossier fait partie de la procédure LS-250110-UMW4 ." at bounding box center [403, 289] width 464 height 48
click at [348, 289] on div "Ce dossier fait partie de la procédure LS-250110-UMW4 ." at bounding box center [403, 289] width 464 height 48
click at [344, 290] on div "Ce dossier fait partie de la procédure LS-250110-UMW4 ." at bounding box center [403, 289] width 464 height 48
click at [331, 297] on link "LS-250110-UMW4" at bounding box center [357, 296] width 72 height 10
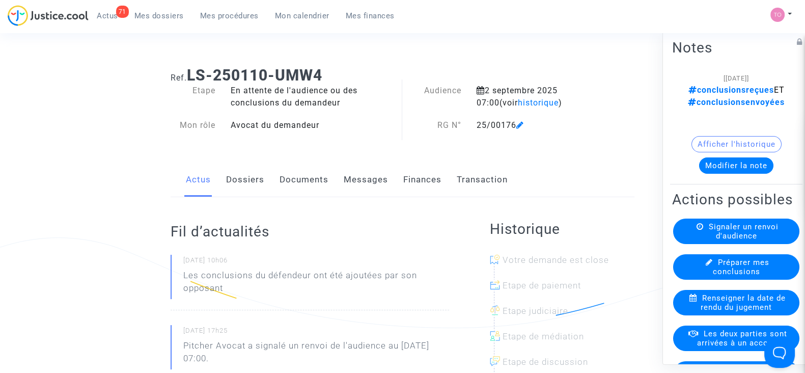
click at [302, 177] on link "Documents" at bounding box center [304, 180] width 49 height 34
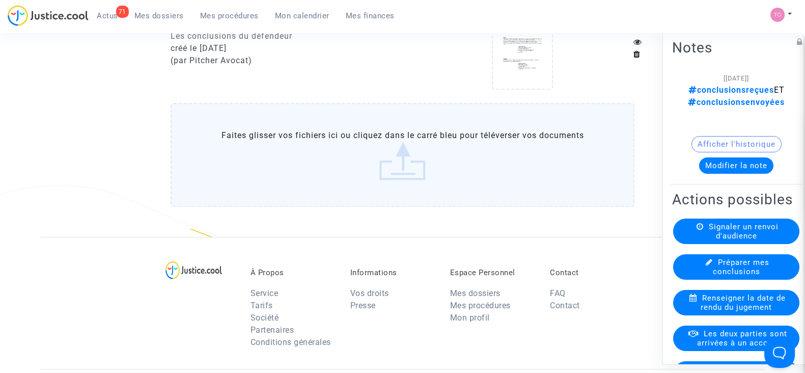
scroll to position [811, 0]
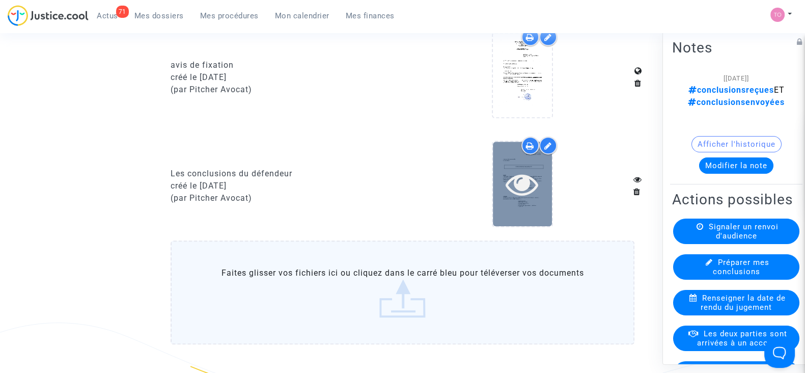
click at [522, 198] on div at bounding box center [522, 184] width 59 height 84
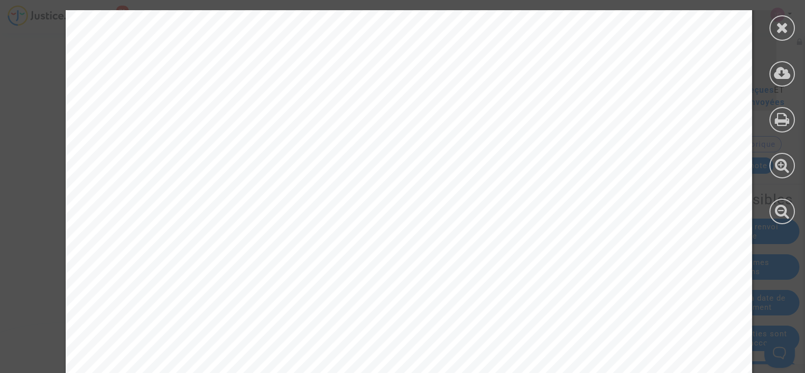
scroll to position [22849, 0]
click at [782, 35] on div at bounding box center [782, 27] width 25 height 25
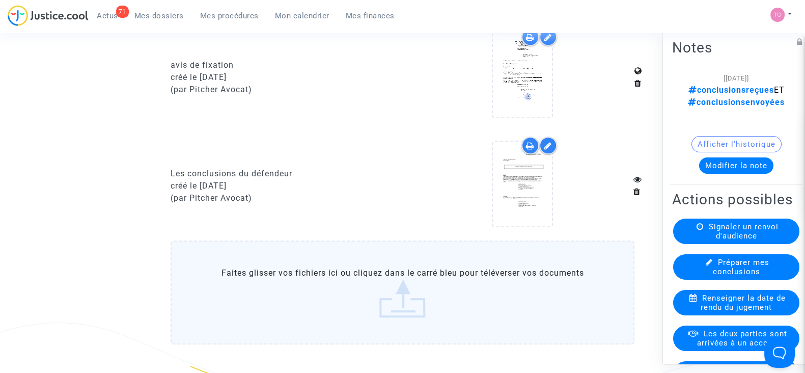
click at [548, 143] on icon at bounding box center [549, 146] width 8 height 8
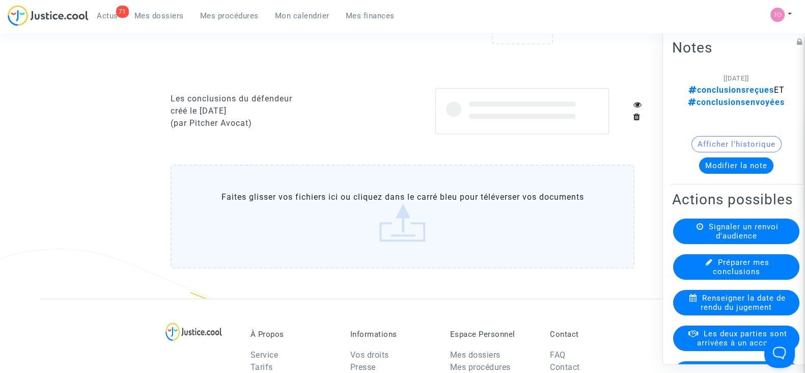
scroll to position [906, 0]
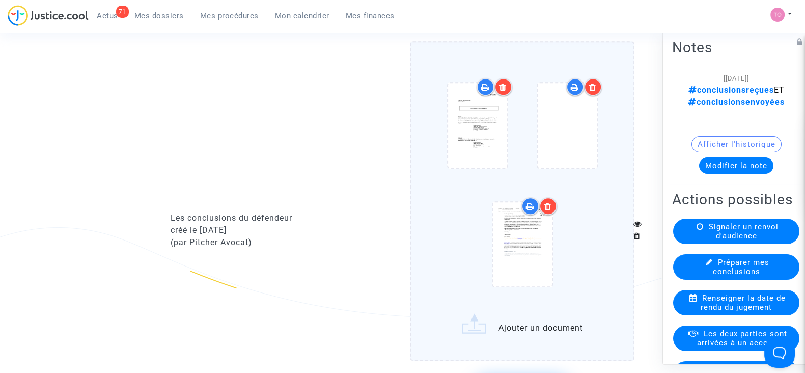
click at [484, 87] on icon at bounding box center [485, 87] width 8 height 8
click at [573, 85] on icon at bounding box center [575, 87] width 8 height 8
click at [524, 202] on div at bounding box center [531, 206] width 18 height 18
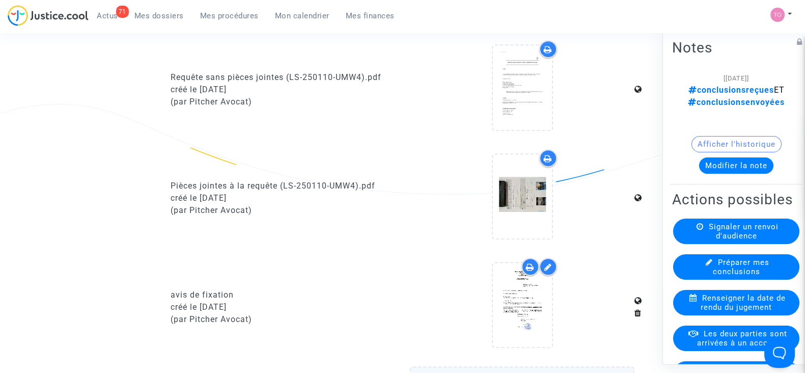
scroll to position [581, 0]
click at [701, 142] on button "Afficher l'historique" at bounding box center [737, 144] width 90 height 16
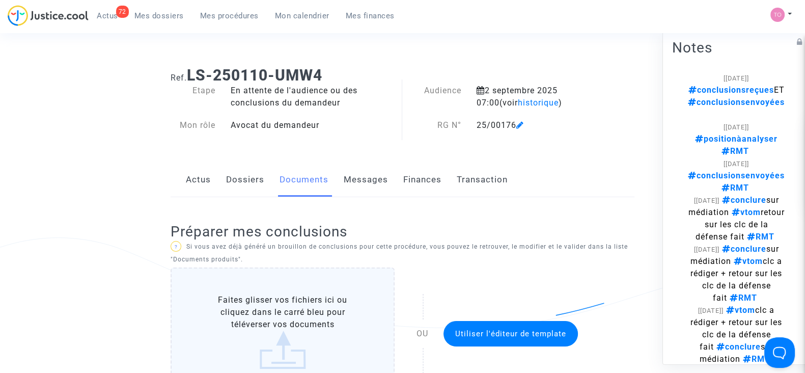
scroll to position [97, 0]
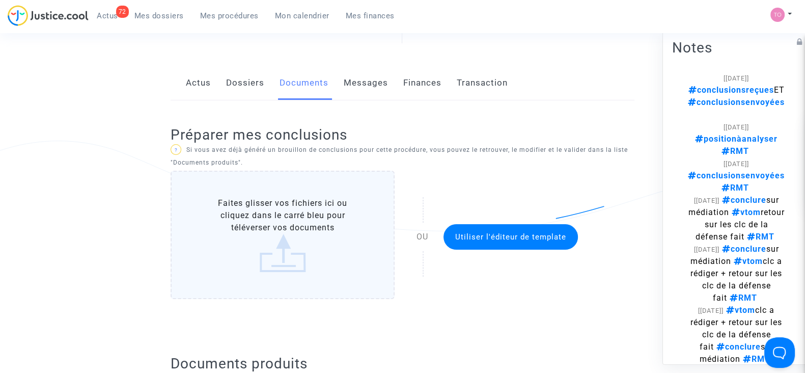
click at [308, 197] on label "Faites glisser vos fichiers ici ou cliquez dans le carré bleu pour téléverser v…" at bounding box center [283, 235] width 225 height 128
click at [0, 0] on input "Faites glisser vos fichiers ici ou cliquez dans le carré bleu pour téléverser v…" at bounding box center [0, 0] width 0 height 0
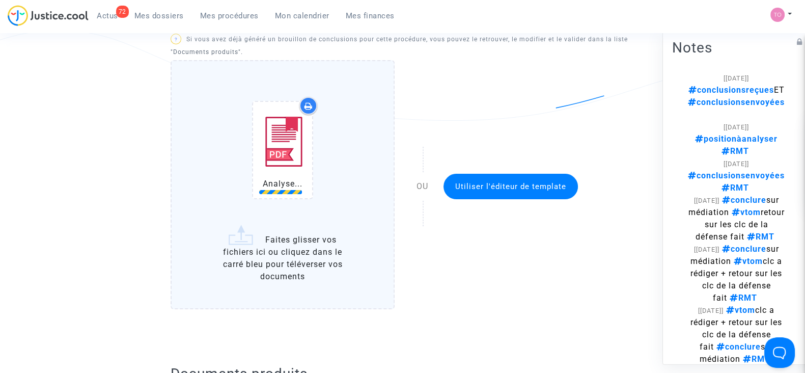
scroll to position [208, 0]
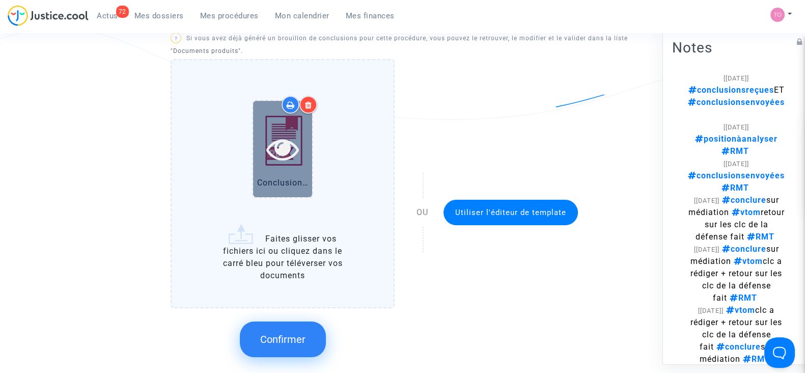
click at [286, 158] on icon at bounding box center [282, 148] width 33 height 33
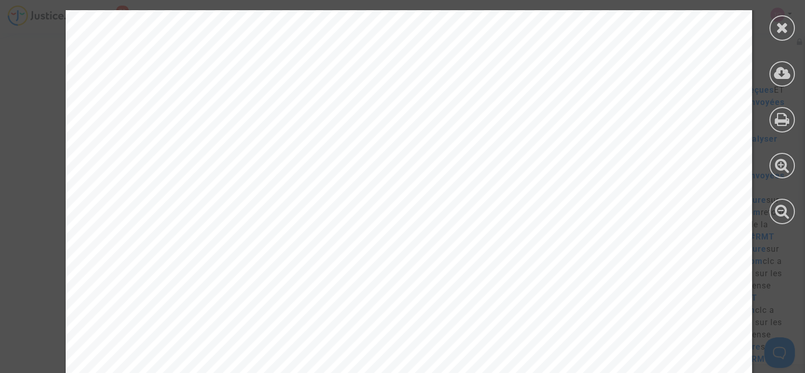
scroll to position [6024, 0]
click at [781, 24] on icon at bounding box center [782, 27] width 13 height 15
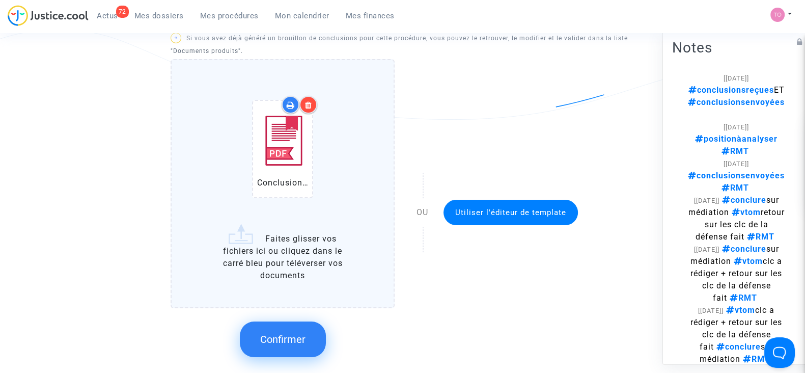
click at [286, 339] on span "Confirmer" at bounding box center [282, 339] width 45 height 12
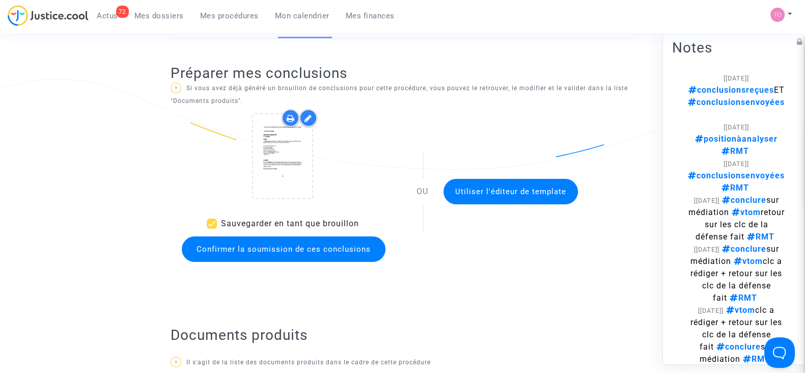
scroll to position [158, 0]
click at [273, 249] on span "Confirmer la soumission de ces conclusions" at bounding box center [284, 249] width 174 height 9
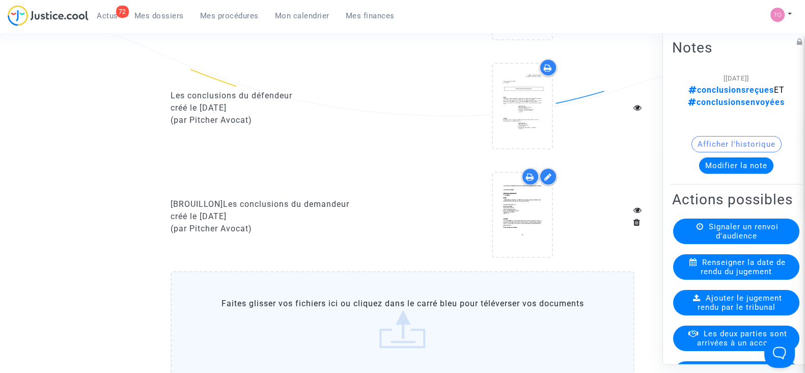
scroll to position [655, 0]
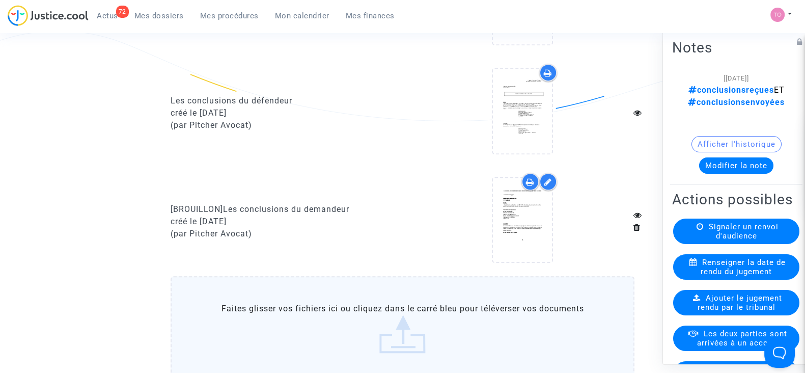
click at [530, 182] on icon at bounding box center [530, 182] width 8 height 8
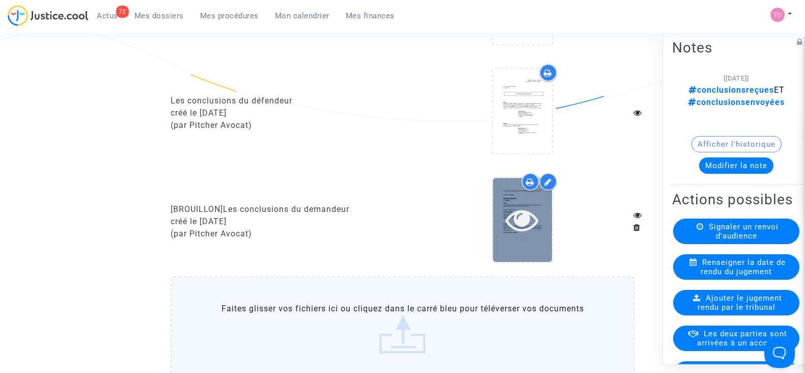
click at [535, 238] on div at bounding box center [522, 220] width 59 height 84
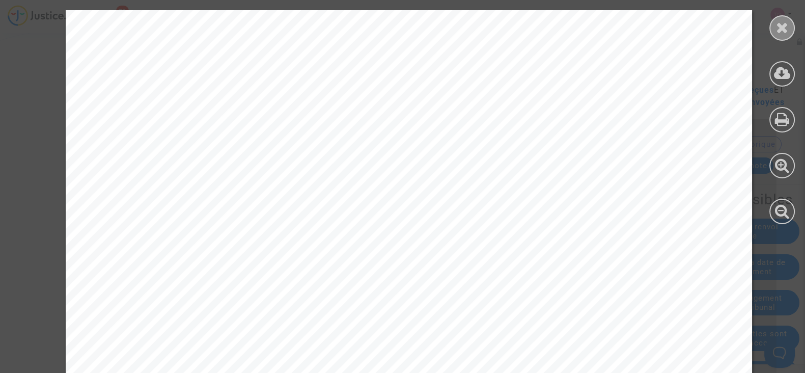
click at [780, 33] on icon at bounding box center [782, 27] width 13 height 15
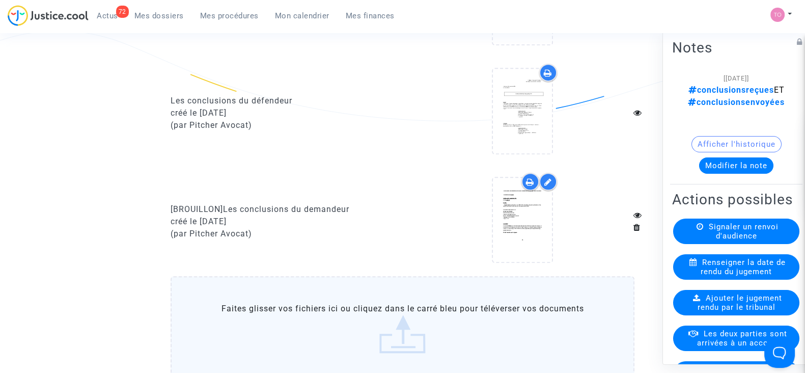
click at [547, 179] on icon at bounding box center [549, 182] width 8 height 8
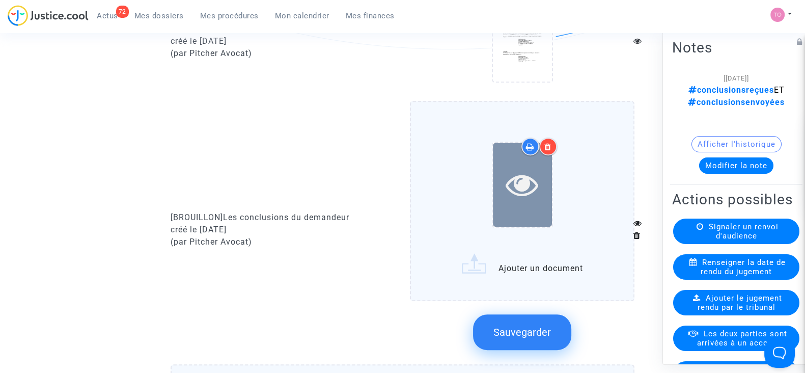
scroll to position [737, 0]
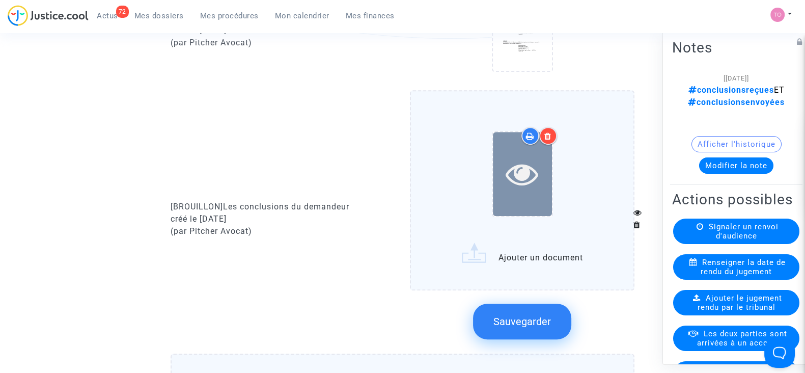
click at [518, 191] on div at bounding box center [522, 174] width 59 height 84
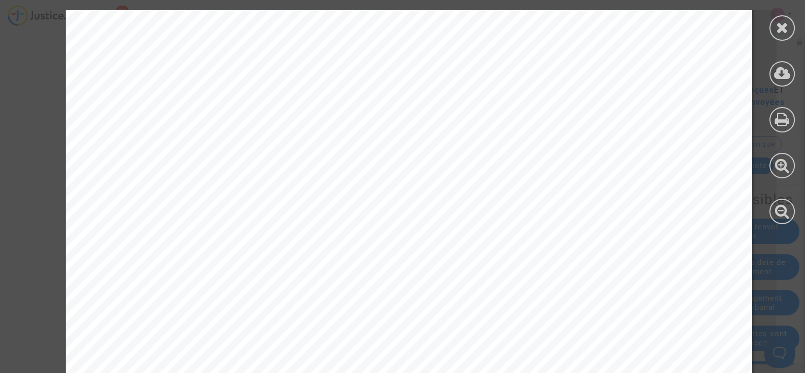
scroll to position [201, 0]
click at [778, 32] on icon at bounding box center [782, 27] width 13 height 15
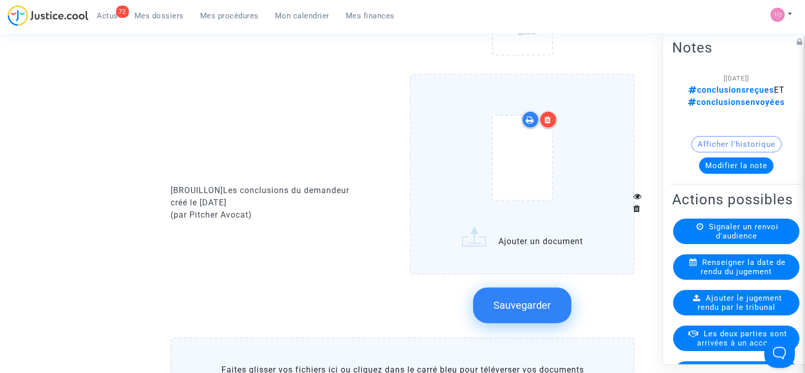
scroll to position [755, 0]
click at [301, 268] on div "[BROUILLON] Les conclusions du demandeur créé le [DATE] (par Pitcher Avocat)" at bounding box center [283, 201] width 240 height 258
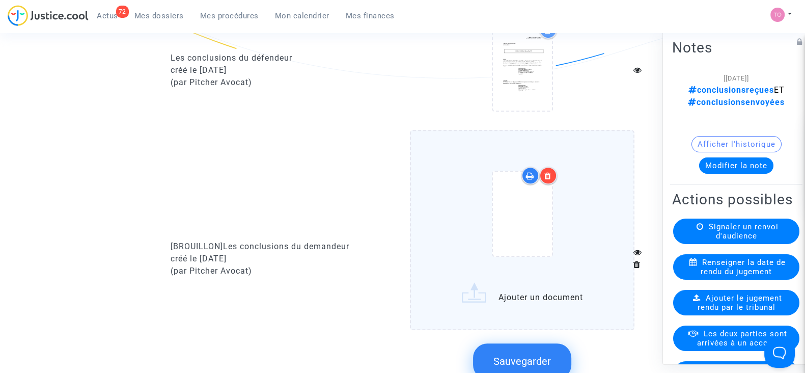
scroll to position [786, 0]
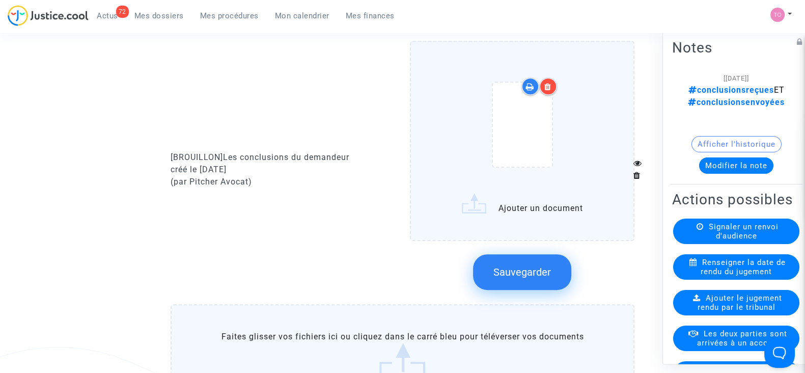
click at [524, 266] on span "Sauvegarder" at bounding box center [523, 272] width 58 height 12
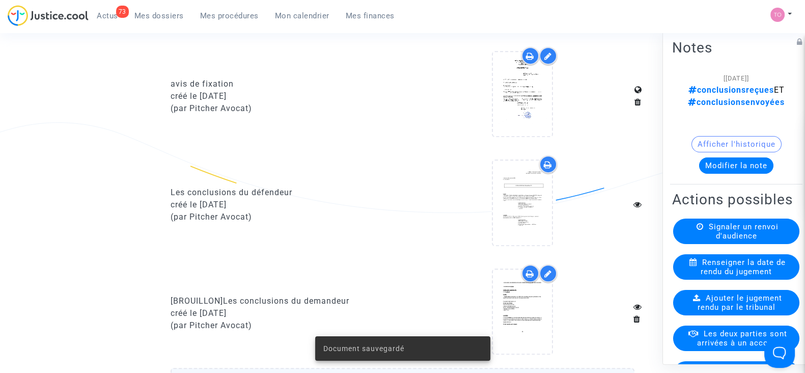
scroll to position [563, 0]
click at [718, 161] on button "Modifier la note" at bounding box center [736, 165] width 74 height 16
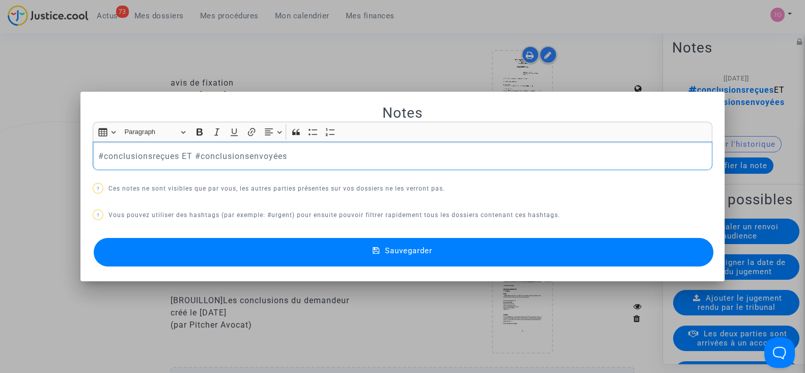
scroll to position [0, 0]
drag, startPoint x: 292, startPoint y: 154, endPoint x: 198, endPoint y: 154, distance: 94.2
click at [198, 154] on p "#conclusionsreçues ET #conclusionsenvoyées" at bounding box center [402, 156] width 609 height 13
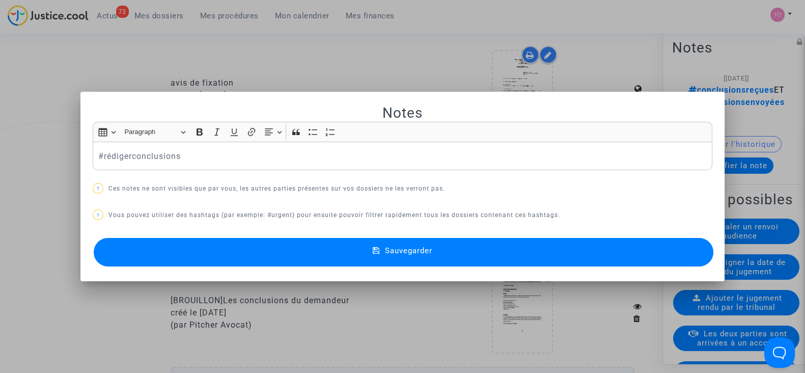
click at [204, 248] on button "Sauvegarder" at bounding box center [404, 252] width 620 height 29
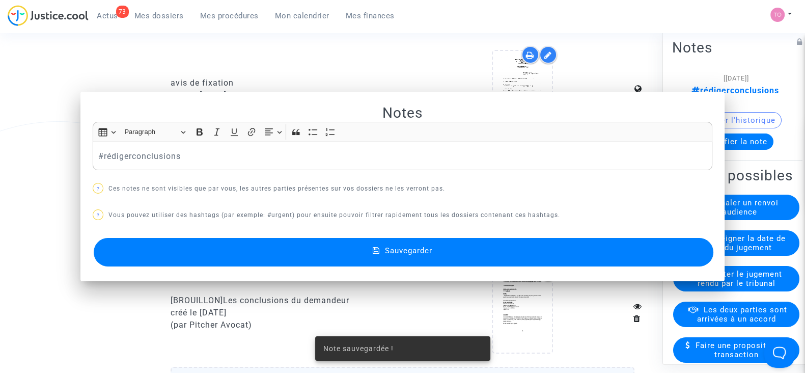
scroll to position [563, 0]
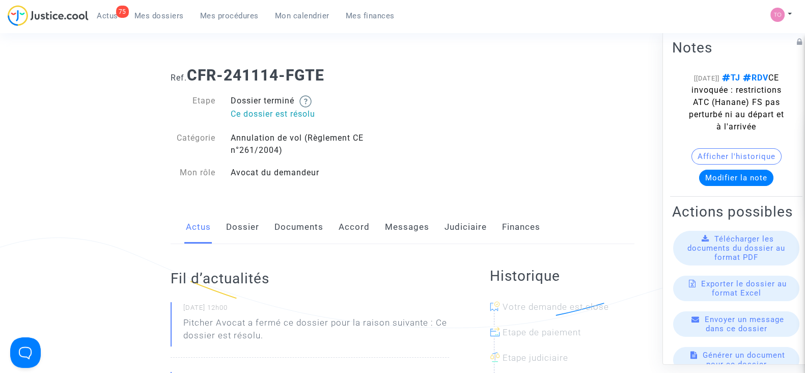
click at [456, 220] on link "Judiciaire" at bounding box center [466, 227] width 42 height 34
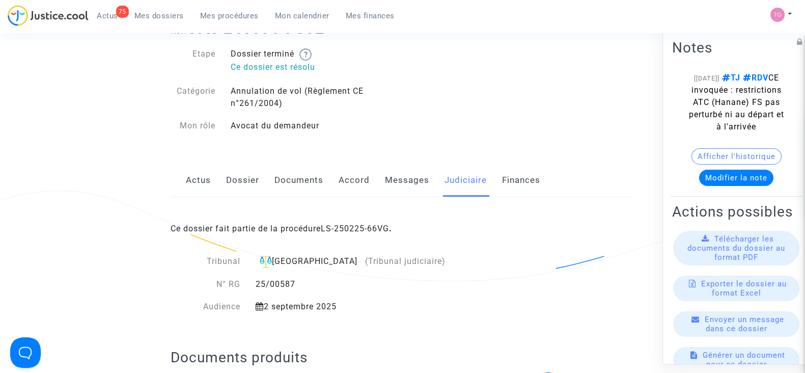
scroll to position [46, 0]
click at [392, 180] on link "Messages" at bounding box center [407, 181] width 44 height 34
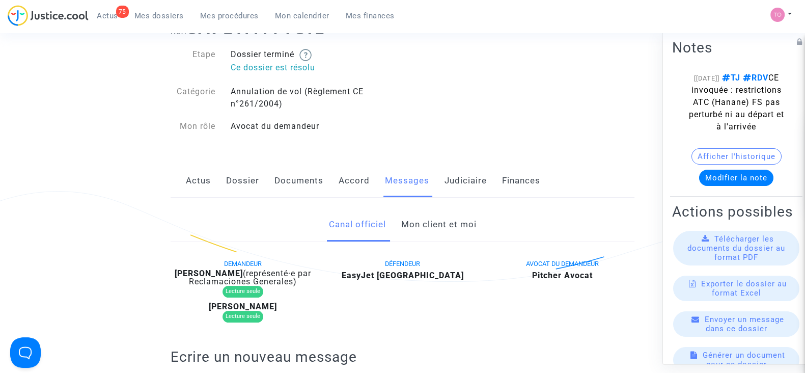
click at [436, 216] on link "Mon client et moi" at bounding box center [438, 225] width 75 height 34
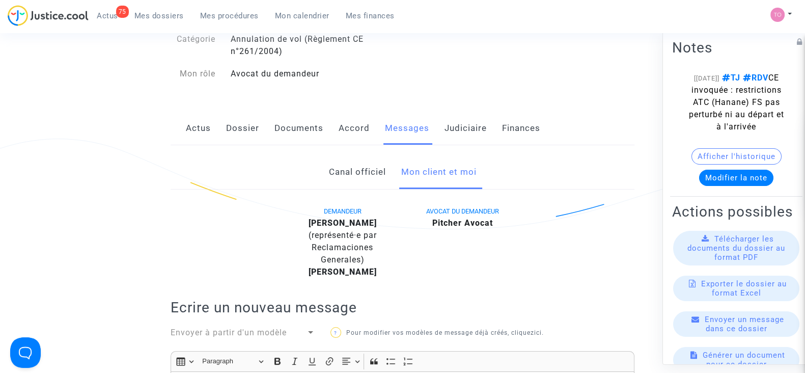
scroll to position [85, 0]
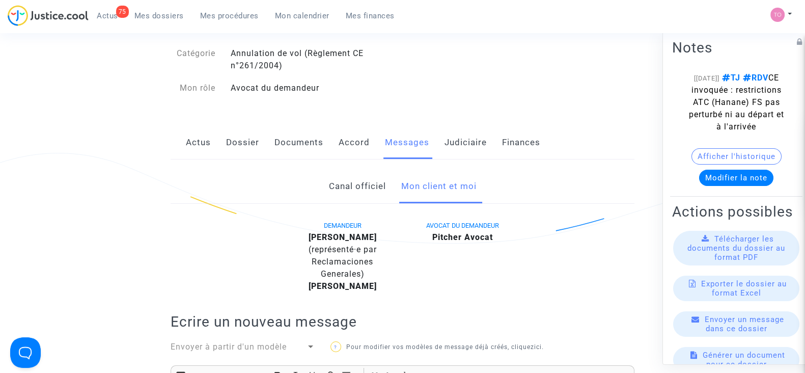
click at [290, 145] on link "Documents" at bounding box center [299, 143] width 49 height 34
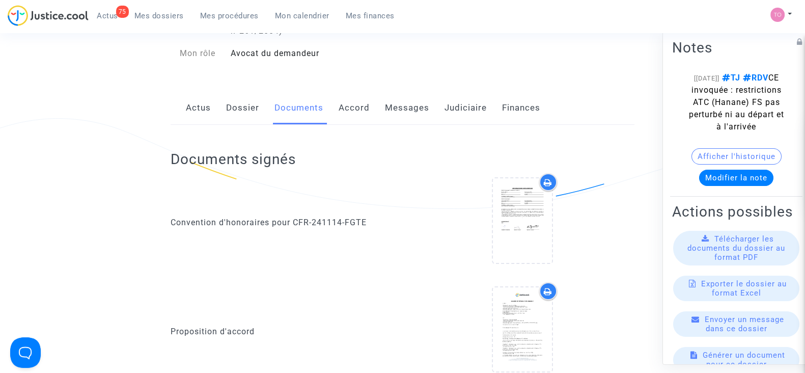
scroll to position [114, 0]
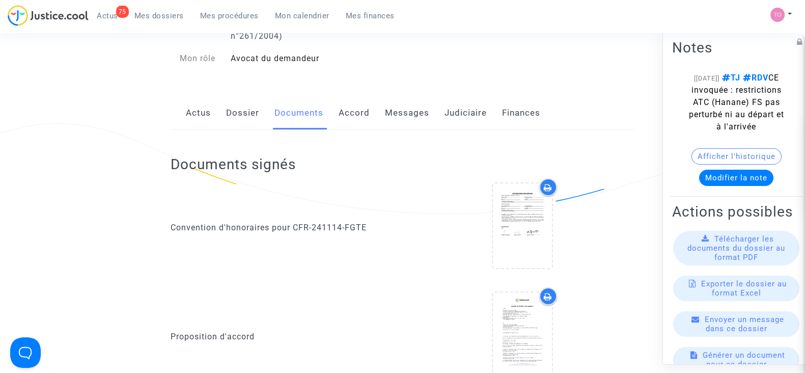
click at [352, 112] on link "Accord" at bounding box center [354, 113] width 31 height 34
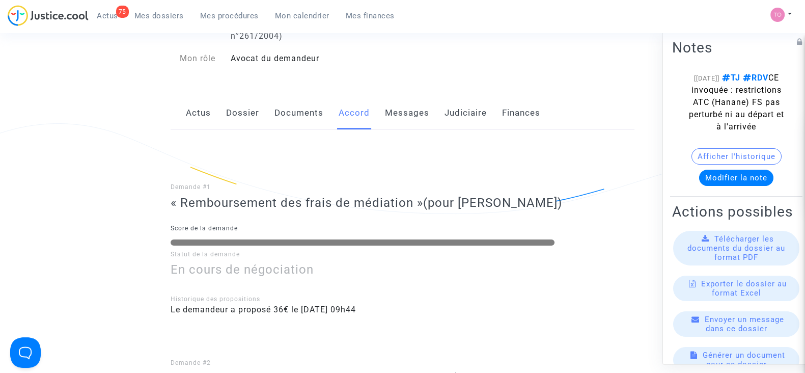
click at [472, 118] on link "Judiciaire" at bounding box center [466, 113] width 42 height 34
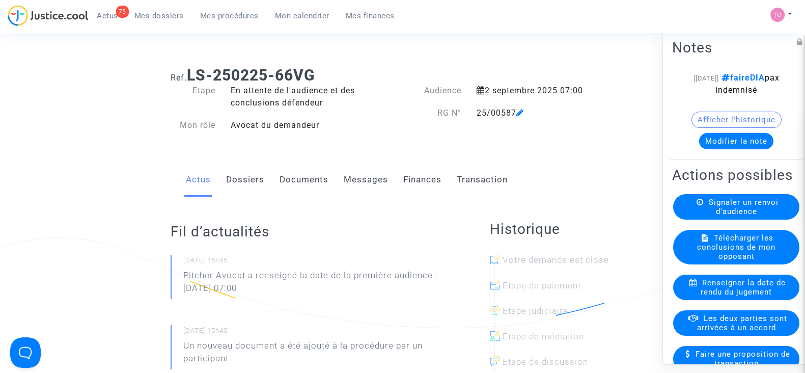
click at [239, 180] on link "Dossiers" at bounding box center [245, 180] width 38 height 34
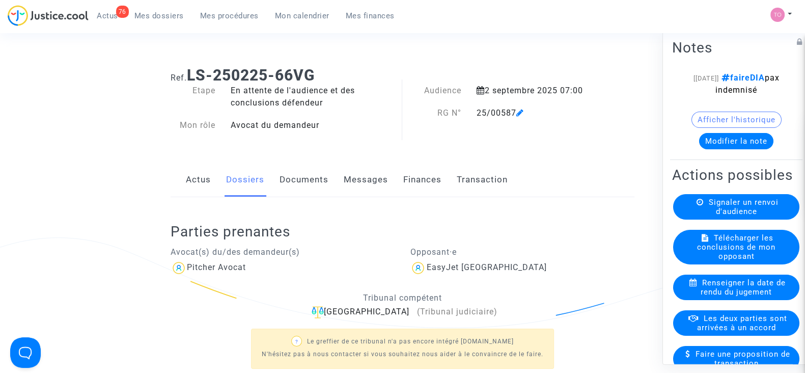
drag, startPoint x: 515, startPoint y: 113, endPoint x: 474, endPoint y: 118, distance: 41.6
click at [474, 118] on div "25/00587" at bounding box center [535, 113] width 133 height 12
copy div "25/00587"
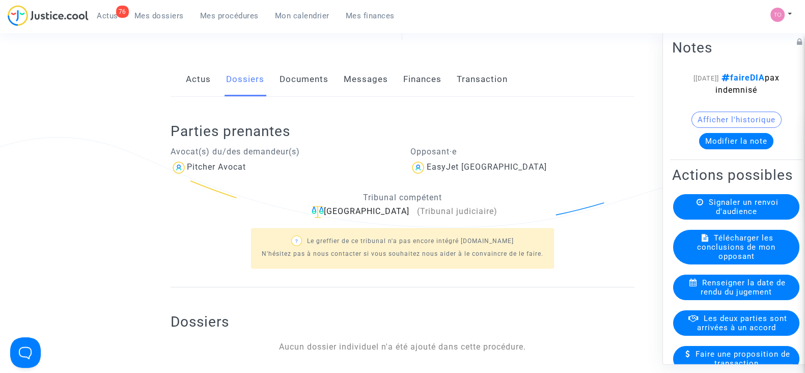
scroll to position [97, 0]
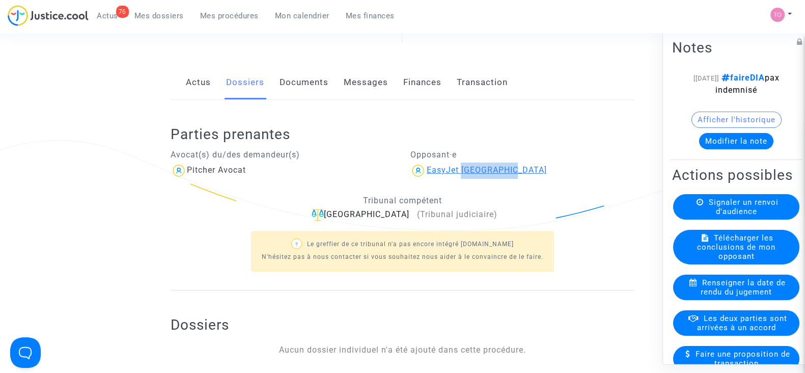
drag, startPoint x: 519, startPoint y: 172, endPoint x: 463, endPoint y: 173, distance: 56.6
click at [463, 173] on div "EasyJet [GEOGRAPHIC_DATA]" at bounding box center [522, 170] width 225 height 16
copy div "[GEOGRAPHIC_DATA]"
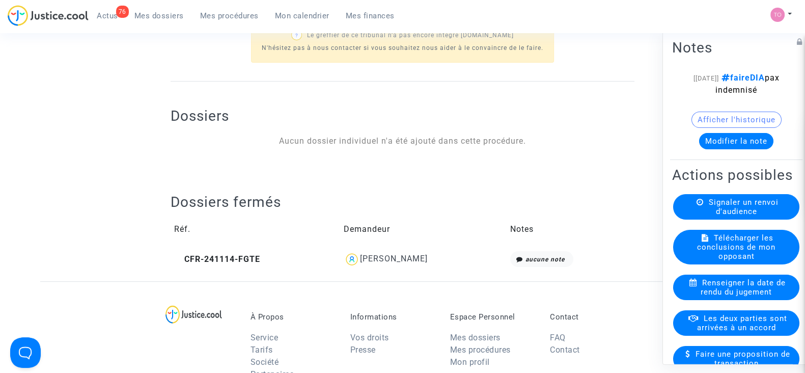
scroll to position [310, 0]
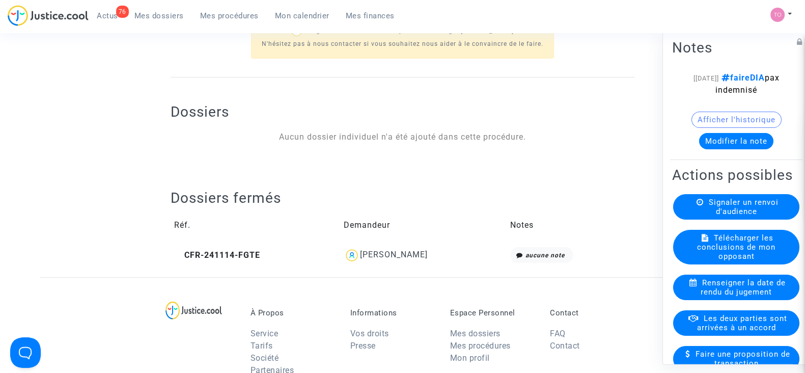
drag, startPoint x: 443, startPoint y: 256, endPoint x: 357, endPoint y: 257, distance: 85.6
click at [357, 257] on div "[PERSON_NAME]" at bounding box center [423, 255] width 159 height 16
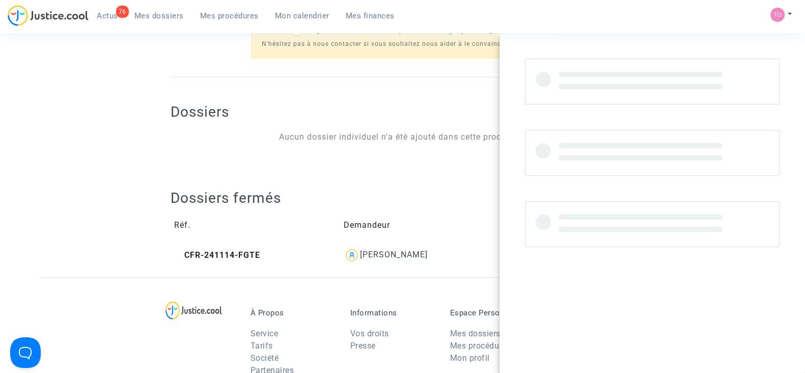
copy div "[PERSON_NAME]"
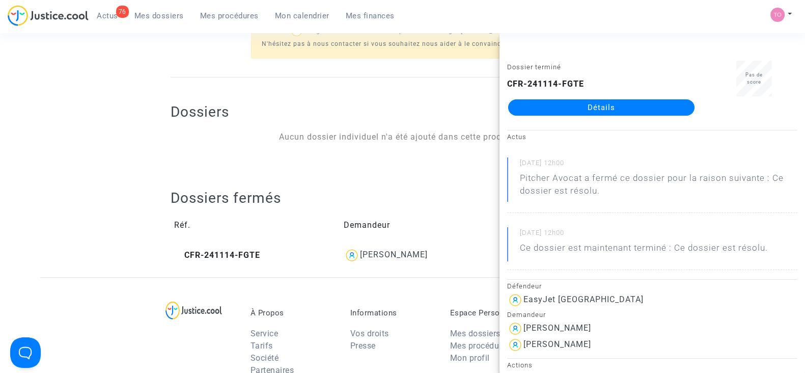
click at [58, 119] on ng-component "Ref. LS-250225-66VG Etape En attente de l'audience et des conclusions défendeur…" at bounding box center [402, 12] width 725 height 529
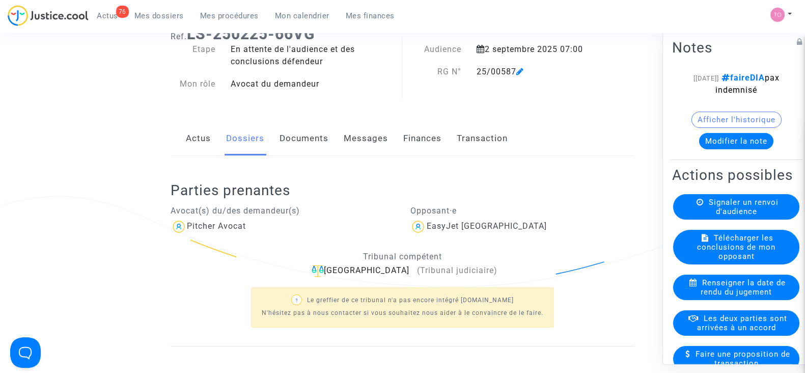
scroll to position [0, 0]
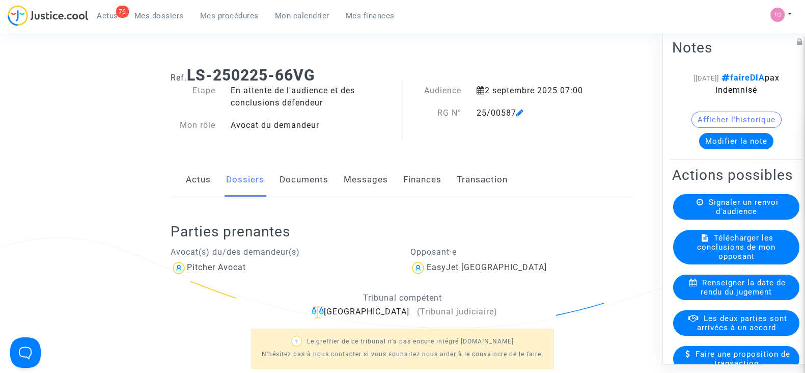
click at [713, 149] on button "Modifier la note" at bounding box center [736, 141] width 74 height 16
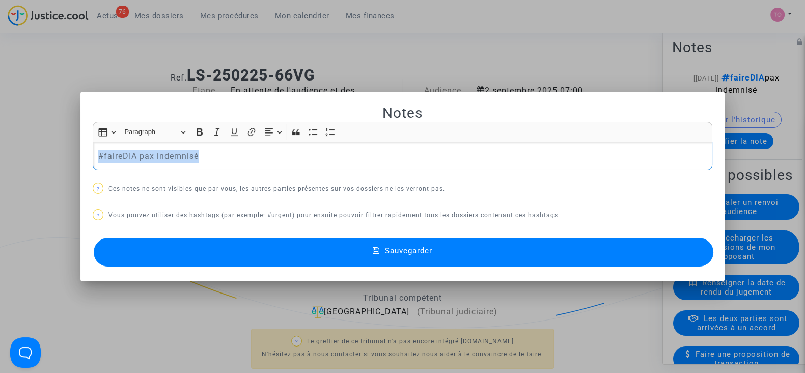
drag, startPoint x: 200, startPoint y: 153, endPoint x: 0, endPoint y: 158, distance: 199.7
click at [0, 158] on div "Notes Rich Text Editor Insert table Insert table Heading Paragraph Paragraph He…" at bounding box center [402, 186] width 805 height 373
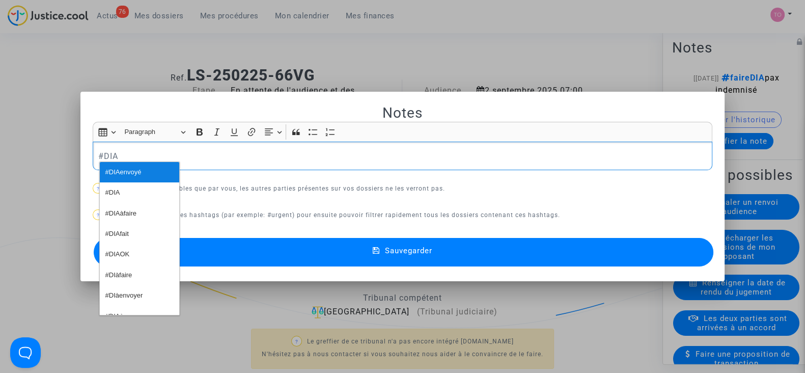
click at [117, 169] on span "#DIAenvoyé" at bounding box center [123, 172] width 36 height 15
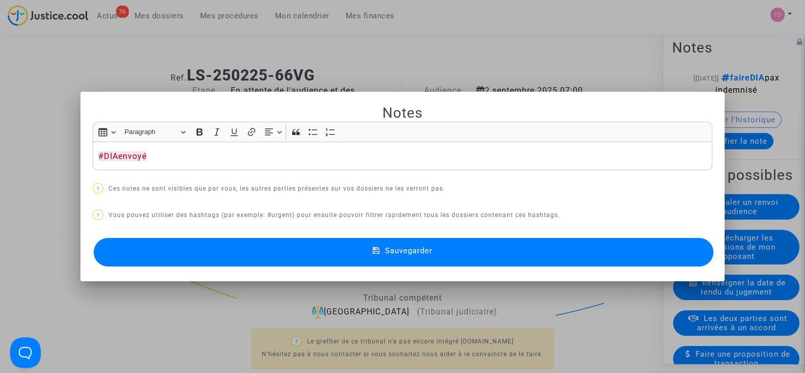
click at [189, 238] on button "Sauvegarder" at bounding box center [404, 252] width 620 height 29
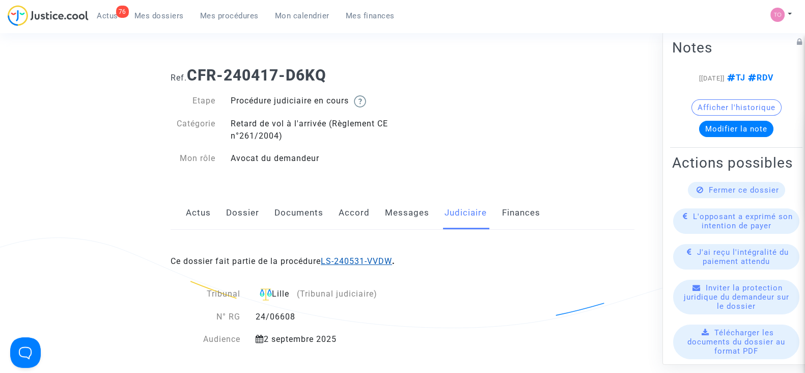
click at [340, 265] on link "LS-240531-VVDW" at bounding box center [356, 261] width 71 height 10
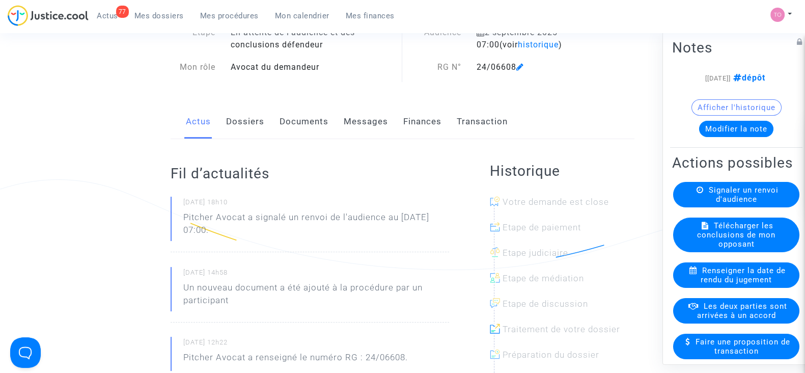
scroll to position [79, 0]
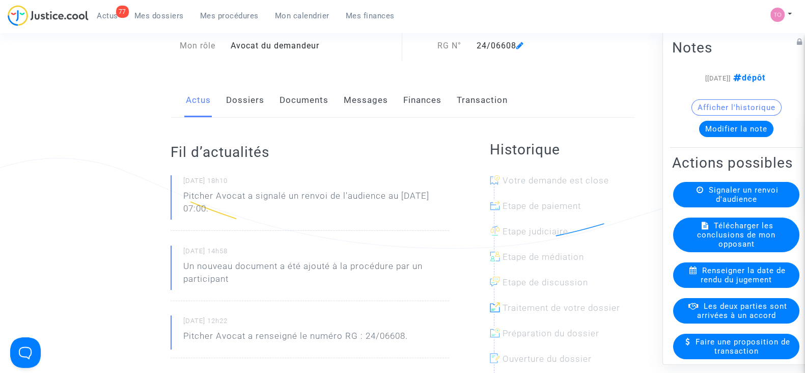
click at [245, 110] on link "Dossiers" at bounding box center [245, 101] width 38 height 34
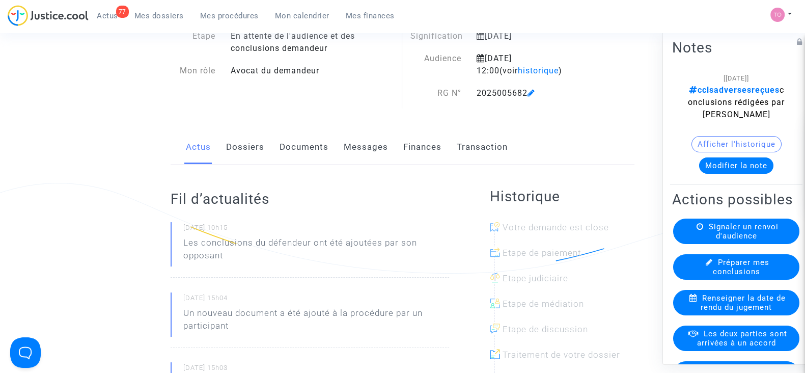
click at [294, 148] on link "Documents" at bounding box center [304, 147] width 49 height 34
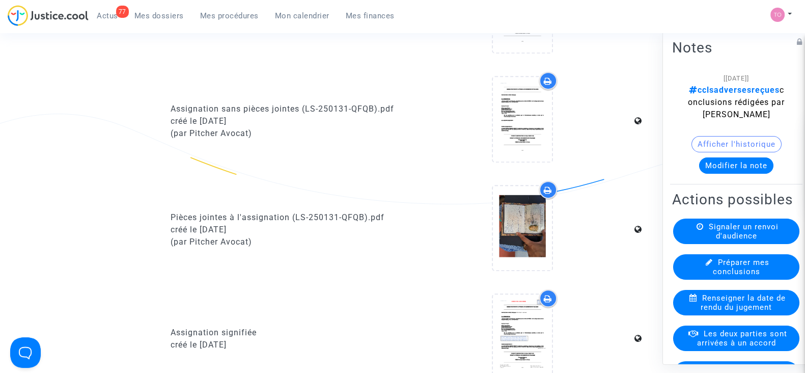
scroll to position [571, 0]
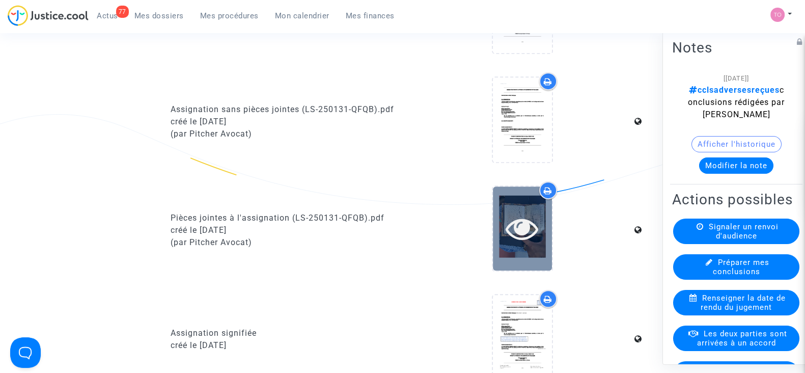
click at [522, 258] on div at bounding box center [522, 228] width 59 height 84
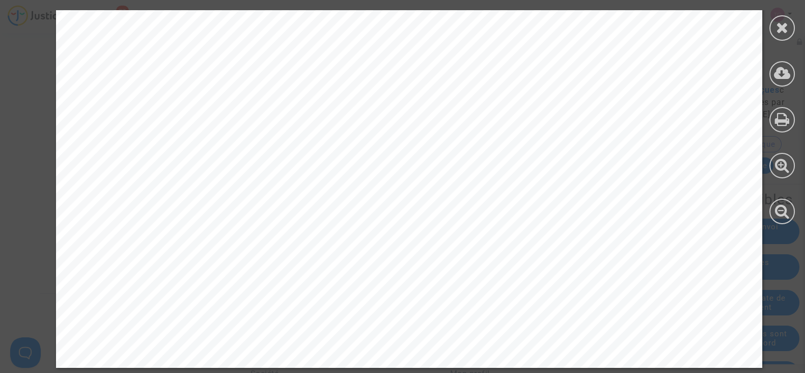
scroll to position [1251, 0]
click at [796, 21] on div at bounding box center [782, 117] width 46 height 234
click at [783, 24] on icon at bounding box center [782, 27] width 13 height 15
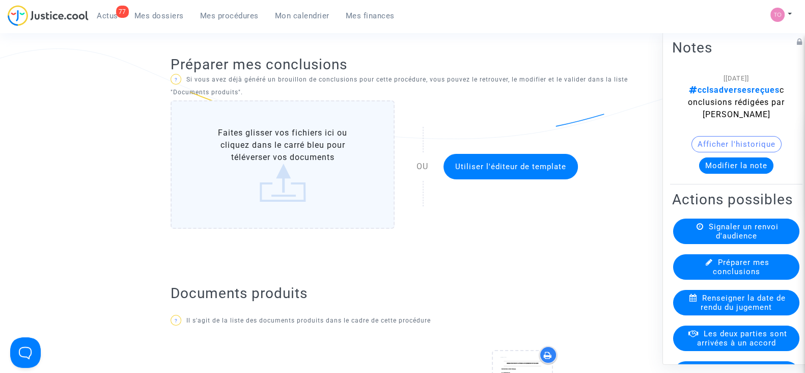
scroll to position [0, 0]
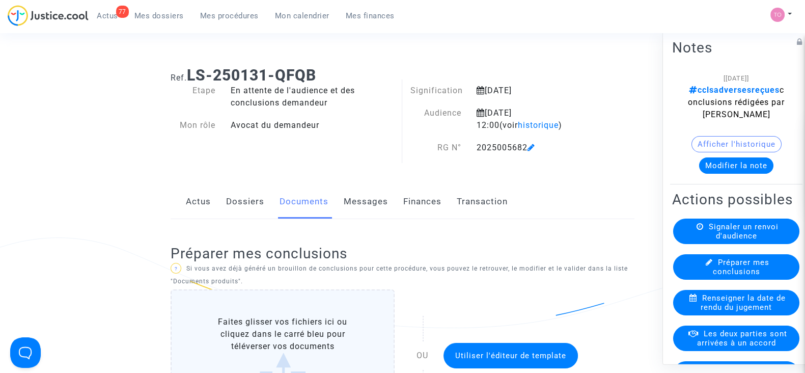
click at [239, 203] on link "Dossiers" at bounding box center [245, 202] width 38 height 34
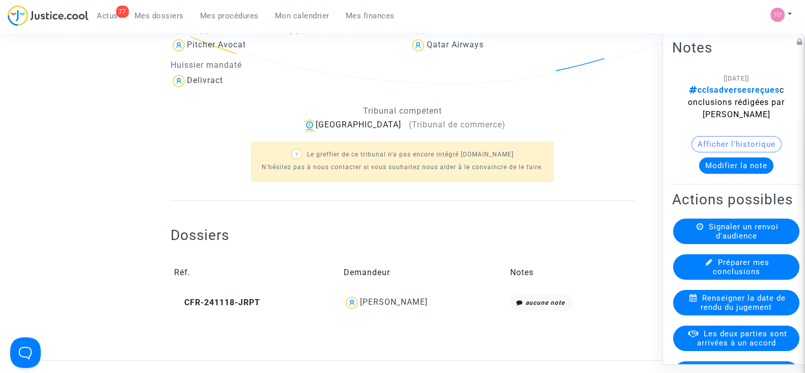
scroll to position [243, 0]
click at [376, 300] on div "[PERSON_NAME]" at bounding box center [394, 303] width 68 height 10
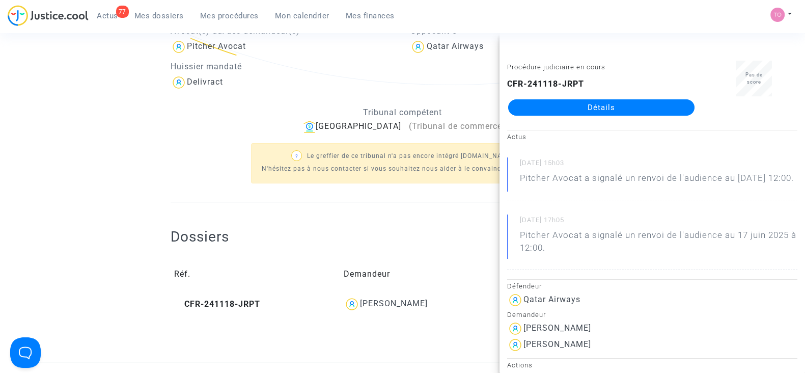
click at [593, 104] on link "Détails" at bounding box center [601, 107] width 186 height 16
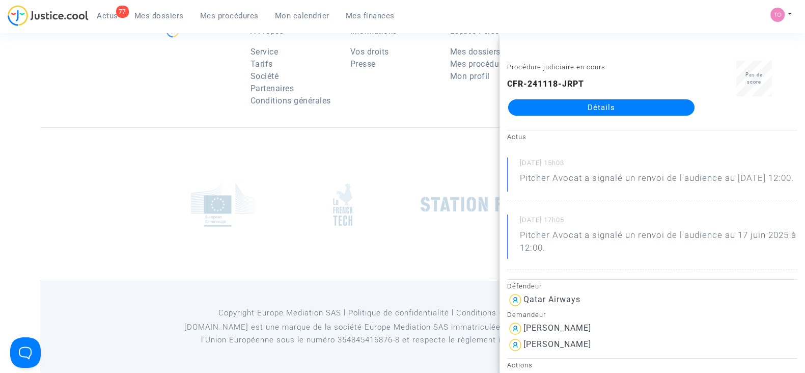
scroll to position [243, 0]
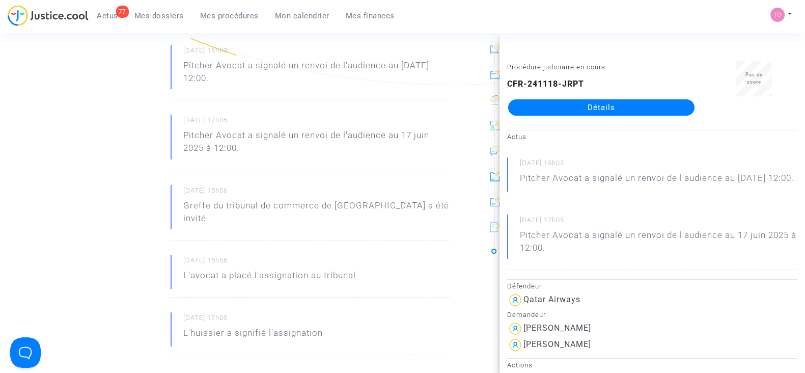
click at [22, 231] on div "Ref. CFR-241118-JRPT Etape Procédure judiciaire en cours Catégorie Retard de vo…" at bounding box center [402, 313] width 805 height 994
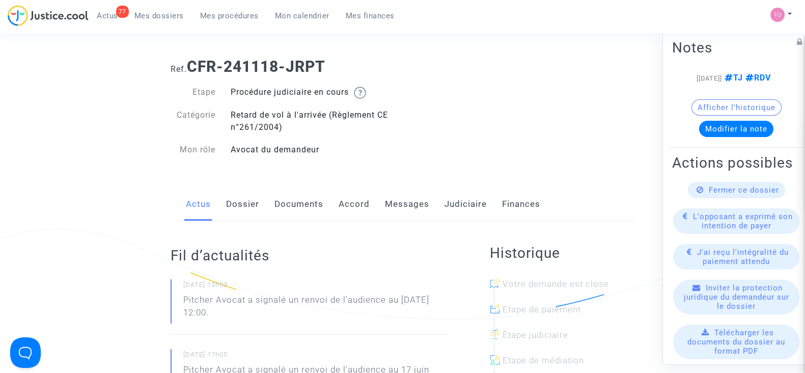
scroll to position [0, 0]
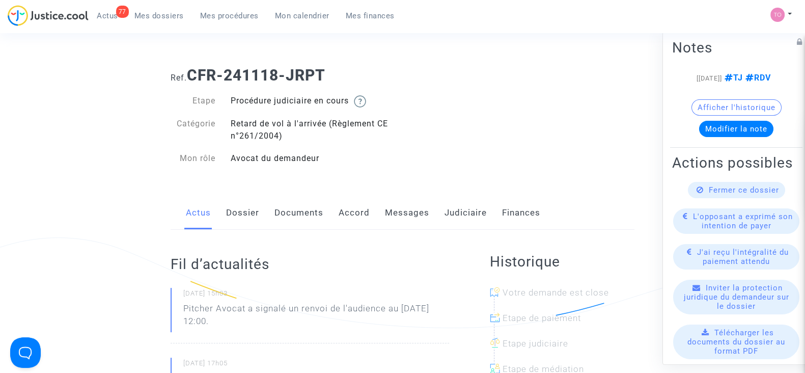
click at [240, 203] on link "Dossier" at bounding box center [242, 213] width 33 height 34
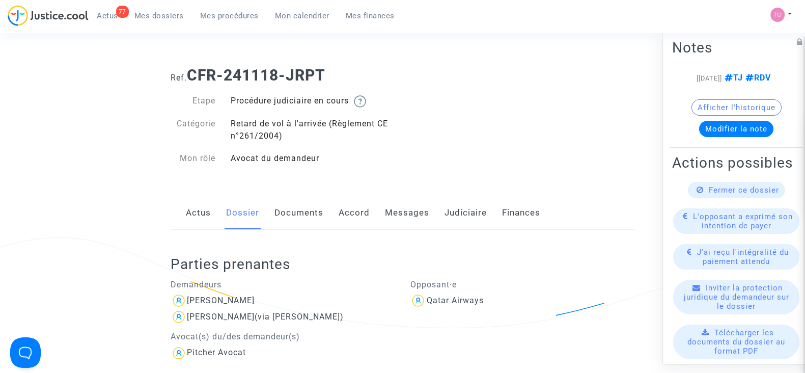
click at [301, 222] on link "Documents" at bounding box center [299, 213] width 49 height 34
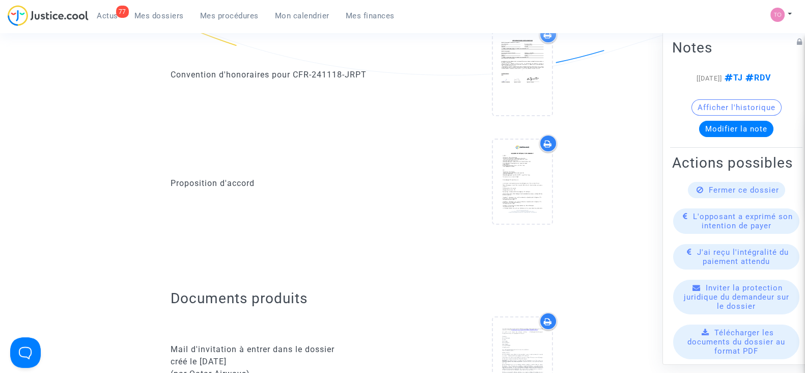
scroll to position [251, 0]
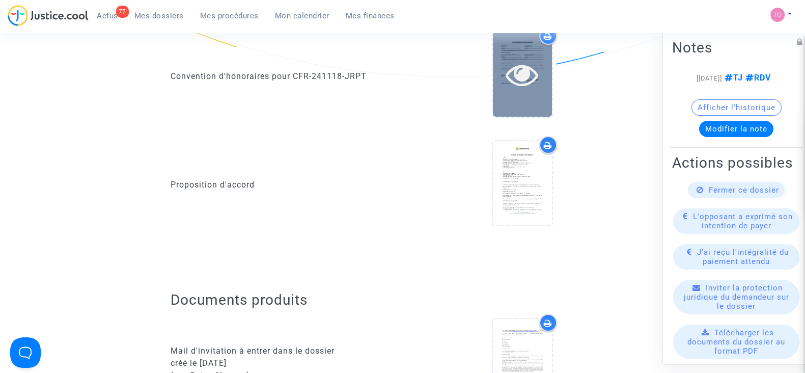
click at [527, 101] on div at bounding box center [522, 74] width 59 height 84
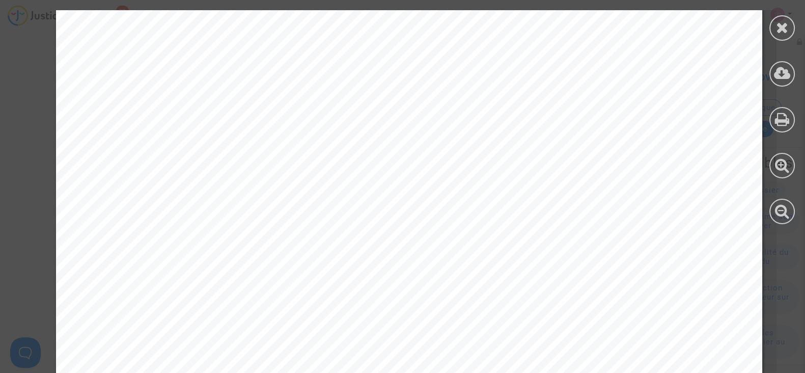
scroll to position [4244, 0]
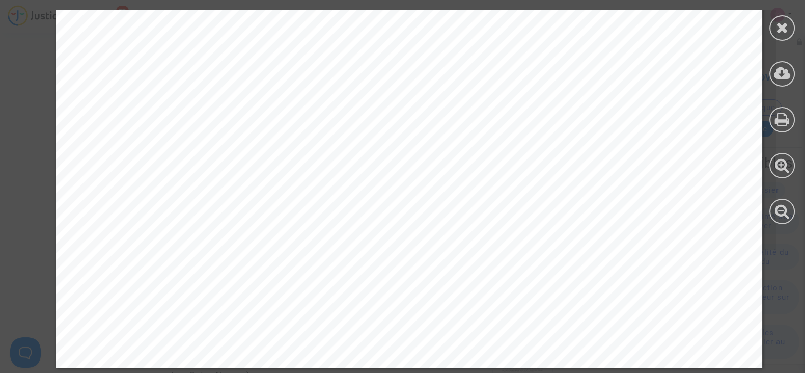
drag, startPoint x: 514, startPoint y: 105, endPoint x: 779, endPoint y: 30, distance: 274.9
click at [779, 30] on icon at bounding box center [782, 27] width 13 height 15
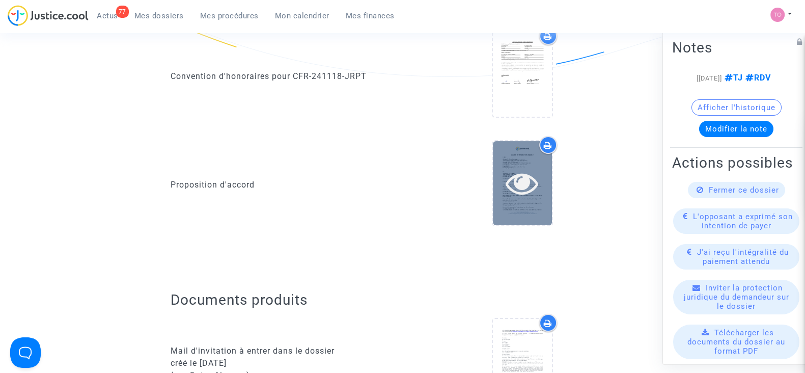
click at [514, 167] on icon at bounding box center [522, 183] width 33 height 33
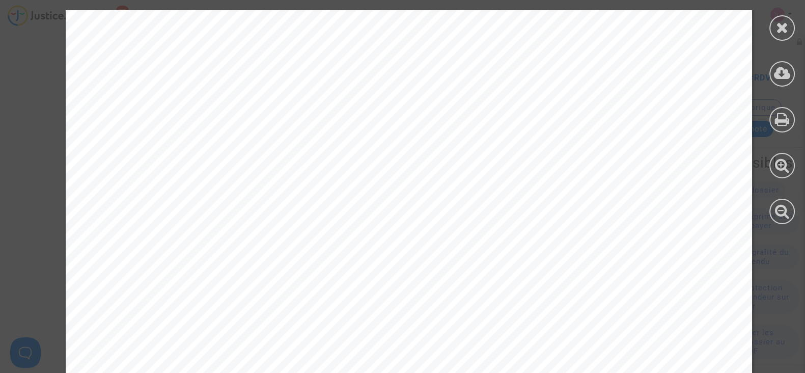
scroll to position [322, 0]
click at [780, 28] on icon at bounding box center [782, 27] width 13 height 15
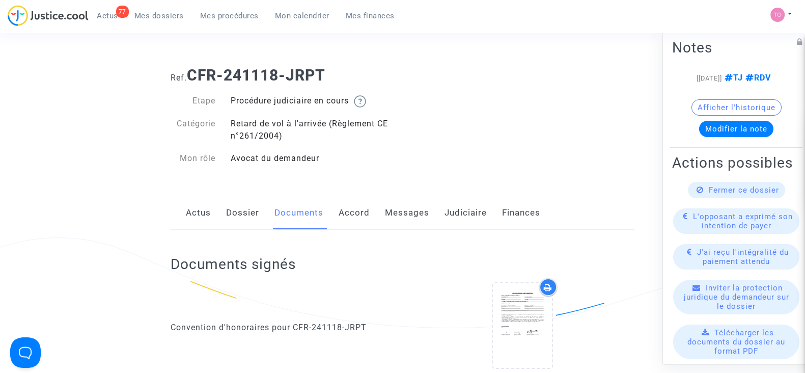
scroll to position [1, 0]
click at [399, 205] on link "Messages" at bounding box center [407, 213] width 44 height 34
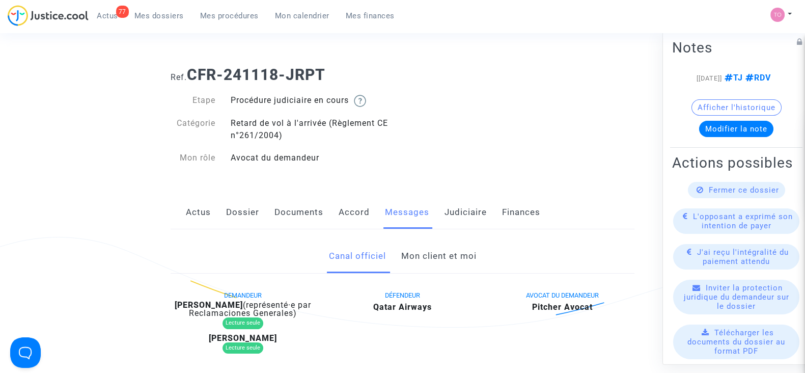
click at [427, 258] on link "Mon client et moi" at bounding box center [438, 256] width 75 height 34
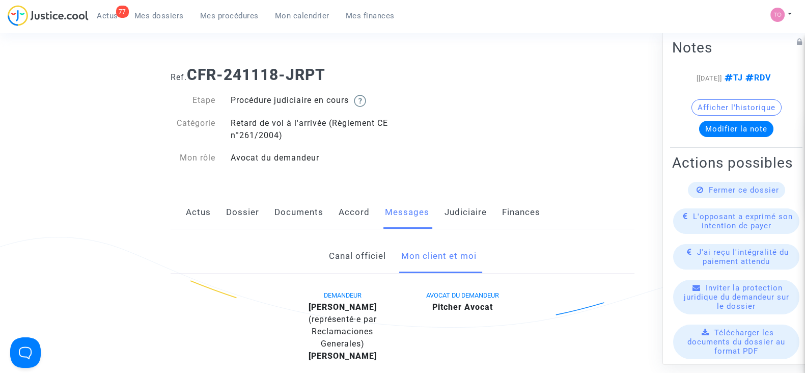
click at [700, 116] on button "Afficher l'historique" at bounding box center [737, 107] width 90 height 16
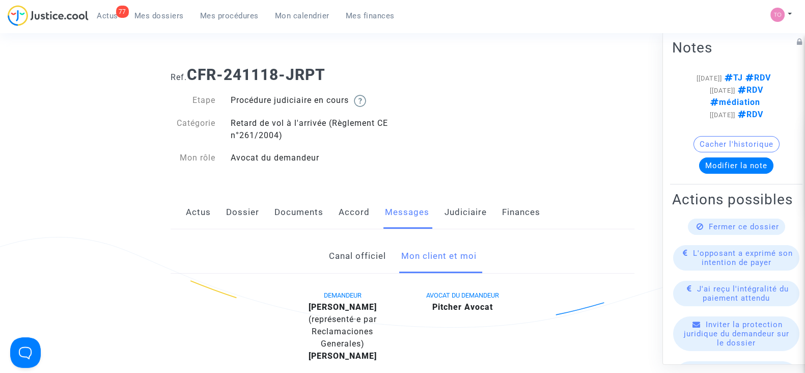
scroll to position [22, 0]
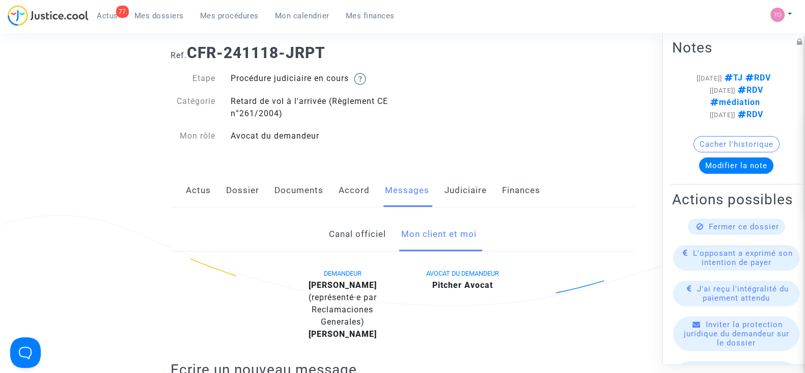
click at [699, 152] on button "Cacher l'historique" at bounding box center [737, 144] width 86 height 16
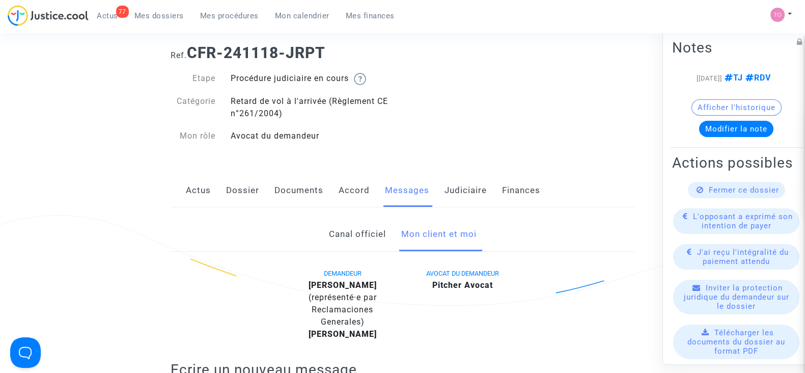
click at [698, 116] on button "Afficher l'historique" at bounding box center [737, 107] width 90 height 16
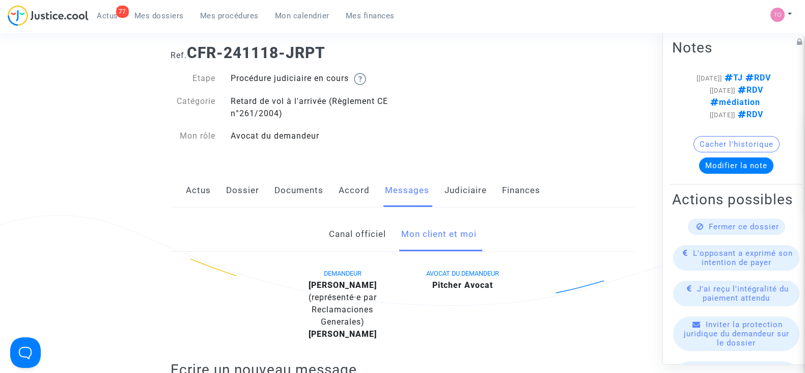
click at [358, 190] on link "Accord" at bounding box center [354, 191] width 31 height 34
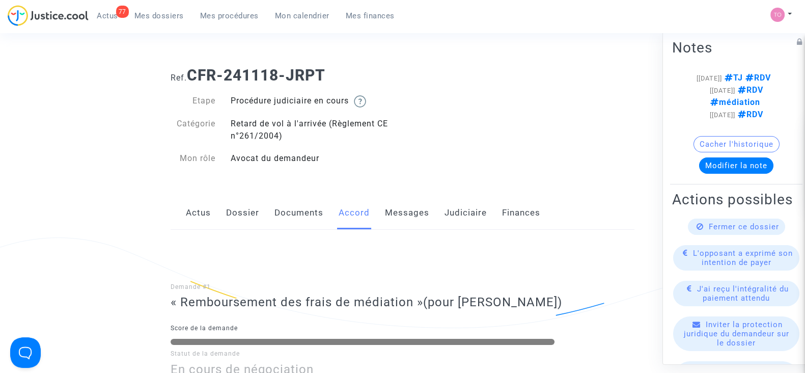
click at [237, 213] on link "Dossier" at bounding box center [242, 213] width 33 height 34
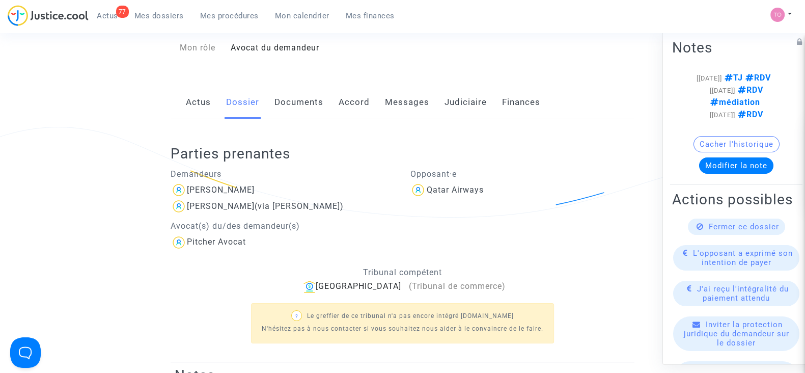
scroll to position [175, 0]
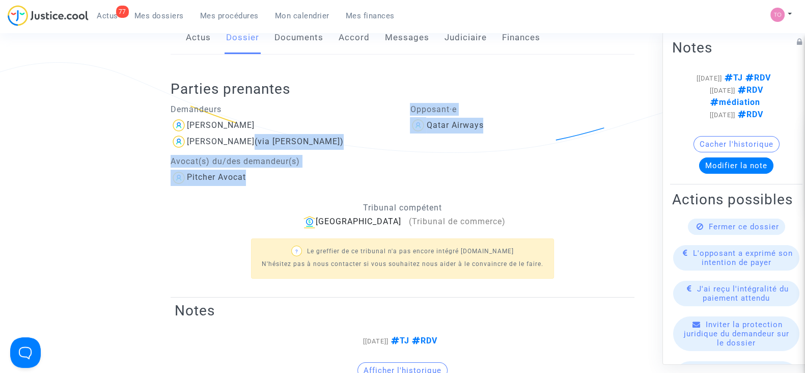
drag, startPoint x: 298, startPoint y: 140, endPoint x: 483, endPoint y: 161, distance: 186.1
click at [483, 161] on div "Demandeurs Marina Ranaivosoa Anja Rakotoson Andrianjafy (via Marina Ranaivosoa)…" at bounding box center [402, 142] width 479 height 88
click at [477, 162] on div "Opposant·e Qatar Airways" at bounding box center [522, 142] width 240 height 88
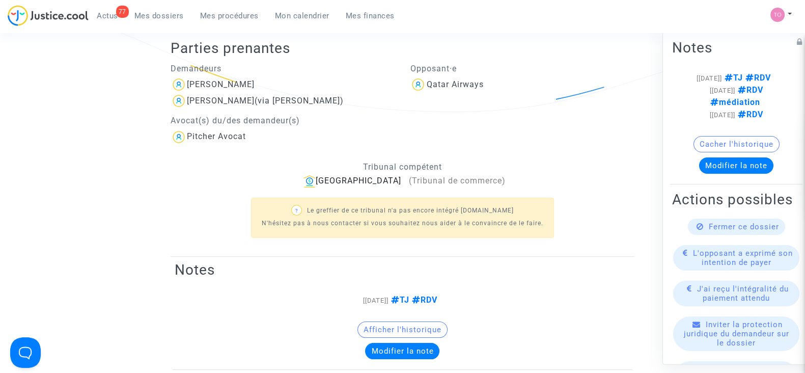
scroll to position [198, 0]
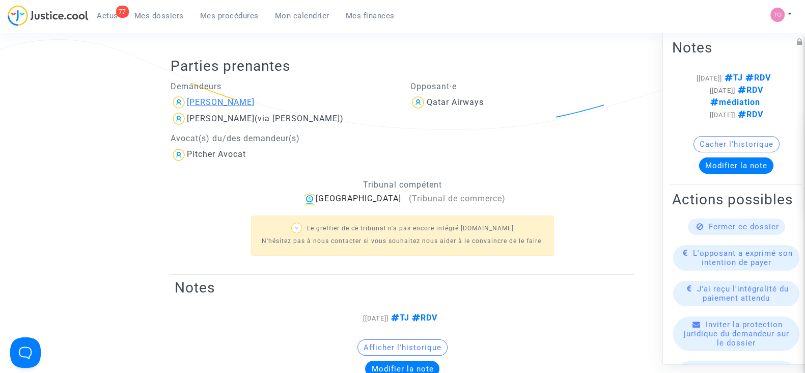
drag, startPoint x: 273, startPoint y: 102, endPoint x: 215, endPoint y: 104, distance: 57.6
click at [215, 104] on div "[PERSON_NAME]" at bounding box center [283, 102] width 225 height 16
click at [268, 67] on h2 "Parties prenantes" at bounding box center [407, 66] width 472 height 18
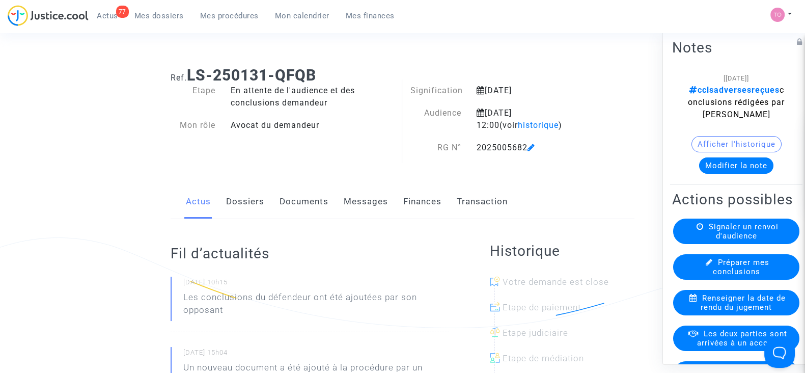
click at [250, 197] on link "Dossiers" at bounding box center [245, 202] width 38 height 34
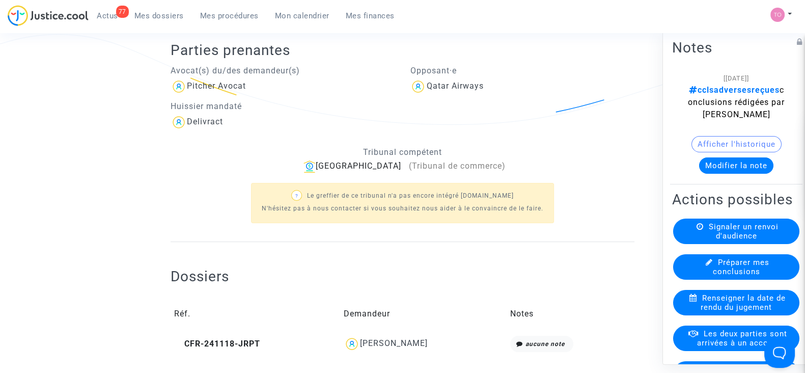
scroll to position [204, 0]
click at [728, 147] on button "Afficher l'historique" at bounding box center [737, 144] width 90 height 16
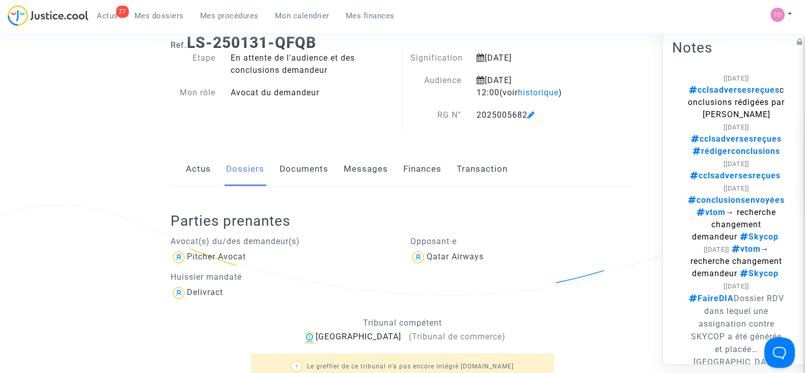
scroll to position [33, 0]
click at [309, 170] on link "Documents" at bounding box center [304, 169] width 49 height 34
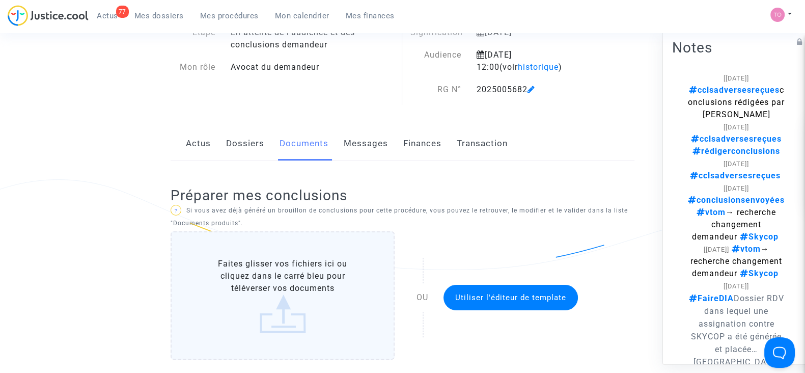
scroll to position [12, 0]
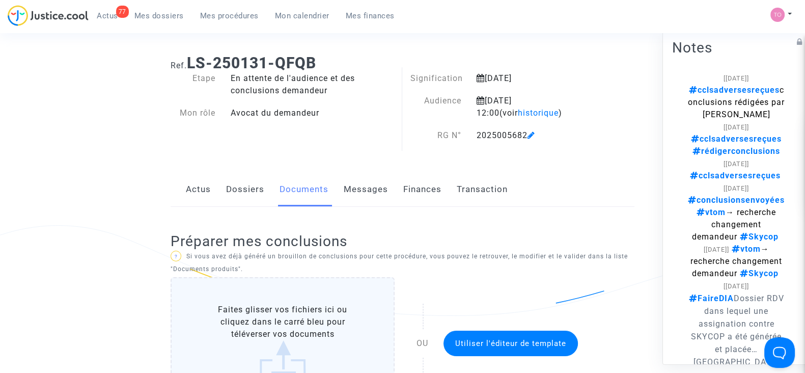
click at [251, 187] on link "Dossiers" at bounding box center [245, 190] width 38 height 34
